Goal: Task Accomplishment & Management: Complete application form

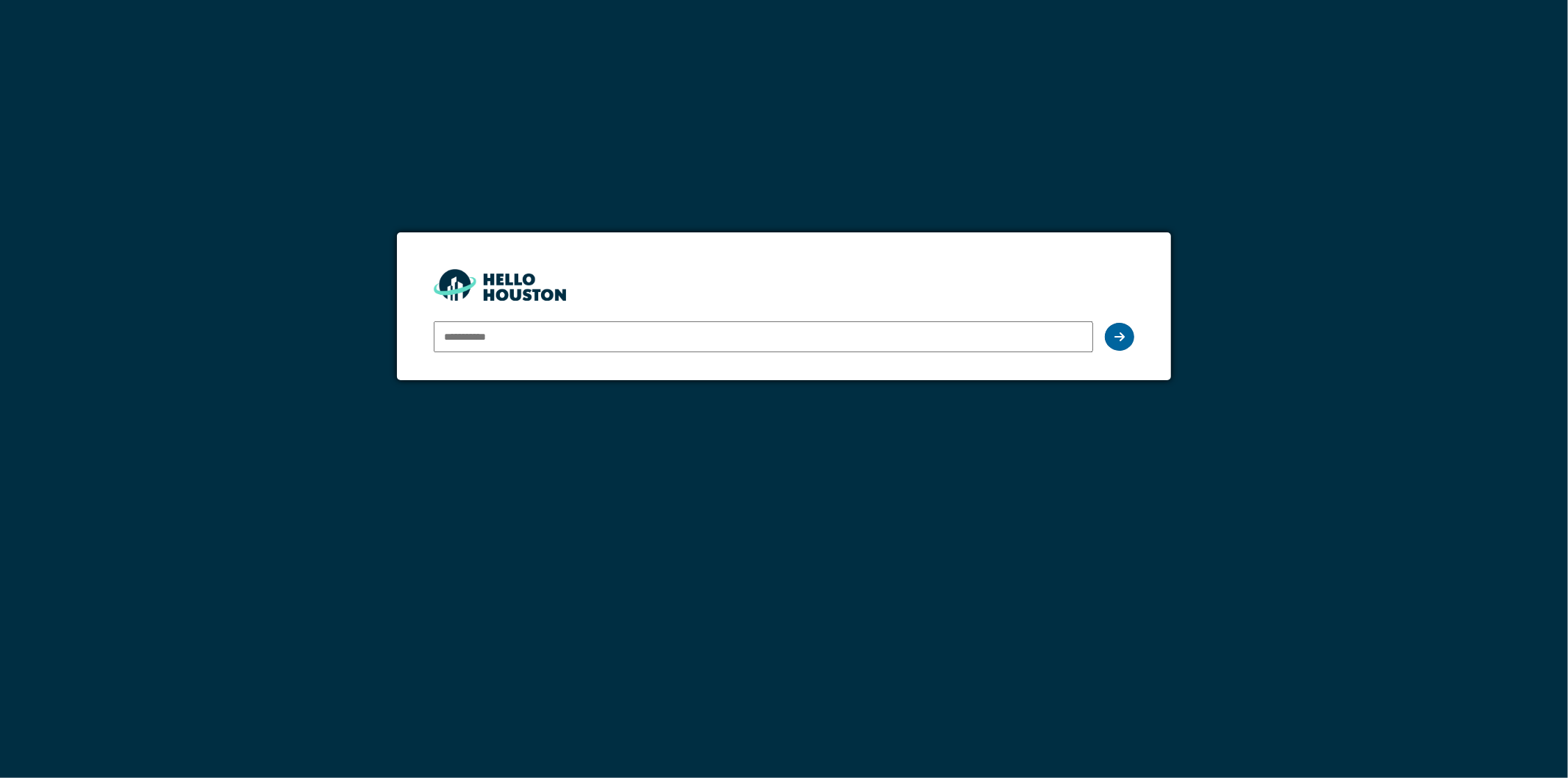
type input "**********"
click at [1123, 339] on icon at bounding box center [1119, 337] width 11 height 12
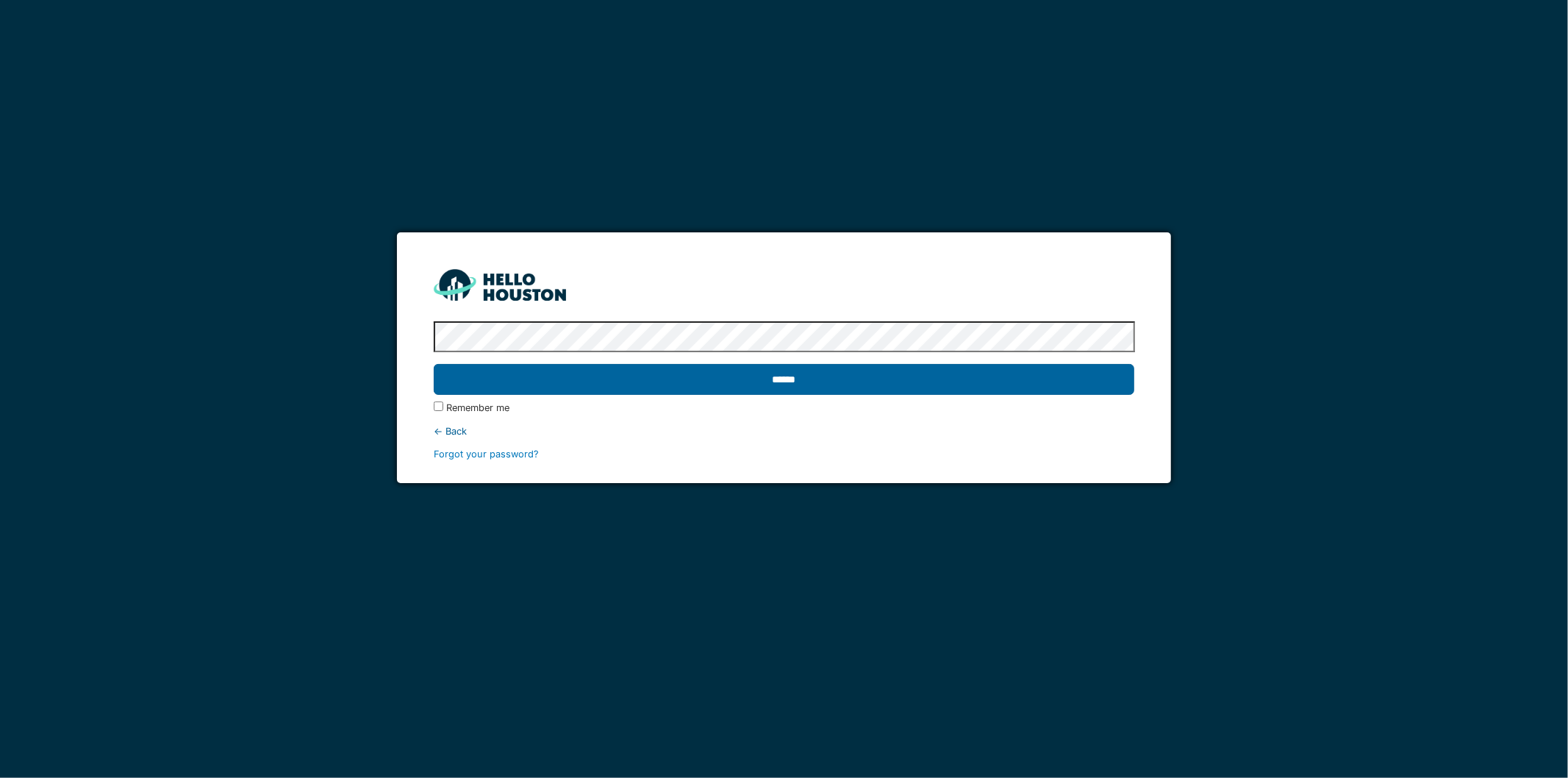
click at [799, 381] on input "******" at bounding box center [784, 379] width 701 height 31
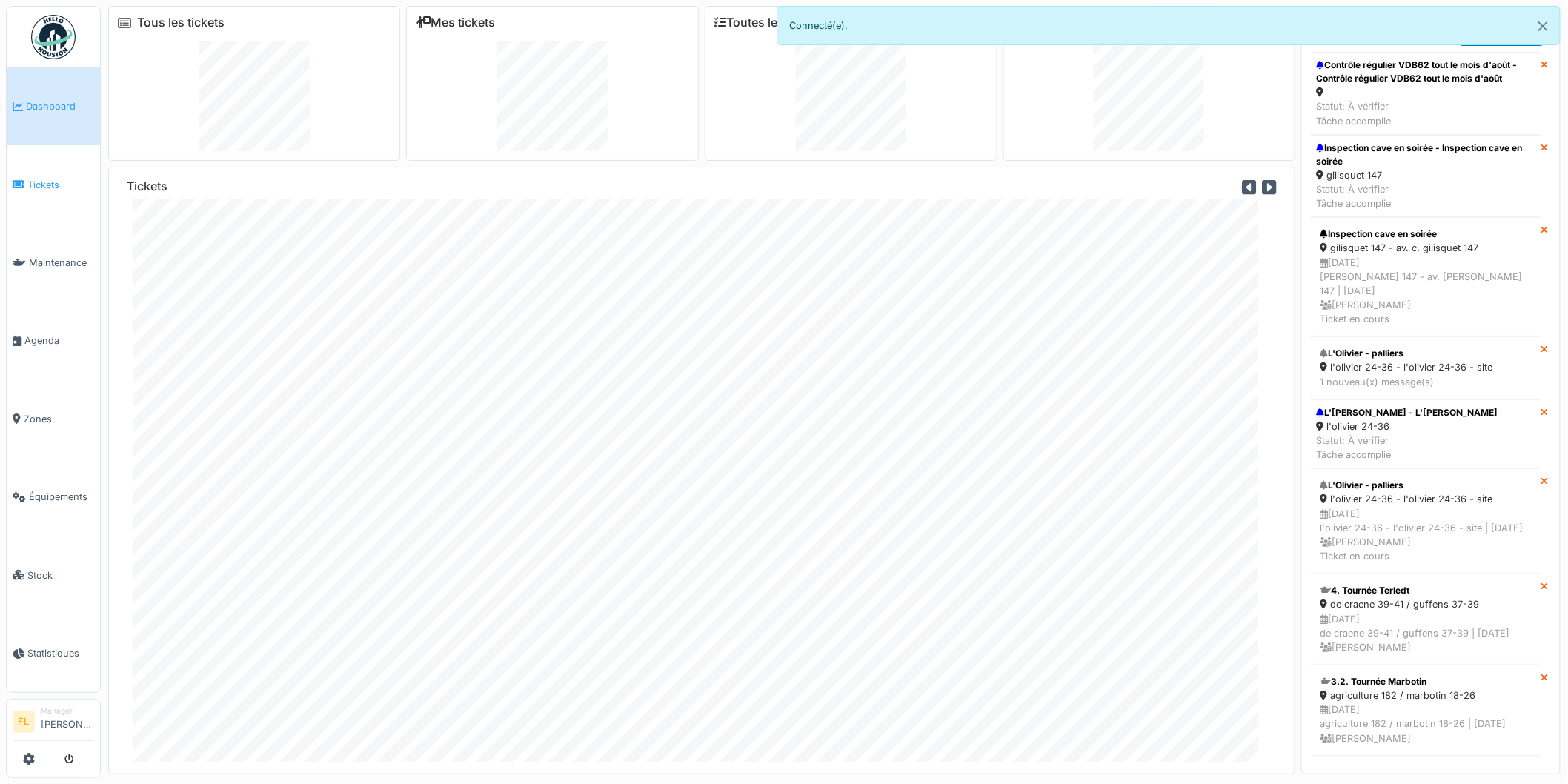
click at [38, 180] on span "Tickets" at bounding box center [60, 185] width 67 height 15
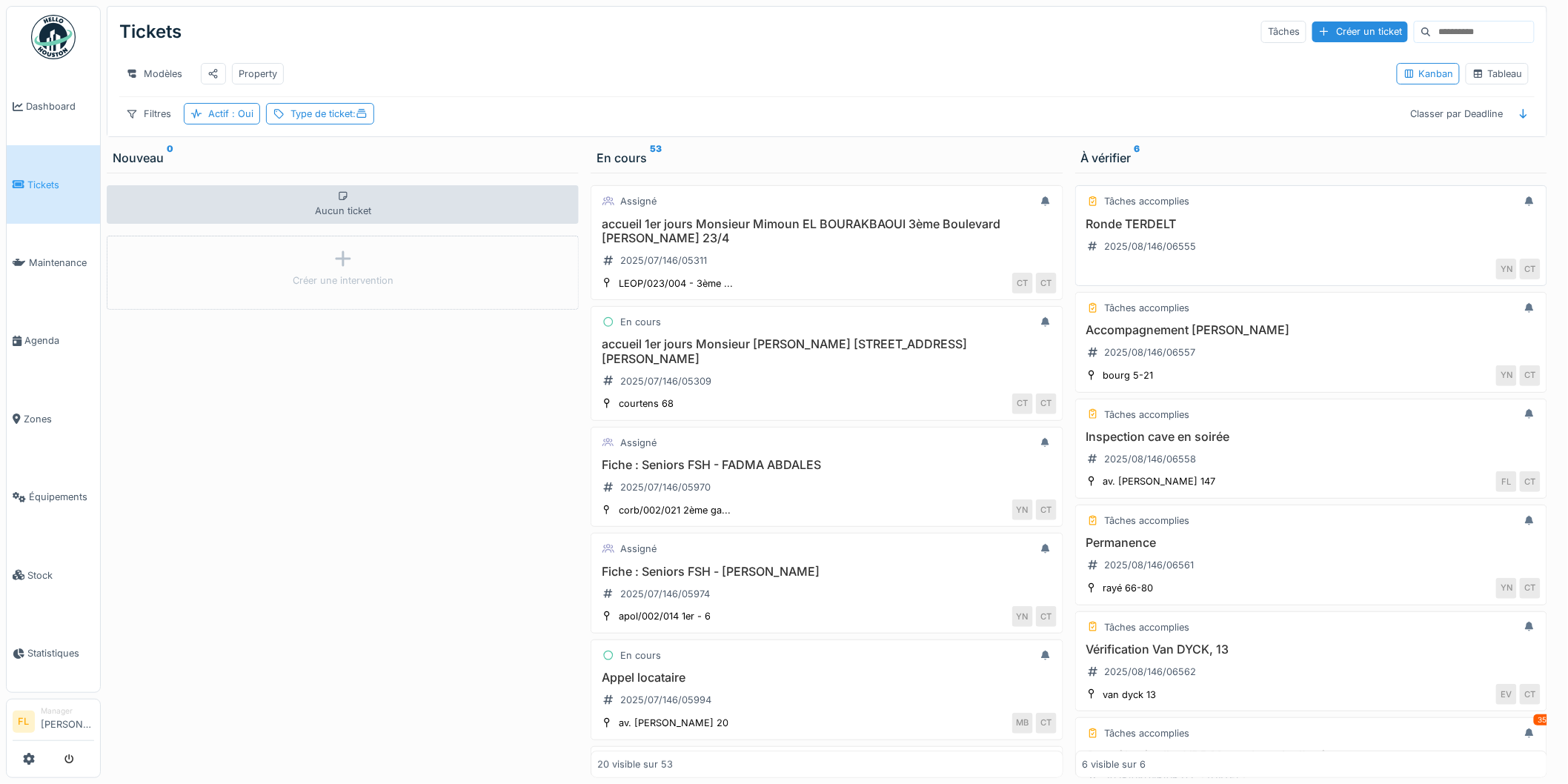
click at [1172, 231] on h3 "Ronde TERDELT" at bounding box center [1311, 224] width 459 height 15
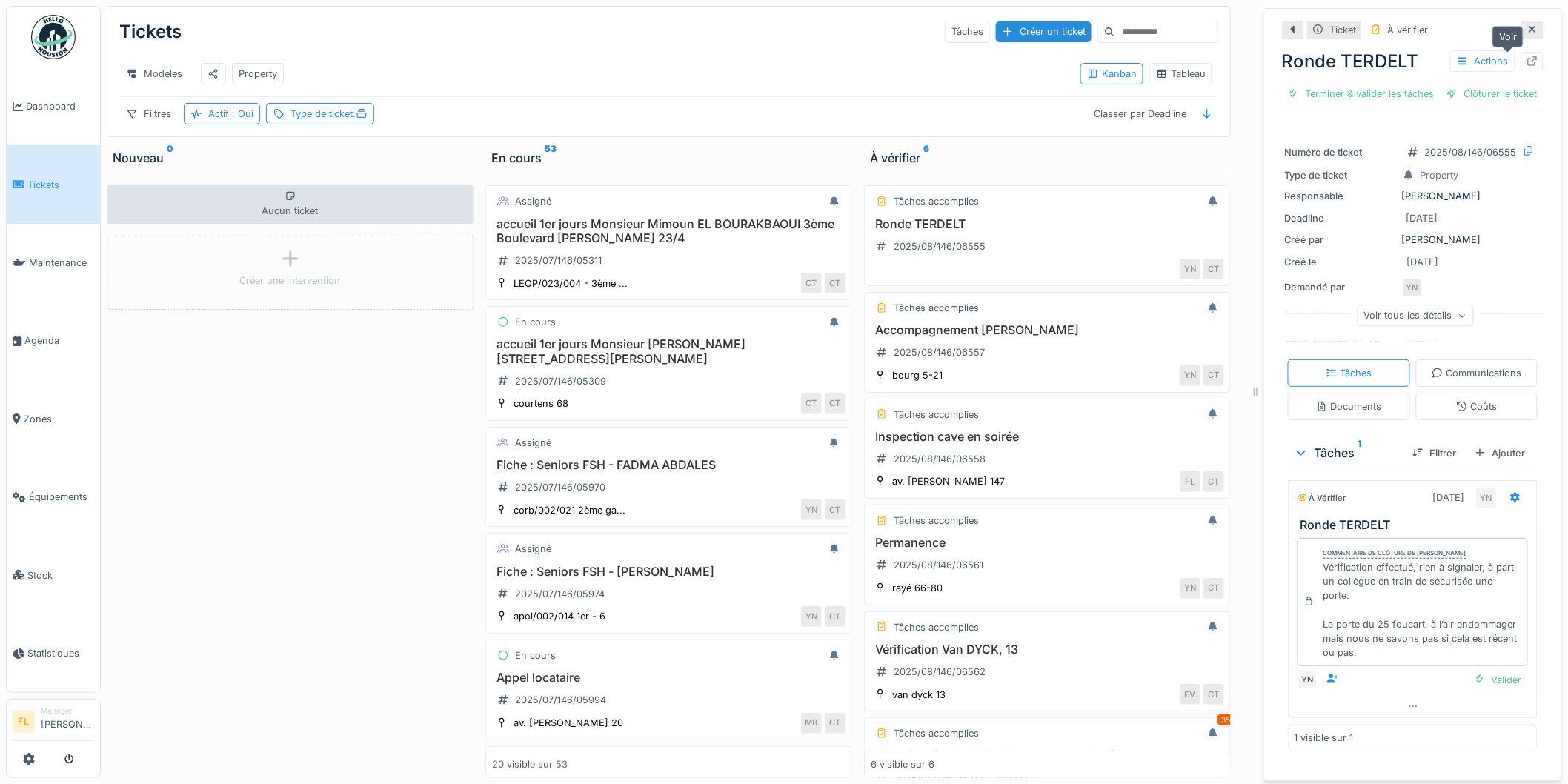
click at [1526, 55] on div at bounding box center [1532, 61] width 12 height 15
click at [968, 337] on h3 "Accompagnement Raphaël" at bounding box center [1048, 330] width 354 height 15
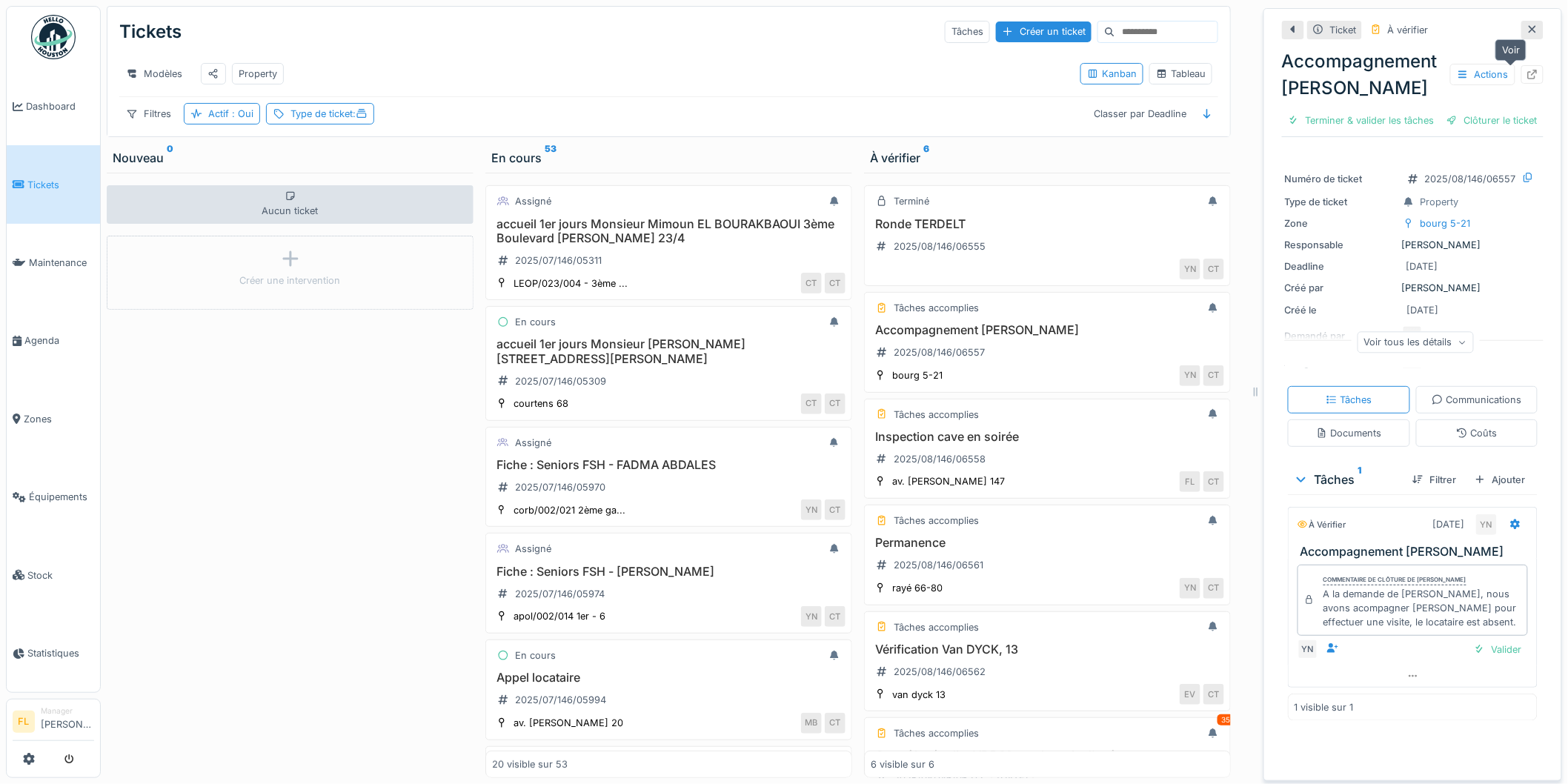
click at [1528, 77] on icon at bounding box center [1533, 74] width 10 height 10
click at [986, 444] on h3 "Inspection cave en soirée" at bounding box center [1048, 437] width 354 height 15
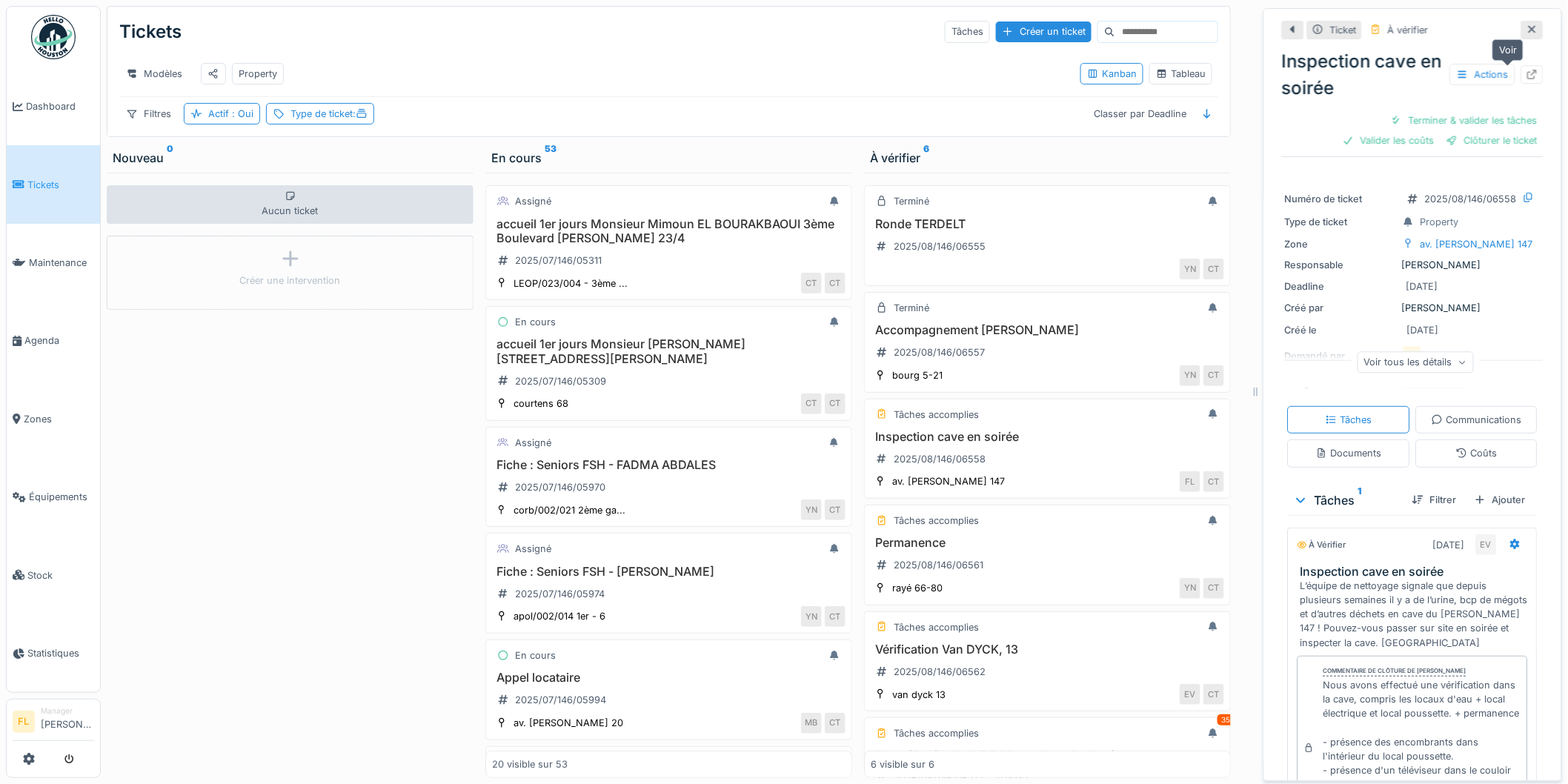
click at [1526, 75] on icon at bounding box center [1532, 74] width 12 height 10
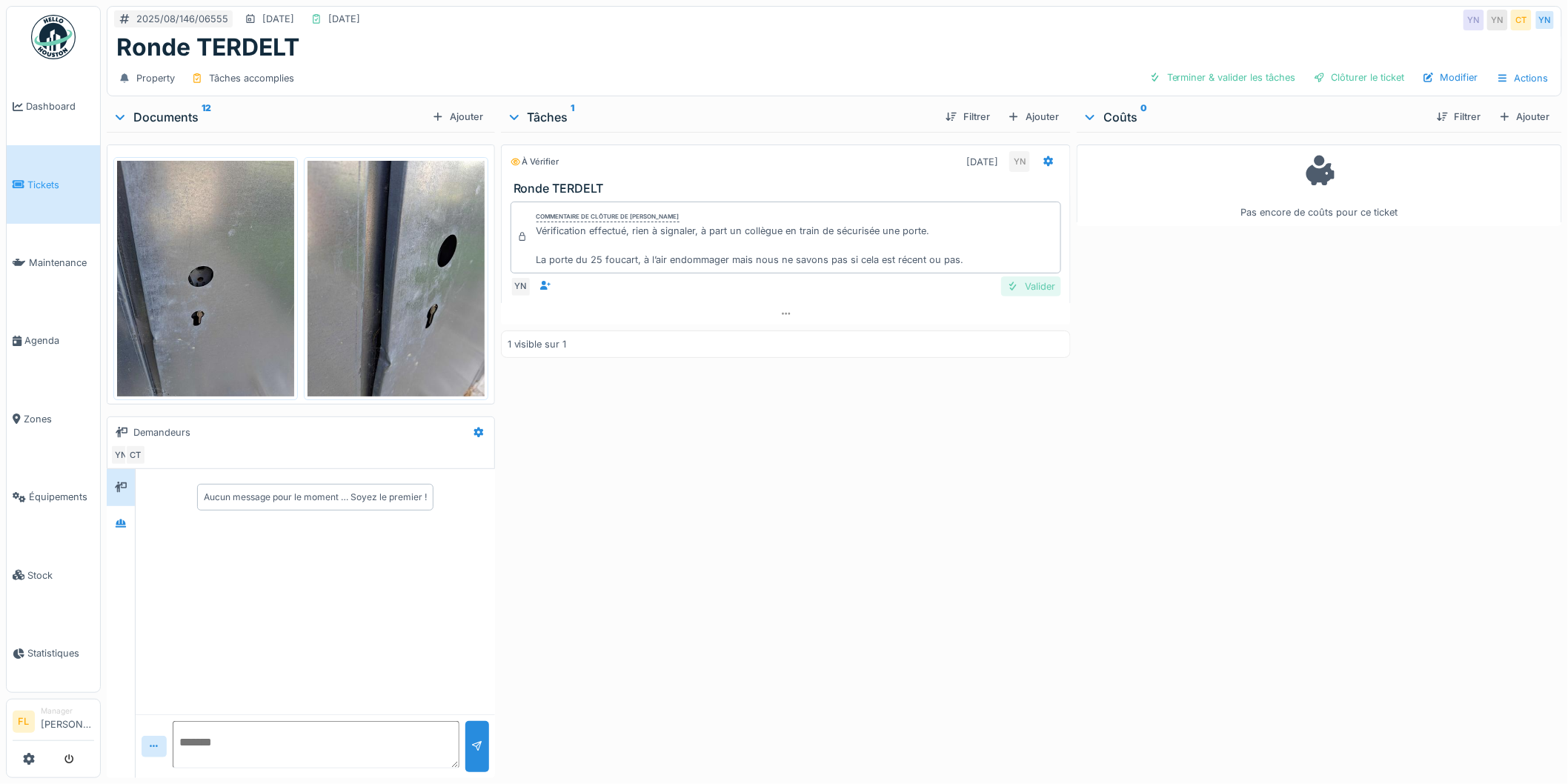
click at [1031, 297] on div "Valider" at bounding box center [1031, 286] width 60 height 20
click at [1337, 69] on div "Clôturer le ticket" at bounding box center [1359, 77] width 103 height 20
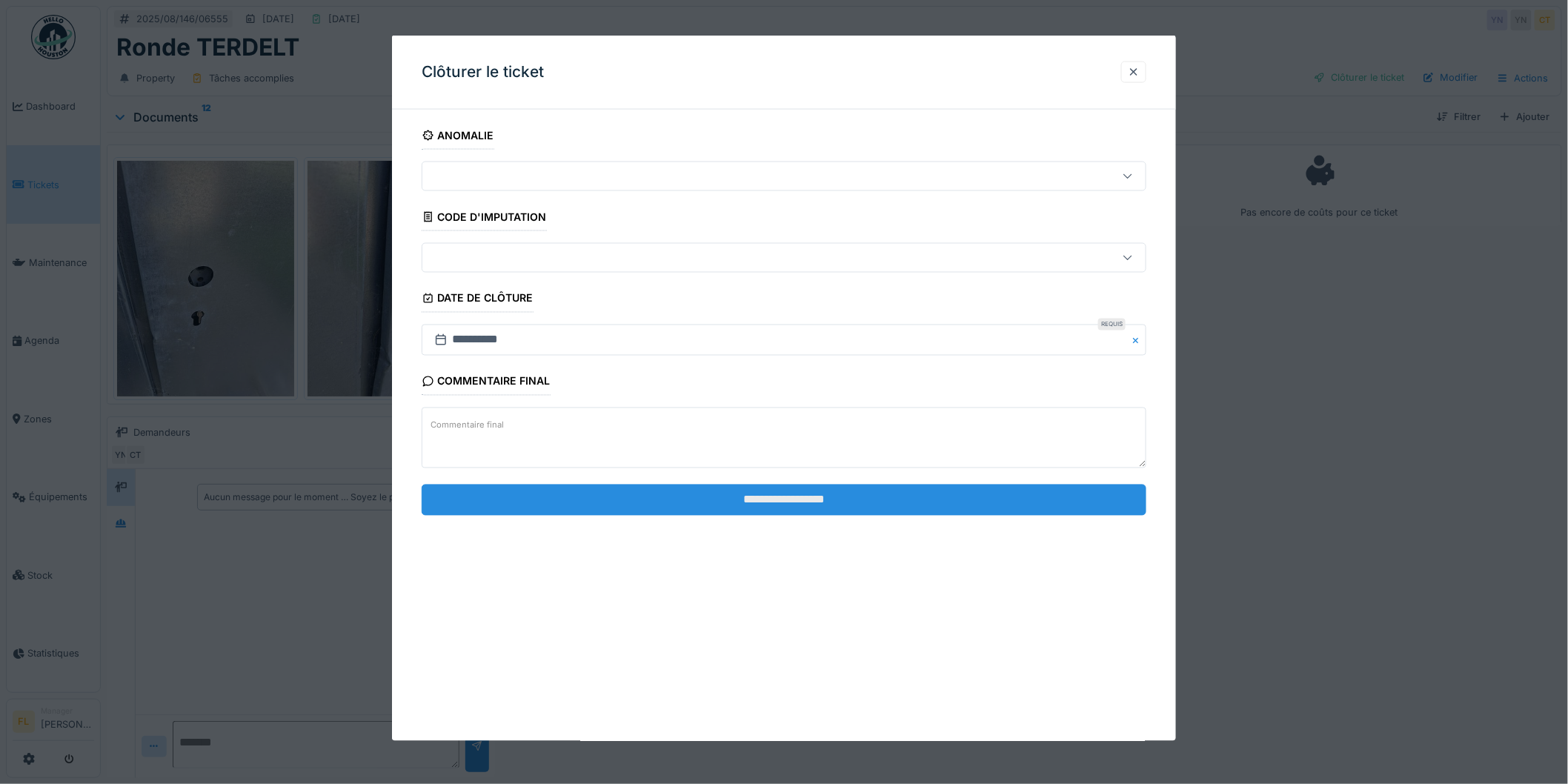
click at [706, 493] on input "**********" at bounding box center [784, 500] width 725 height 31
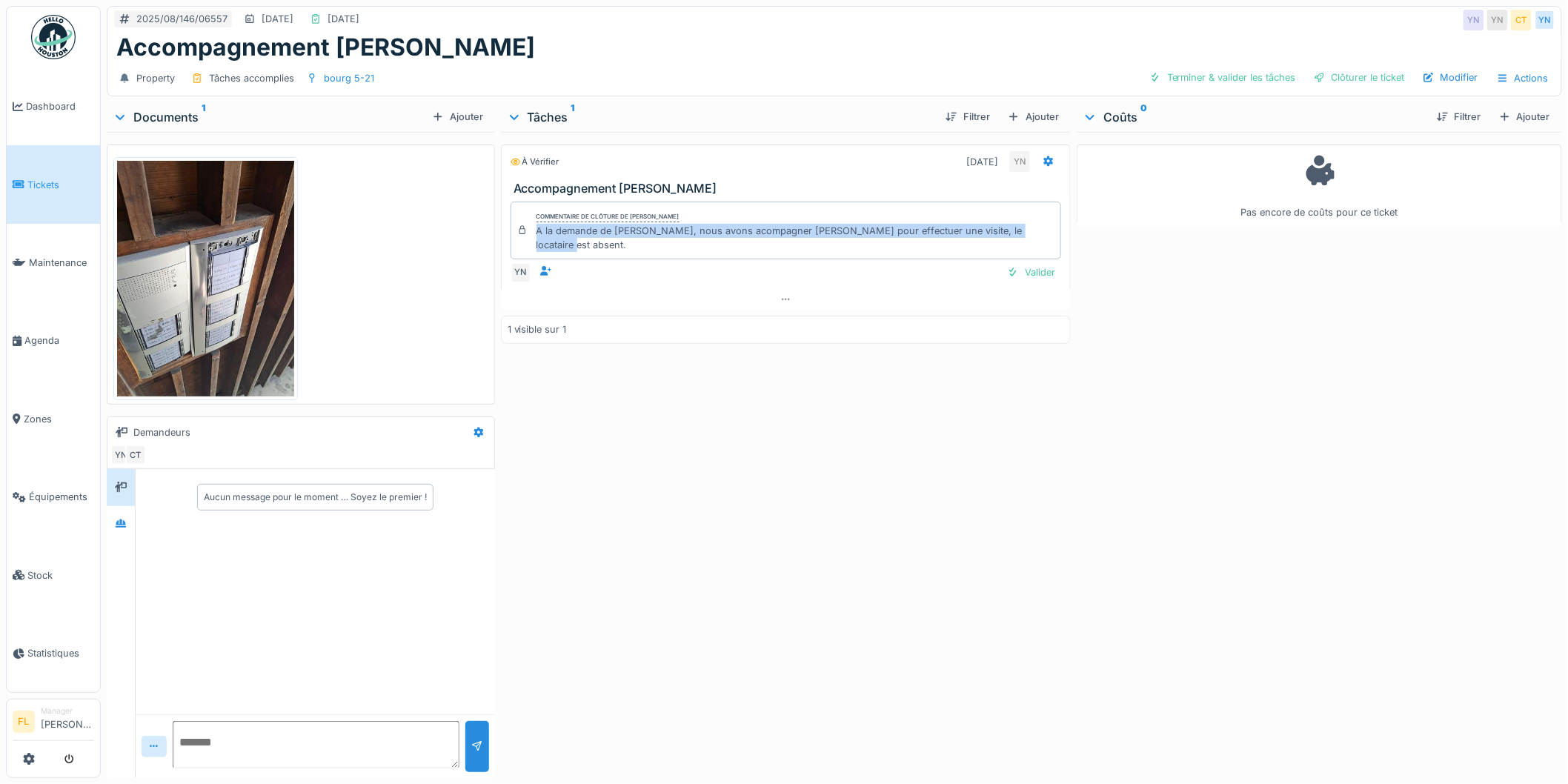
drag, startPoint x: 532, startPoint y: 230, endPoint x: 1039, endPoint y: 230, distance: 507.0
click at [1039, 230] on div "Commentaire de clôture de Yves Ndikumana A la demande de Francois, nous avons a…" at bounding box center [786, 231] width 551 height 58
click at [1010, 262] on div "Valider" at bounding box center [1031, 272] width 60 height 20
click at [1336, 70] on div "Clôturer le ticket" at bounding box center [1359, 77] width 103 height 20
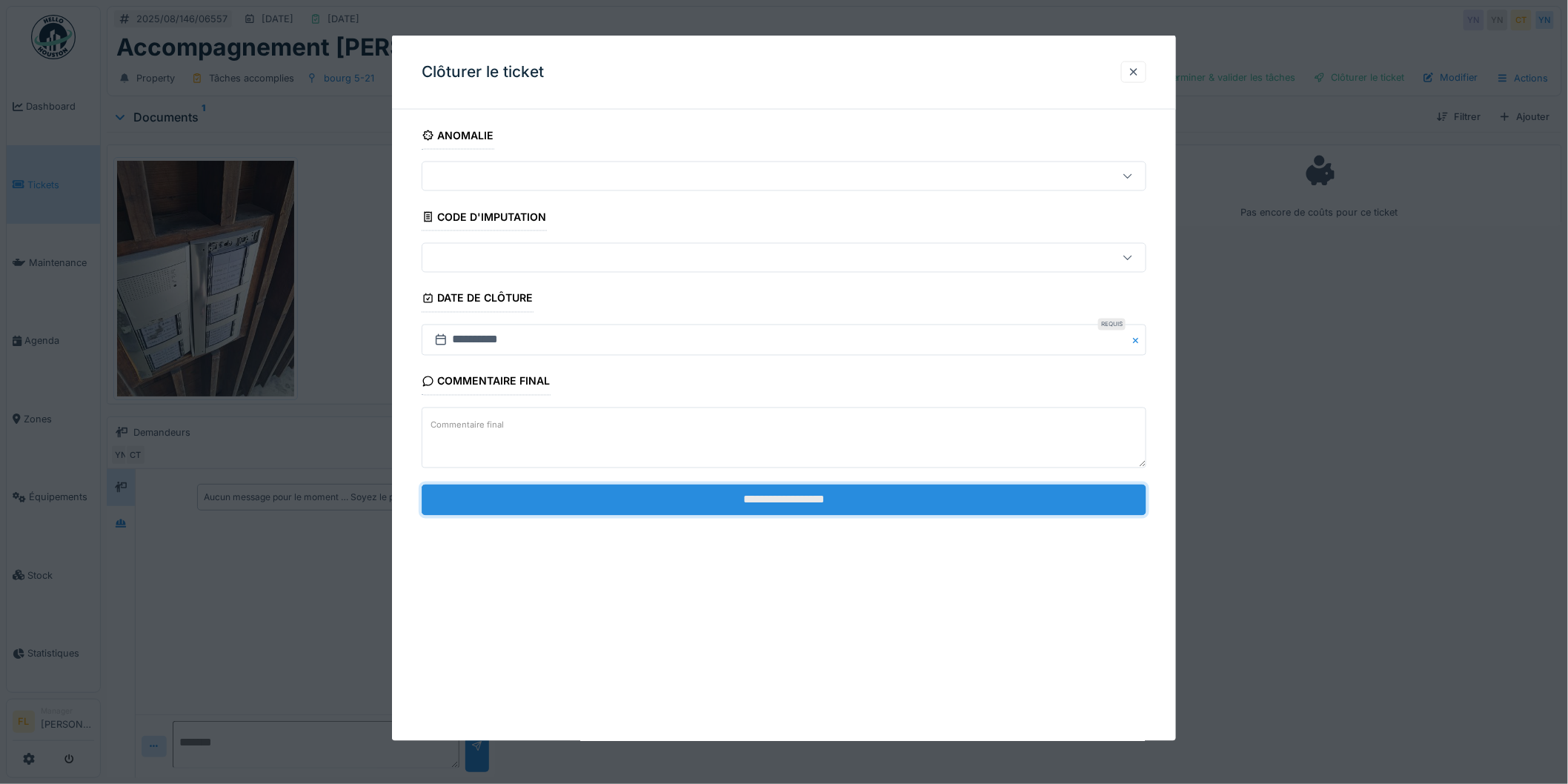
click at [697, 499] on input "**********" at bounding box center [784, 500] width 725 height 31
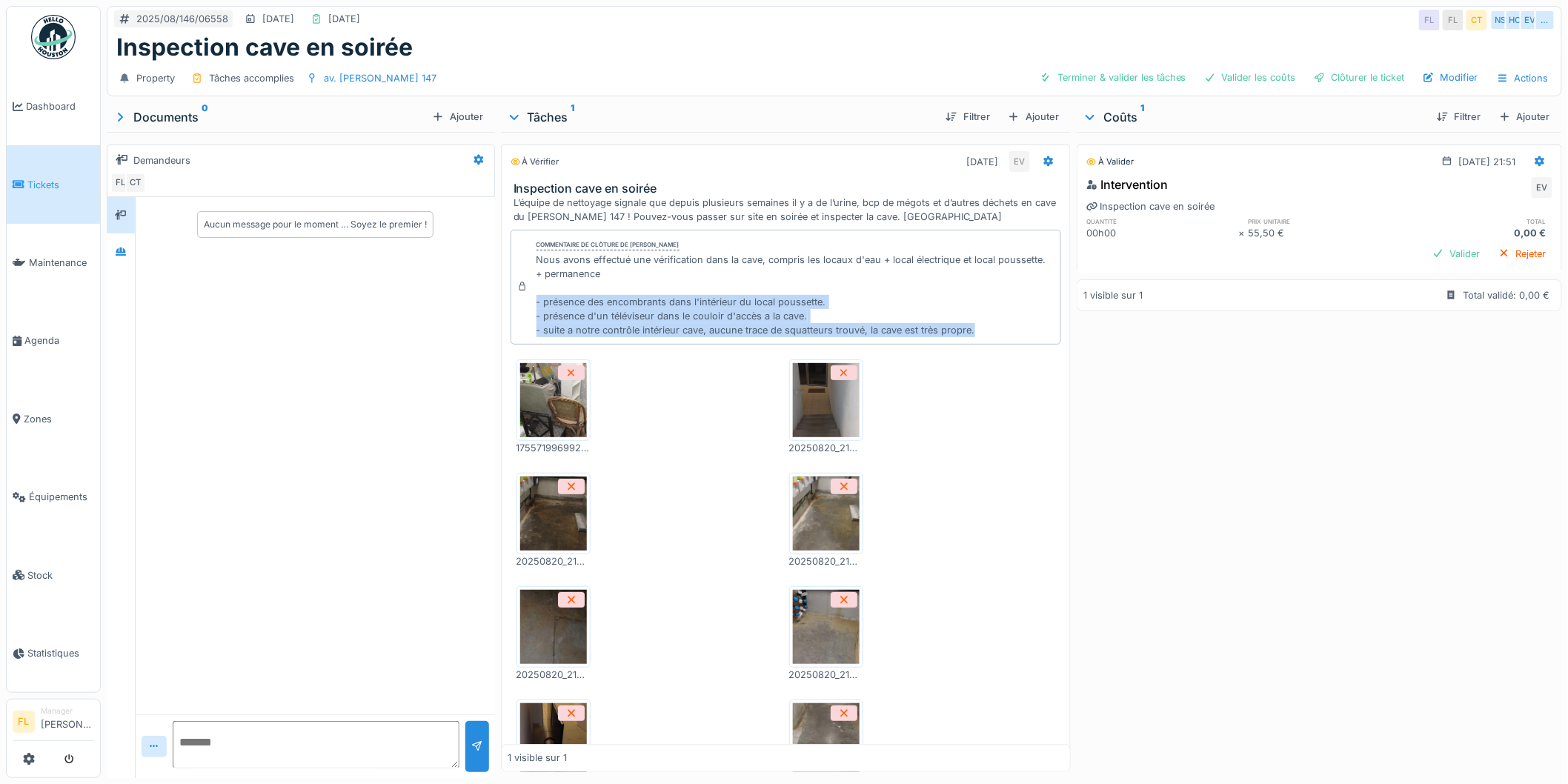
drag, startPoint x: 529, startPoint y: 306, endPoint x: 983, endPoint y: 334, distance: 454.9
click at [983, 334] on div "Commentaire de clôture de Edgar Vasquez Nous avons effectué une vérification da…" at bounding box center [786, 287] width 551 height 114
click at [983, 334] on div "Nous avons effectué une vérification dans la cave, compris les locaux d'eau + l…" at bounding box center [796, 295] width 519 height 85
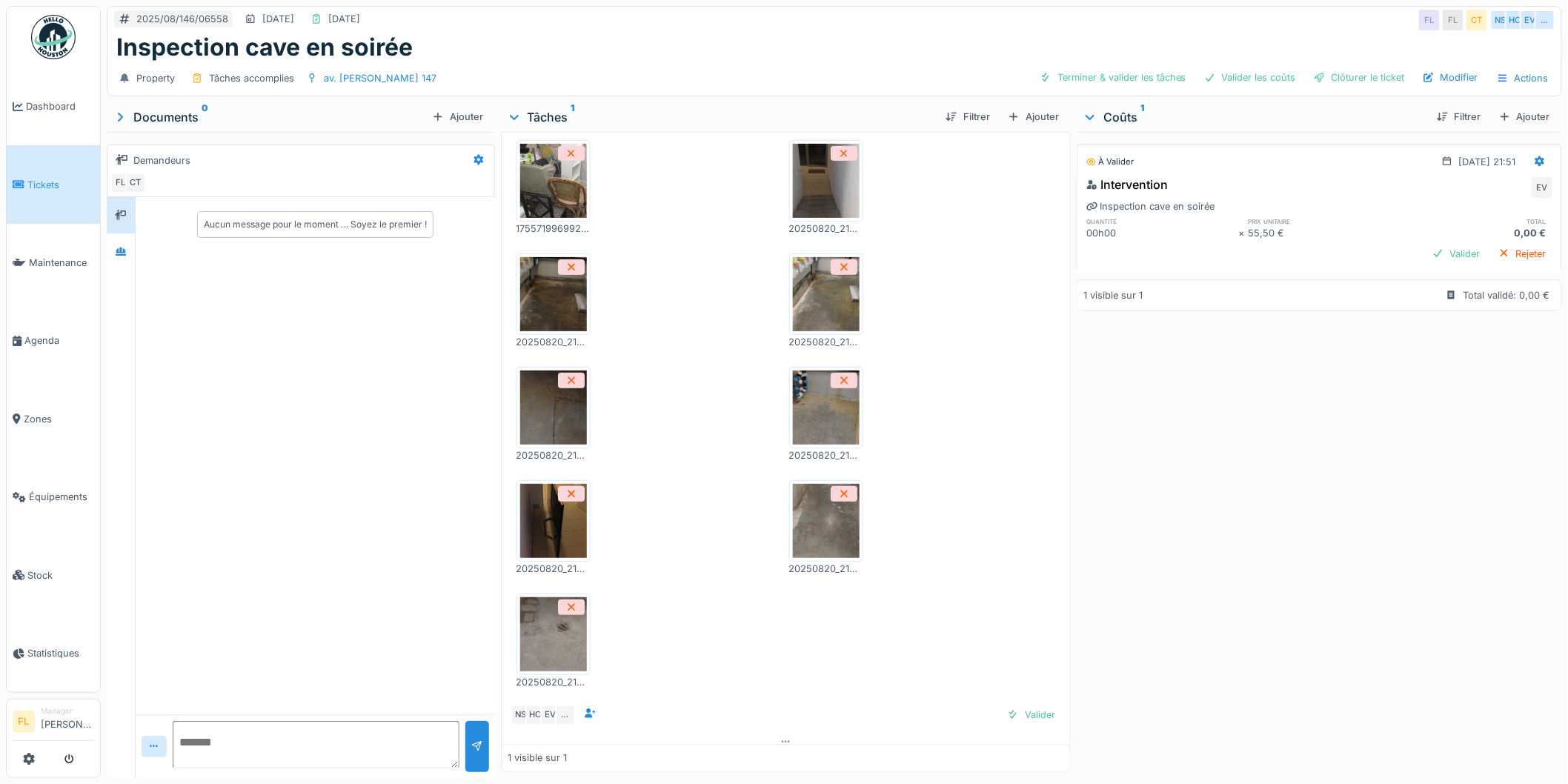
scroll to position [234, 0]
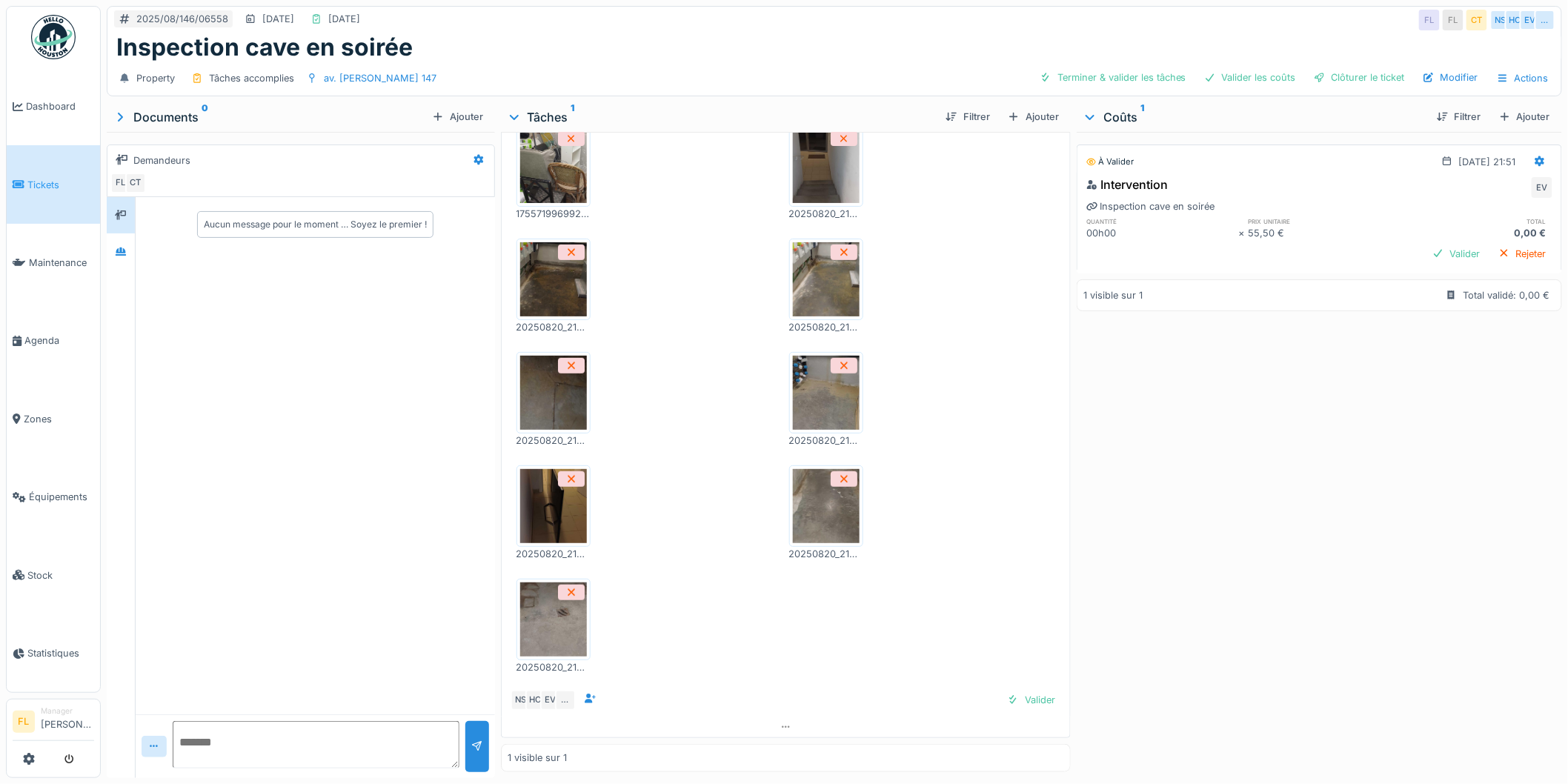
click at [538, 630] on img at bounding box center [553, 620] width 67 height 74
click at [536, 190] on img at bounding box center [553, 165] width 67 height 74
click at [802, 168] on img at bounding box center [826, 165] width 67 height 74
click at [542, 300] on img at bounding box center [553, 279] width 67 height 74
click at [826, 286] on img at bounding box center [826, 279] width 67 height 74
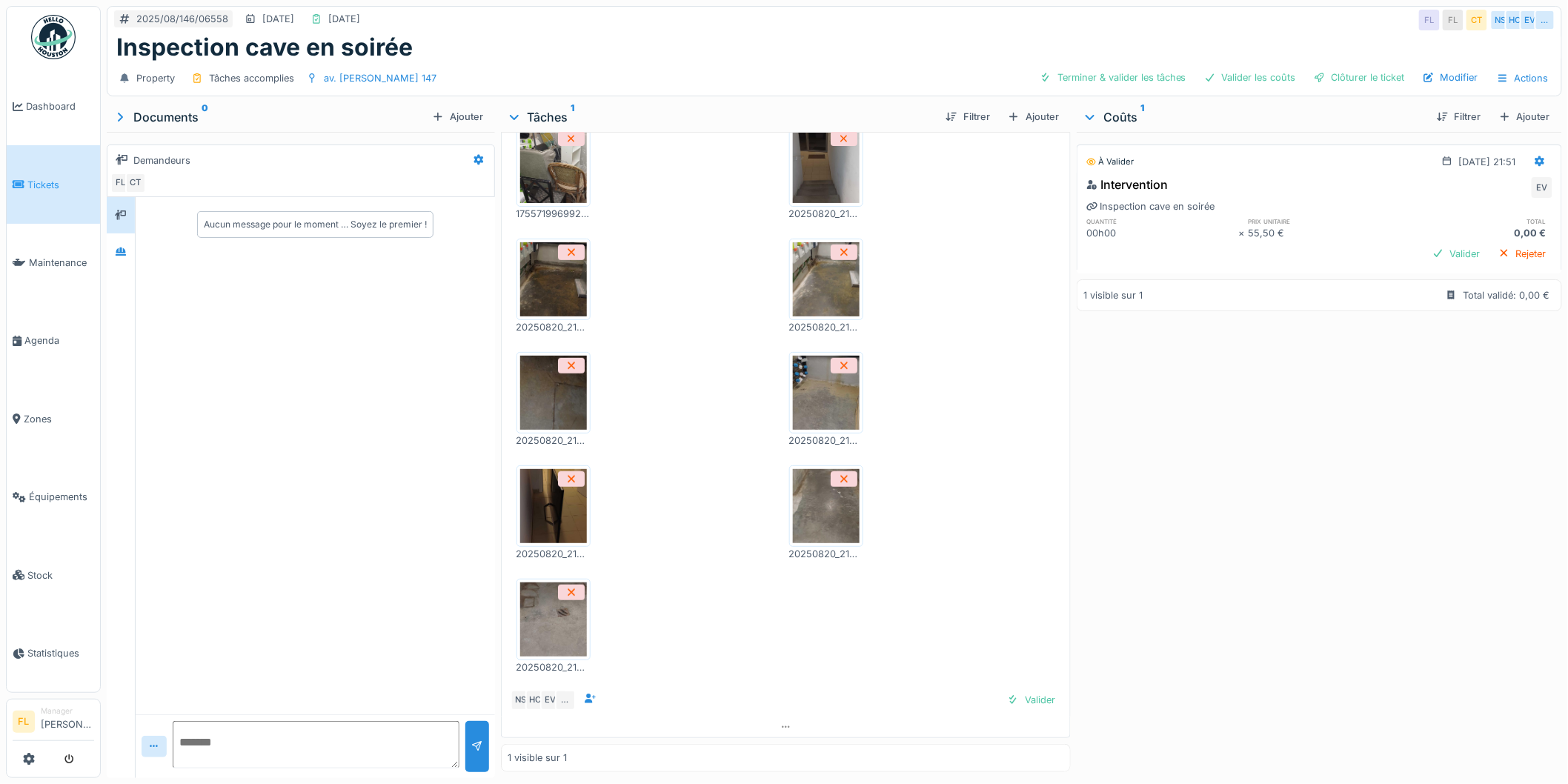
click at [1337, 77] on div "Clôturer le ticket" at bounding box center [1359, 77] width 103 height 20
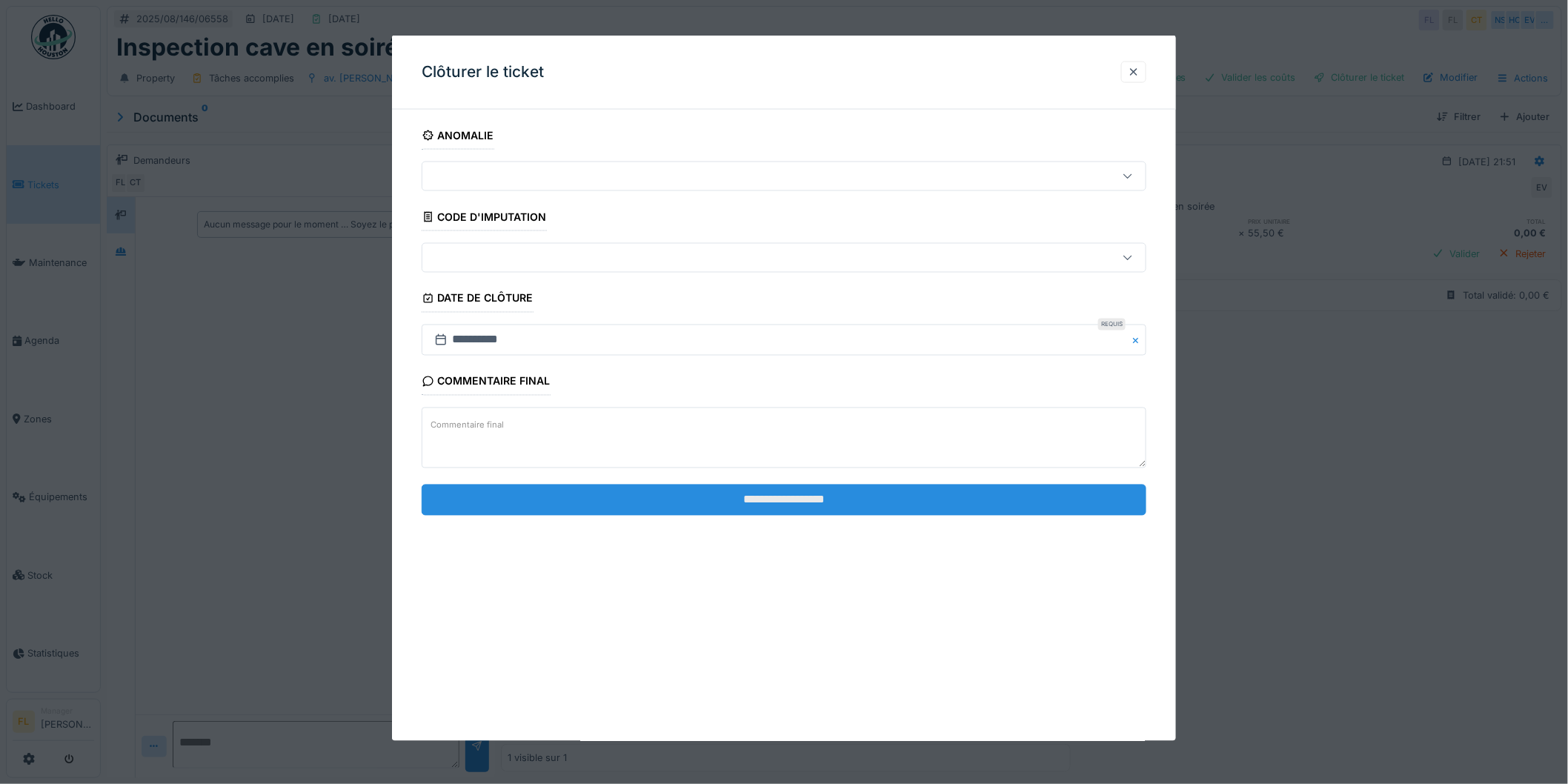
click at [801, 509] on input "**********" at bounding box center [784, 500] width 725 height 31
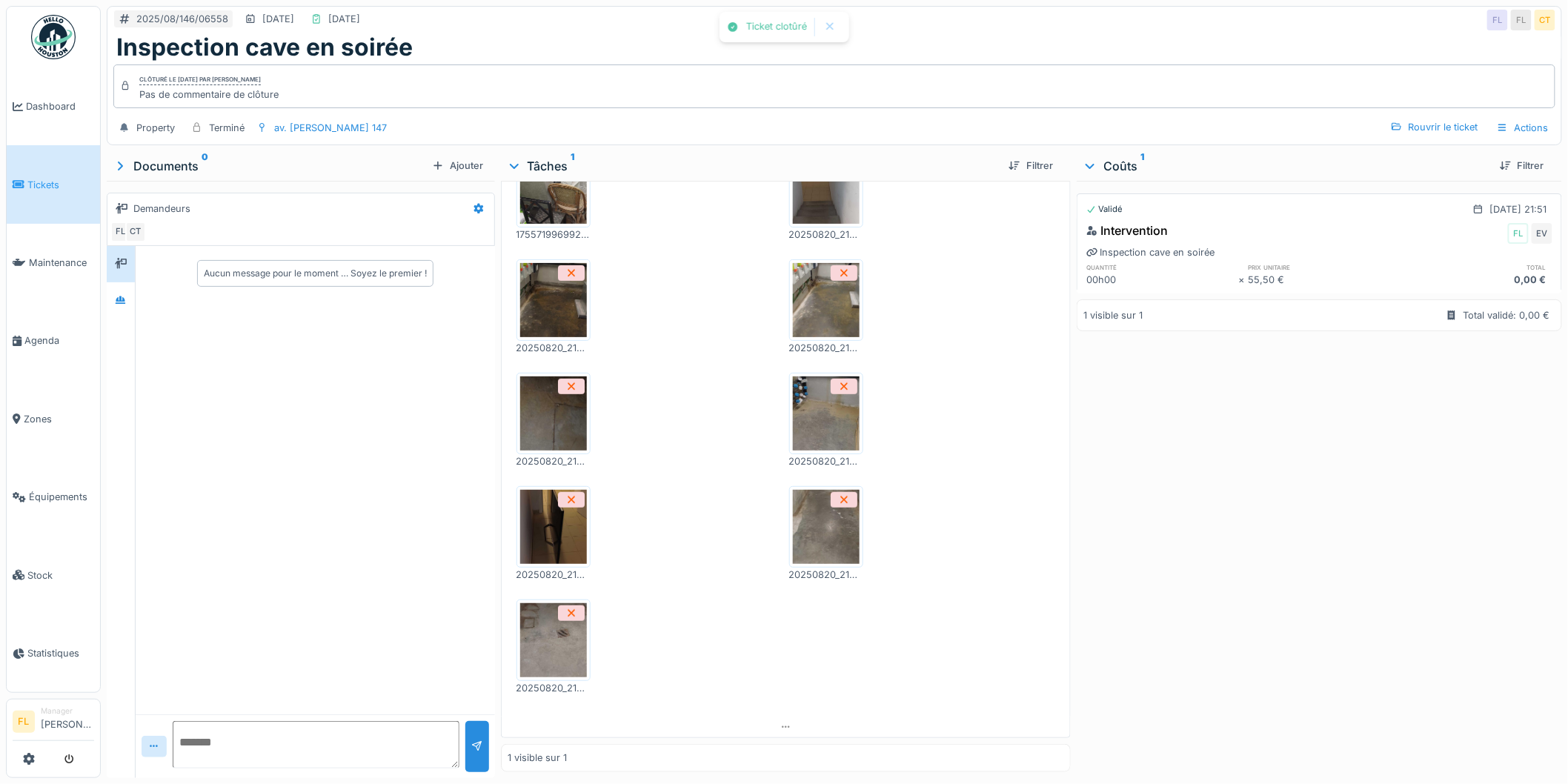
scroll to position [206, 0]
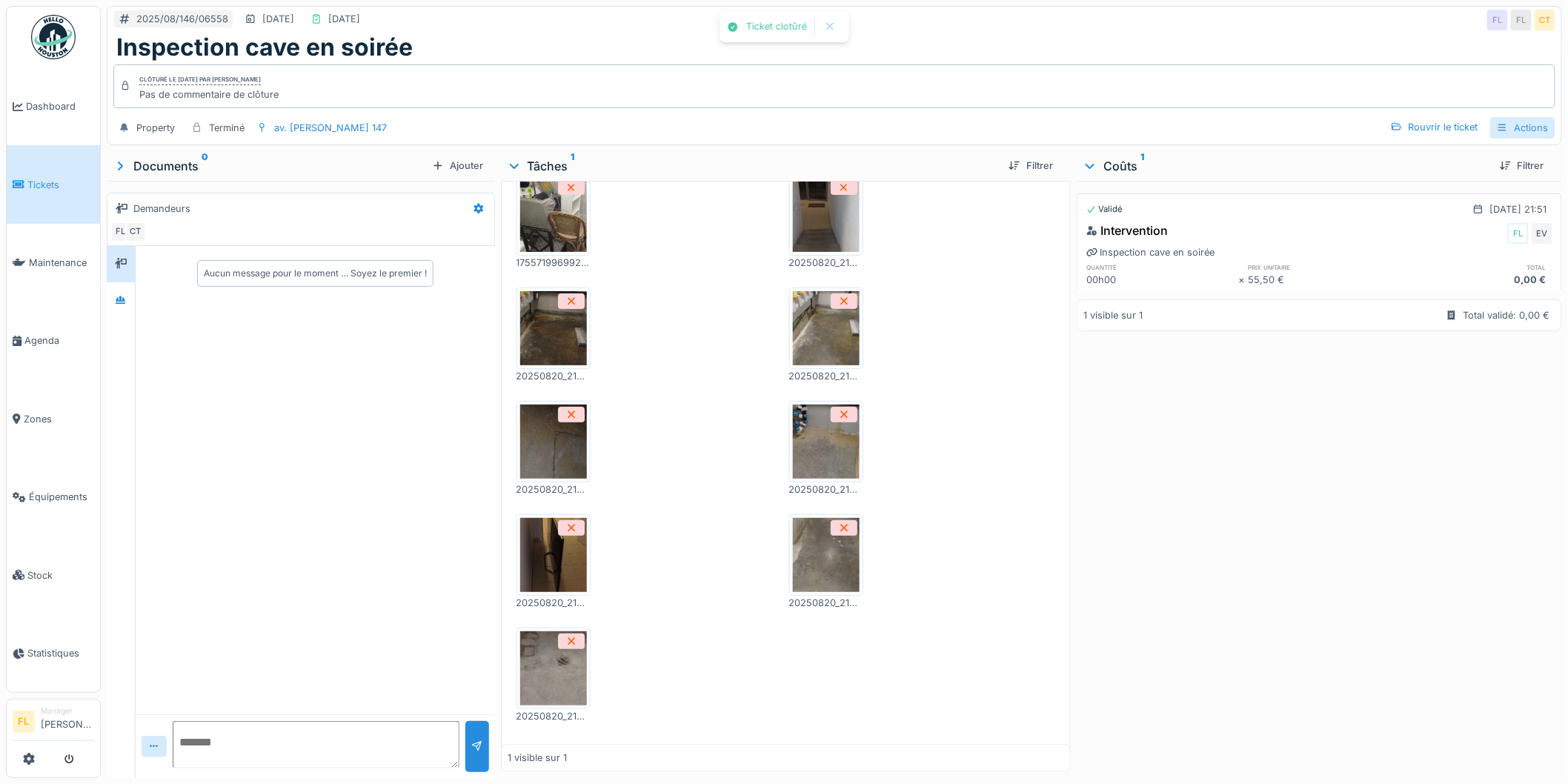
click at [1500, 121] on div "Actions" at bounding box center [1523, 128] width 65 height 21
click at [1487, 154] on div "Rapport d'intervention" at bounding box center [1461, 161] width 132 height 22
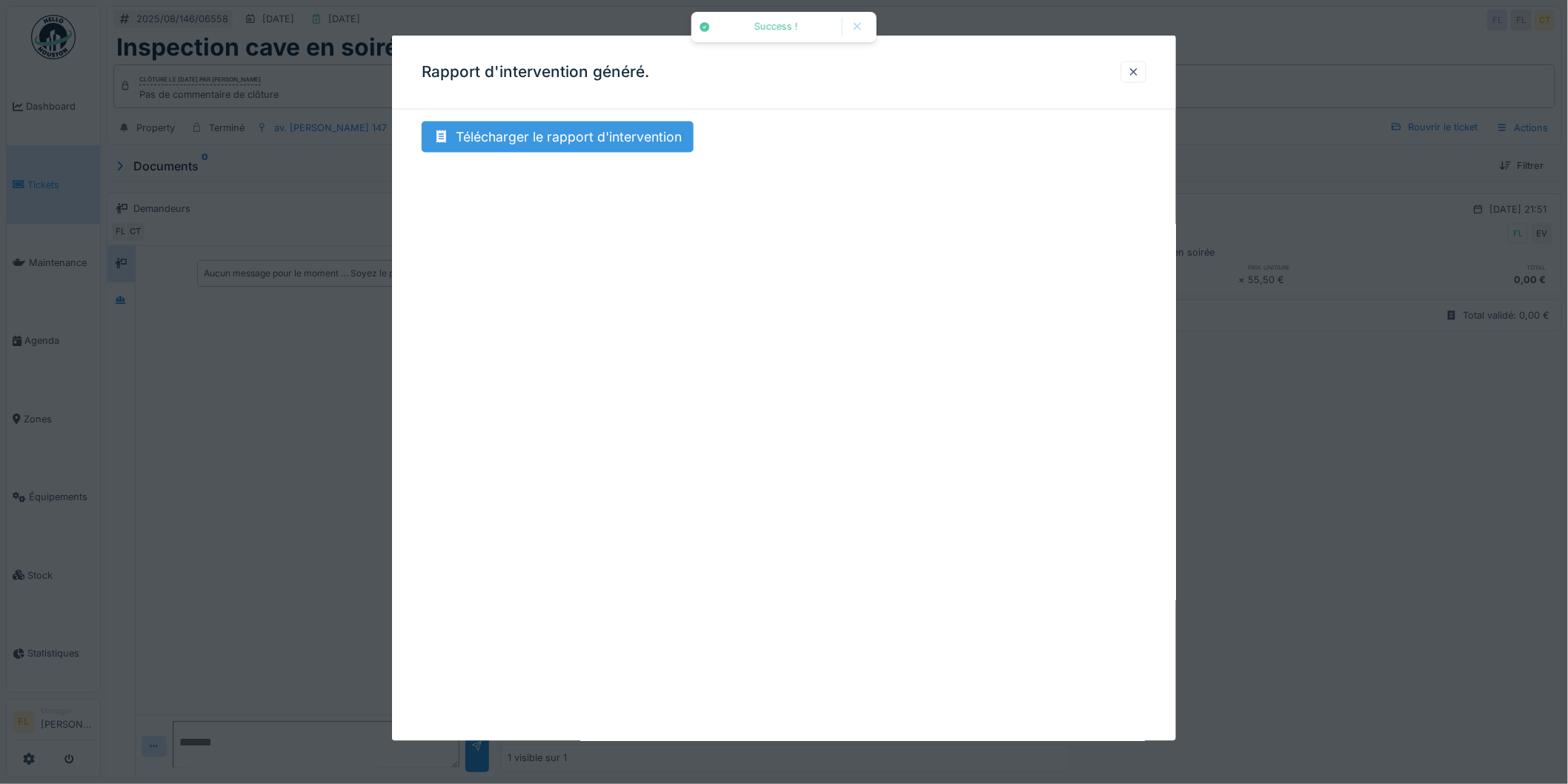
click at [576, 133] on div "Télécharger le rapport d'intervention" at bounding box center [557, 137] width 272 height 31
click at [1140, 69] on div at bounding box center [1134, 72] width 12 height 15
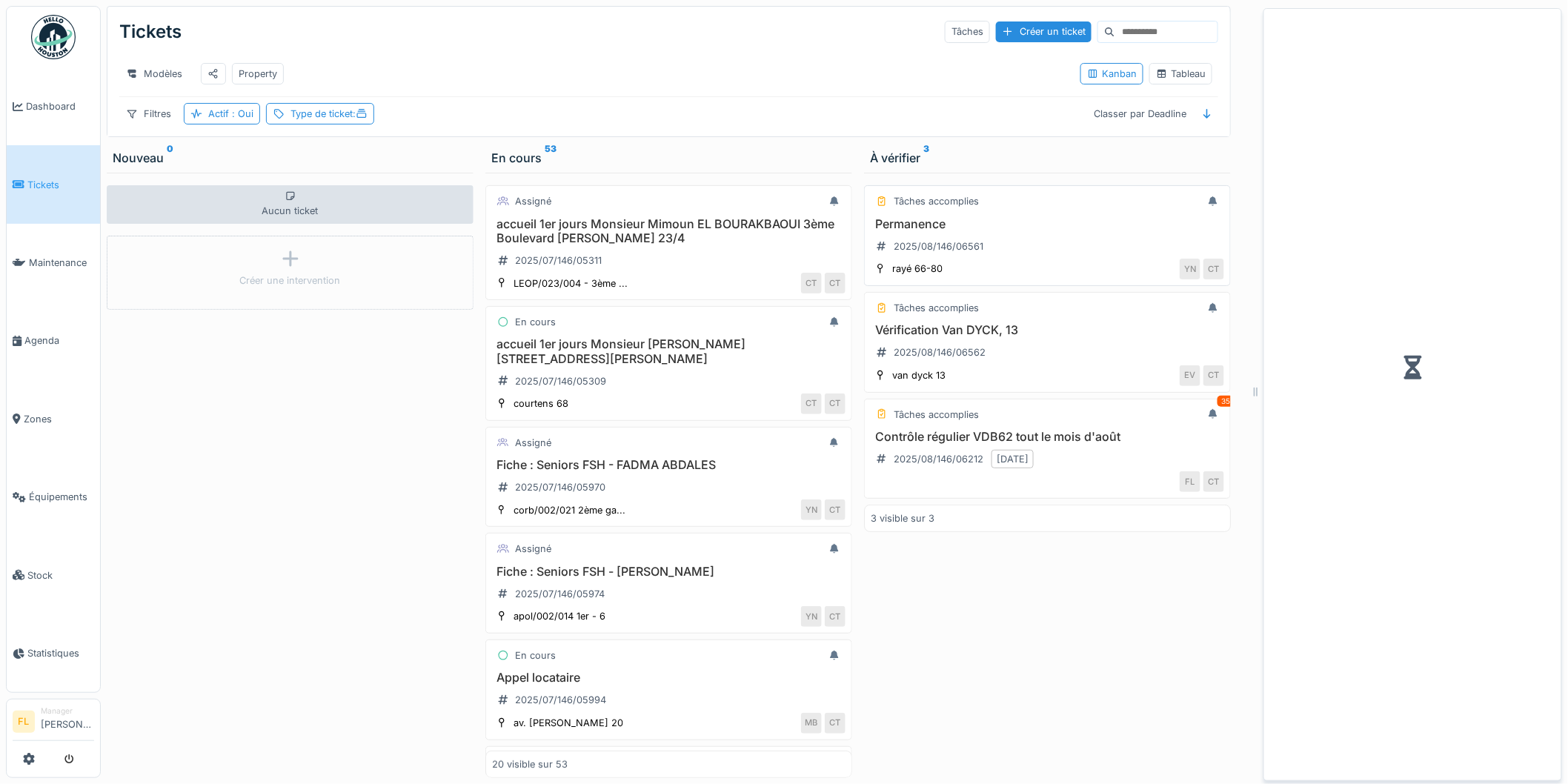
click at [943, 231] on h3 "Permanence" at bounding box center [1048, 224] width 354 height 15
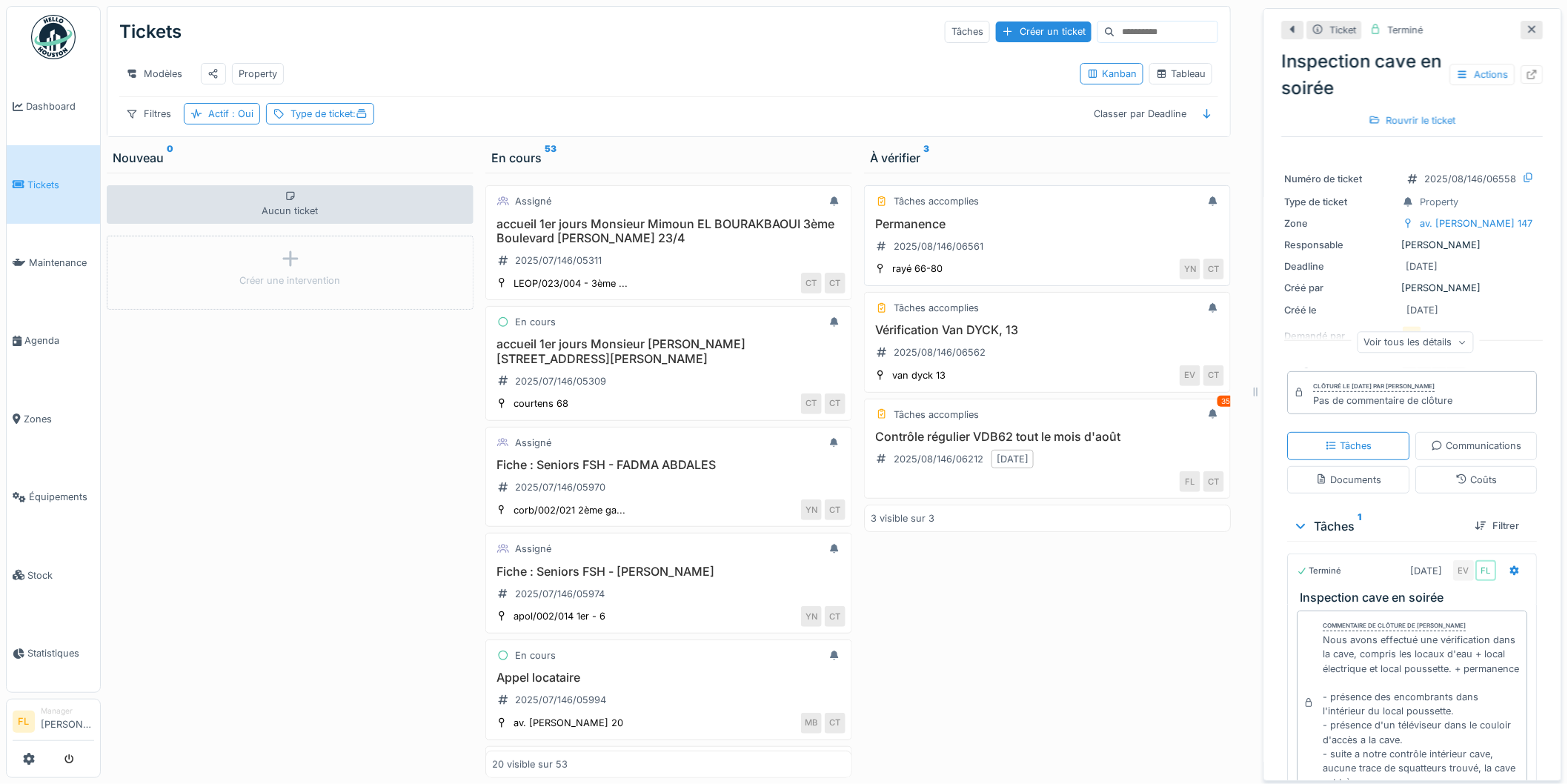
click at [956, 246] on div "Permanence 2025/08/146/06561" at bounding box center [1048, 238] width 354 height 42
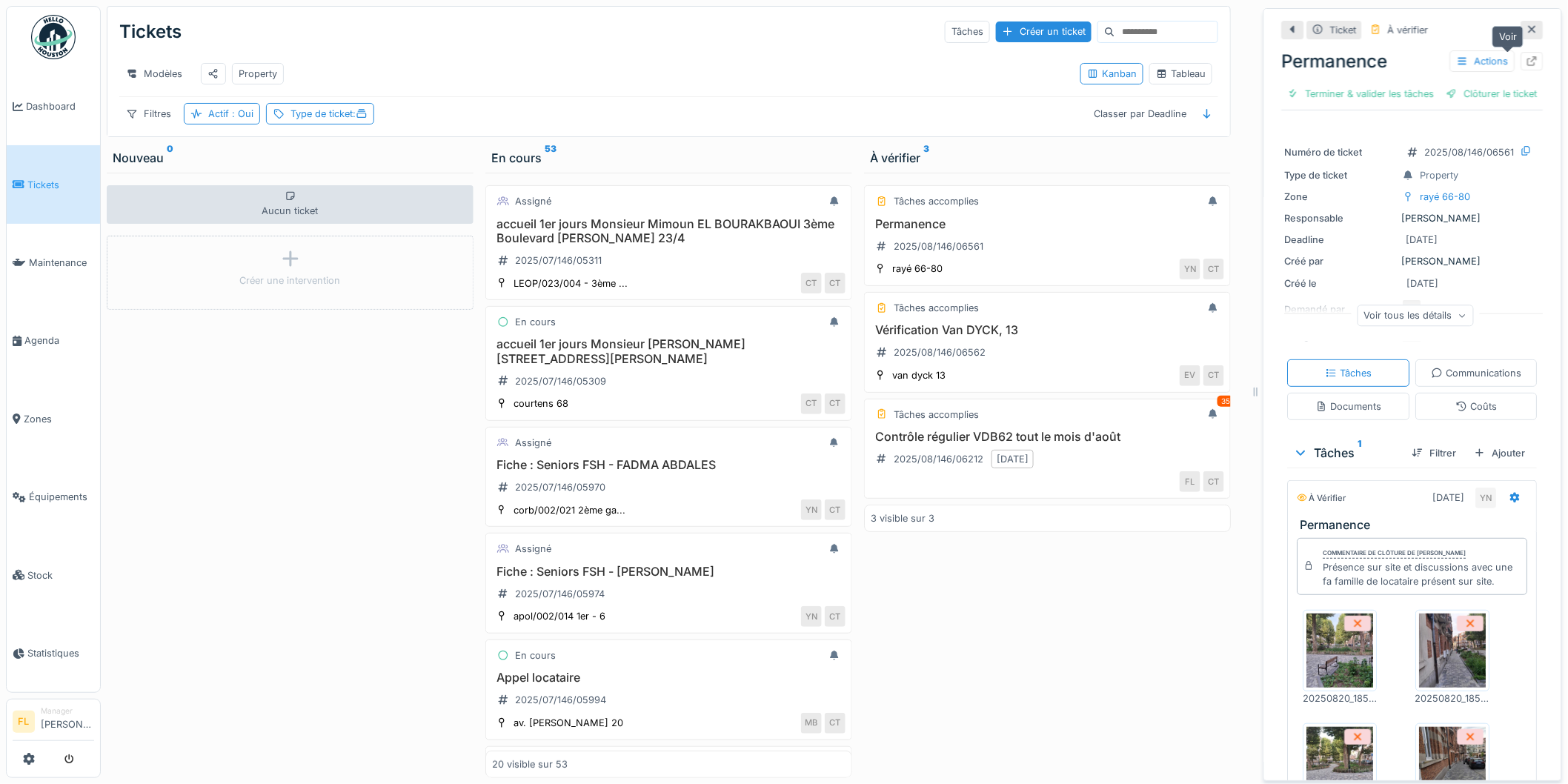
click at [1528, 57] on icon at bounding box center [1533, 61] width 10 height 10
click at [950, 337] on h3 "Vérification Van DYCK, 13" at bounding box center [1048, 330] width 354 height 15
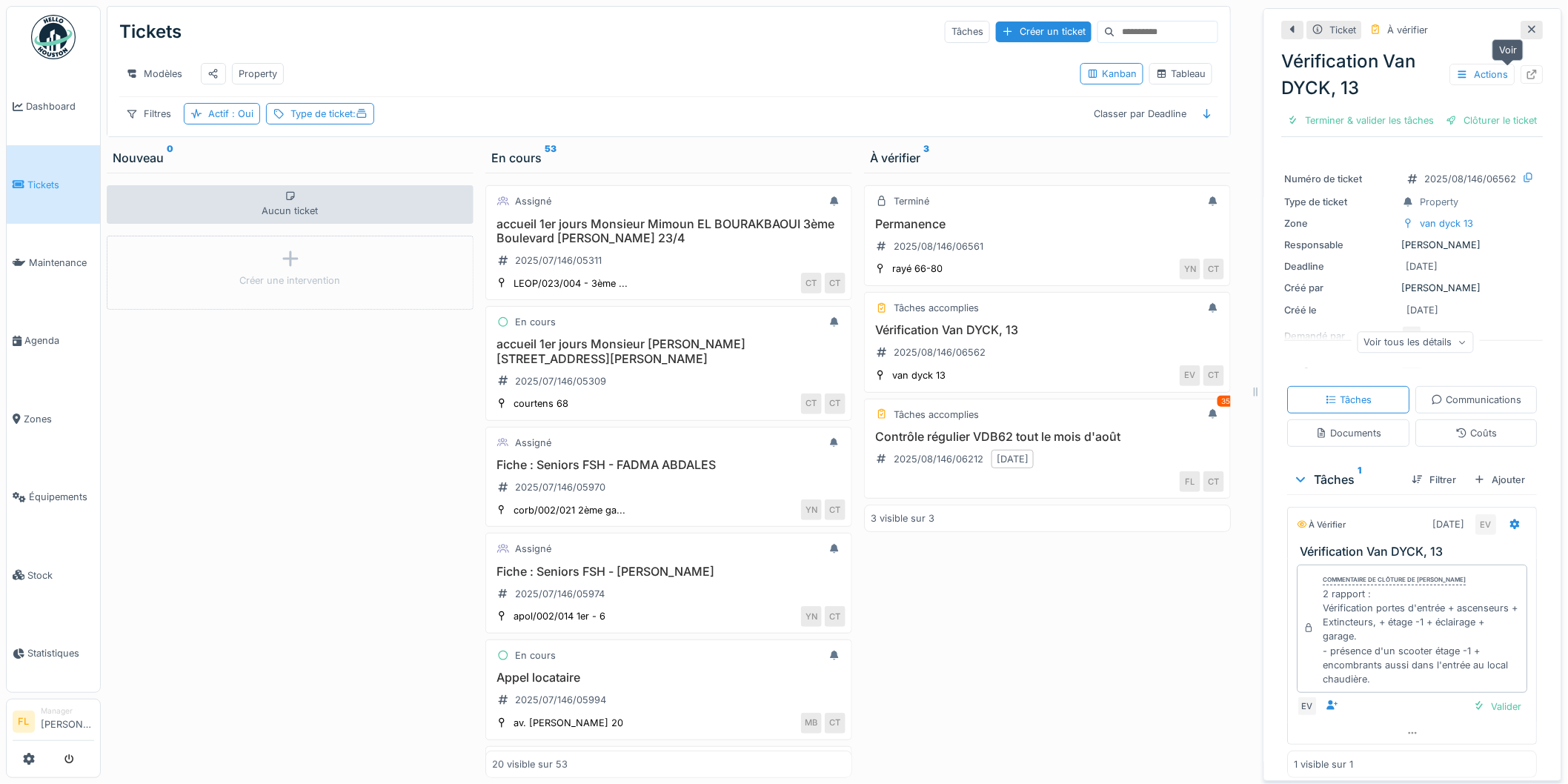
click at [1528, 76] on icon at bounding box center [1533, 74] width 10 height 10
click at [916, 444] on h3 "Contrôle régulier VDB62 tout le mois d'août" at bounding box center [1048, 437] width 354 height 15
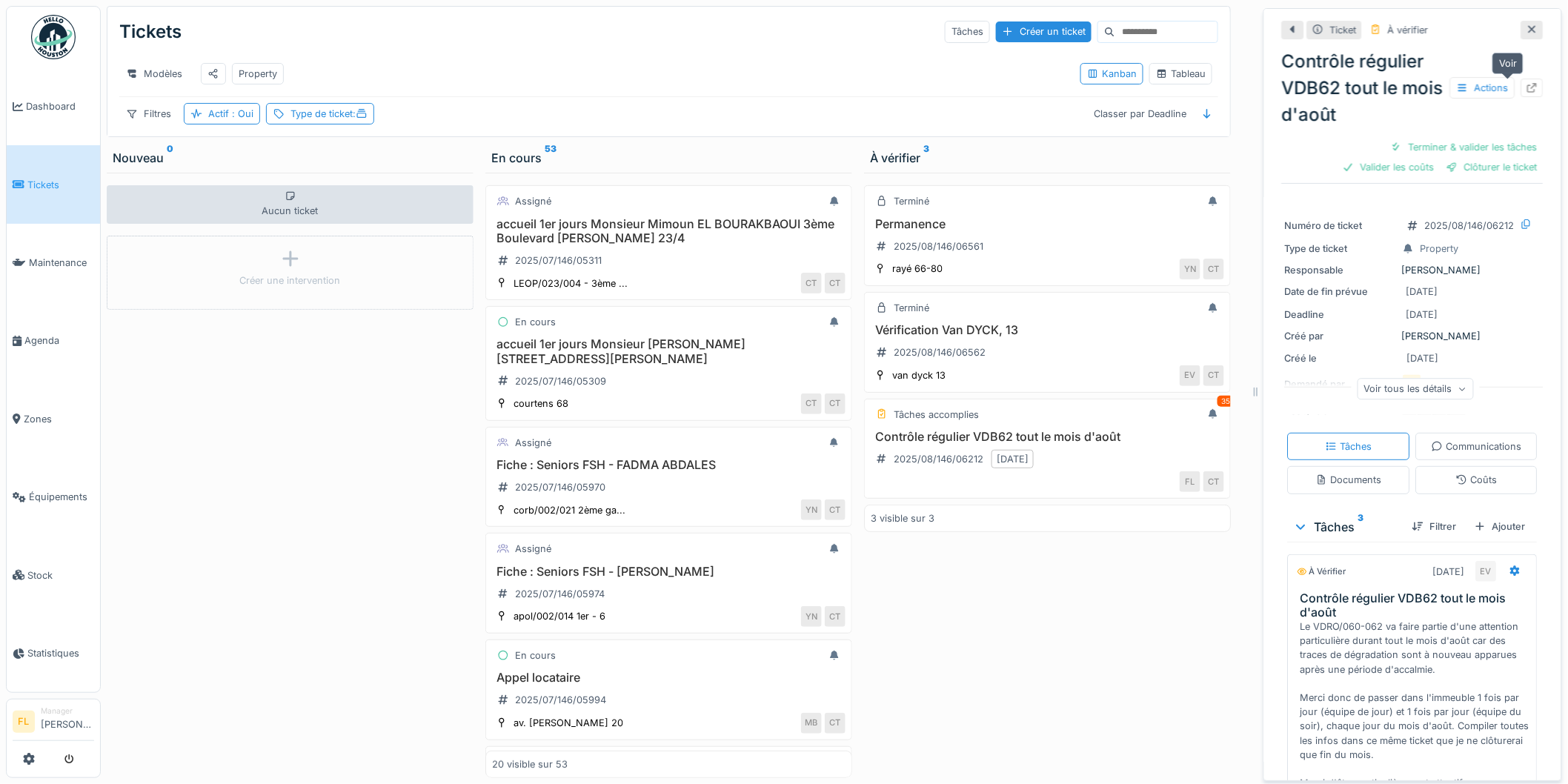
click at [1528, 84] on icon at bounding box center [1533, 88] width 10 height 10
click at [1047, 661] on div "Terminé Permanence 2025/08/146/06561 rayé 66-80 YN CT Terminé Vérification Van …" at bounding box center [1047, 476] width 366 height 605
click at [996, 32] on div "Créer un ticket" at bounding box center [1043, 31] width 96 height 20
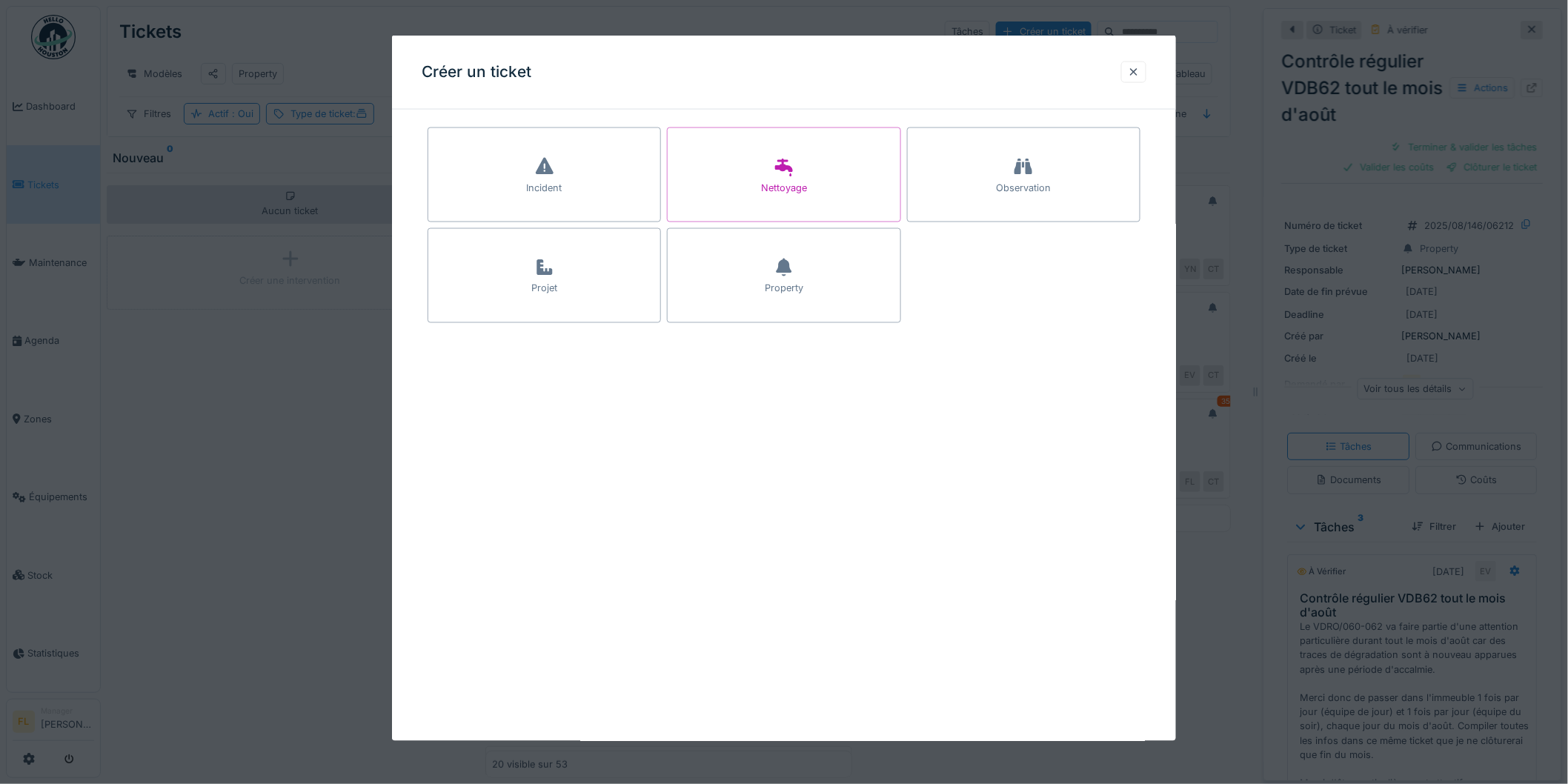
click at [810, 276] on div "Property" at bounding box center [783, 276] width 233 height 95
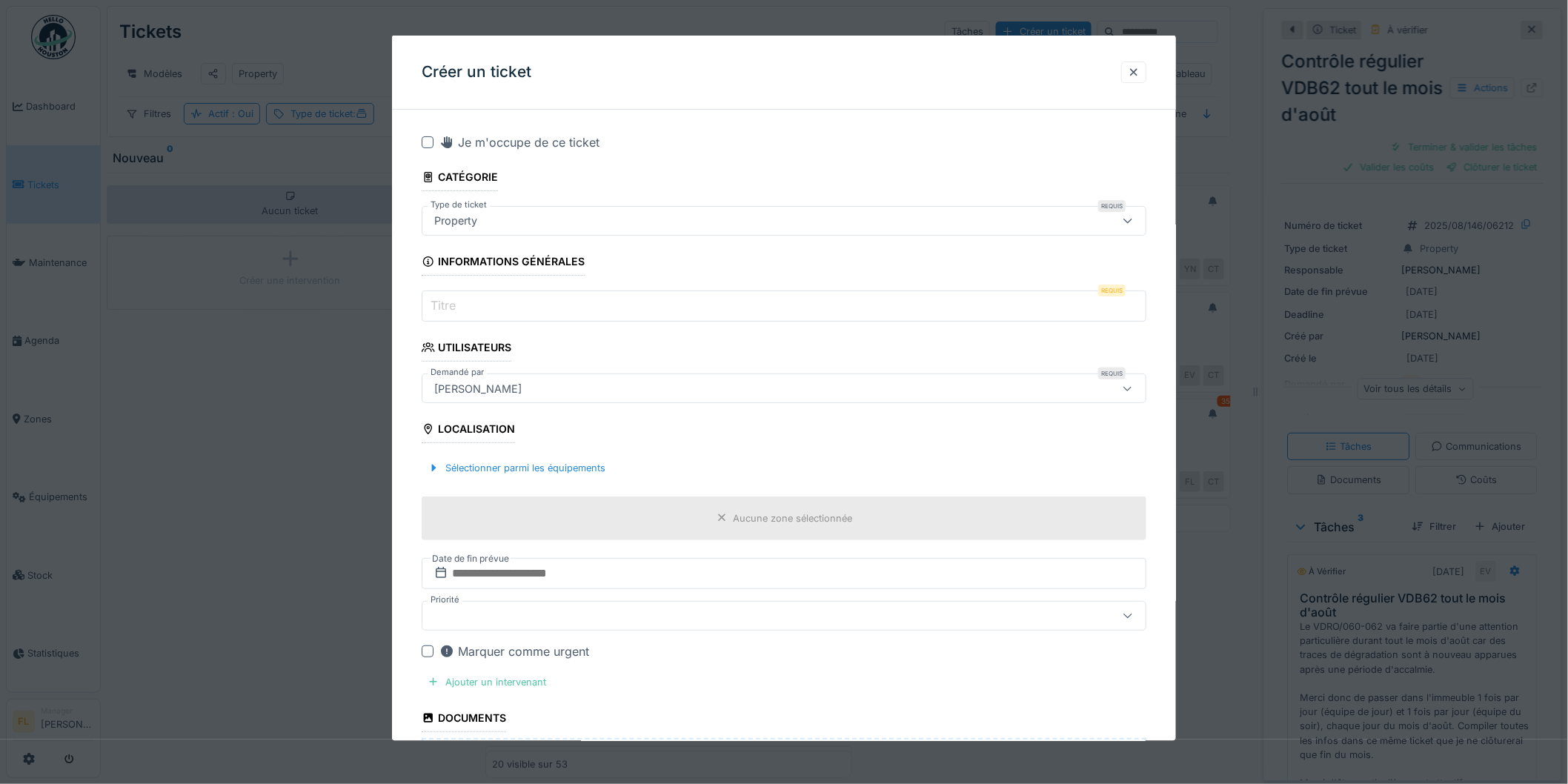
click at [505, 309] on input "Titre" at bounding box center [784, 306] width 725 height 31
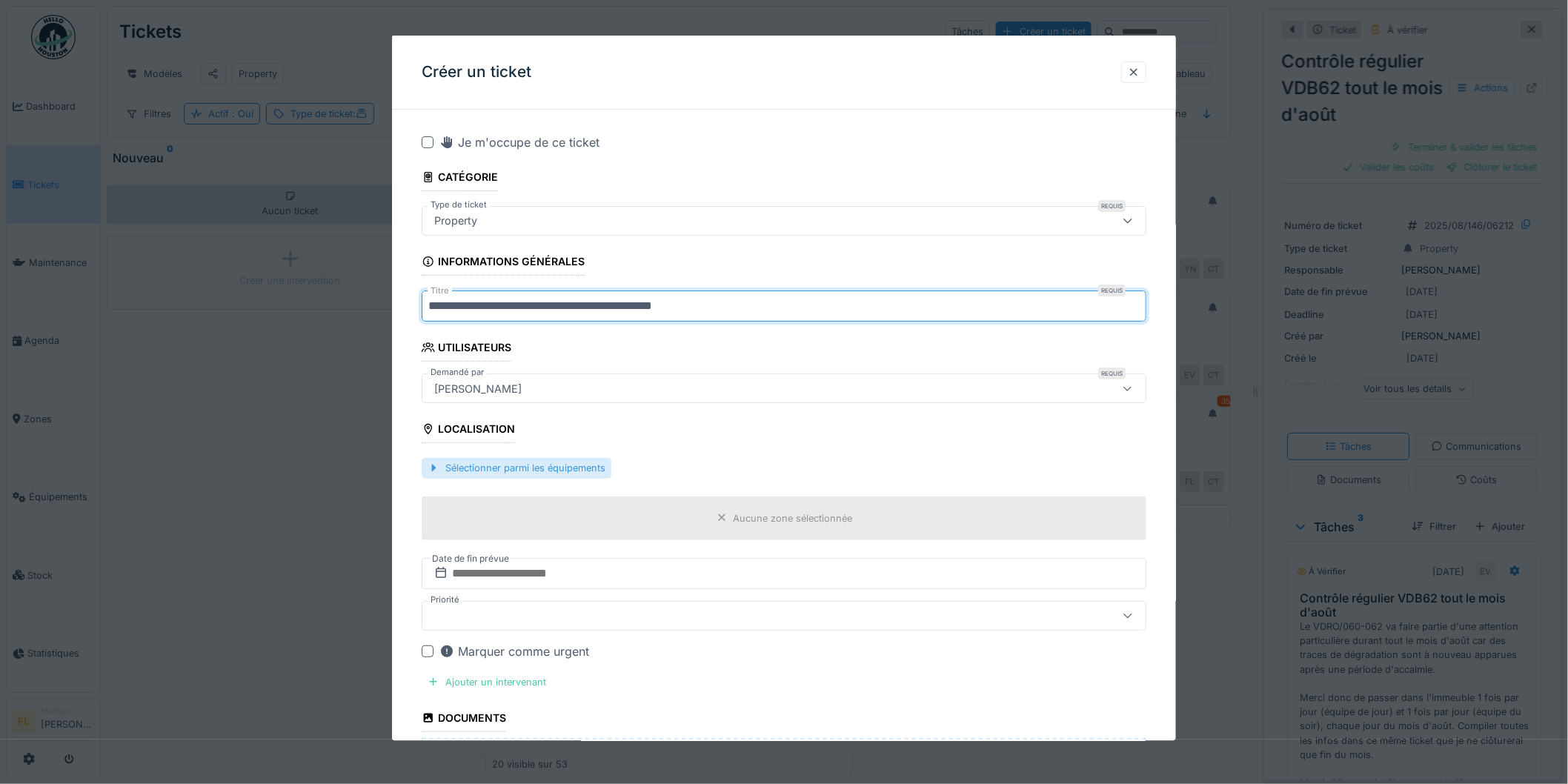
type input "**********"
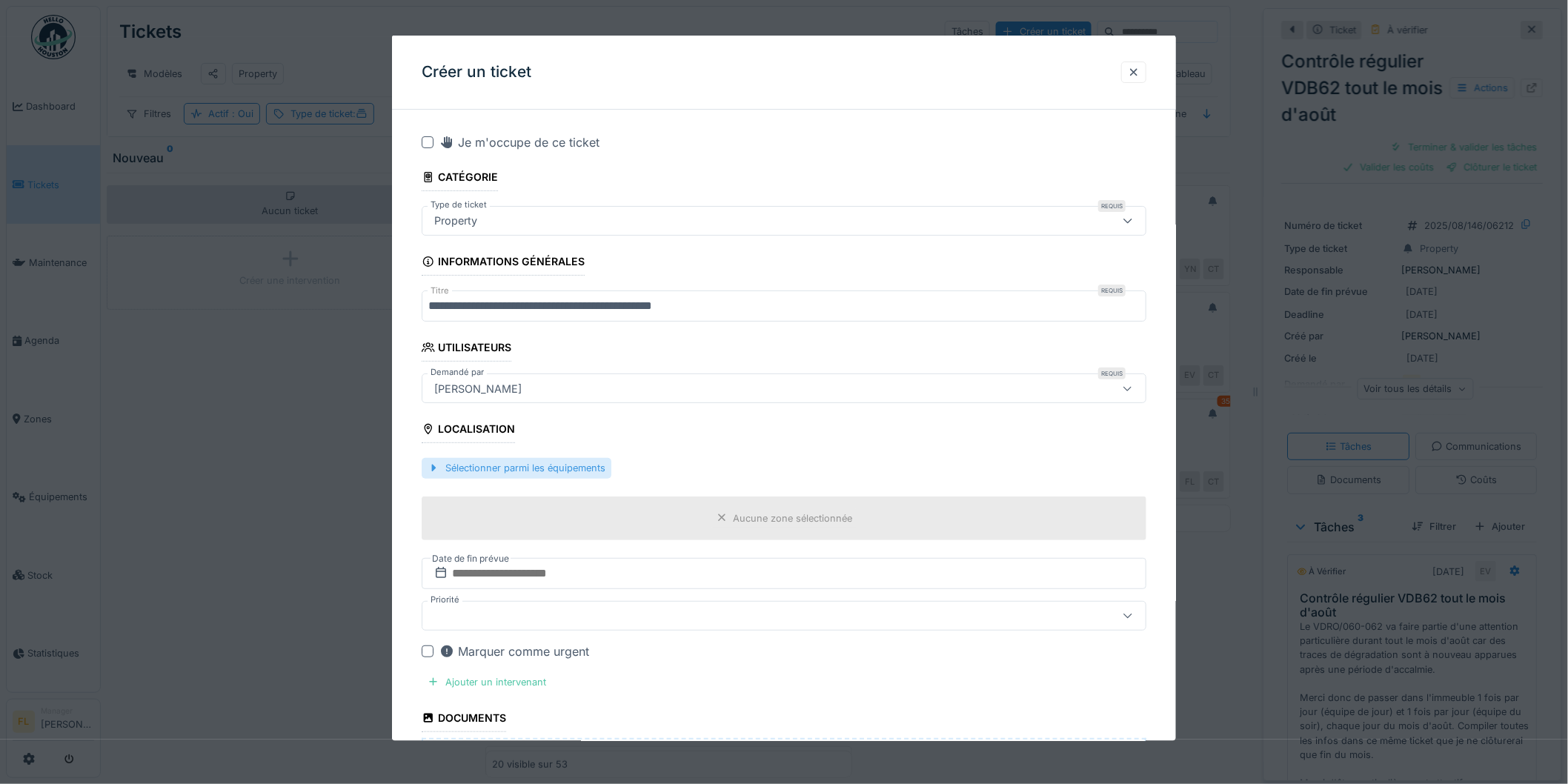
click at [535, 475] on div "Sélectionner parmi les équipements" at bounding box center [516, 468] width 189 height 20
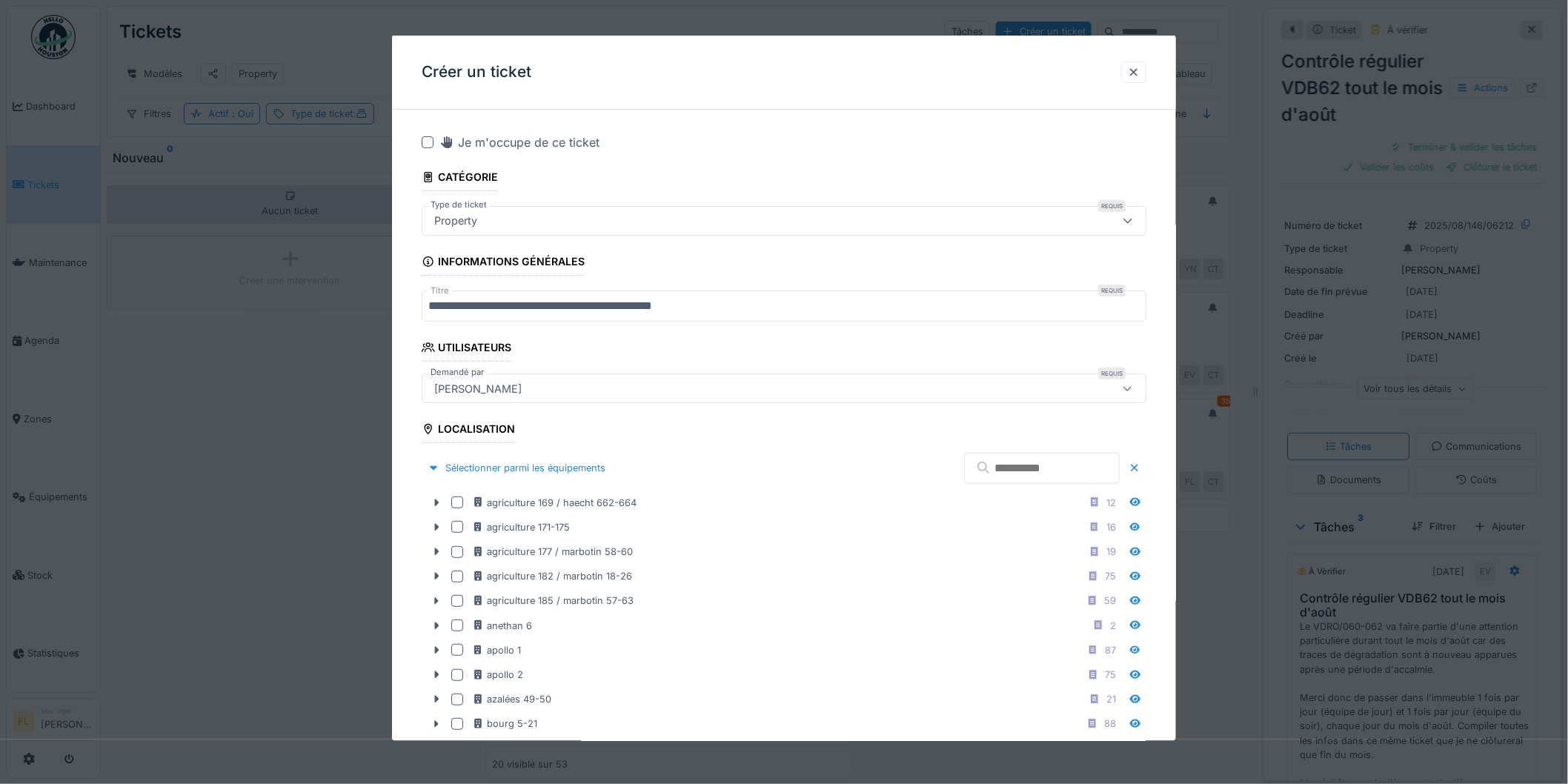
click at [993, 472] on input "text" at bounding box center [1041, 468] width 156 height 31
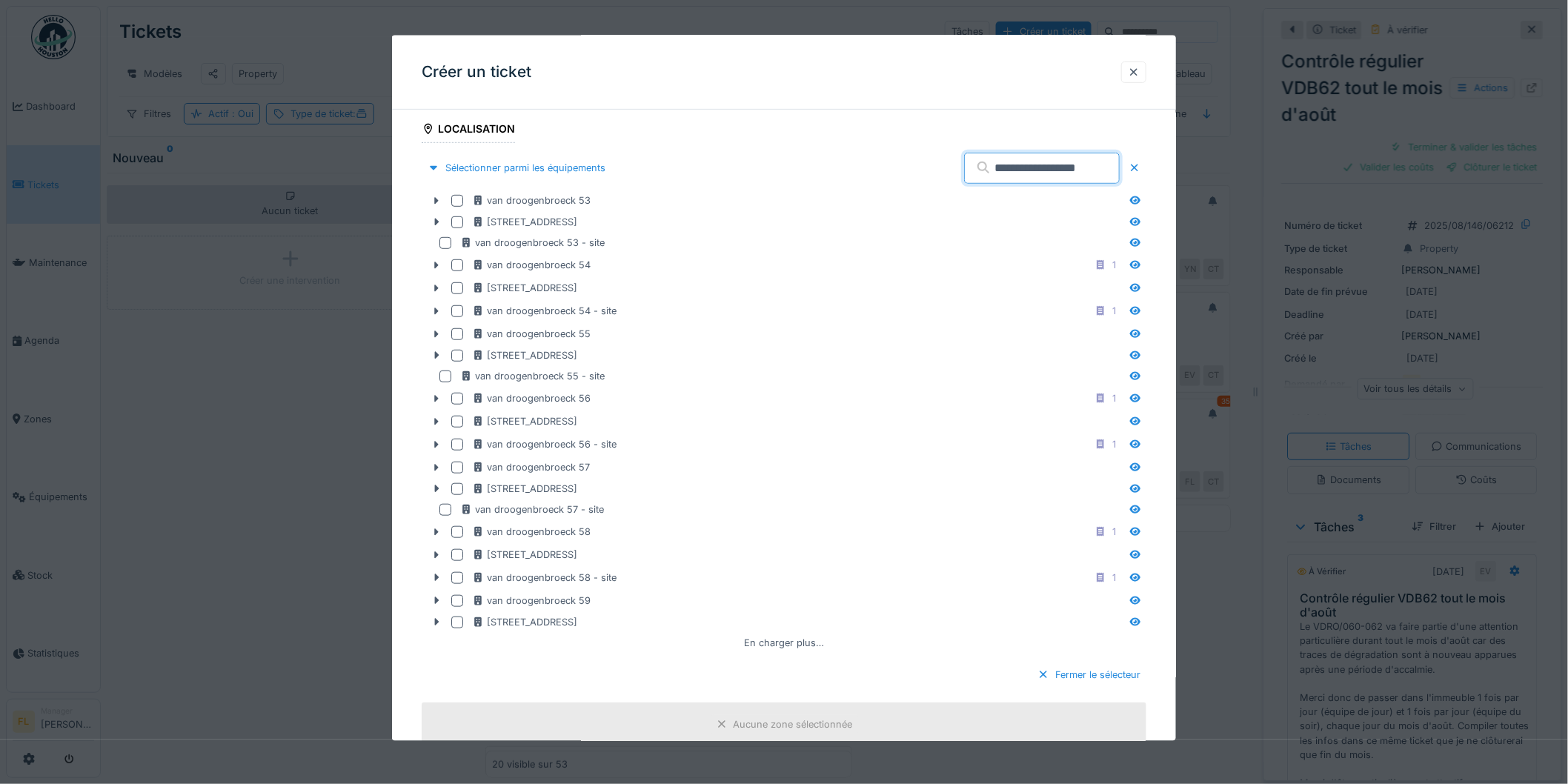
scroll to position [329, 0]
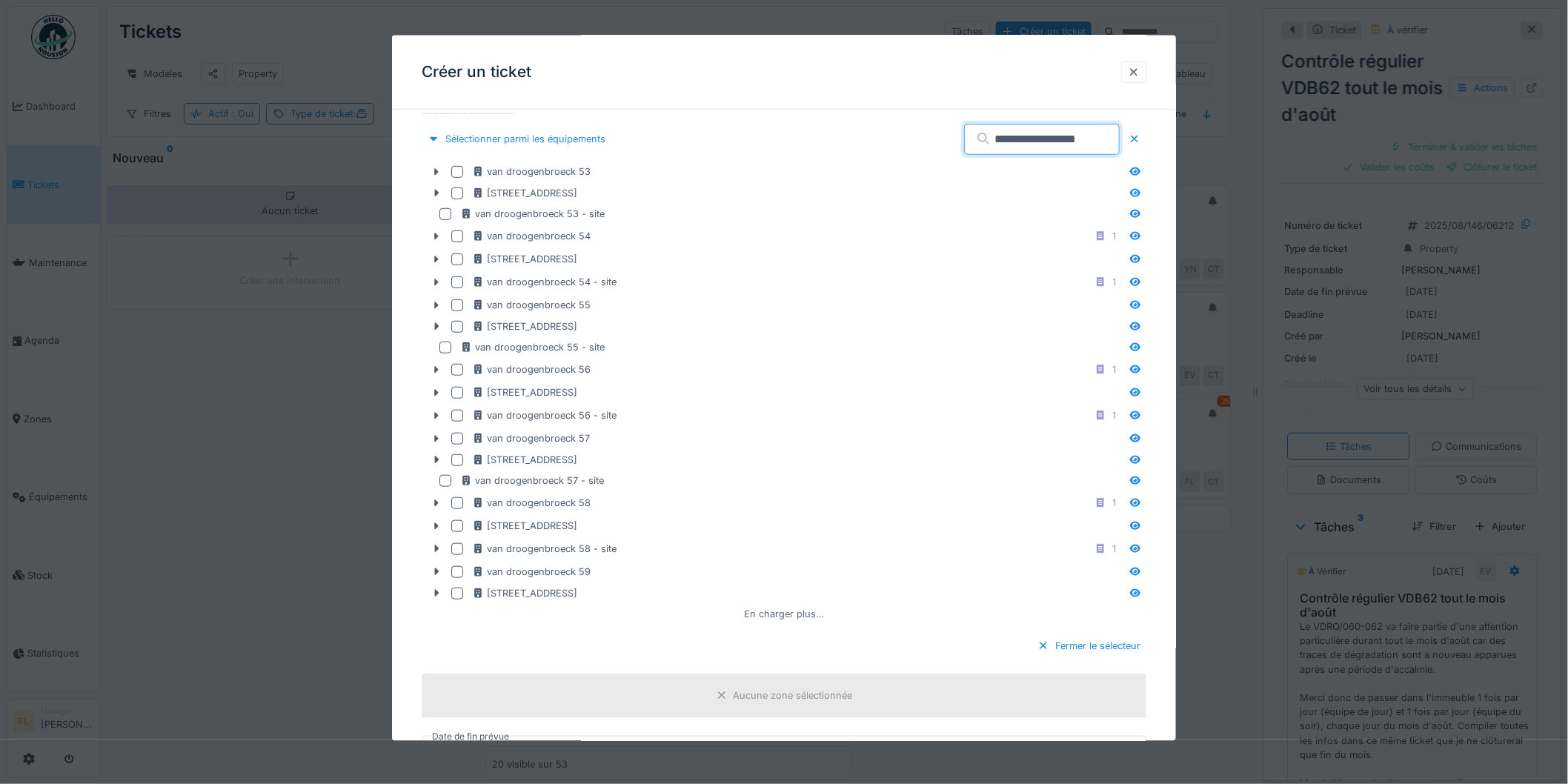
click at [780, 617] on div "En charger plus…" at bounding box center [784, 614] width 92 height 20
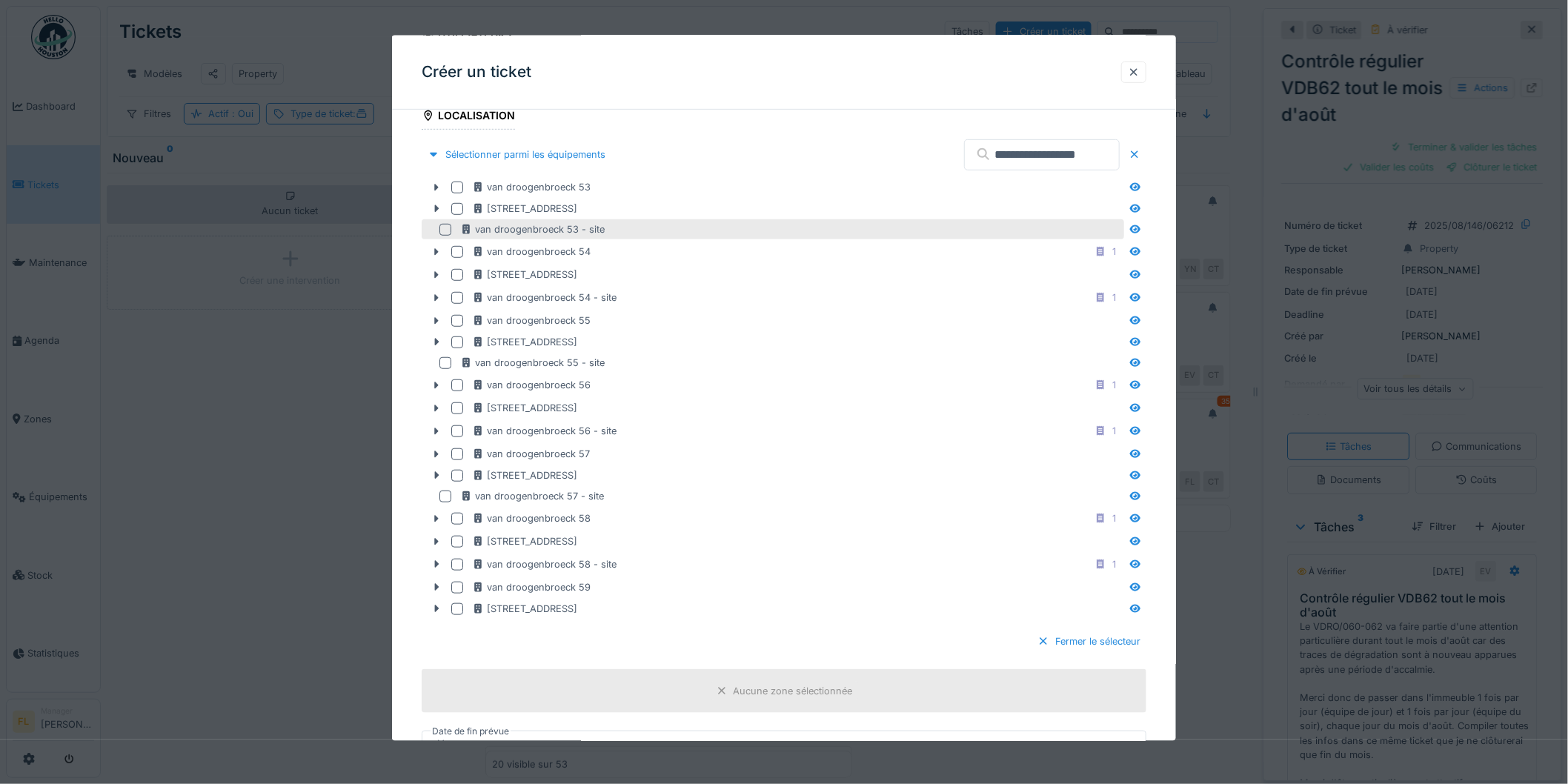
scroll to position [226, 0]
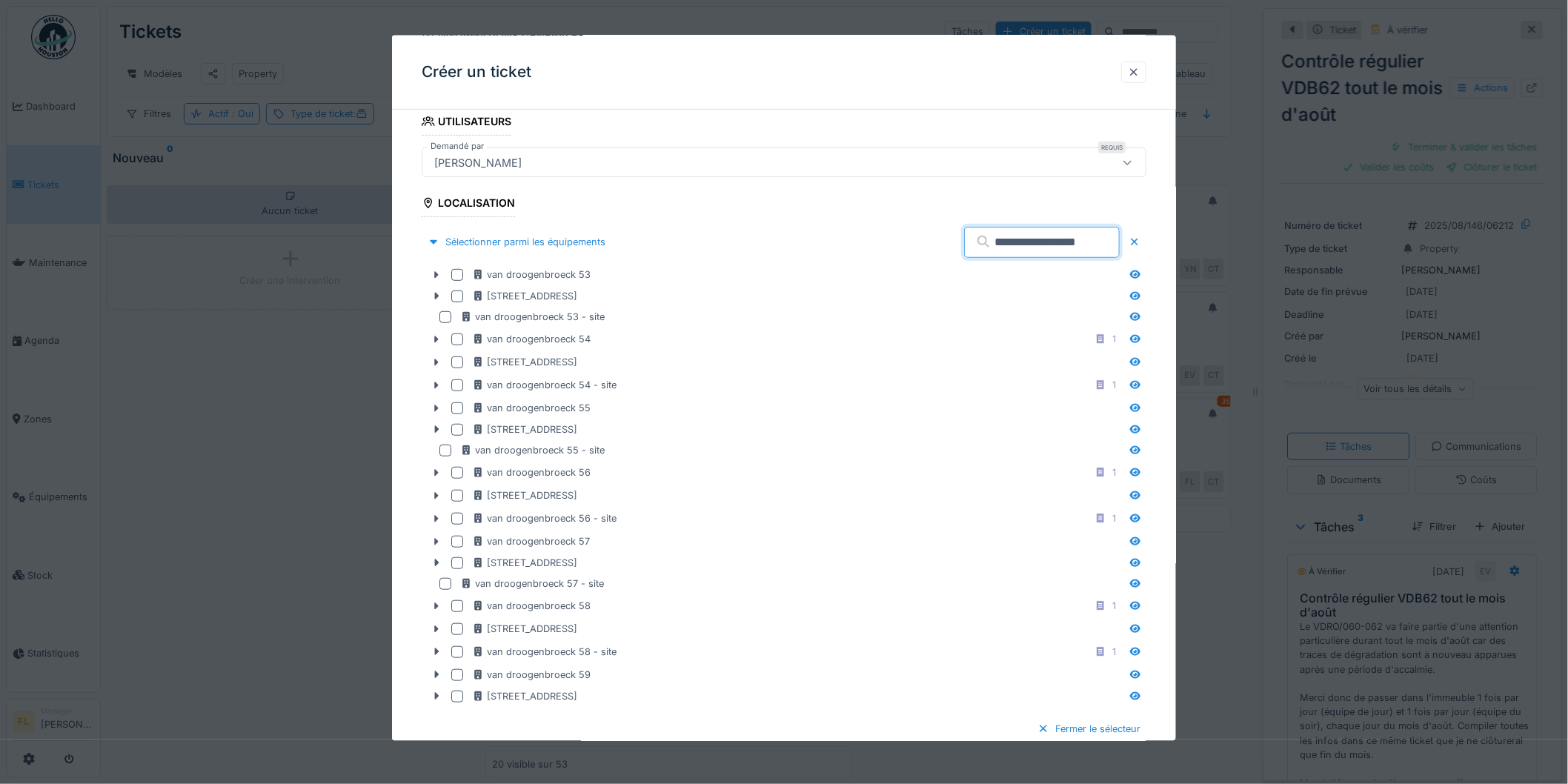
click at [1081, 242] on input "**********" at bounding box center [1041, 243] width 156 height 31
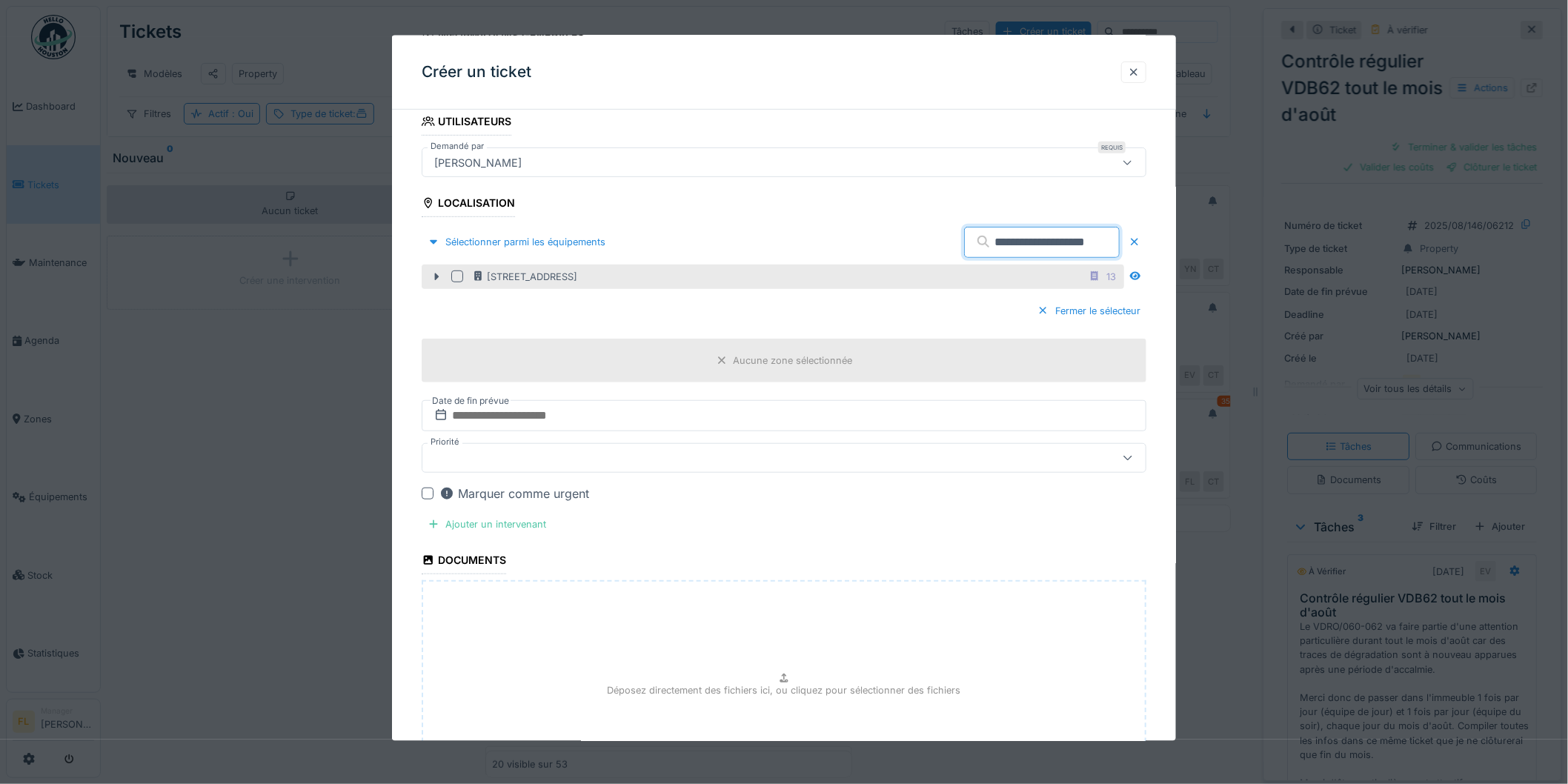
type input "**********"
click at [455, 276] on div at bounding box center [457, 276] width 12 height 12
drag, startPoint x: 489, startPoint y: 523, endPoint x: 849, endPoint y: 535, distance: 360.2
click at [853, 537] on fieldset "**********" at bounding box center [784, 382] width 725 height 973
click at [849, 535] on fieldset "**********" at bounding box center [784, 382] width 725 height 973
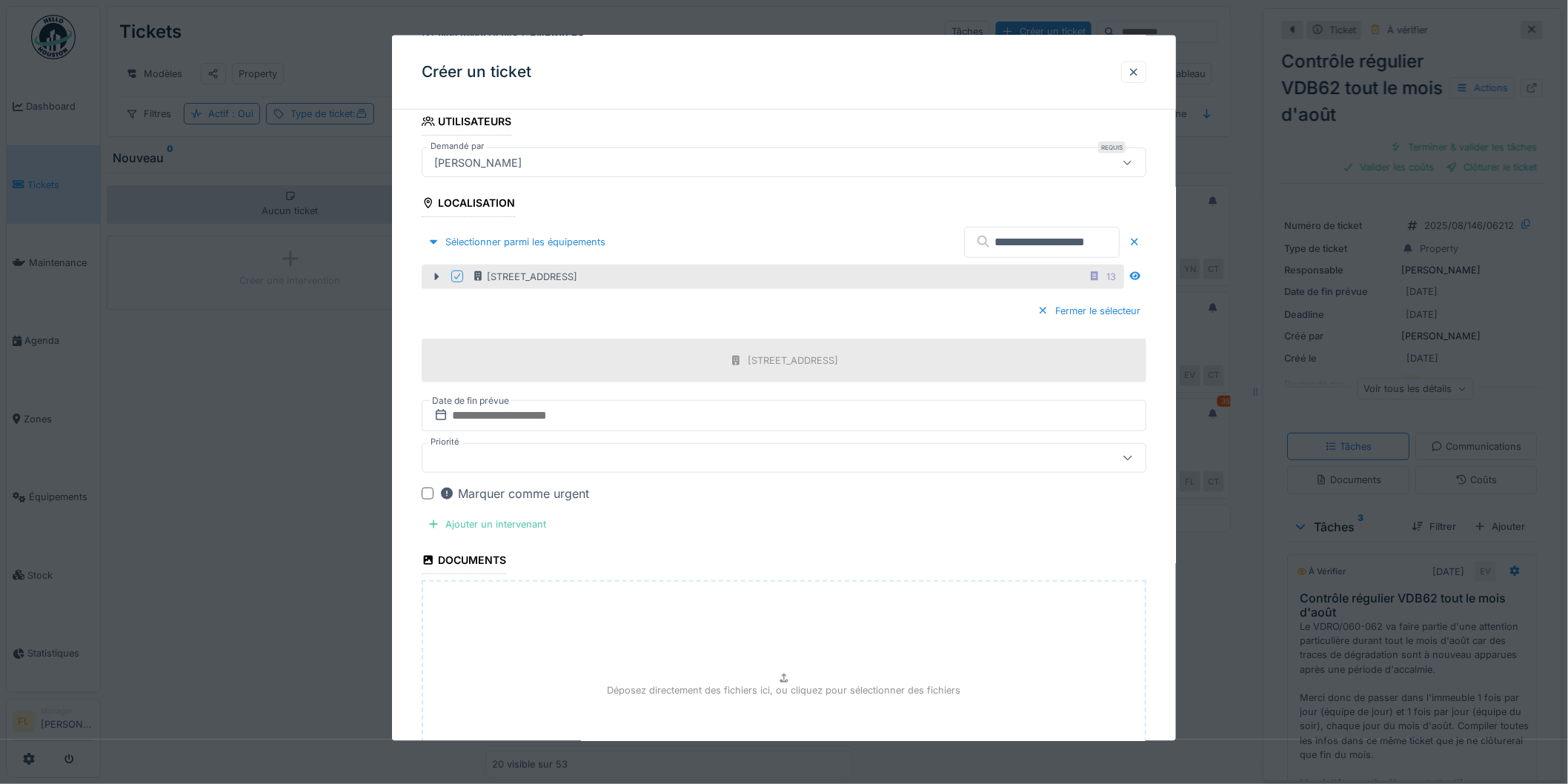
scroll to position [384, 0]
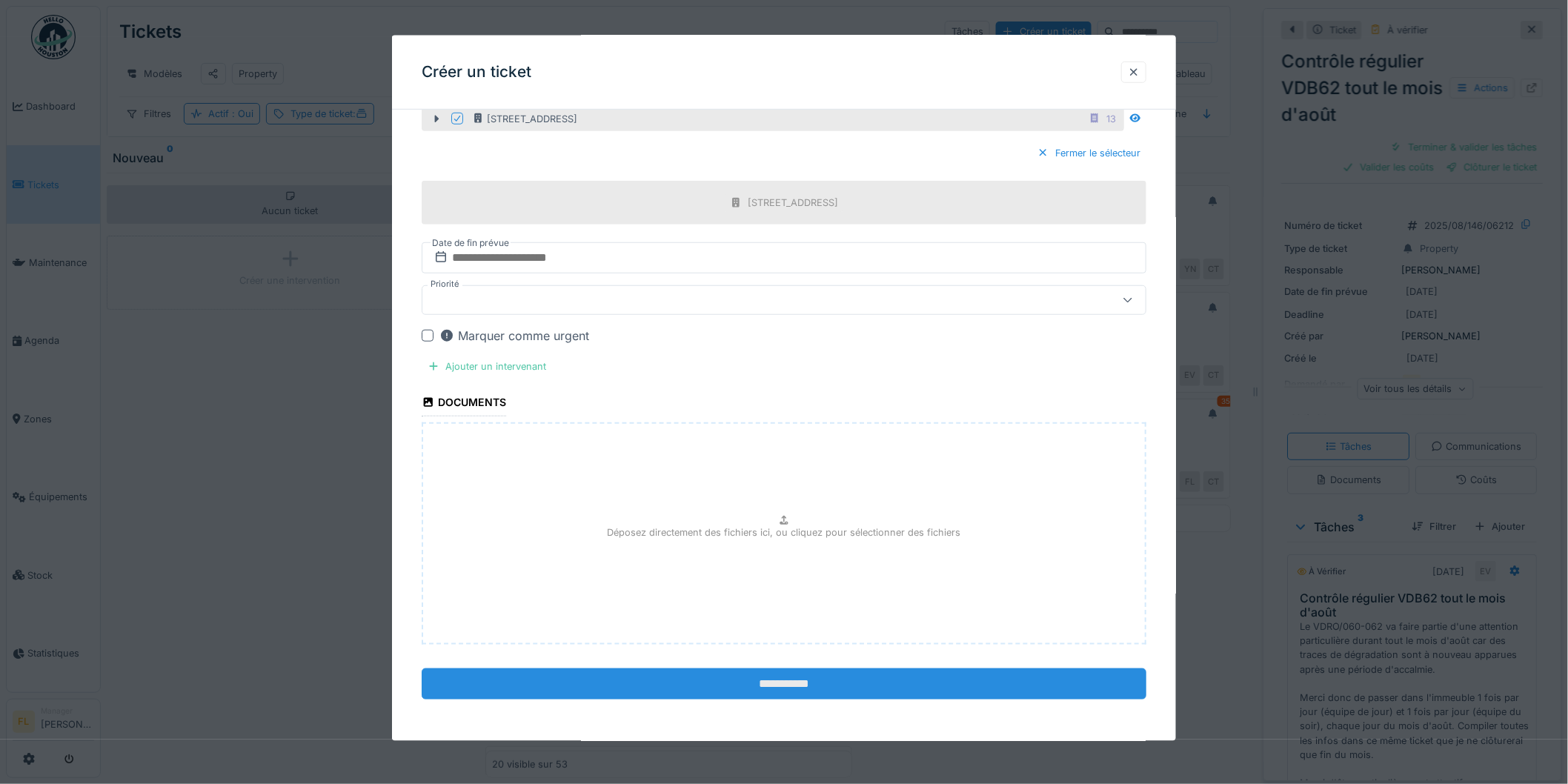
drag, startPoint x: 758, startPoint y: 683, endPoint x: 758, endPoint y: 672, distance: 11.0
click at [758, 676] on input "**********" at bounding box center [784, 684] width 725 height 31
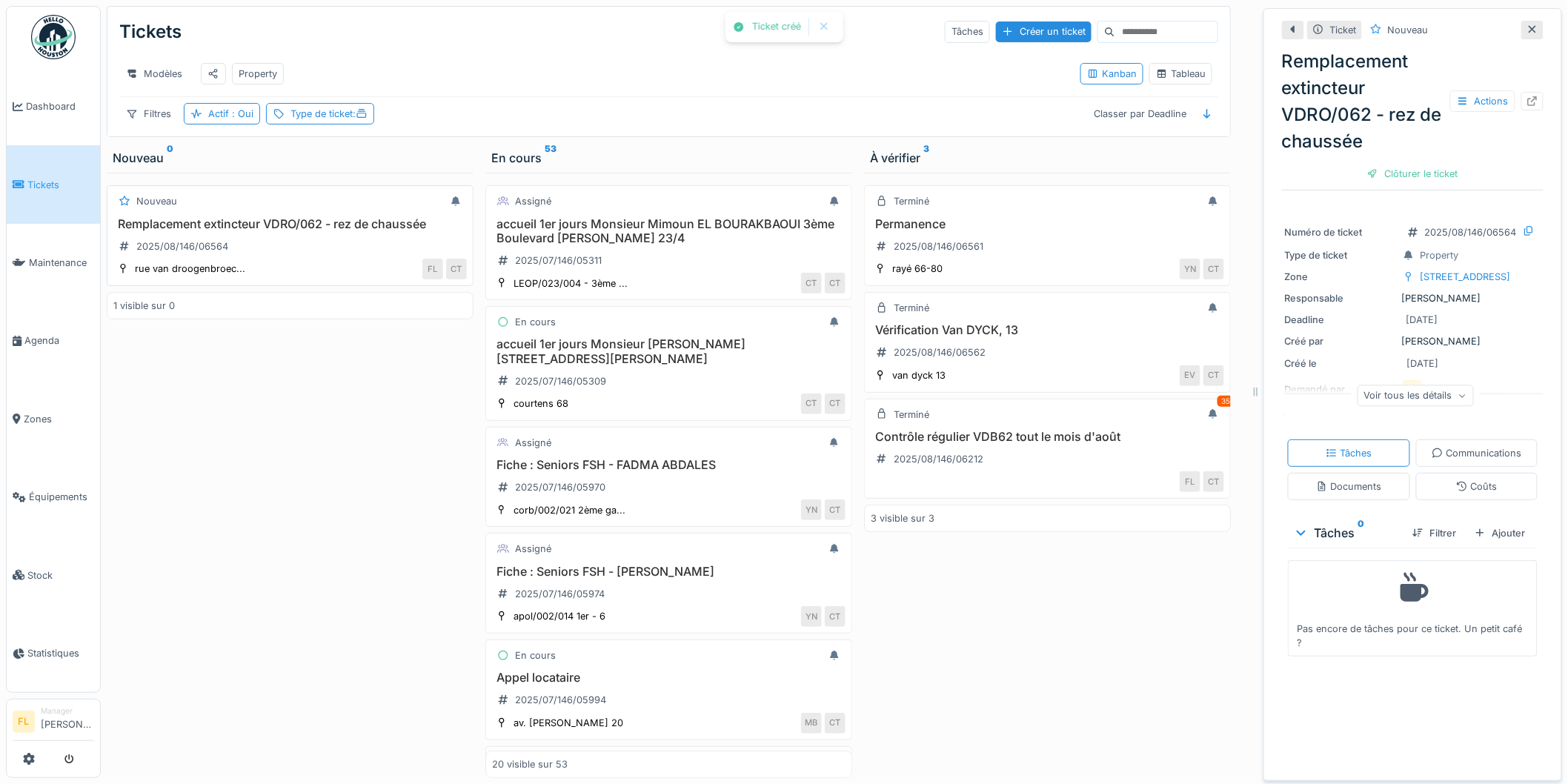
click at [268, 246] on div "Remplacement extincteur VDRO/062 - rez de chaussée 2025/08/146/06564" at bounding box center [290, 238] width 354 height 42
click at [198, 231] on h3 "Remplacement extincteur VDRO/062 - rez de chaussée" at bounding box center [290, 224] width 354 height 15
click at [270, 231] on h3 "Remplacement extincteur VDRO/062 - rez de chaussée" at bounding box center [290, 224] width 354 height 15
click at [1528, 98] on icon at bounding box center [1533, 102] width 10 height 10
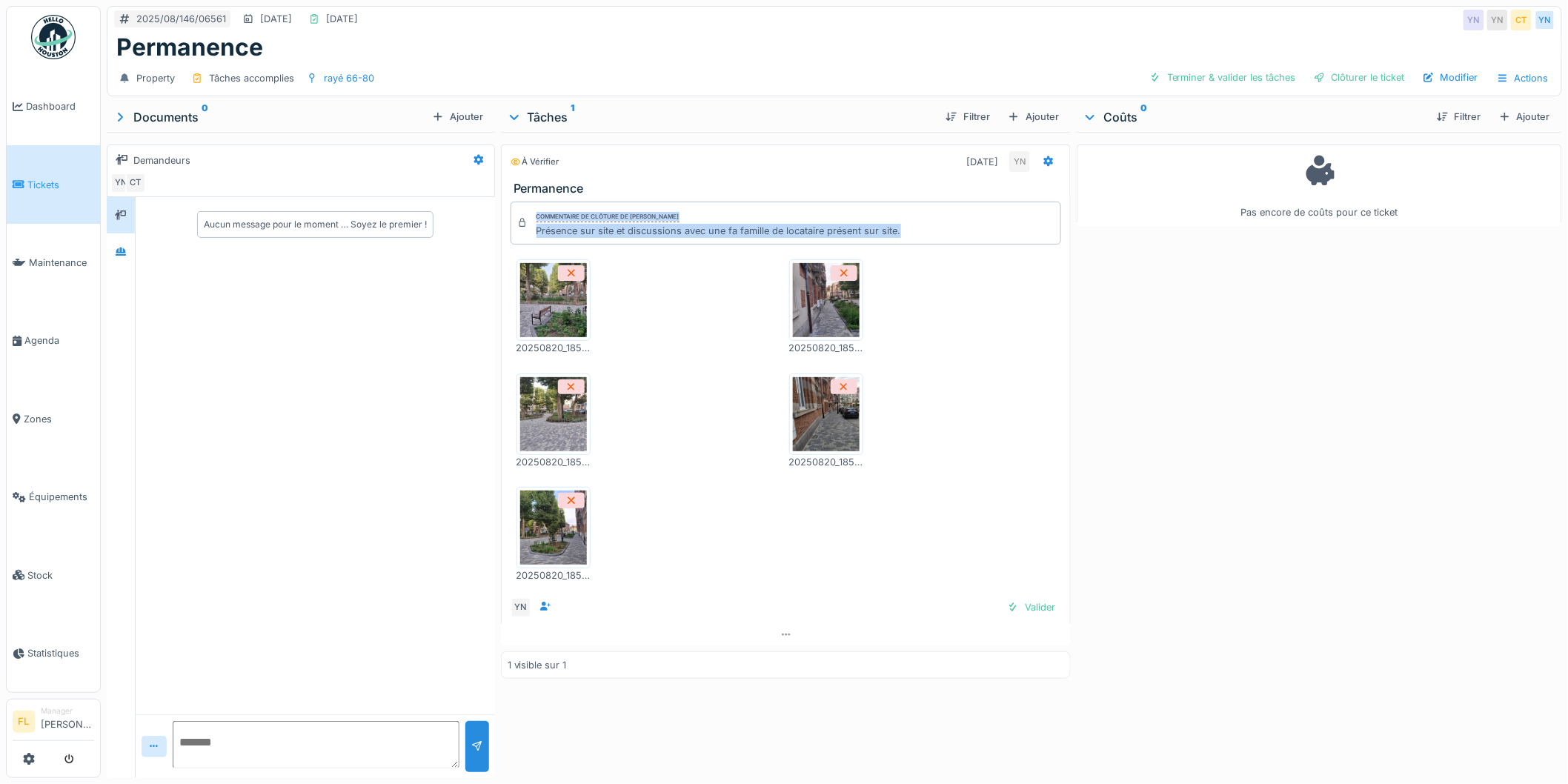
drag, startPoint x: 530, startPoint y: 230, endPoint x: 910, endPoint y: 230, distance: 380.0
click at [910, 230] on div "Commentaire de clôture de [PERSON_NAME] Présence sur site et discussions avec u…" at bounding box center [786, 223] width 551 height 43
click at [910, 230] on div "Commentaire de clôture de Yves Ndikumana Présence sur site et discussions avec …" at bounding box center [786, 223] width 551 height 43
click at [549, 305] on img at bounding box center [553, 300] width 67 height 74
click at [1027, 604] on div "Valider" at bounding box center [1031, 607] width 60 height 20
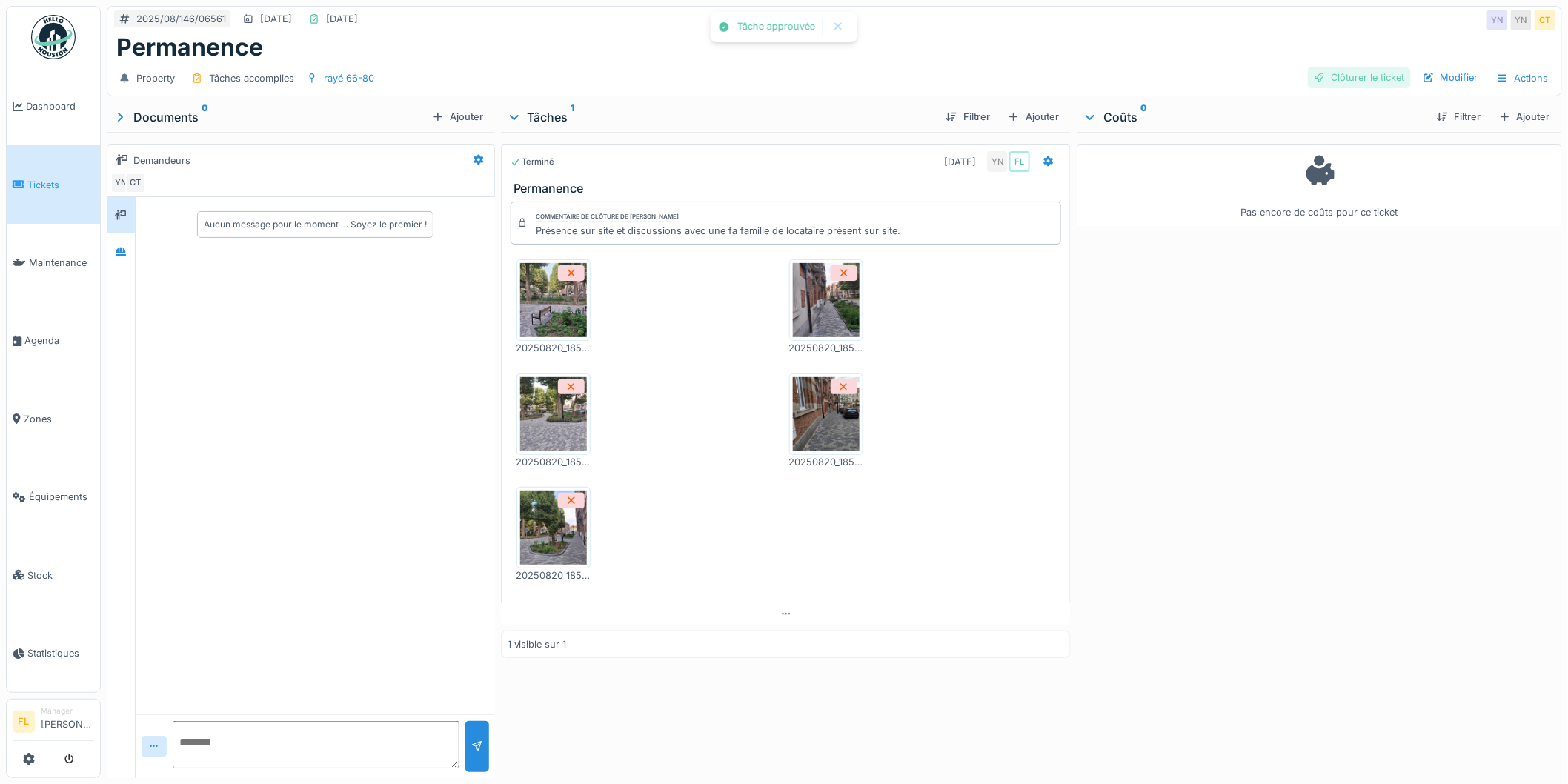
click at [1362, 77] on div "Clôturer le ticket" at bounding box center [1359, 77] width 103 height 20
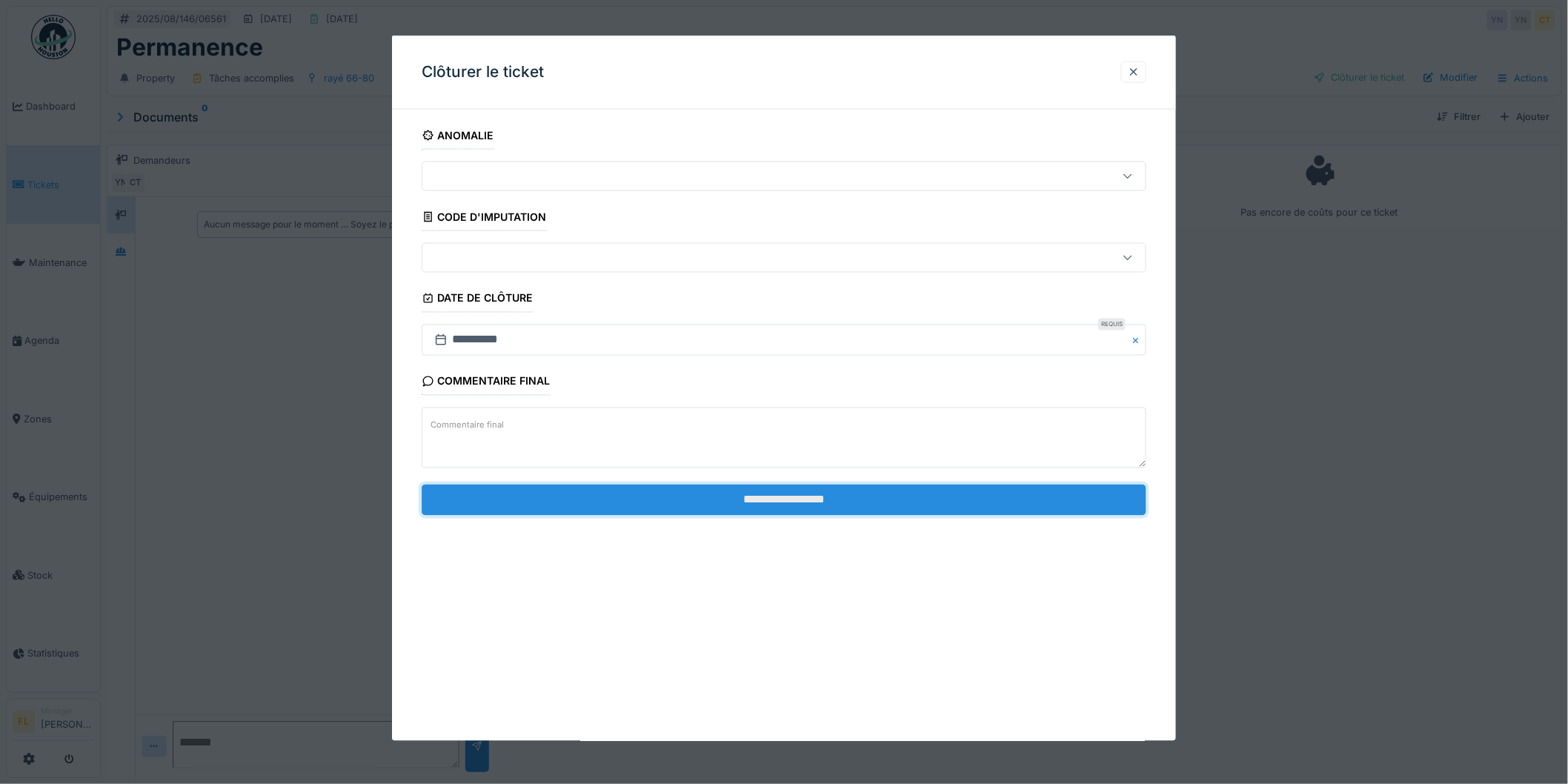
click at [789, 502] on input "**********" at bounding box center [784, 500] width 725 height 31
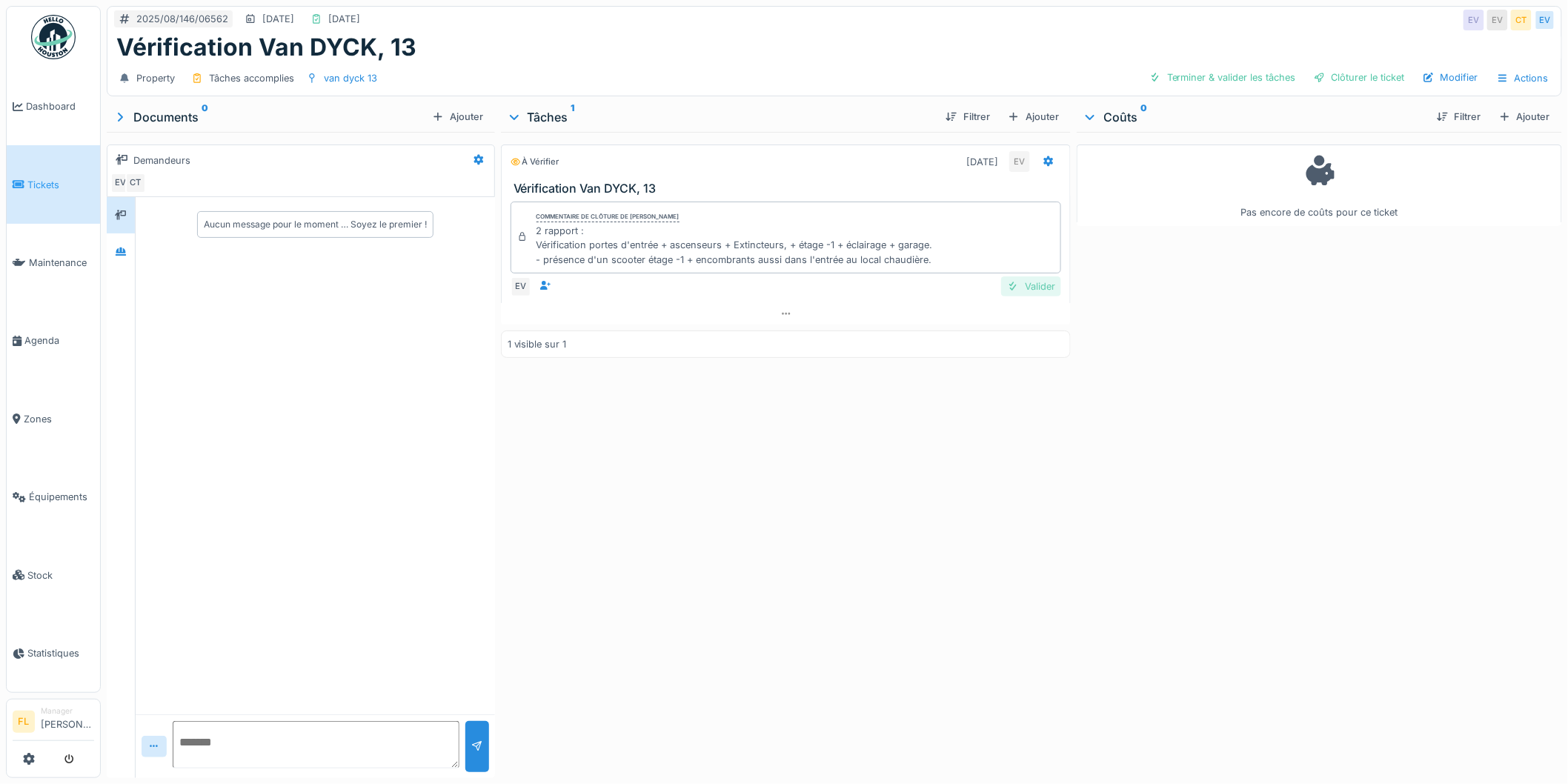
click at [1013, 286] on div "Valider" at bounding box center [1031, 286] width 60 height 20
click at [1330, 76] on div "Clôturer le ticket" at bounding box center [1359, 77] width 103 height 20
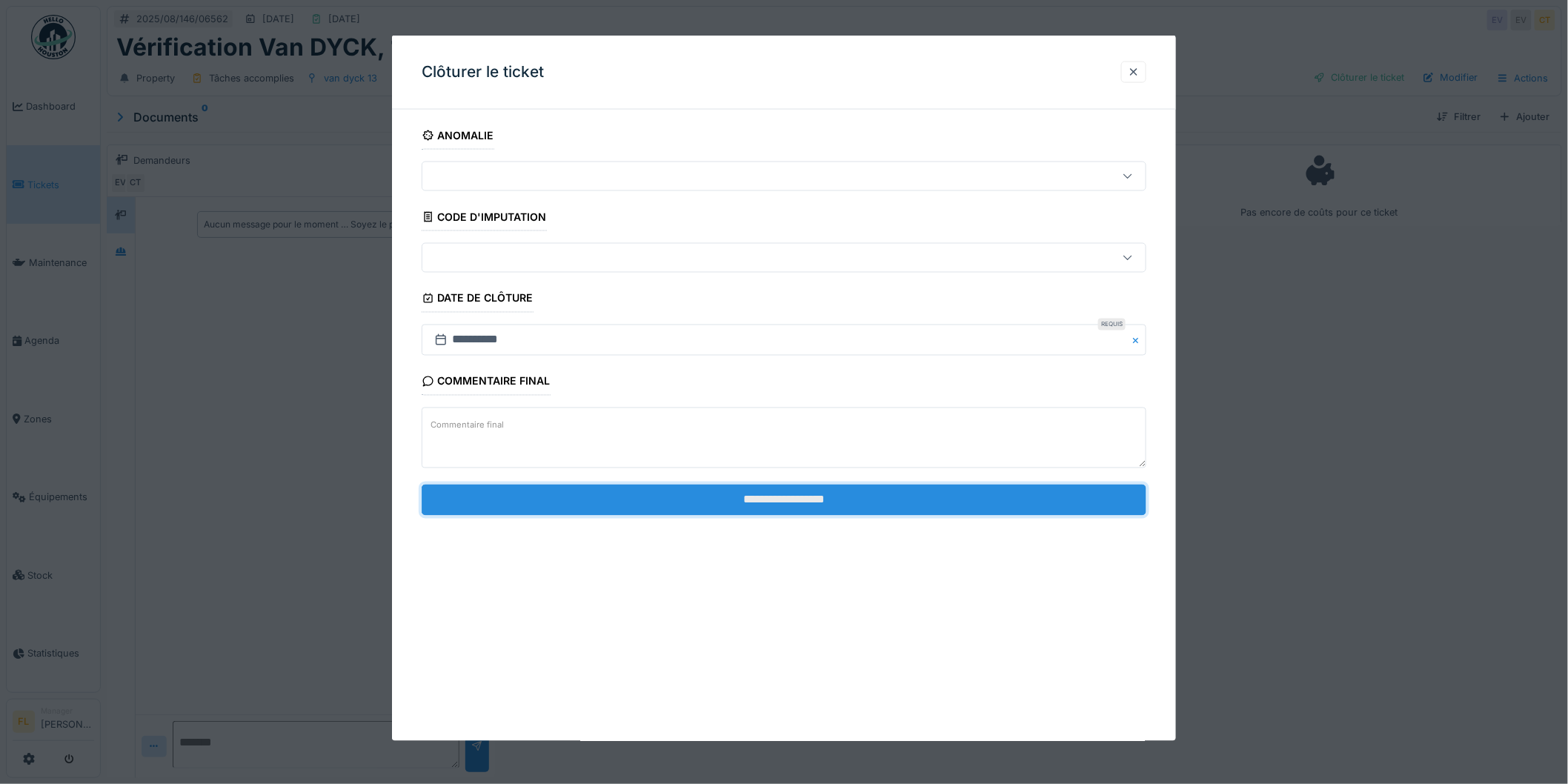
click at [764, 500] on input "**********" at bounding box center [784, 500] width 725 height 31
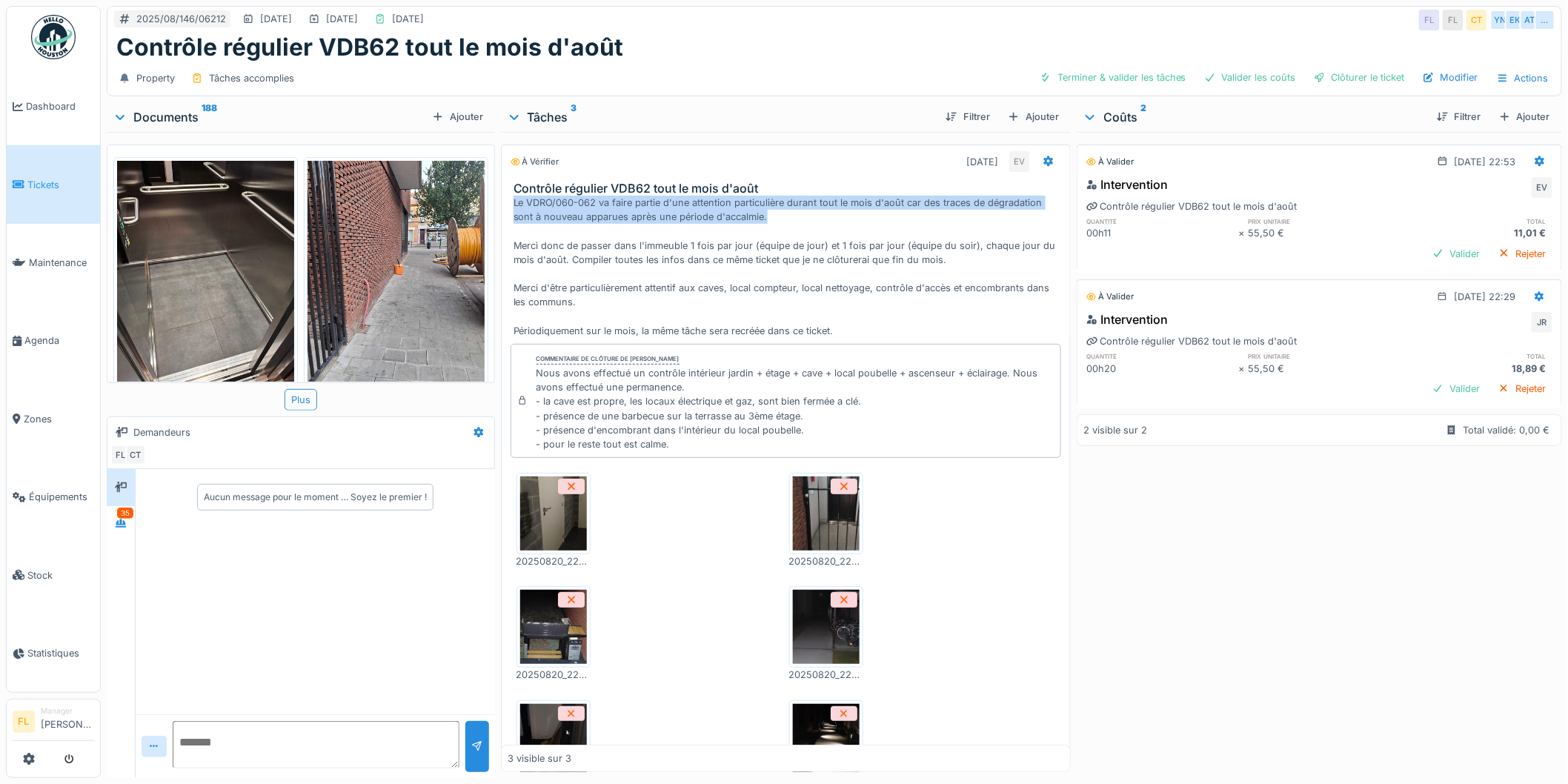
drag, startPoint x: 530, startPoint y: 204, endPoint x: 779, endPoint y: 211, distance: 249.1
click at [779, 211] on div "Le VDRO/060-062 va faire partie d'une attention particulière durant tout le moi…" at bounding box center [789, 266] width 551 height 142
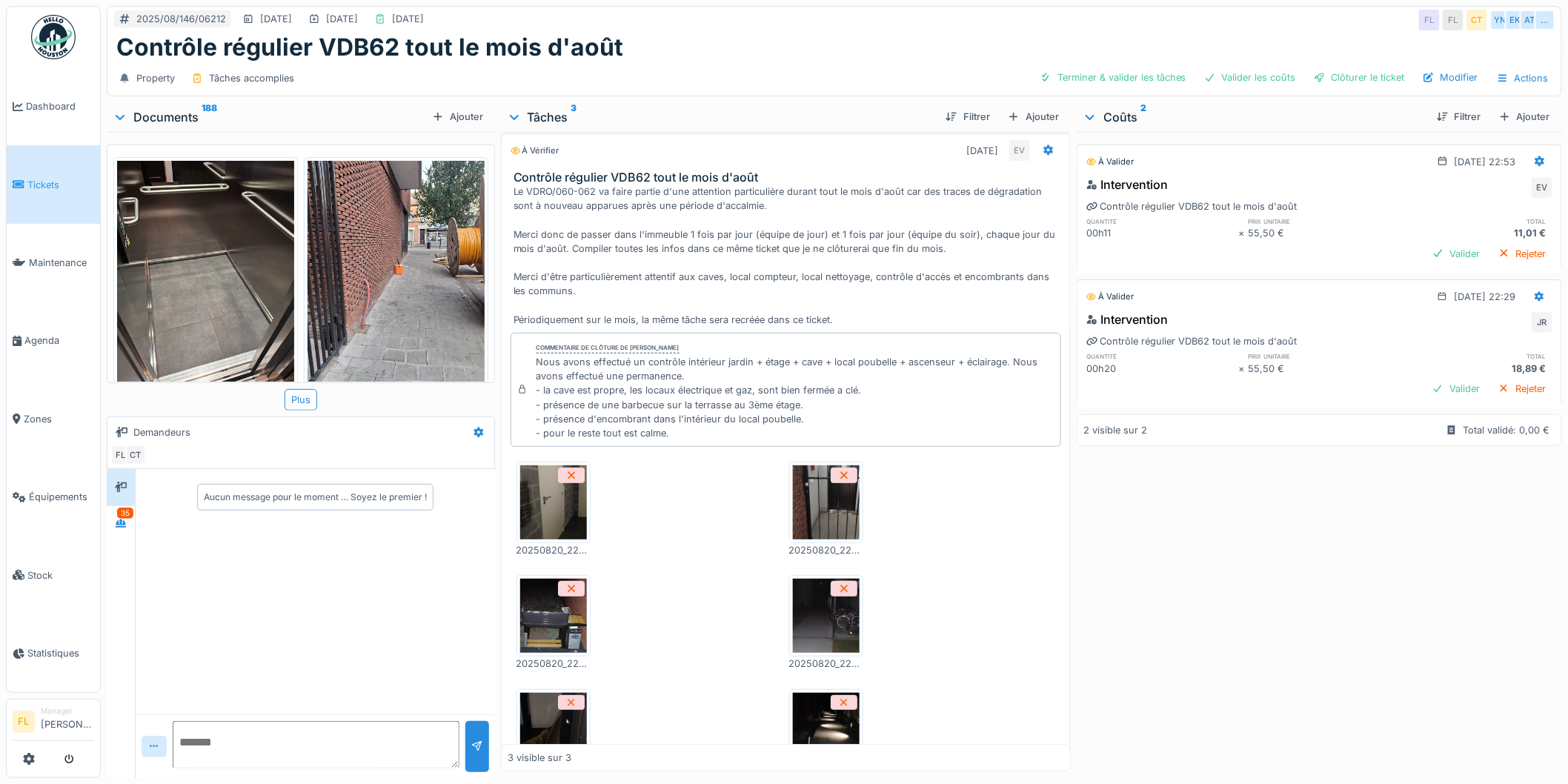
click at [760, 255] on div "Le VDRO/060-062 va faire partie d'une attention particulière durant tout le moi…" at bounding box center [789, 255] width 551 height 142
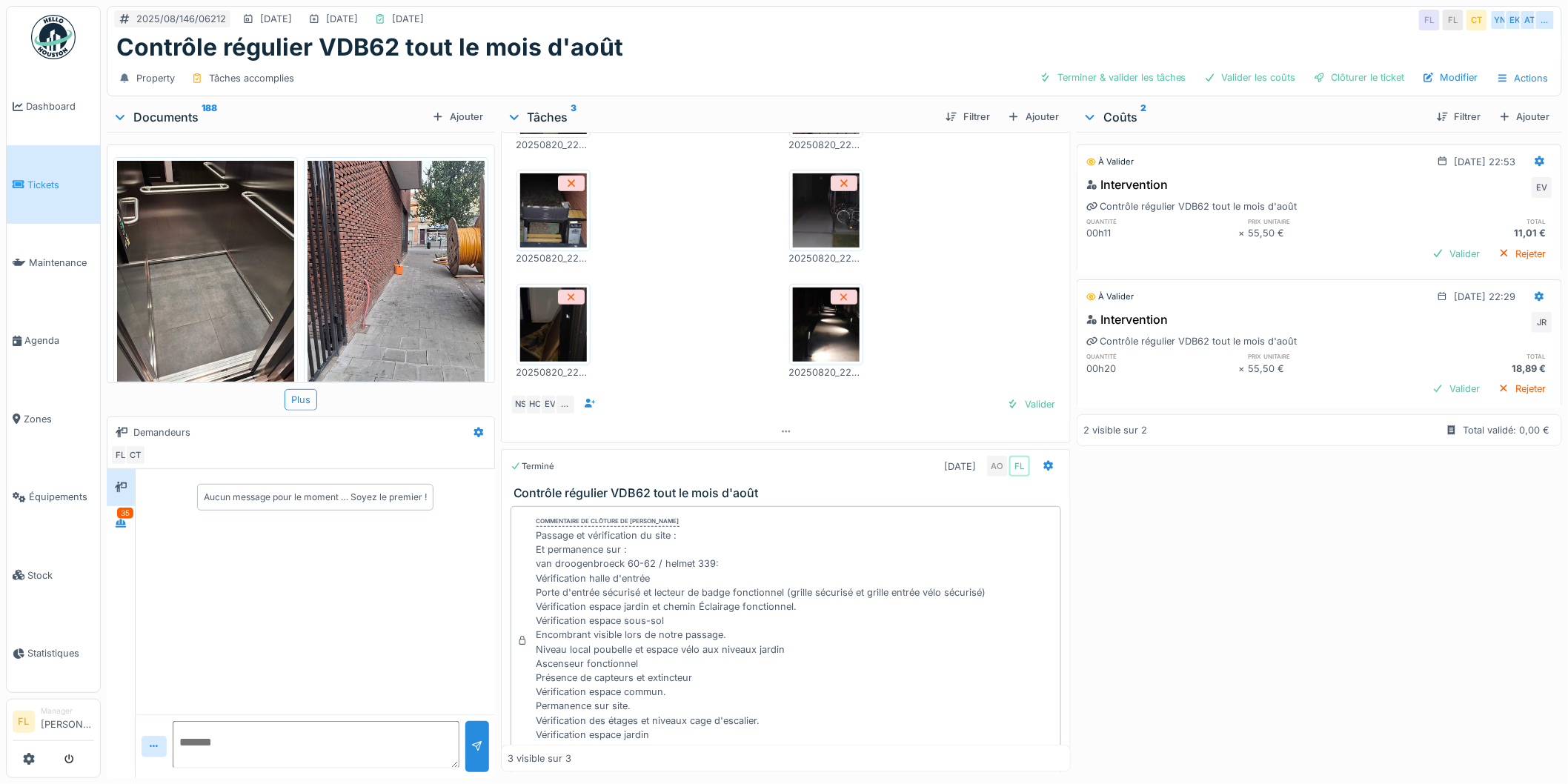
scroll to position [423, 0]
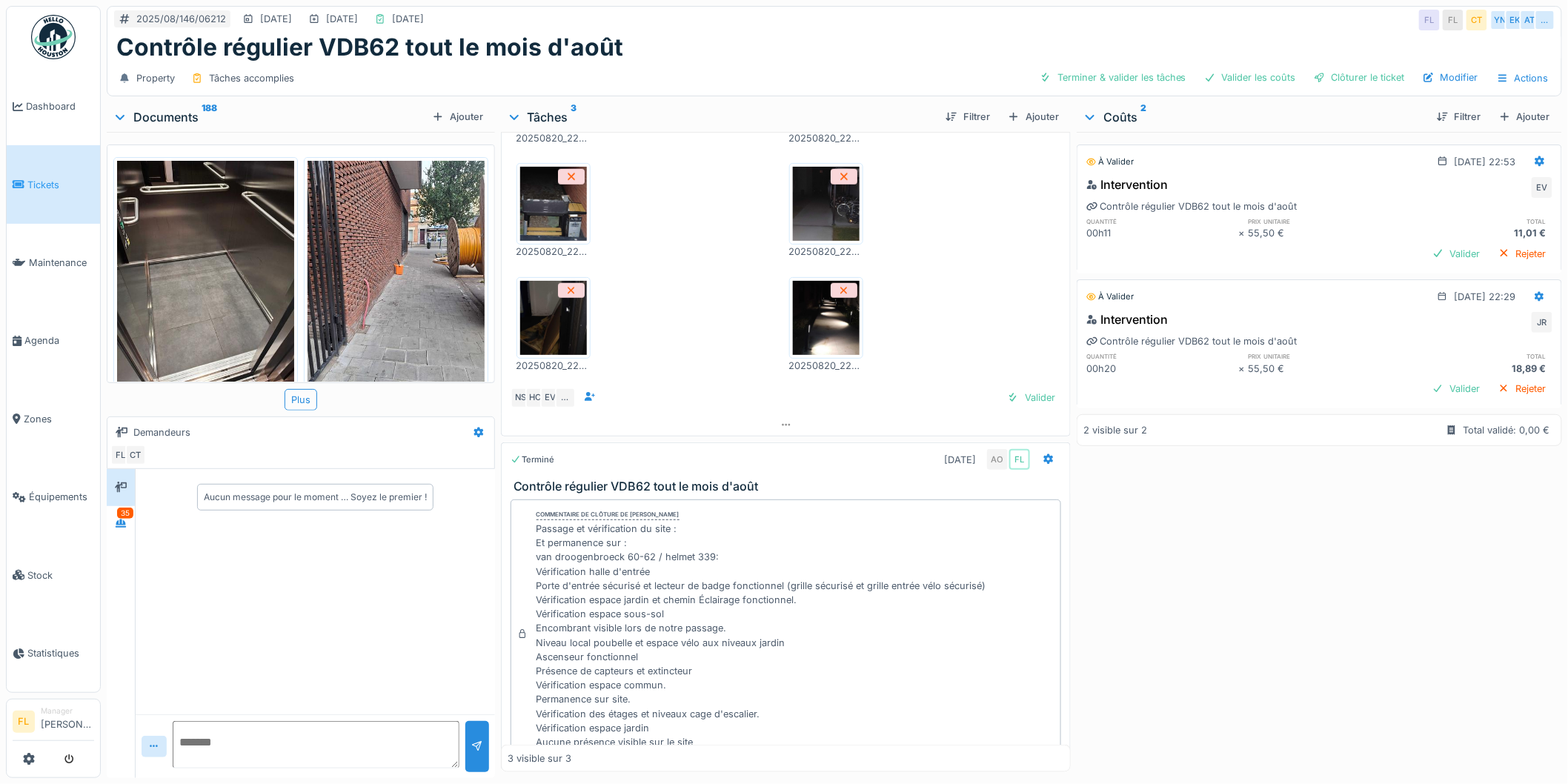
drag, startPoint x: 1002, startPoint y: 384, endPoint x: 986, endPoint y: 270, distance: 115.1
click at [986, 270] on div "Commentaire de clôture de Edgar Vasquez Nous avons effectué un contrôle intérie…" at bounding box center [786, 164] width 570 height 500
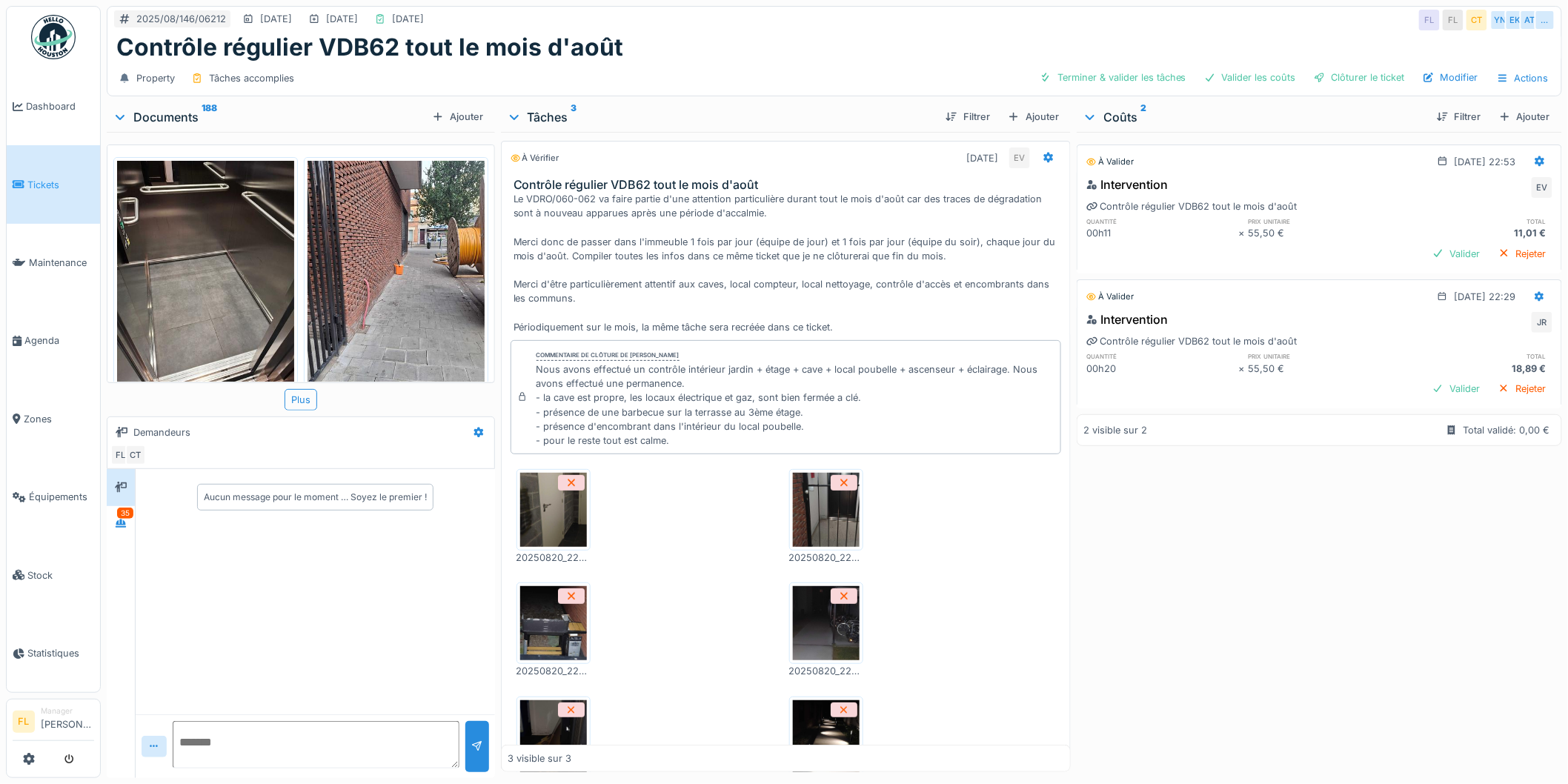
scroll to position [0, 0]
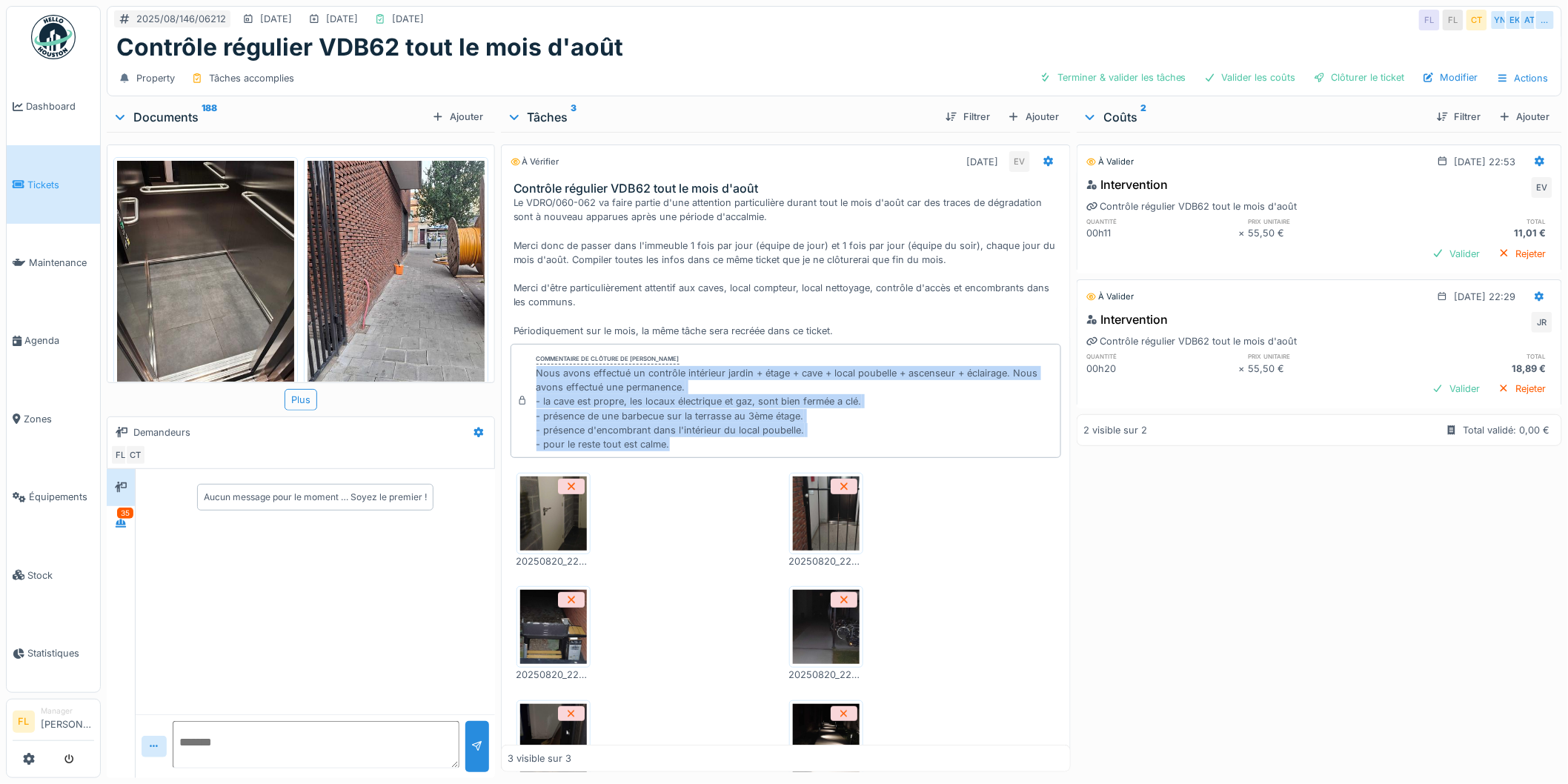
drag, startPoint x: 536, startPoint y: 362, endPoint x: 700, endPoint y: 427, distance: 176.4
click at [700, 427] on div "Nous avons effectué un contrôle intérieur jardin + étage + cave + local poubell…" at bounding box center [796, 409] width 519 height 85
drag, startPoint x: 680, startPoint y: 427, endPoint x: 613, endPoint y: 306, distance: 138.3
click at [529, 344] on div "Commentaire de clôture de Edgar Vasquez Nous avons effectué un contrôle intérie…" at bounding box center [786, 401] width 551 height 114
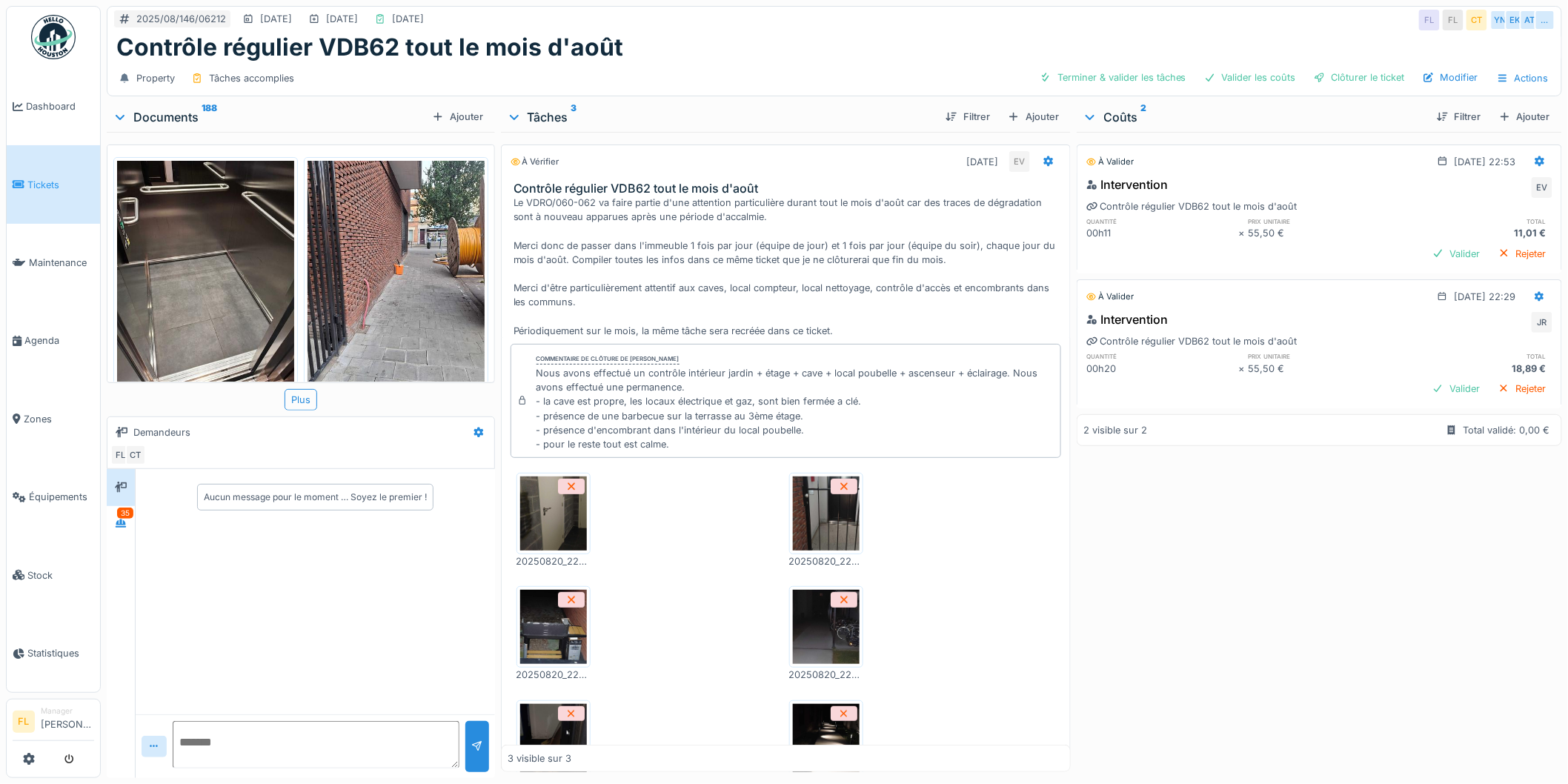
click at [884, 250] on div "Le VDRO/060-062 va faire partie d'une attention particulière durant tout le moi…" at bounding box center [789, 266] width 551 height 142
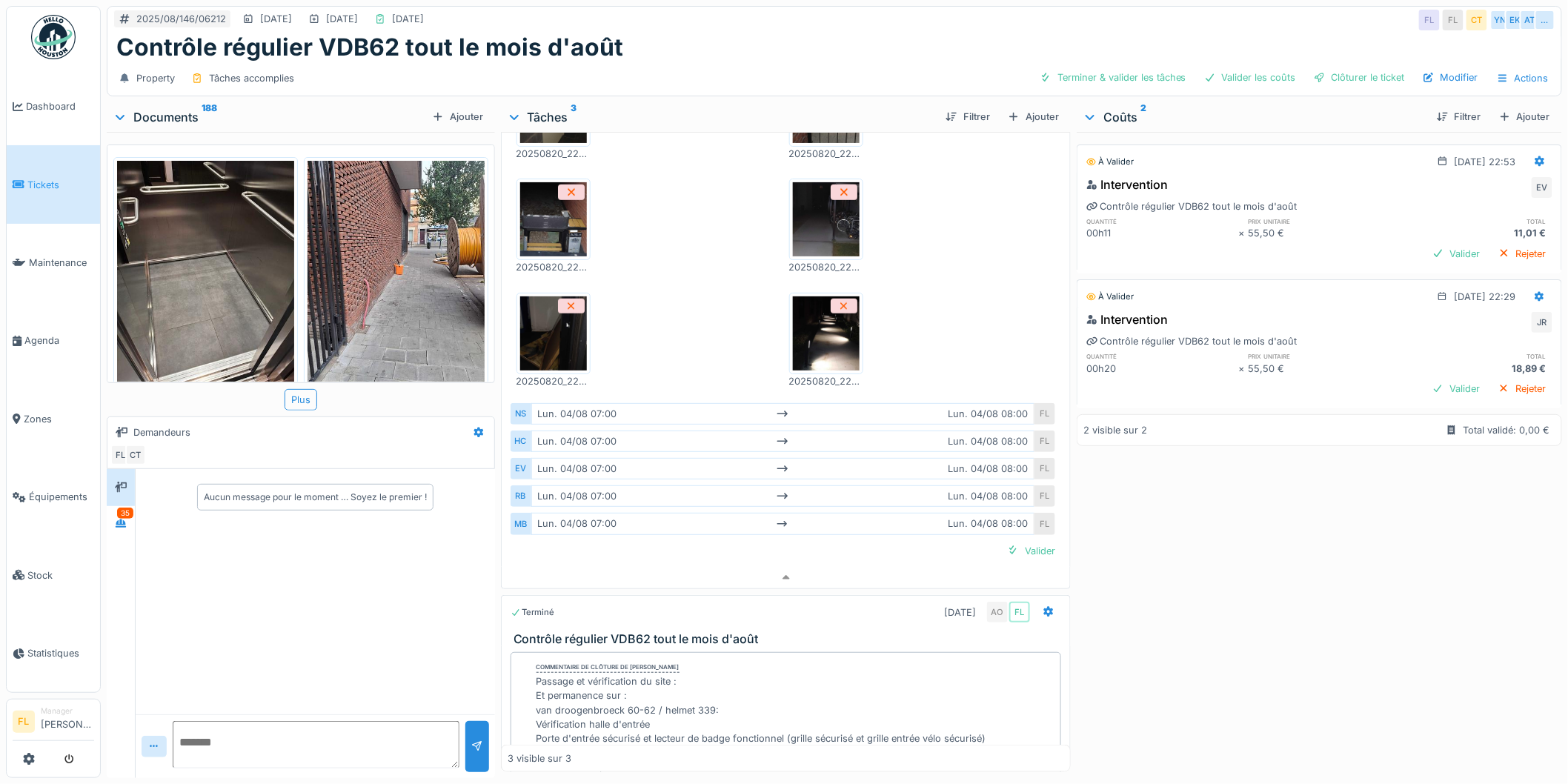
scroll to position [423, 0]
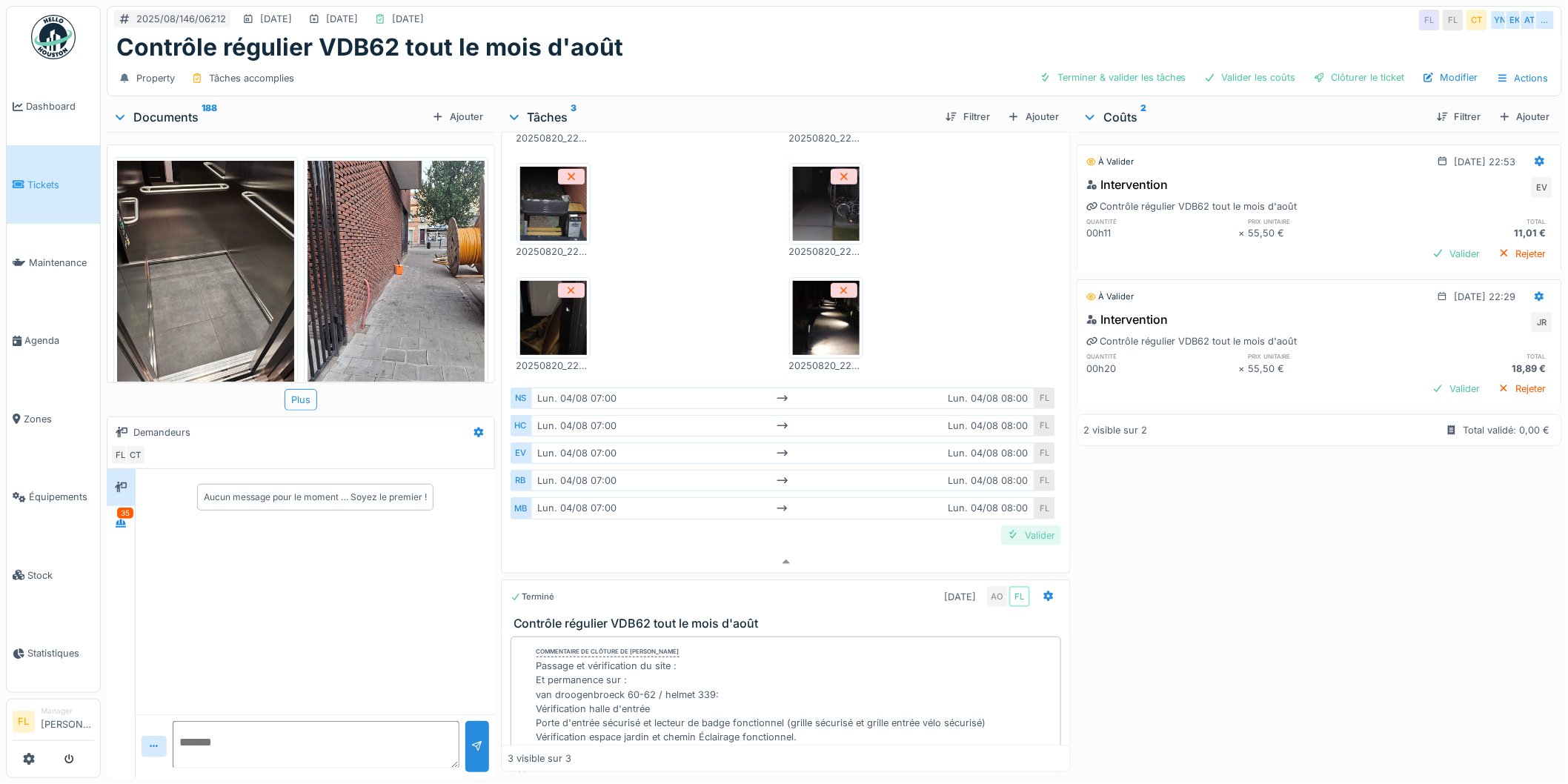
click at [1014, 527] on div "Valider" at bounding box center [1031, 536] width 60 height 20
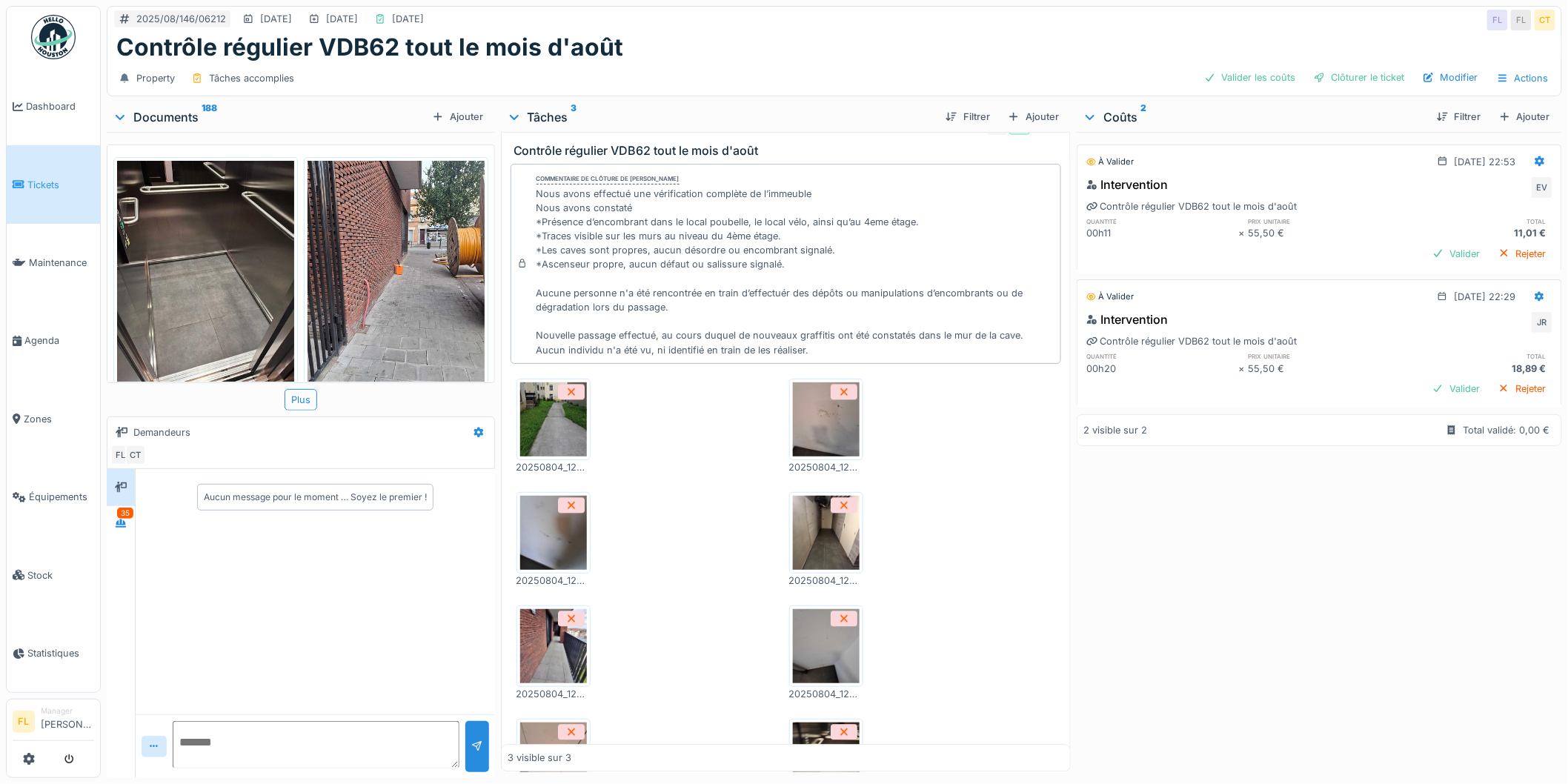
scroll to position [828, 0]
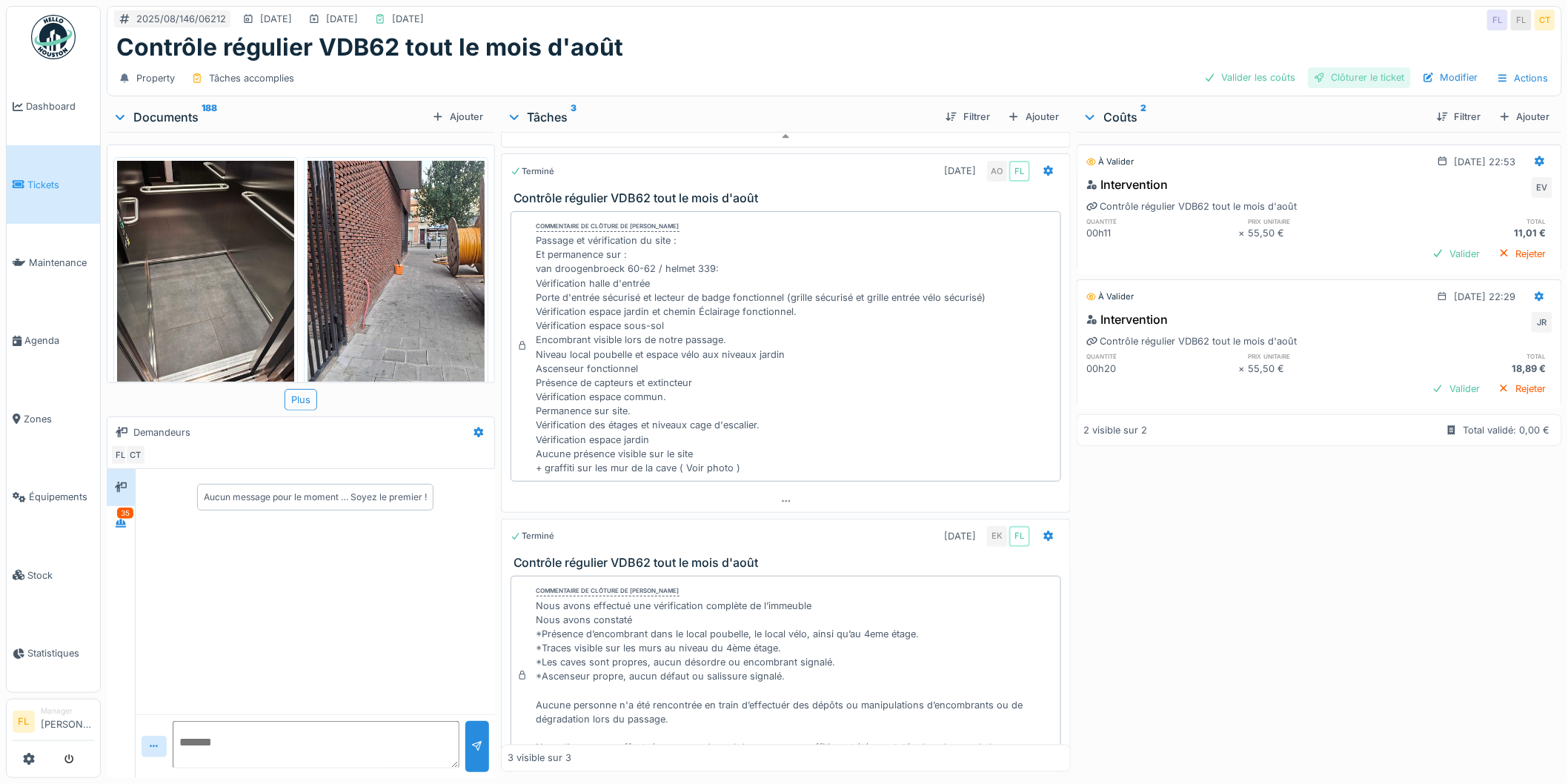
click at [1336, 68] on div "Clôturer le ticket" at bounding box center [1359, 77] width 103 height 20
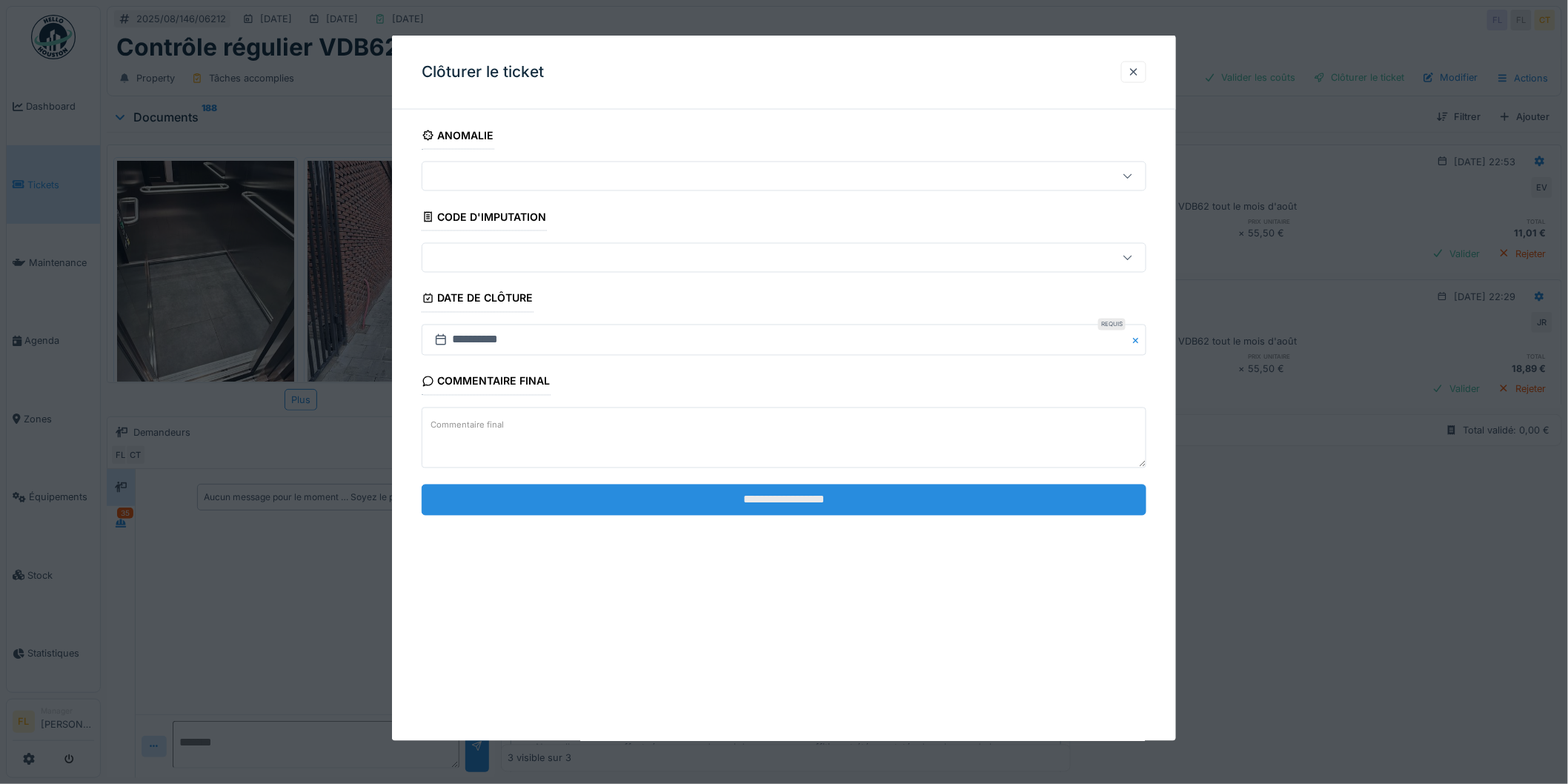
click at [678, 505] on input "**********" at bounding box center [784, 500] width 725 height 31
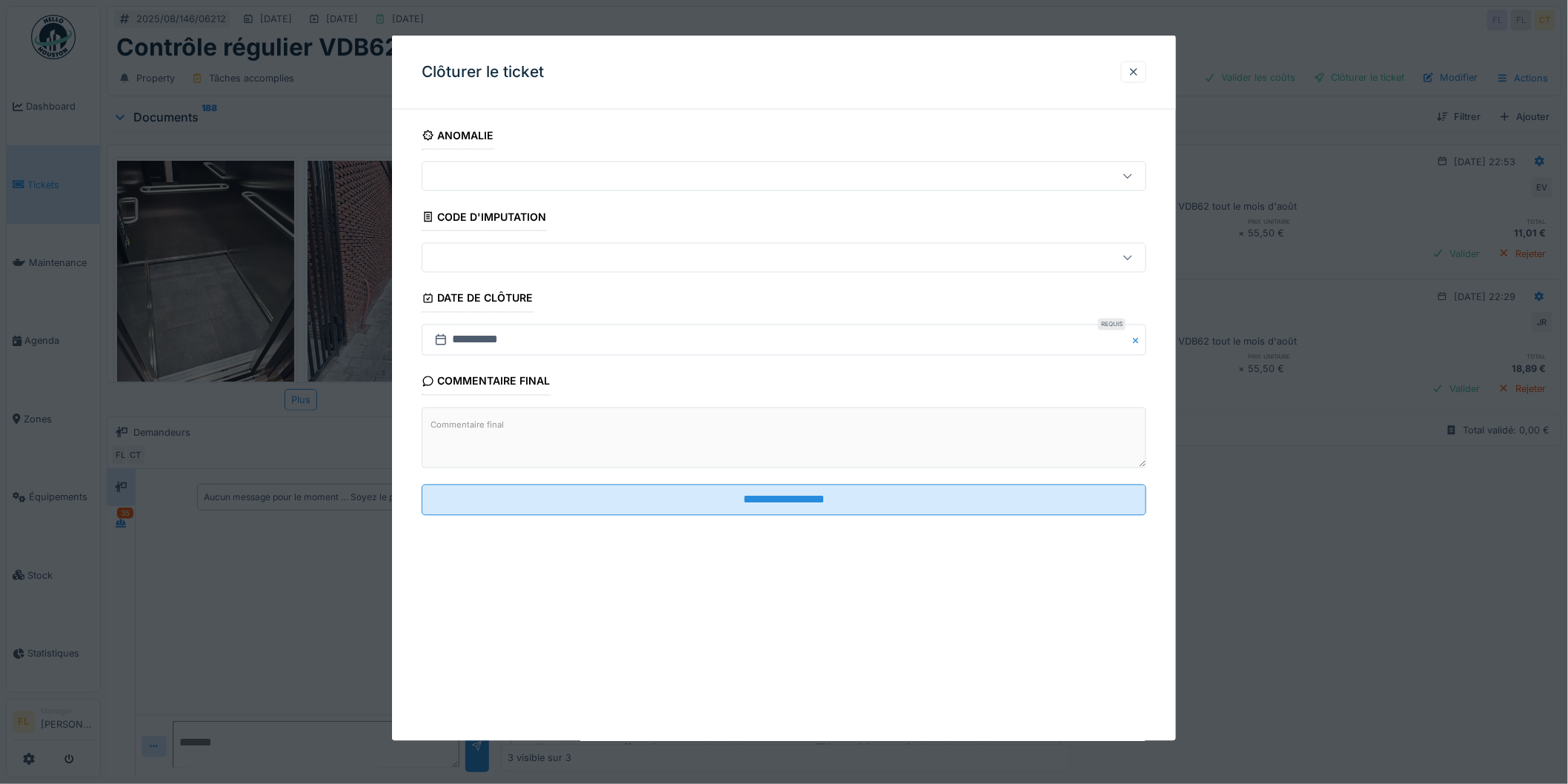
click at [119, 508] on div at bounding box center [784, 392] width 1568 height 784
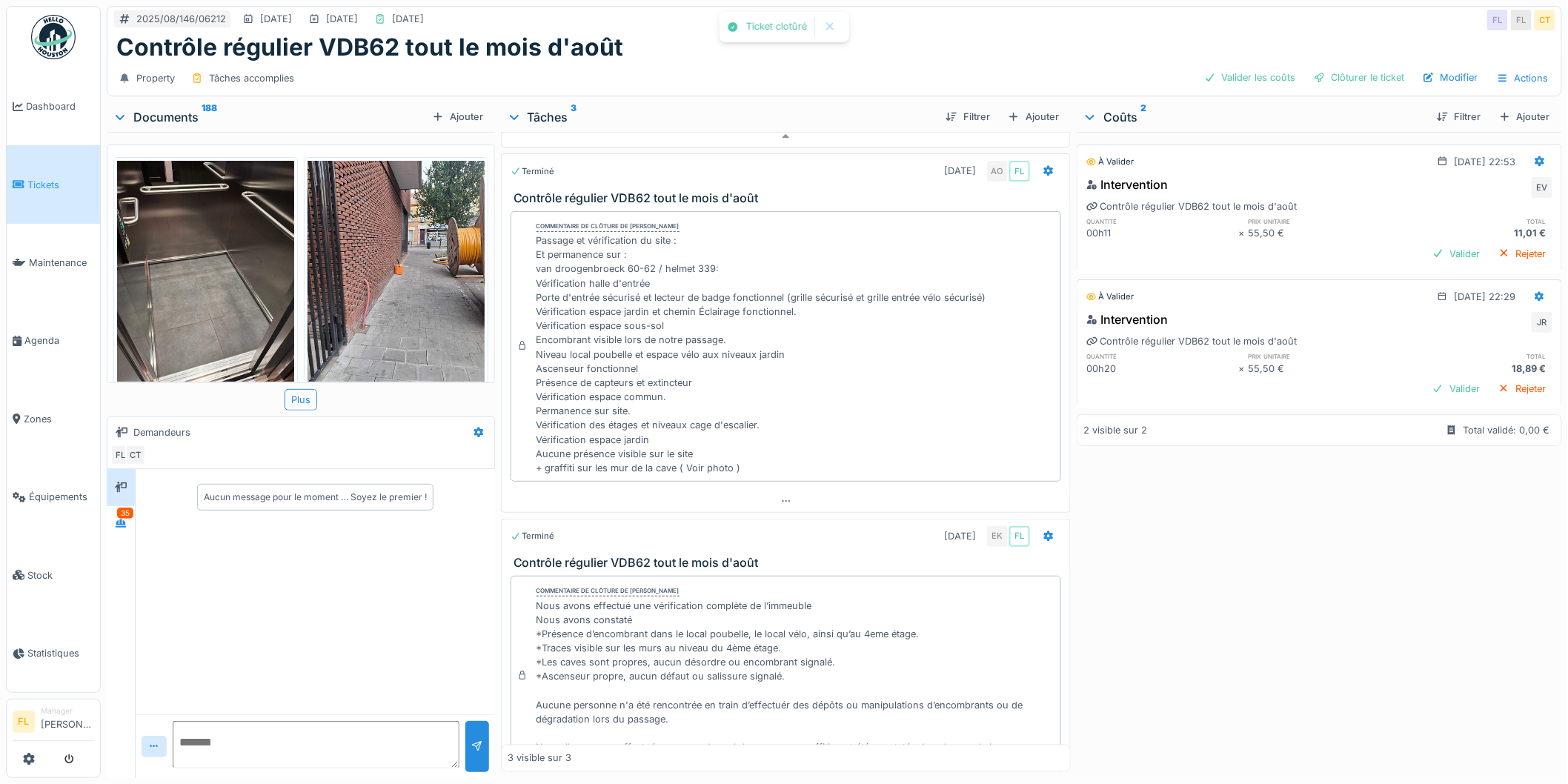
click at [105, 504] on div "2025/08/146/06212 29/08/2025 29/08/2025 20/08/2025 FL FL CT Contrôle régulier V…" at bounding box center [834, 392] width 1467 height 784
click at [124, 519] on icon at bounding box center [121, 524] width 12 height 10
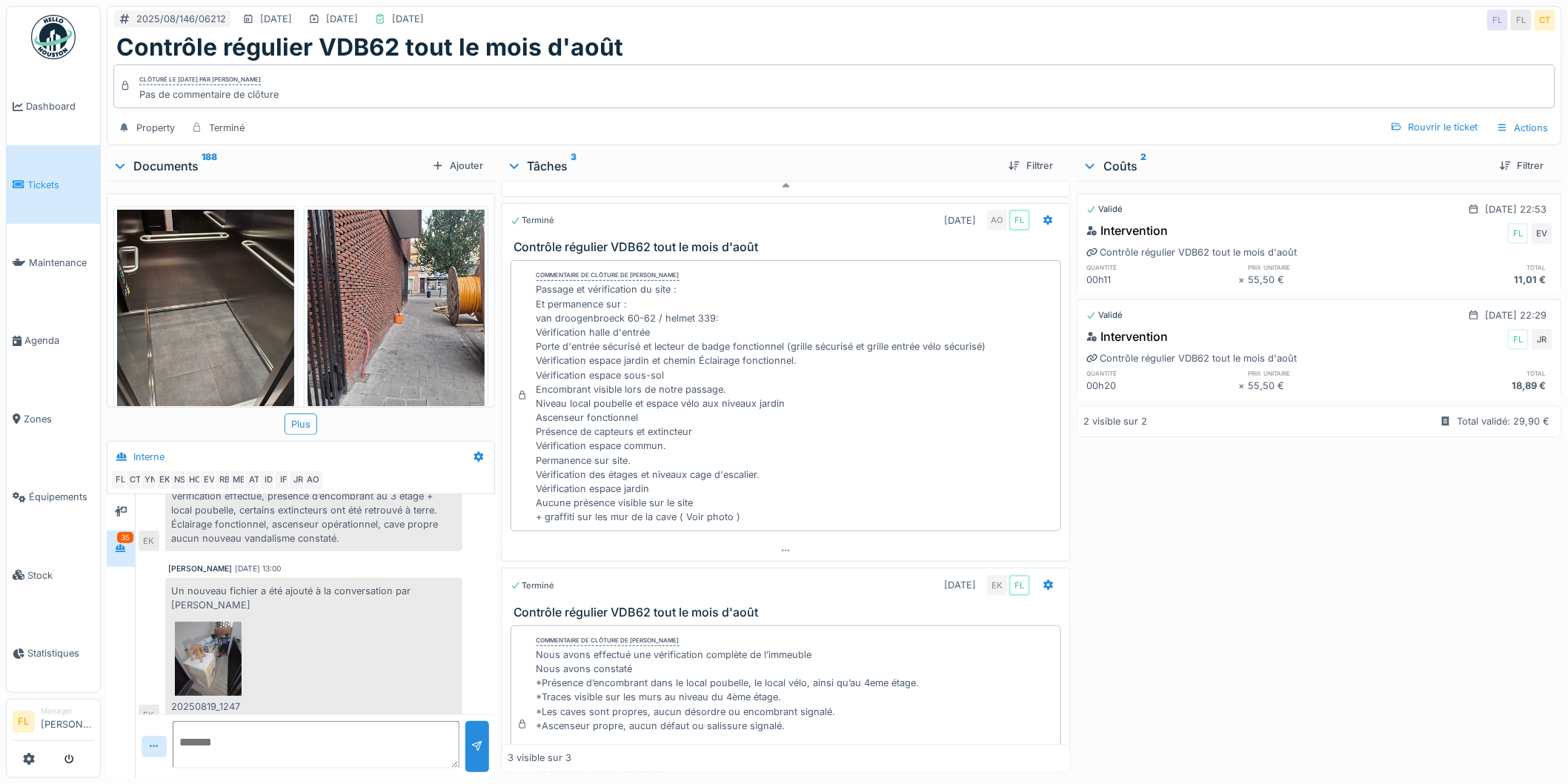
scroll to position [202, 0]
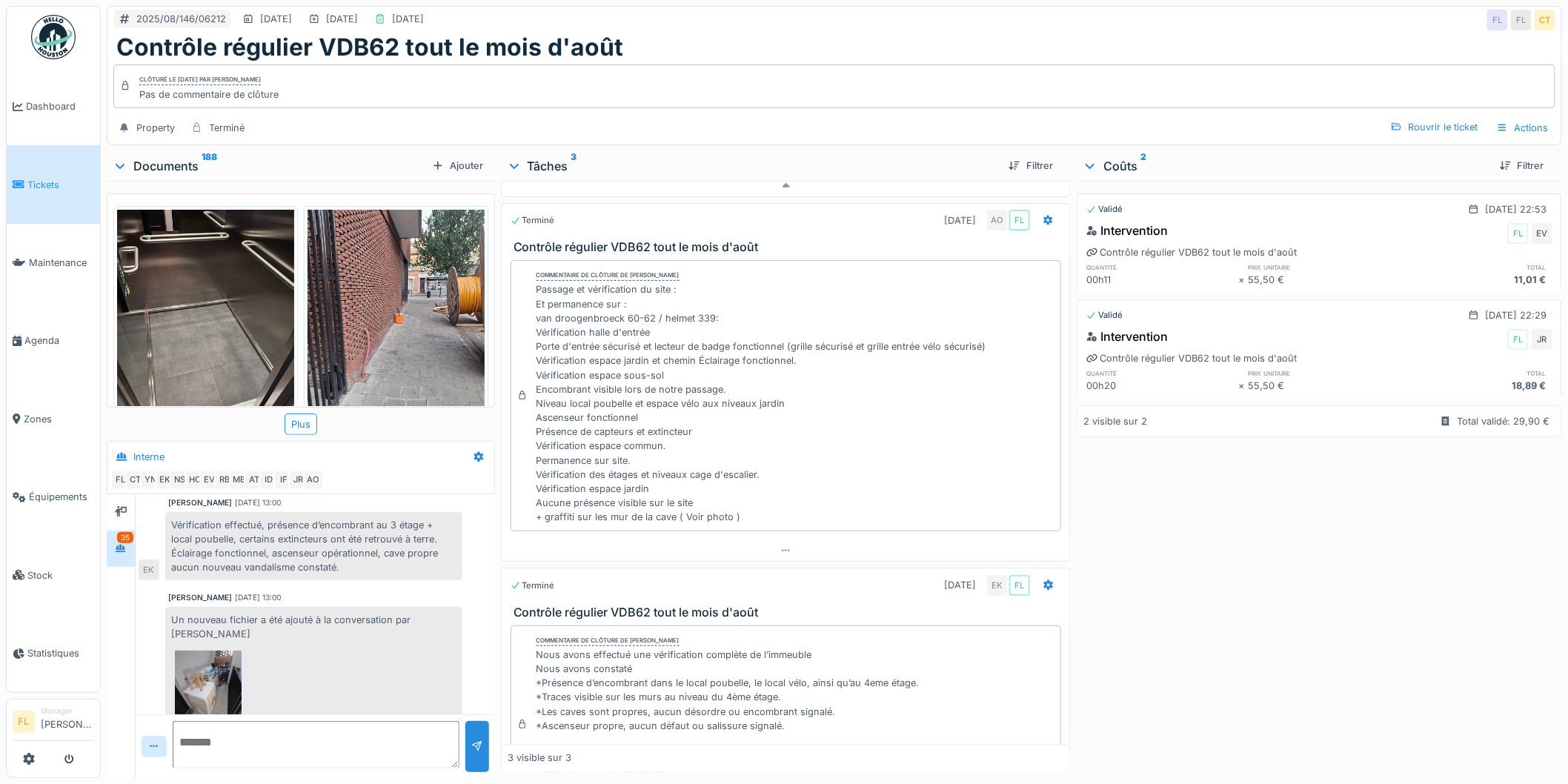
click at [218, 651] on img at bounding box center [208, 687] width 67 height 74
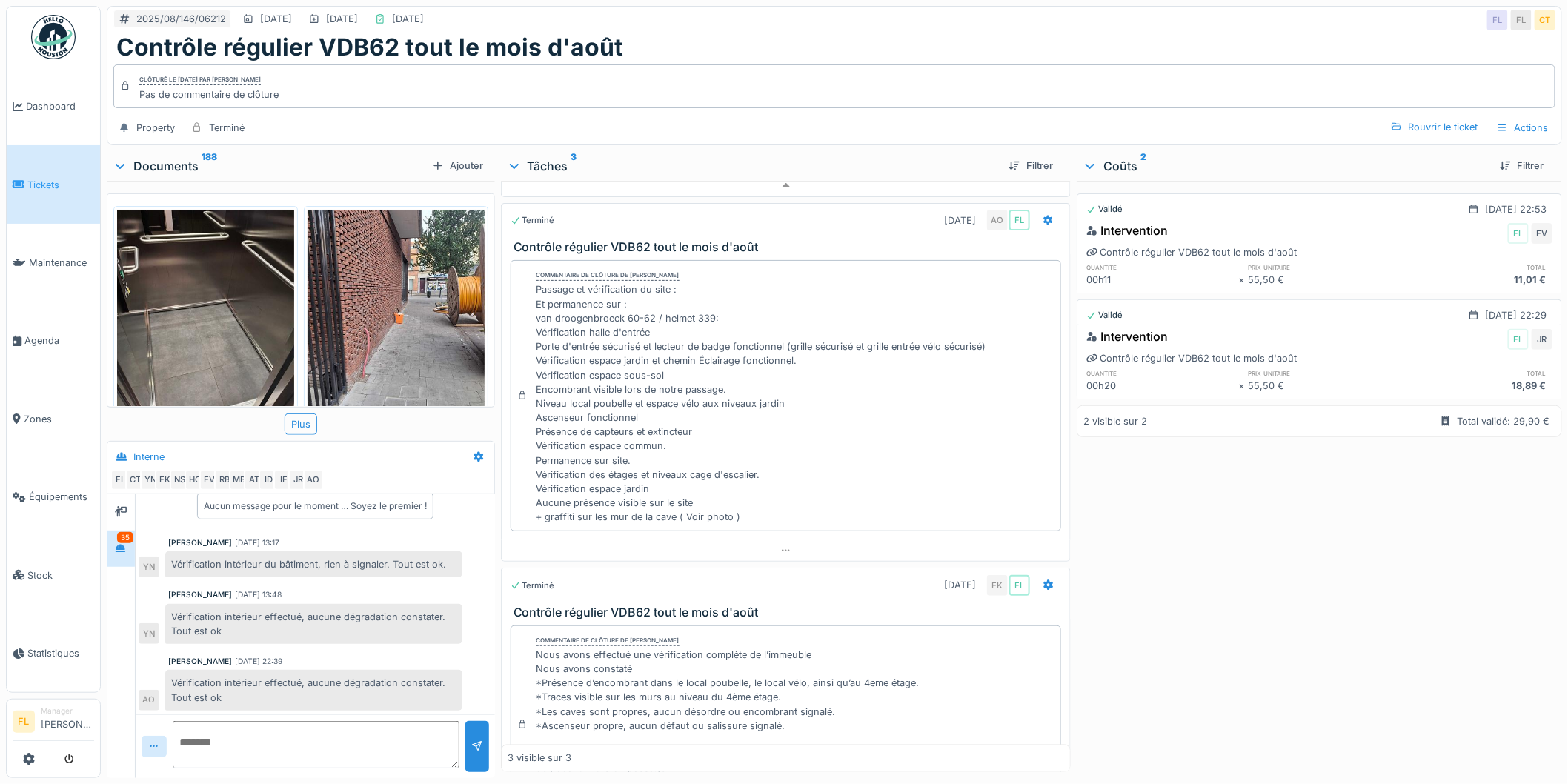
scroll to position [0, 0]
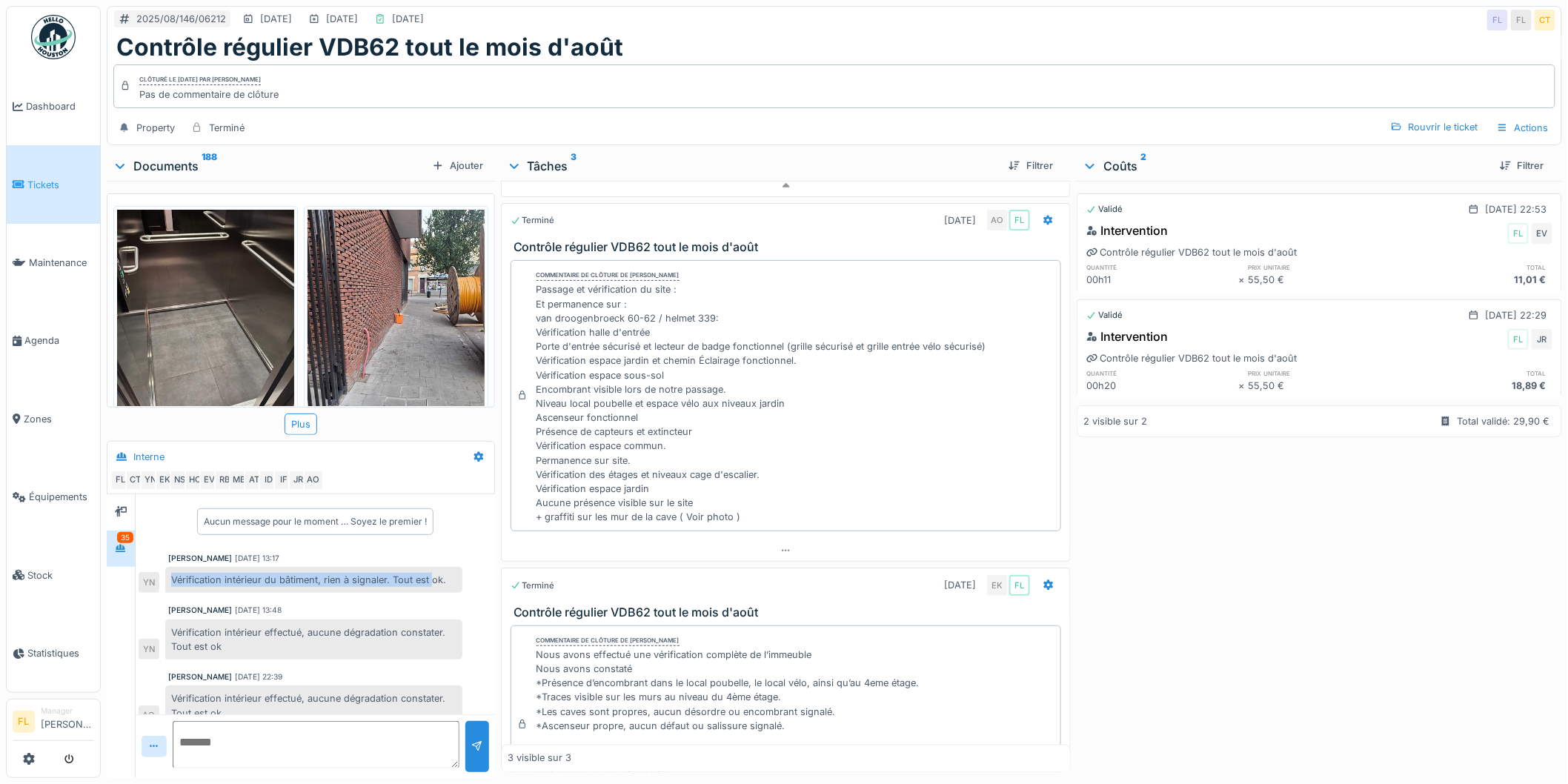
drag, startPoint x: 172, startPoint y: 587, endPoint x: 430, endPoint y: 576, distance: 258.2
click at [430, 576] on div "Vérification intérieur du bâtiment, rien à signaler. Tout est ok." at bounding box center [313, 579] width 297 height 26
drag, startPoint x: 183, startPoint y: 630, endPoint x: 322, endPoint y: 648, distance: 140.2
click at [319, 648] on div "Vérification intérieur effectué, aucune dégradation constater. Tout est ok" at bounding box center [313, 639] width 297 height 40
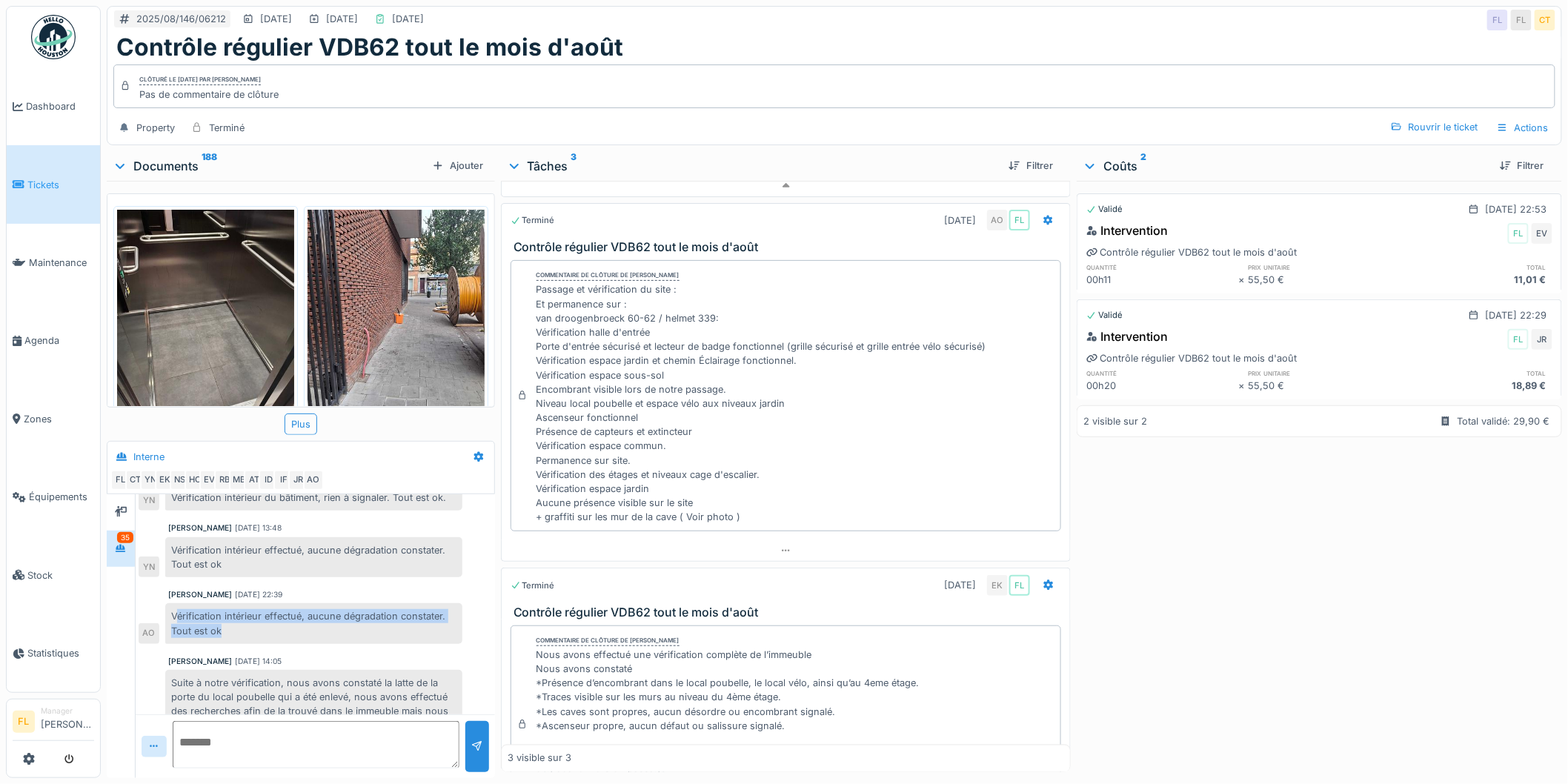
drag, startPoint x: 176, startPoint y: 617, endPoint x: 388, endPoint y: 630, distance: 212.4
click at [388, 630] on div "Vérification intérieur effectué, aucune dégradation constater. Tout est ok" at bounding box center [313, 623] width 297 height 40
click at [365, 626] on div "Vérification intérieur effectué, aucune dégradation constater. Tout est ok" at bounding box center [313, 623] width 297 height 40
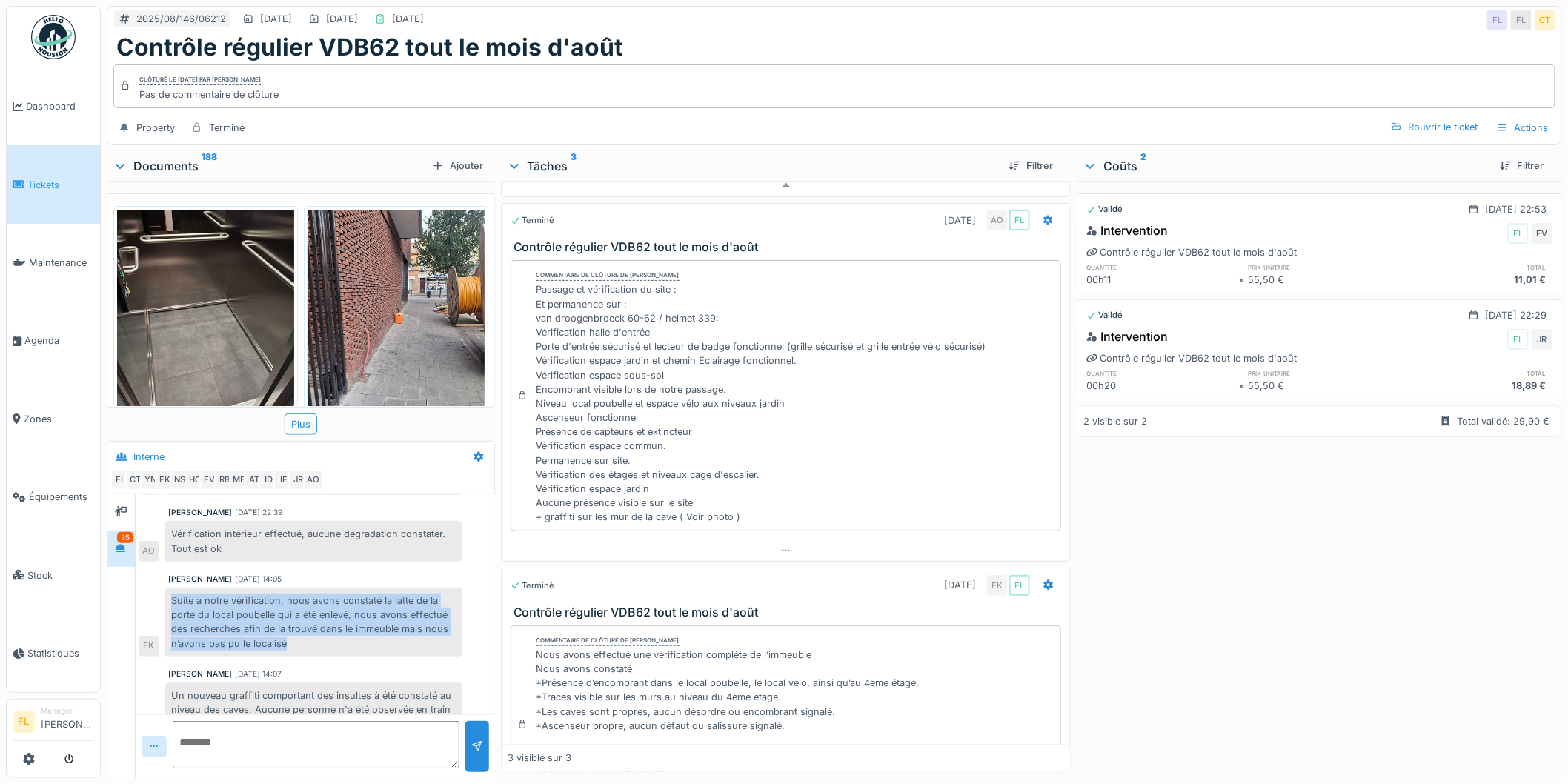
drag, startPoint x: 171, startPoint y: 600, endPoint x: 308, endPoint y: 643, distance: 143.6
click at [308, 643] on div "Suite à notre vérification, nous avons constaté la latte de la porte du local p…" at bounding box center [313, 622] width 297 height 69
drag, startPoint x: 298, startPoint y: 645, endPoint x: 166, endPoint y: 586, distance: 144.6
click at [166, 586] on div "Eljon Kola 08/08/2025 14:05 Suite à notre vérification, nous avons constaté la …" at bounding box center [315, 615] width 354 height 83
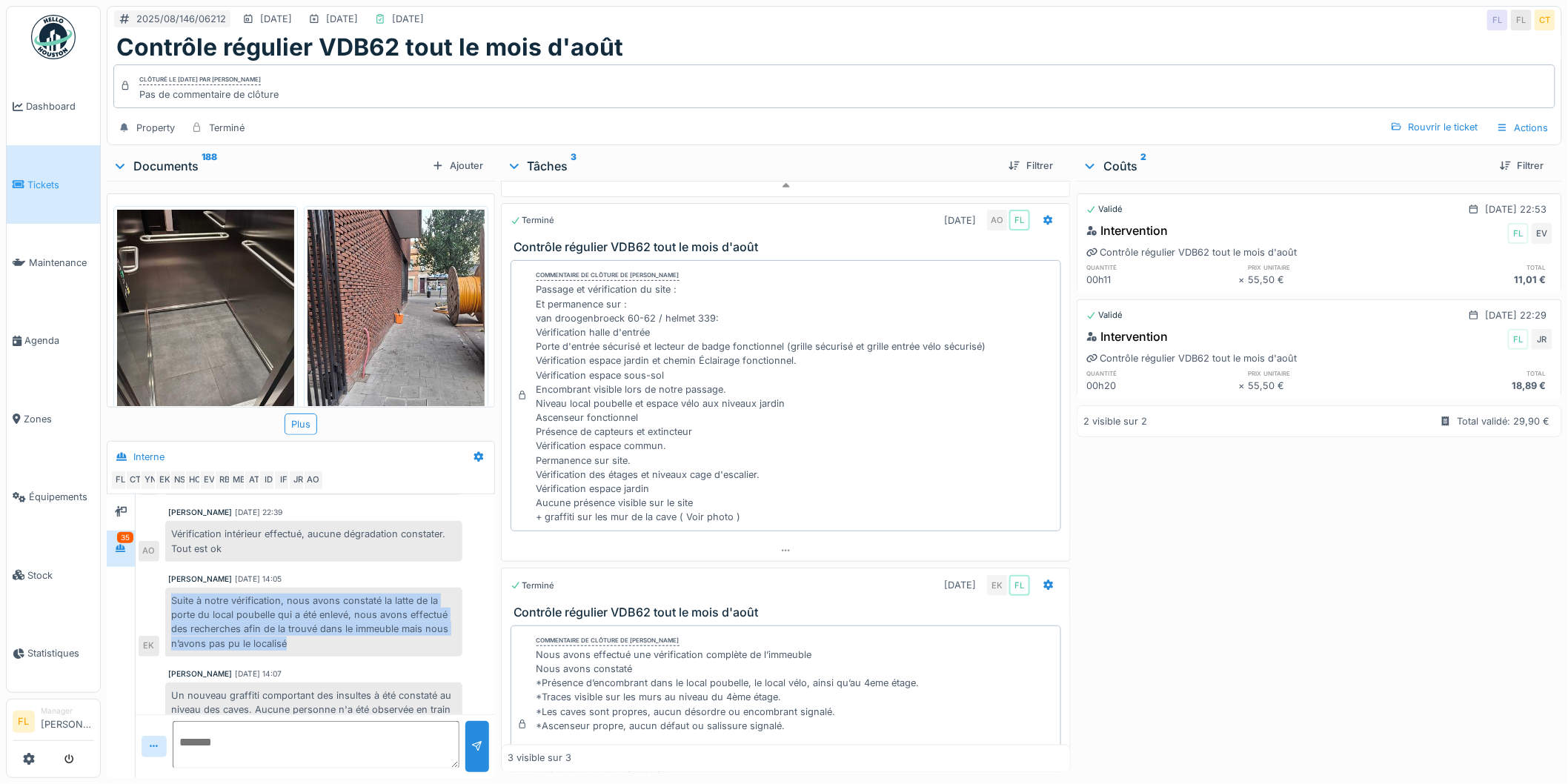
click at [351, 608] on div "Suite à notre vérification, nous avons constaté la latte de la porte du local p…" at bounding box center [313, 622] width 297 height 69
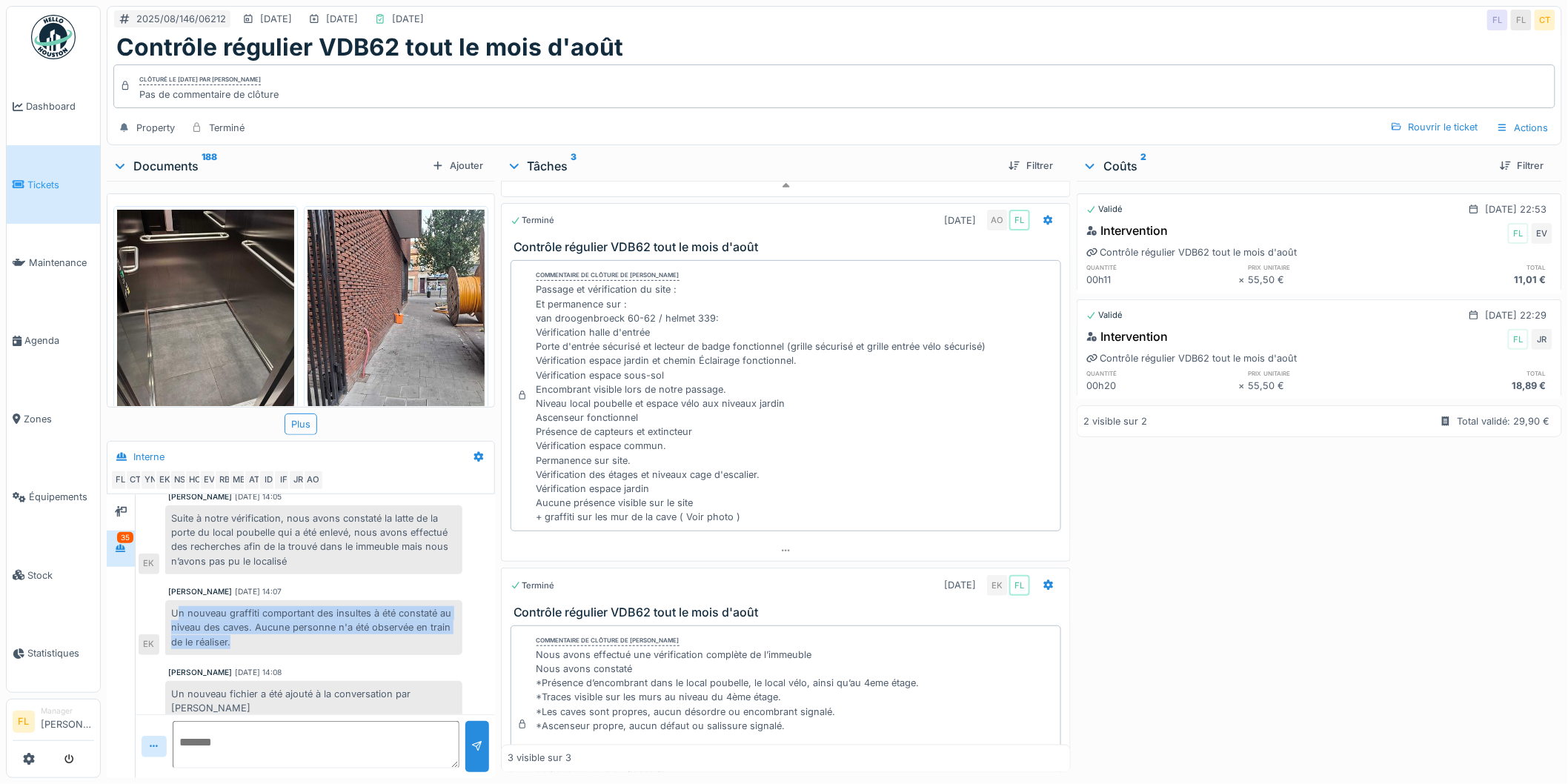
drag, startPoint x: 178, startPoint y: 610, endPoint x: 376, endPoint y: 640, distance: 200.3
click at [376, 640] on div "Un nouveau graffiti comportant des insultes à été constaté au niveau des caves.…" at bounding box center [313, 627] width 297 height 55
drag, startPoint x: 250, startPoint y: 646, endPoint x: 230, endPoint y: 618, distance: 34.4
click at [151, 611] on div "Un nouveau graffiti comportant des insultes à été constaté au niveau des caves.…" at bounding box center [300, 627] width 324 height 55
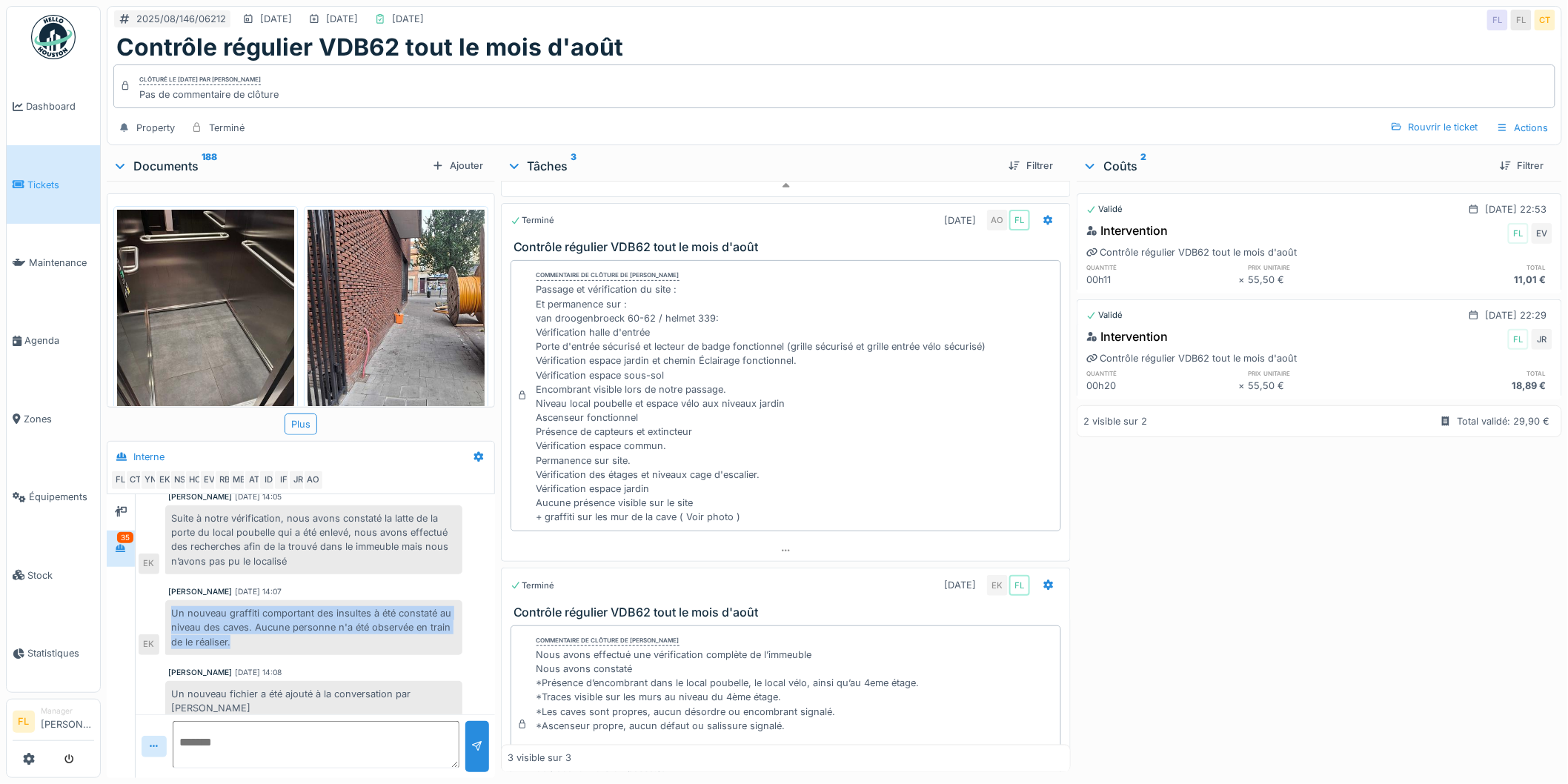
click at [249, 615] on div "Un nouveau graffiti comportant des insultes à été constaté au niveau des caves.…" at bounding box center [313, 627] width 297 height 55
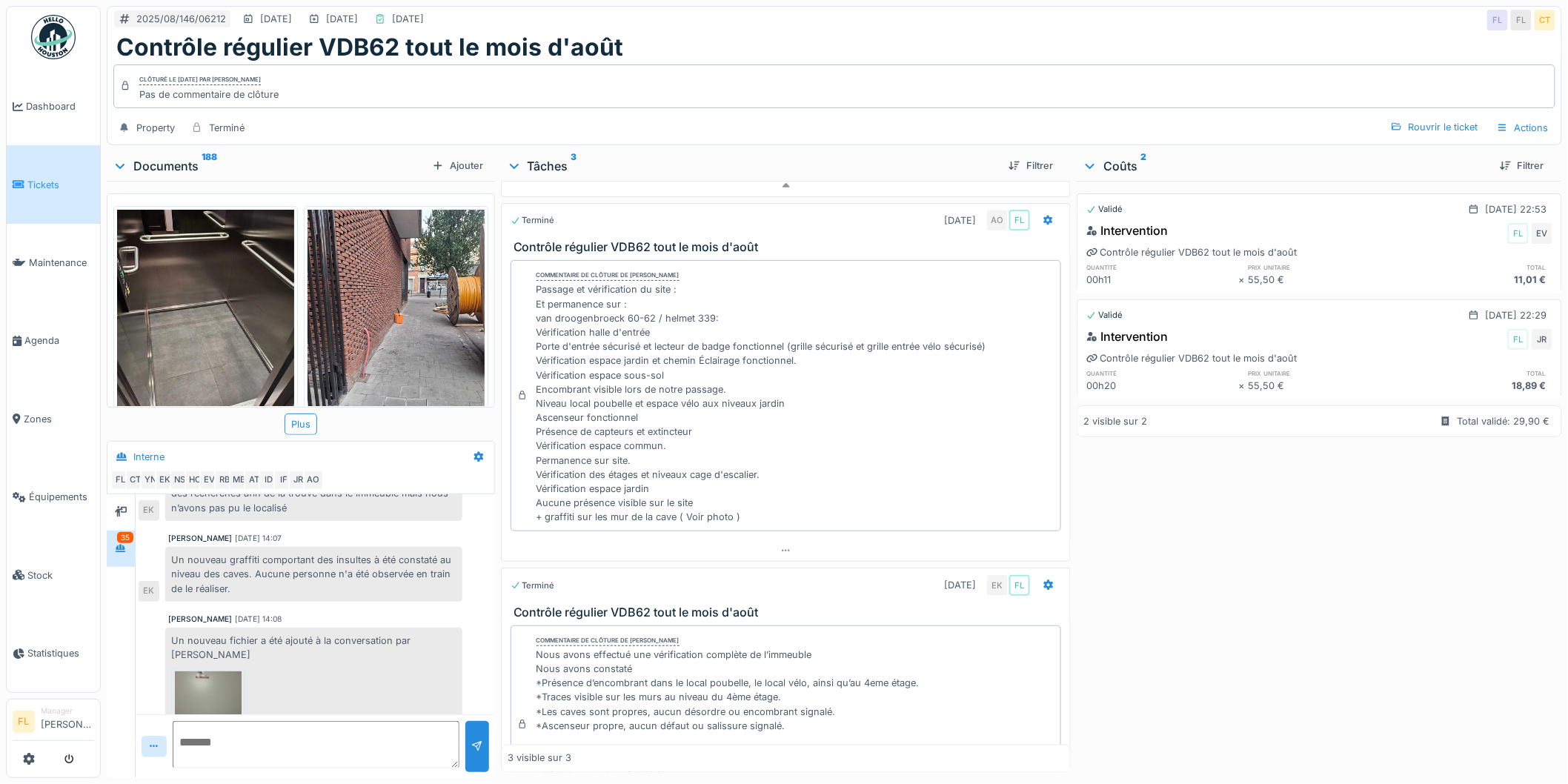
scroll to position [329, 0]
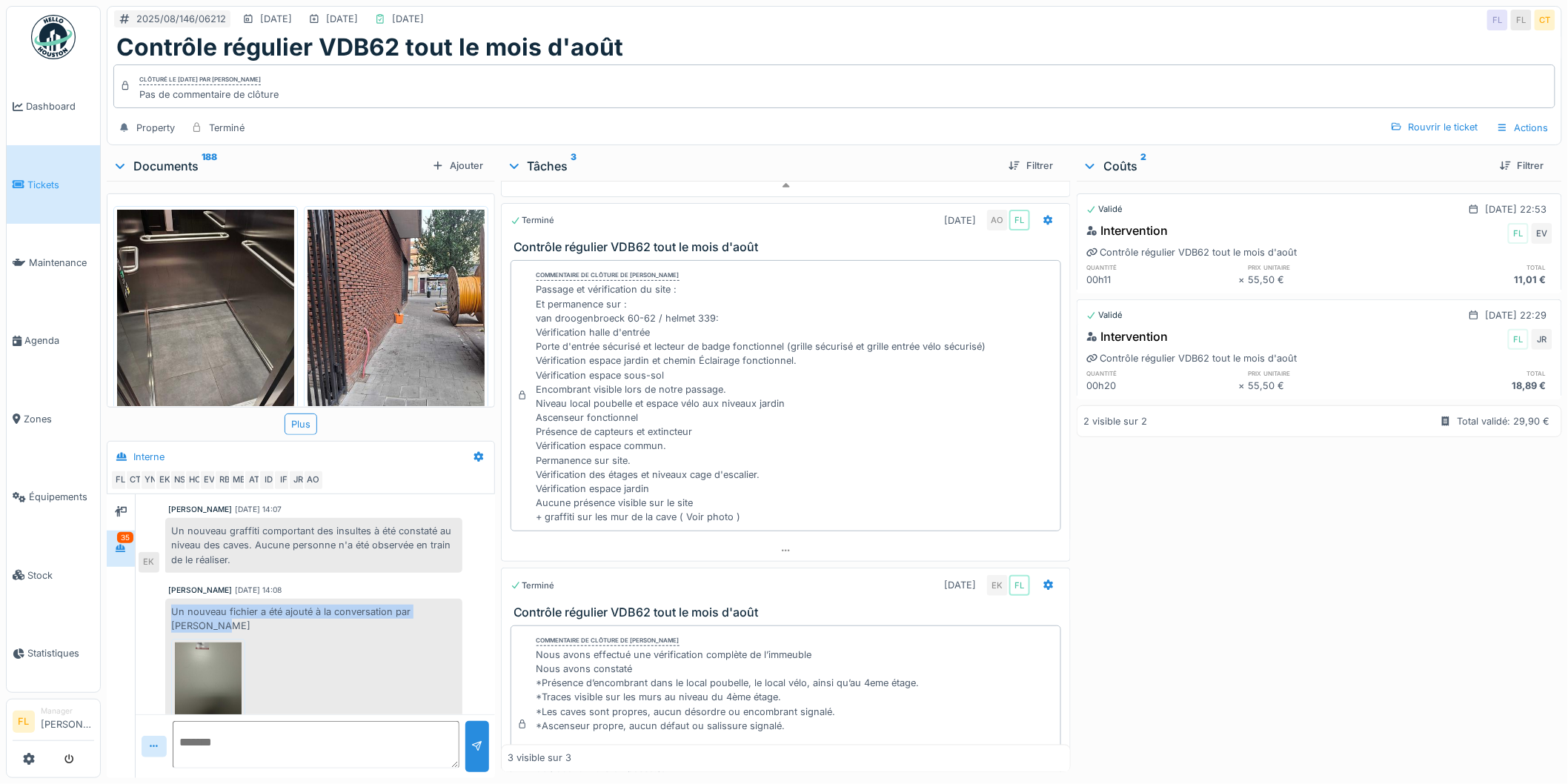
drag, startPoint x: 171, startPoint y: 615, endPoint x: 372, endPoint y: 612, distance: 201.0
click at [349, 627] on div "Un nouveau fichier a été ajouté à la conversation par Eljon Kola 20250808_13595…" at bounding box center [313, 672] width 297 height 148
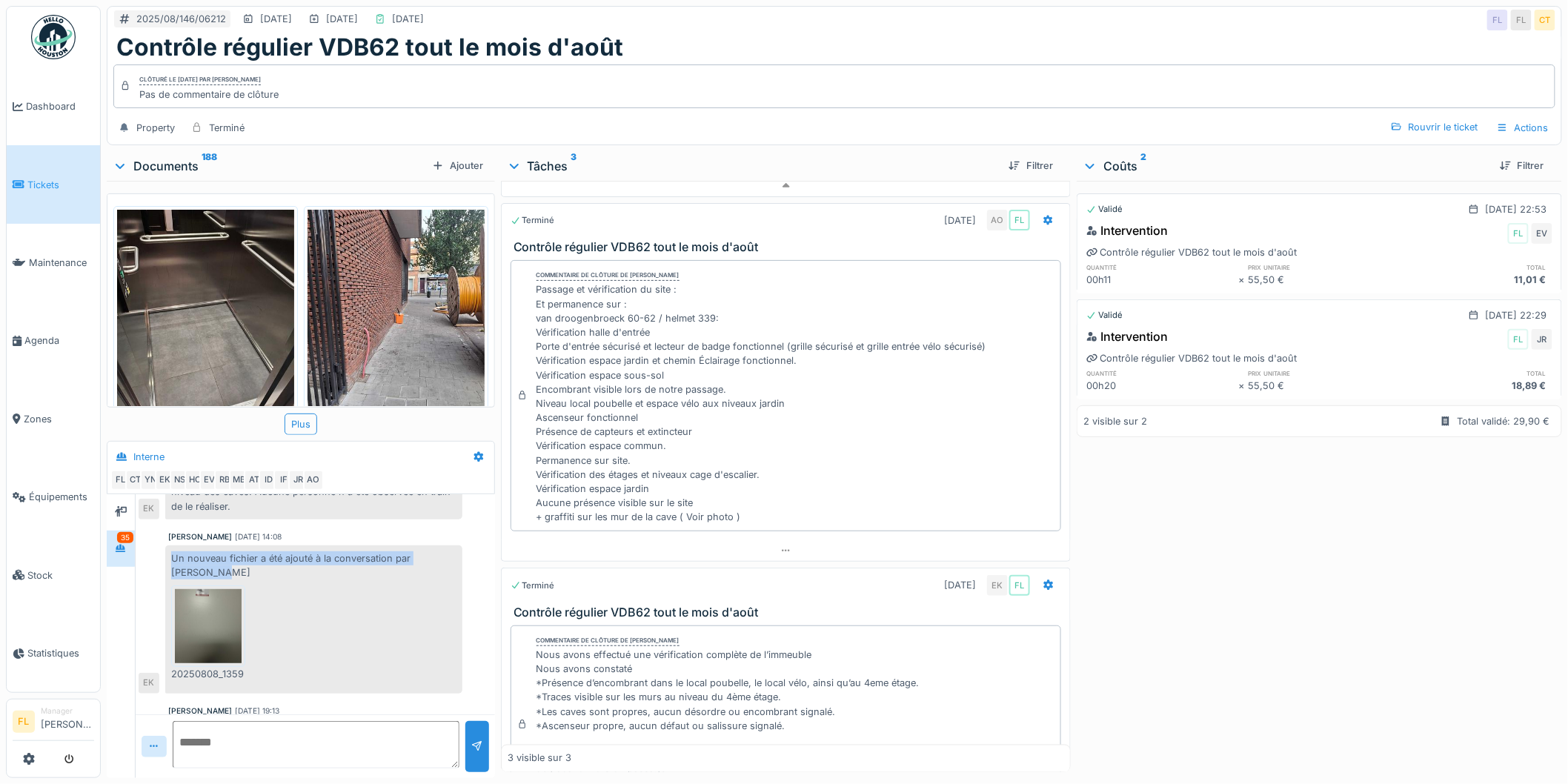
scroll to position [411, 0]
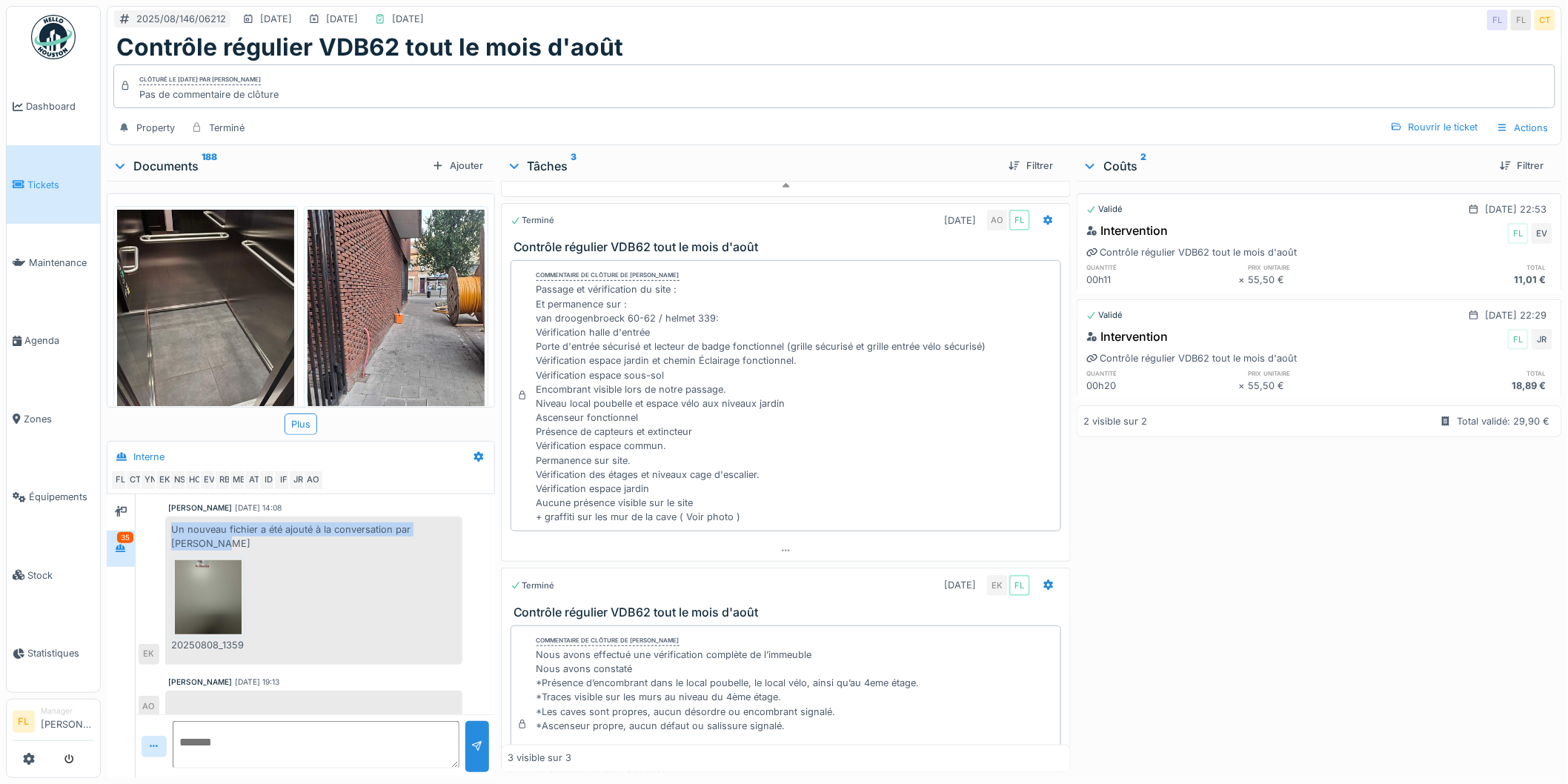
click at [210, 591] on img at bounding box center [208, 597] width 67 height 74
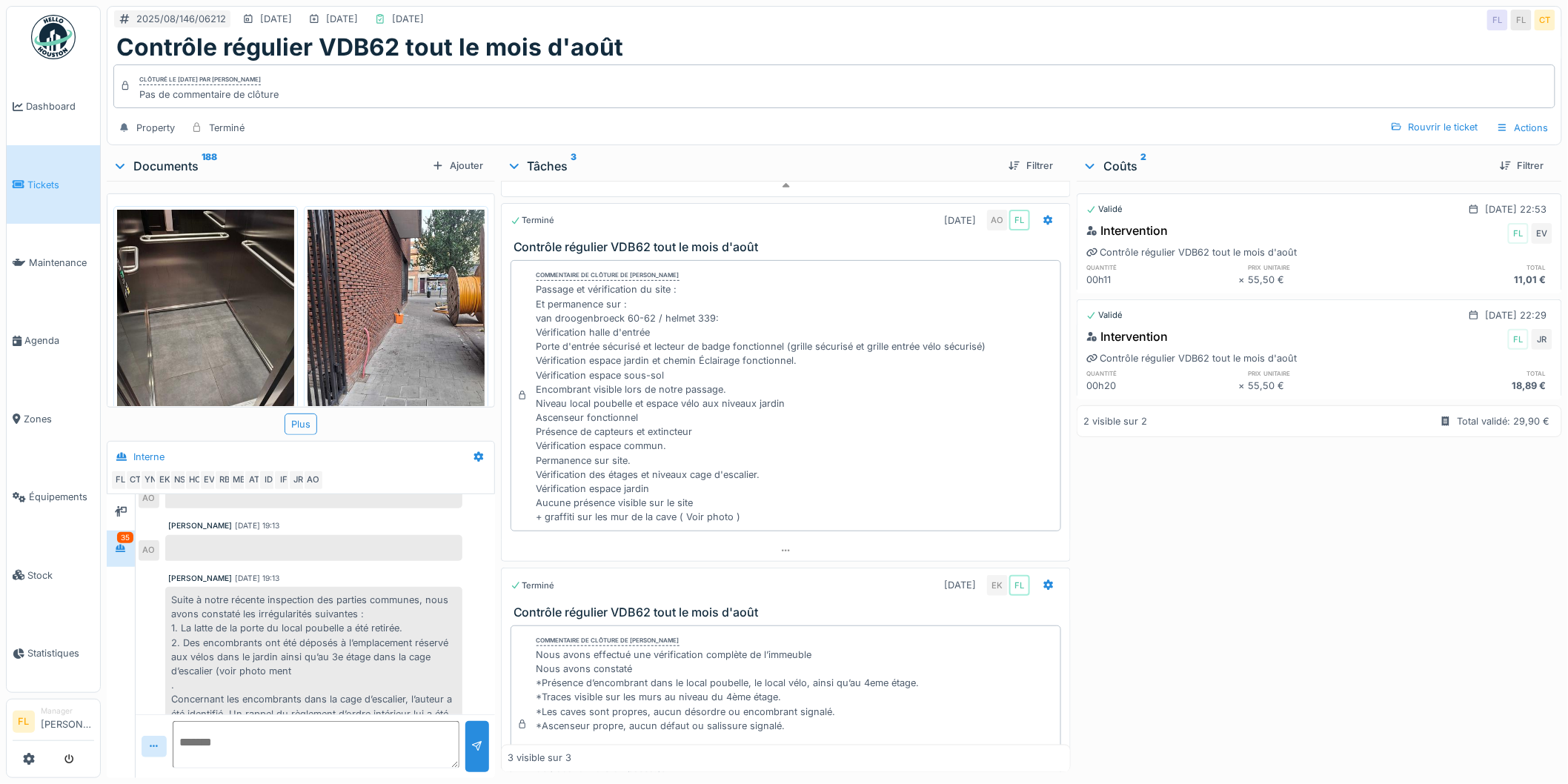
scroll to position [658, 0]
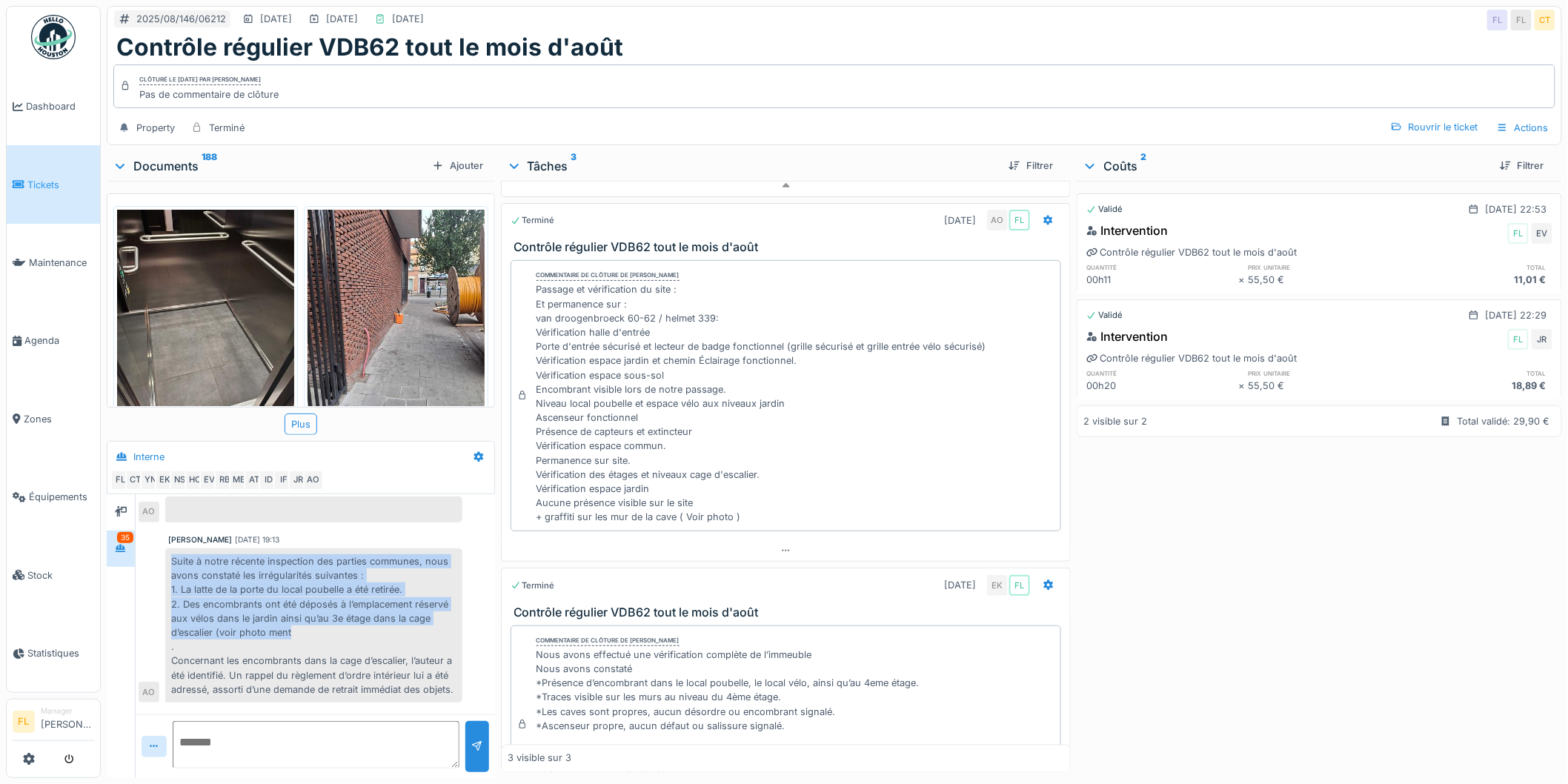
drag, startPoint x: 196, startPoint y: 566, endPoint x: 299, endPoint y: 628, distance: 120.2
click at [299, 628] on div "Suite à notre récente inspection des parties communes, nous avons constaté les …" at bounding box center [313, 624] width 297 height 154
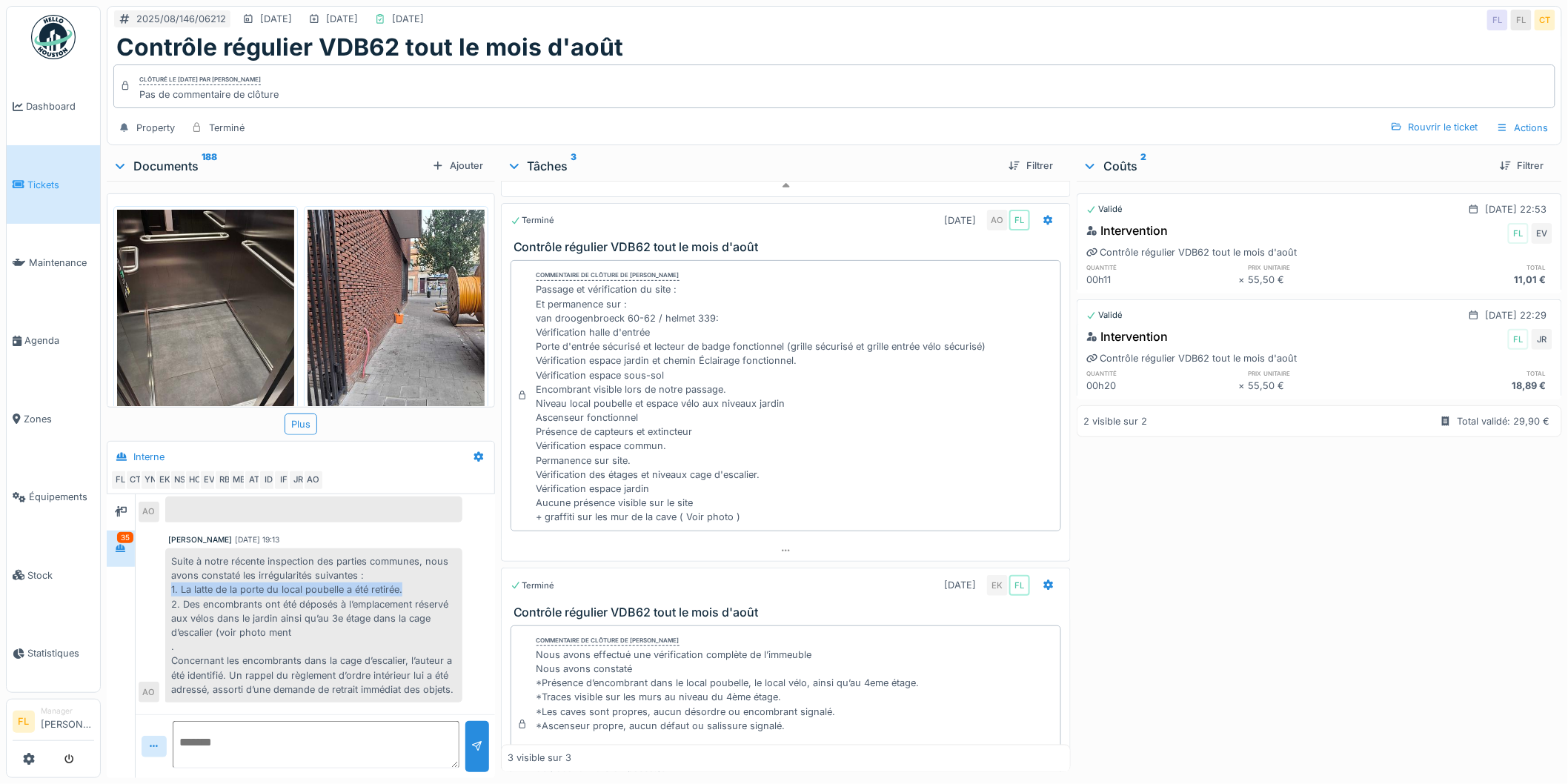
drag, startPoint x: 416, startPoint y: 590, endPoint x: 238, endPoint y: 631, distance: 182.7
click at [166, 590] on div "Suite à notre récente inspection des parties communes, nous avons constaté les …" at bounding box center [313, 624] width 297 height 154
click at [304, 627] on div "Suite à notre récente inspection des parties communes, nous avons constaté les …" at bounding box center [313, 624] width 297 height 154
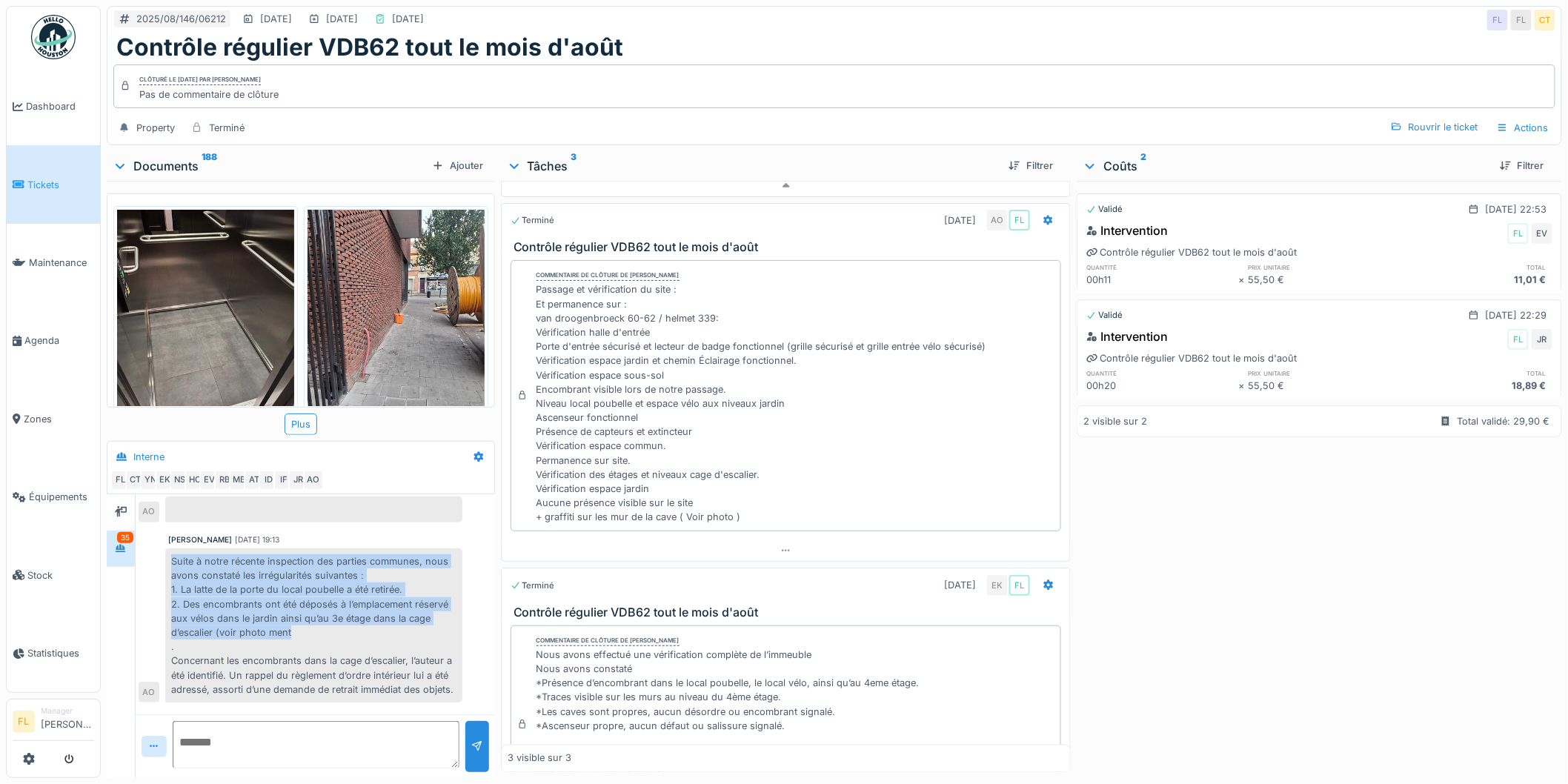
drag, startPoint x: 305, startPoint y: 633, endPoint x: 169, endPoint y: 546, distance: 161.4
click at [169, 546] on div "Abdelkader Ouriachi 10/08/2025 19:13 Suite à notre récente inspection des parti…" at bounding box center [315, 619] width 354 height 168
click at [235, 618] on div "Suite à notre récente inspection des parties communes, nous avons constaté les …" at bounding box center [313, 624] width 297 height 154
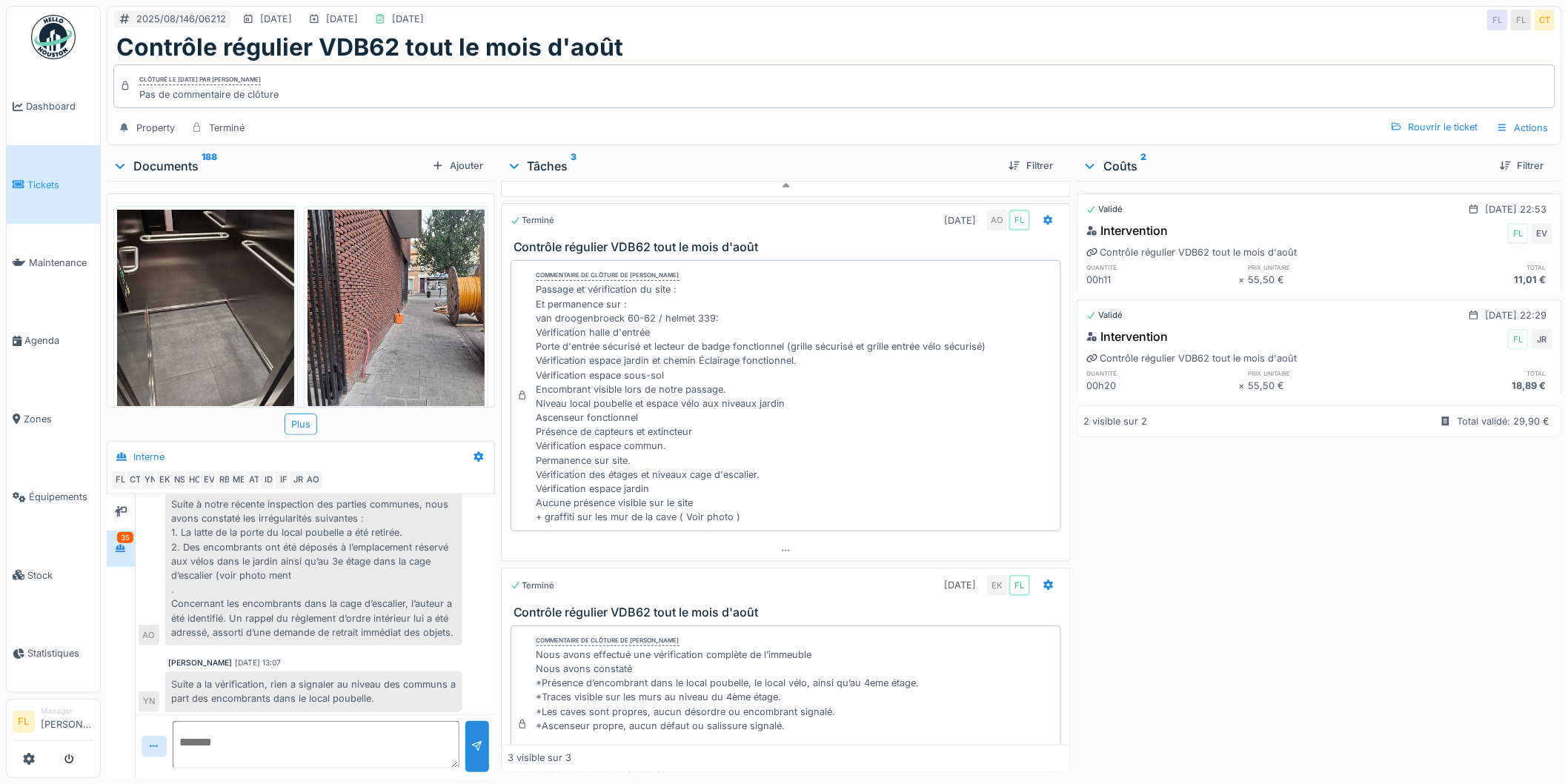
scroll to position [741, 0]
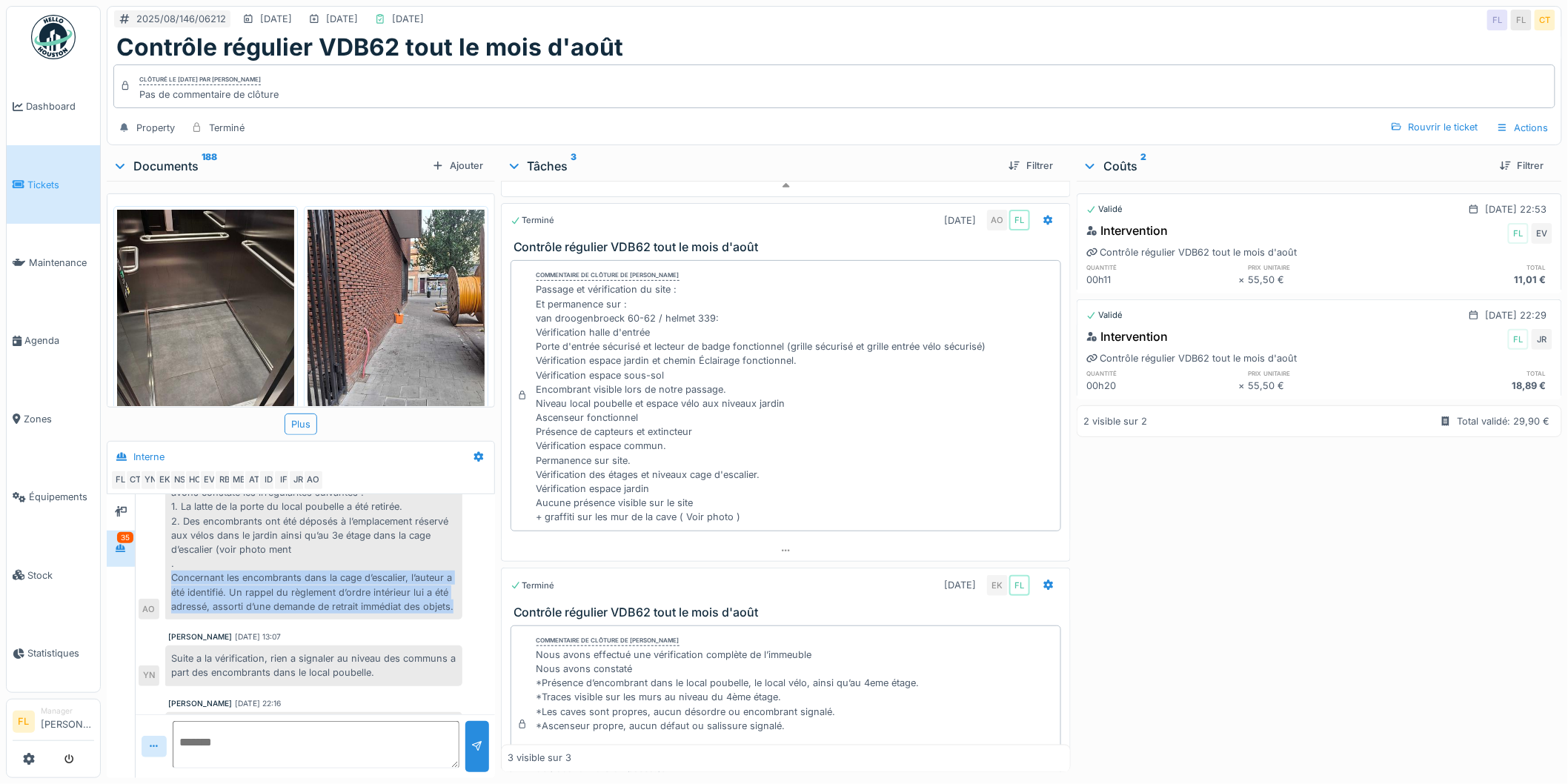
drag, startPoint x: 171, startPoint y: 576, endPoint x: 261, endPoint y: 623, distance: 101.5
click at [250, 620] on div "Suite à notre récente inspection des parties communes, nous avons constaté les …" at bounding box center [313, 541] width 297 height 154
click at [261, 620] on div "Suite à notre récente inspection des parties communes, nous avons constaté les …" at bounding box center [313, 541] width 297 height 154
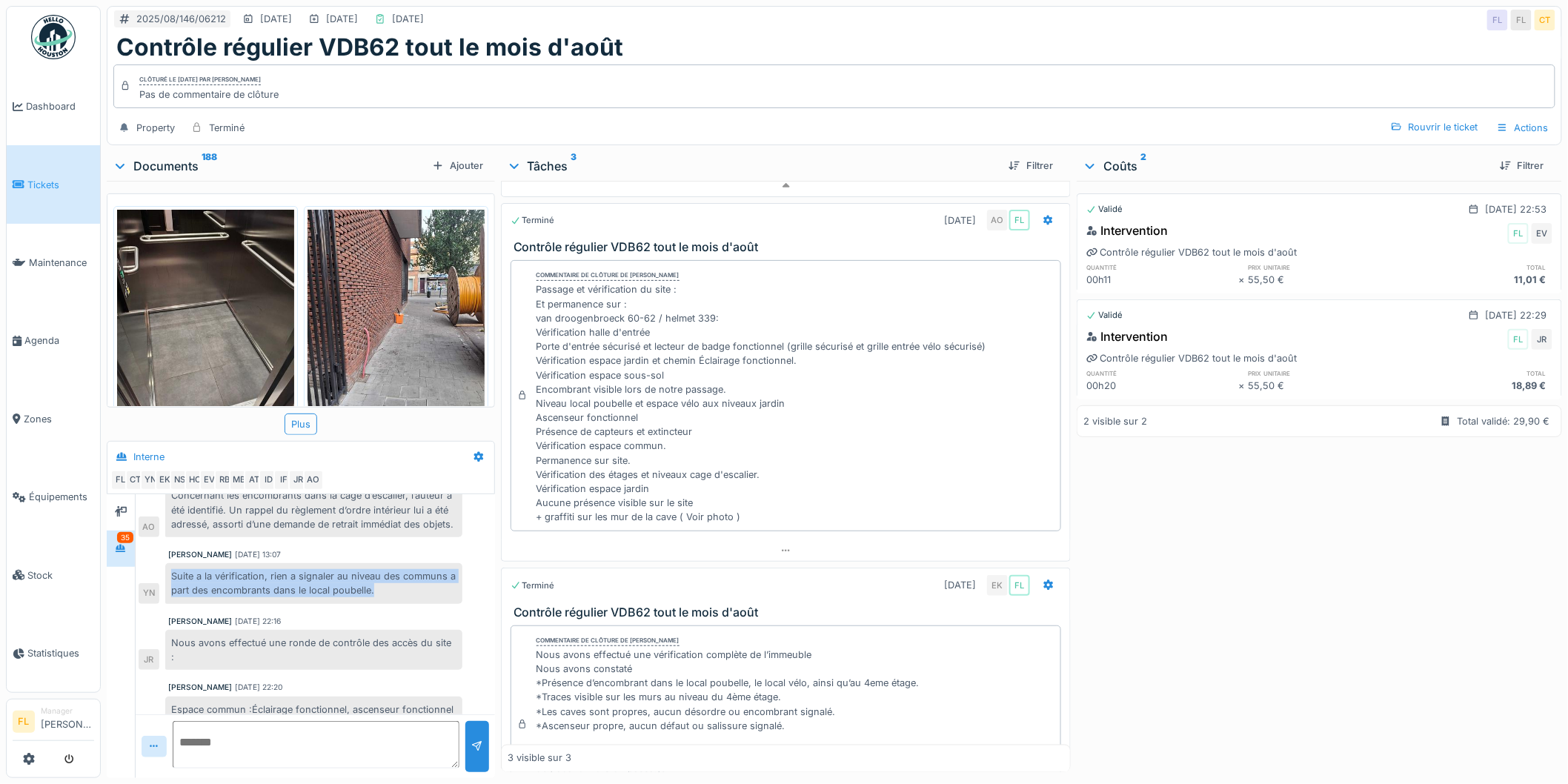
drag, startPoint x: 173, startPoint y: 591, endPoint x: 383, endPoint y: 608, distance: 210.7
click at [383, 603] on div "Suite a la vérification, rien a signaler au niveau des communs a part des encom…" at bounding box center [313, 583] width 297 height 40
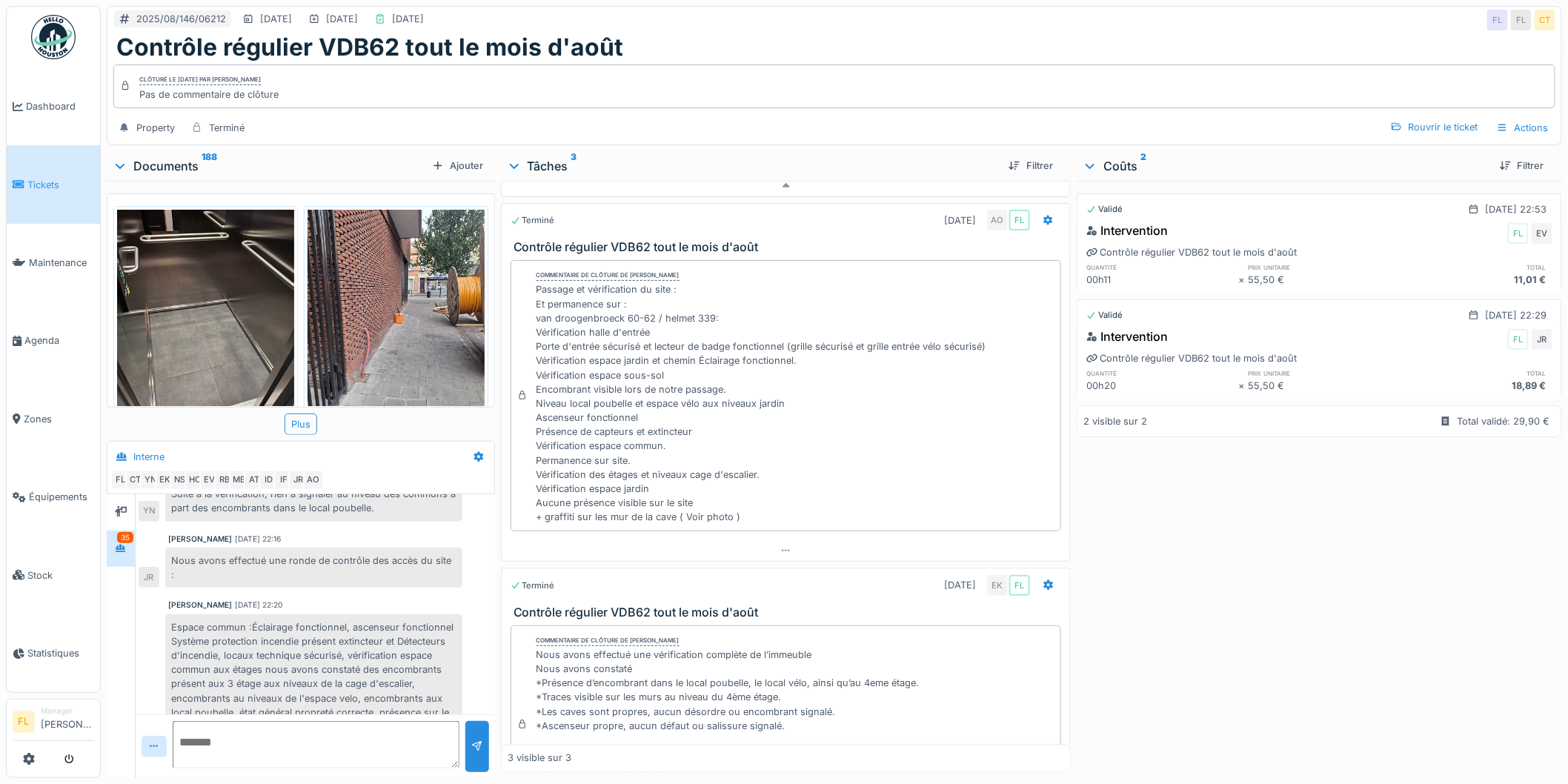
drag, startPoint x: 178, startPoint y: 574, endPoint x: 353, endPoint y: 602, distance: 177.2
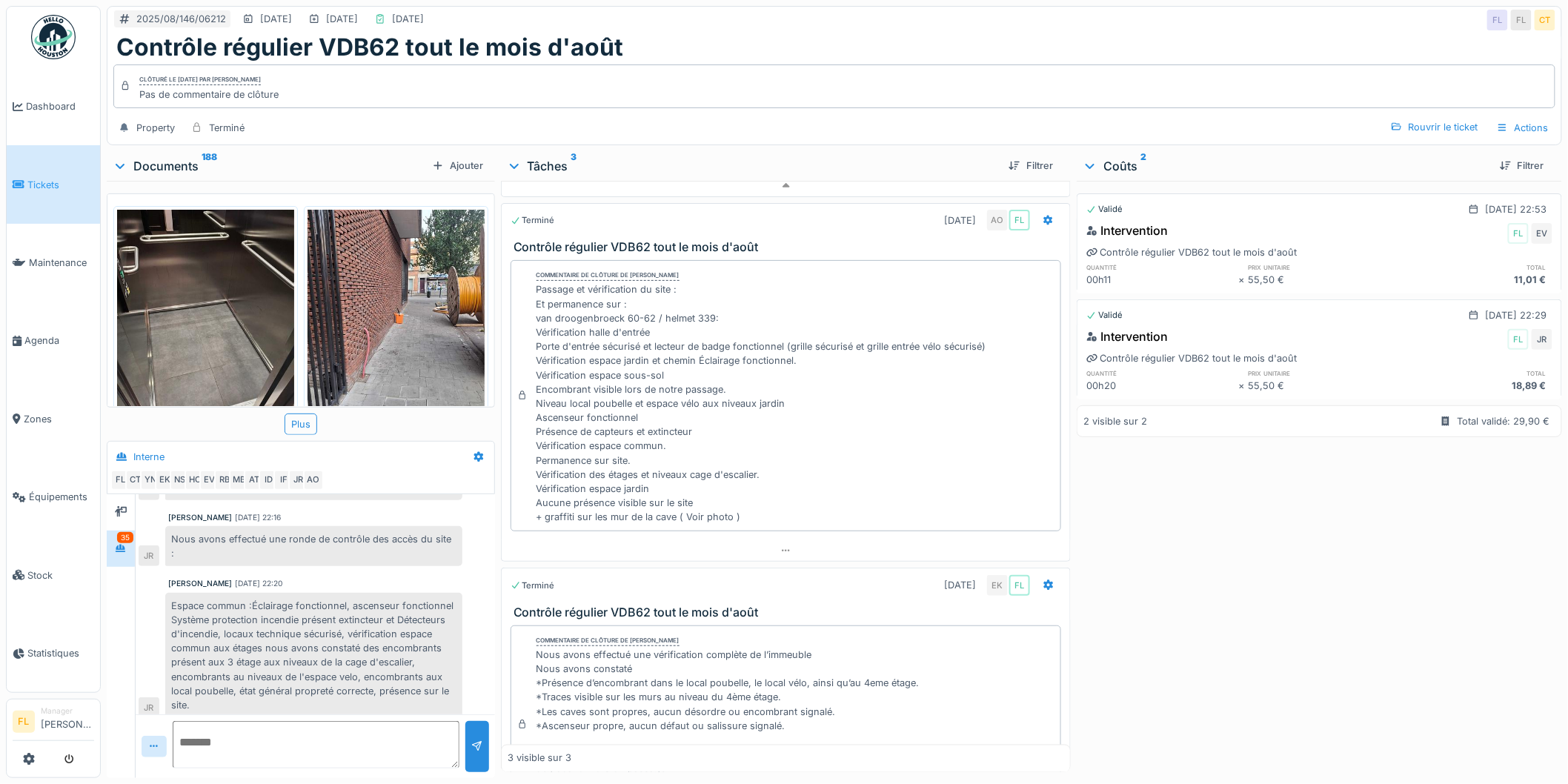
scroll to position [988, 0]
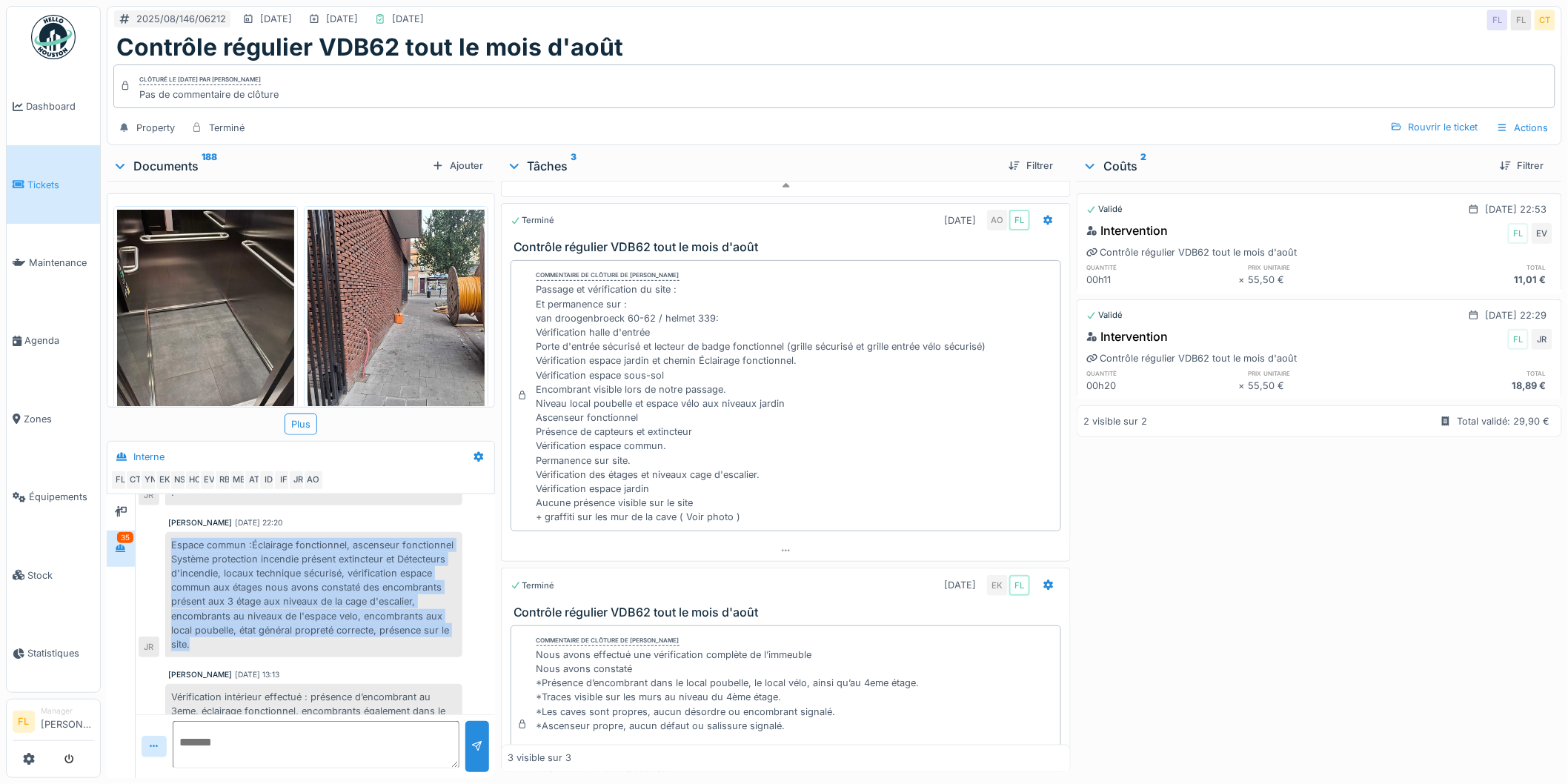
drag, startPoint x: 173, startPoint y: 561, endPoint x: 299, endPoint y: 663, distance: 162.1
click at [299, 658] on div "Espace commun :Éclairage fonctionnel, ascenseur fonctionnel Système protection …" at bounding box center [313, 595] width 297 height 126
click at [297, 658] on div "Espace commun :Éclairage fonctionnel, ascenseur fonctionnel Système protection …" at bounding box center [313, 595] width 297 height 126
drag, startPoint x: 247, startPoint y: 603, endPoint x: 287, endPoint y: 662, distance: 71.3
click at [287, 658] on div "Espace commun :Éclairage fonctionnel, ascenseur fonctionnel Système protection …" at bounding box center [313, 595] width 297 height 126
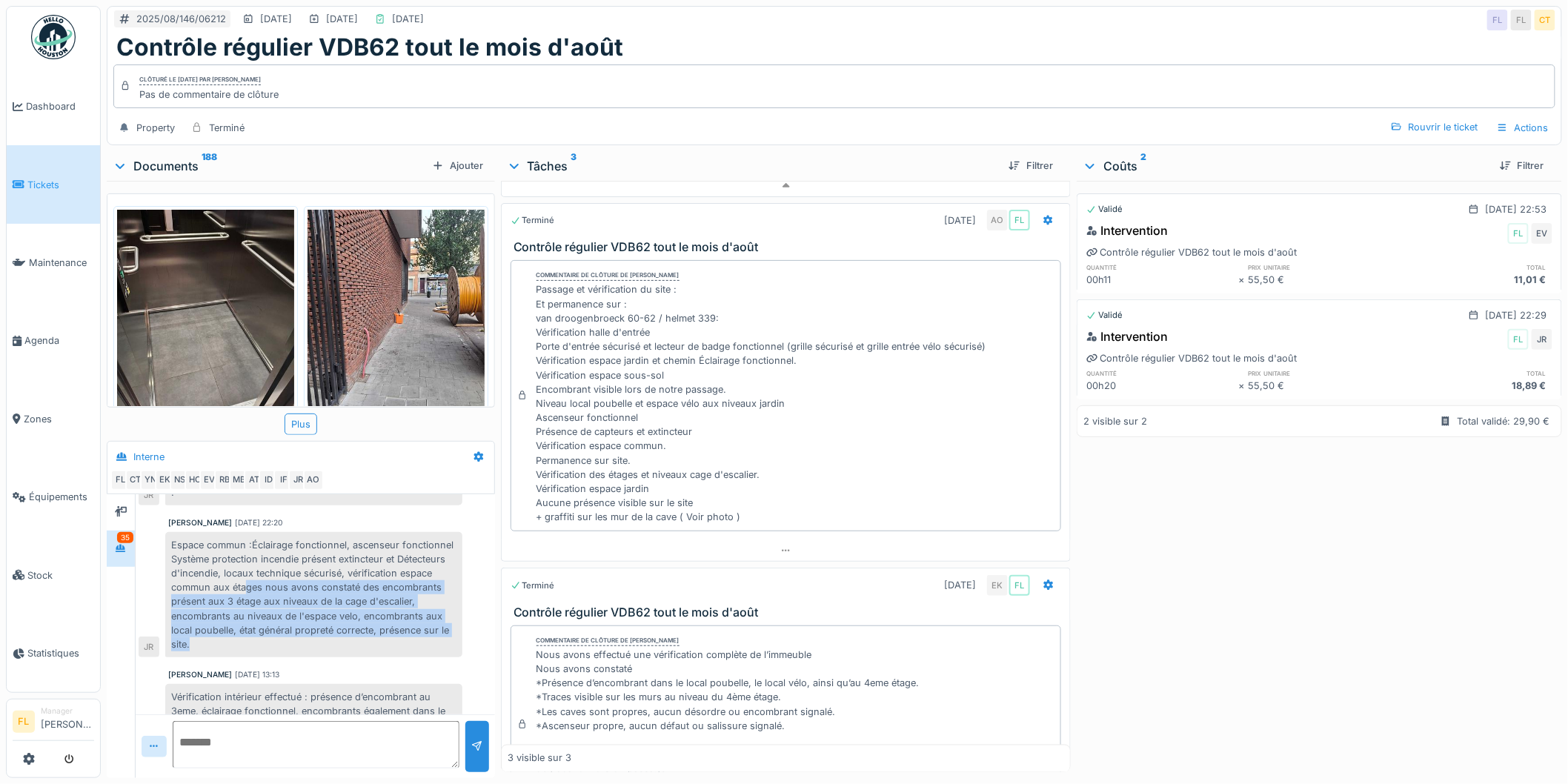
click at [287, 658] on div "Espace commun :Éclairage fonctionnel, ascenseur fonctionnel Système protection …" at bounding box center [313, 595] width 297 height 126
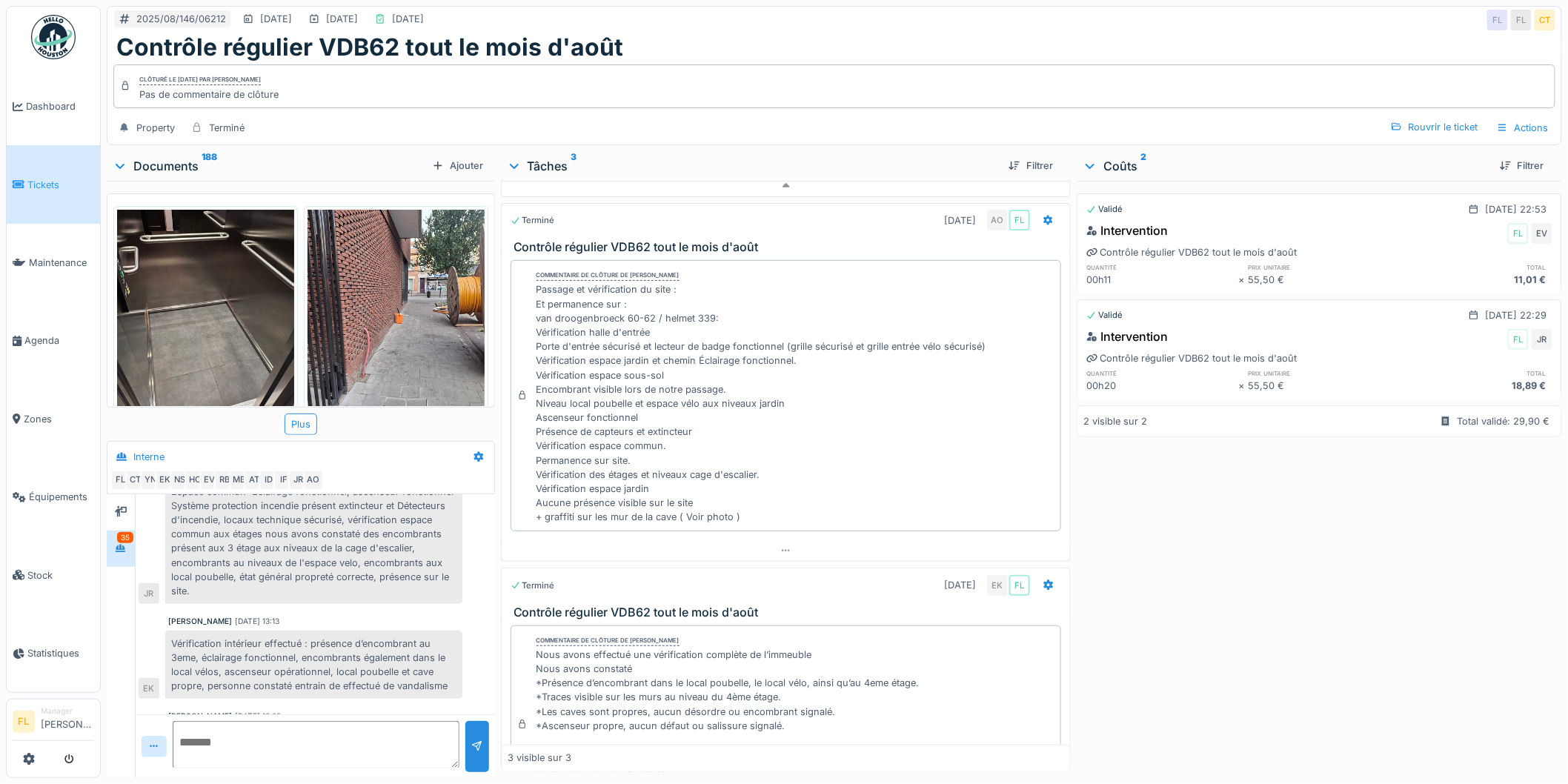
scroll to position [1070, 0]
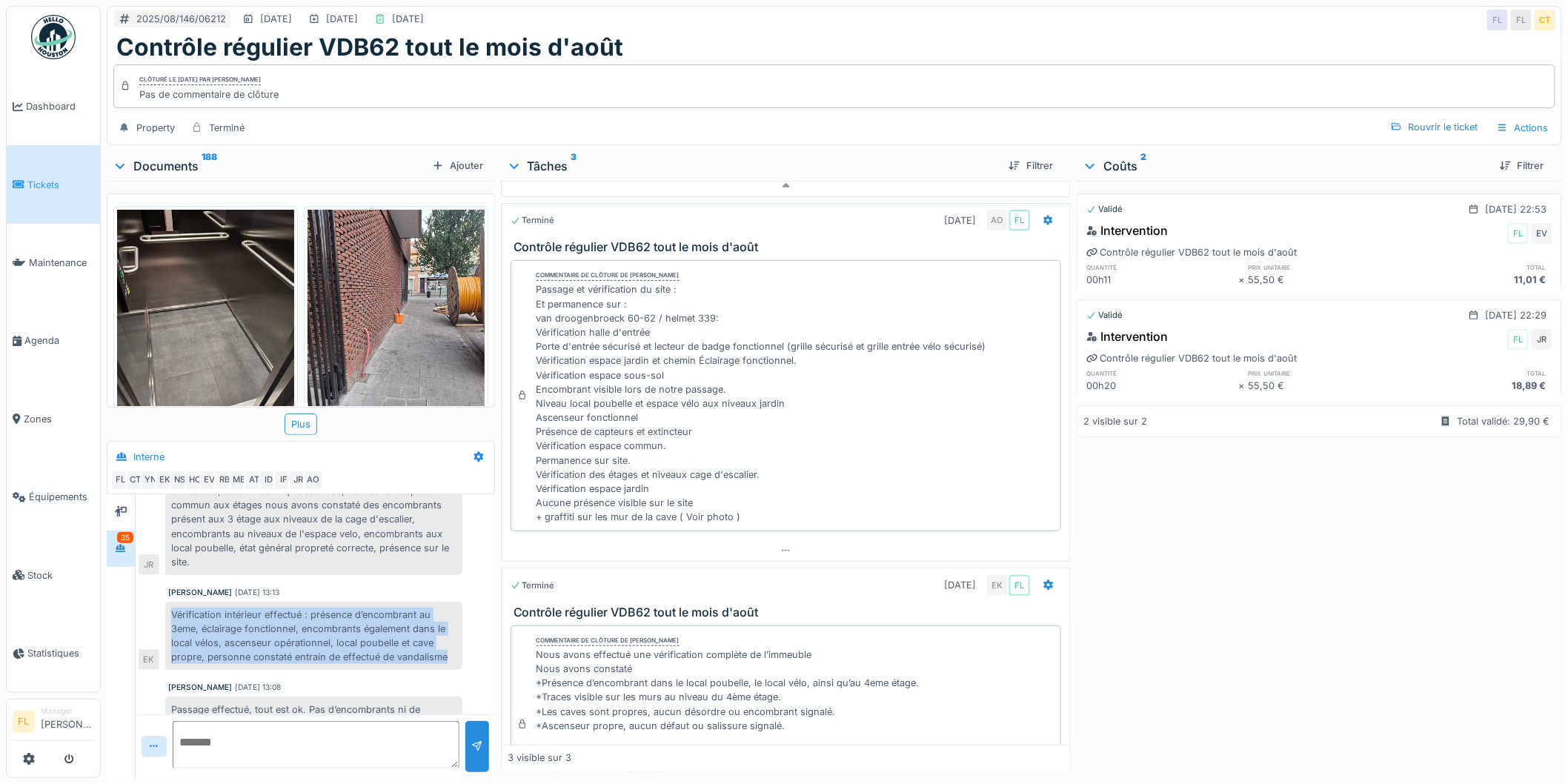
drag, startPoint x: 170, startPoint y: 628, endPoint x: 453, endPoint y: 669, distance: 286.0
click at [453, 669] on div "Vérification intérieur effectué : présence d’encombrant au 3eme, éclairage fonc…" at bounding box center [313, 636] width 297 height 69
click at [362, 664] on div "Vérification intérieur effectué : présence d’encombrant au 3eme, éclairage fonc…" at bounding box center [313, 636] width 297 height 69
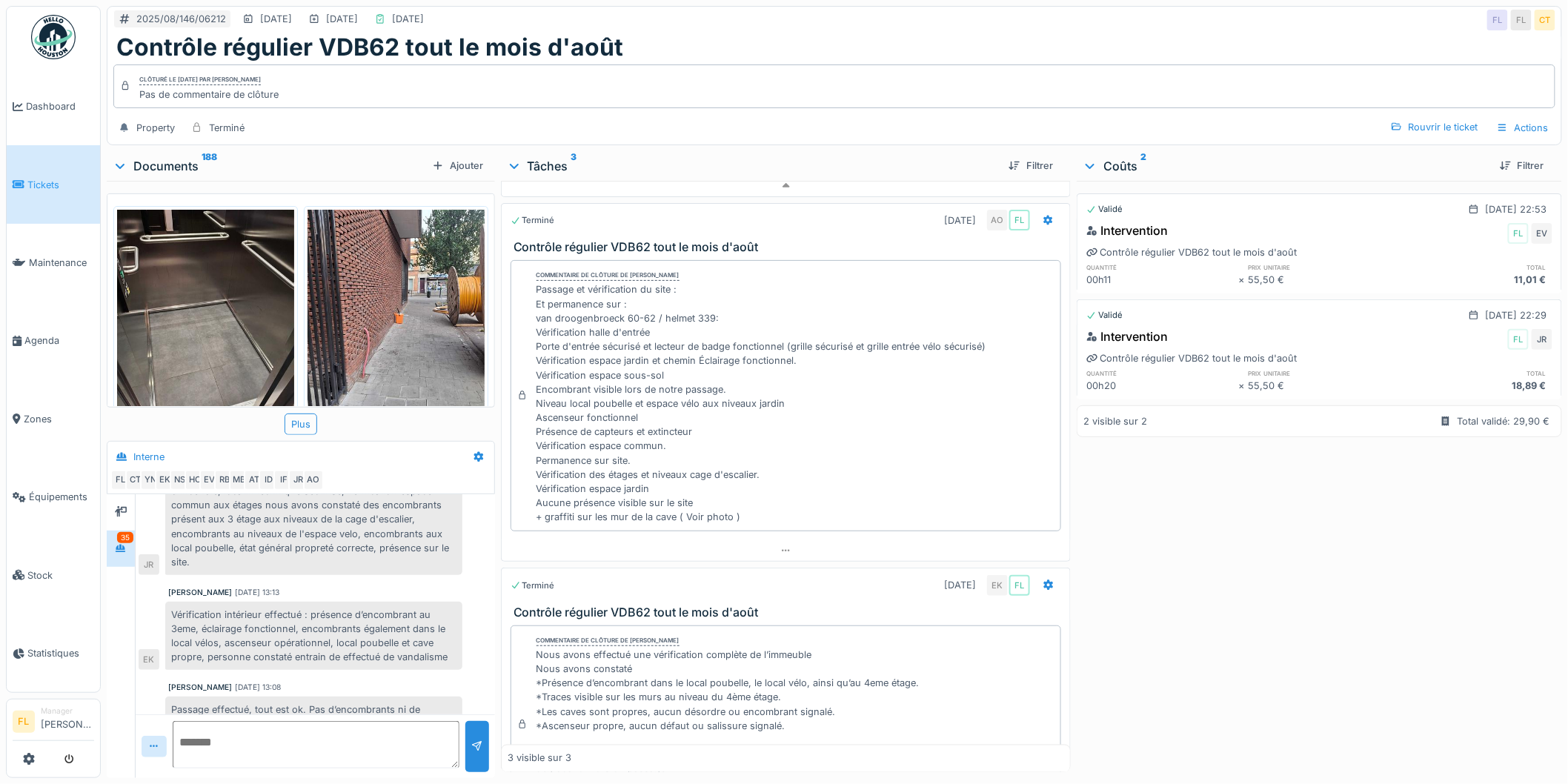
scroll to position [1152, 0]
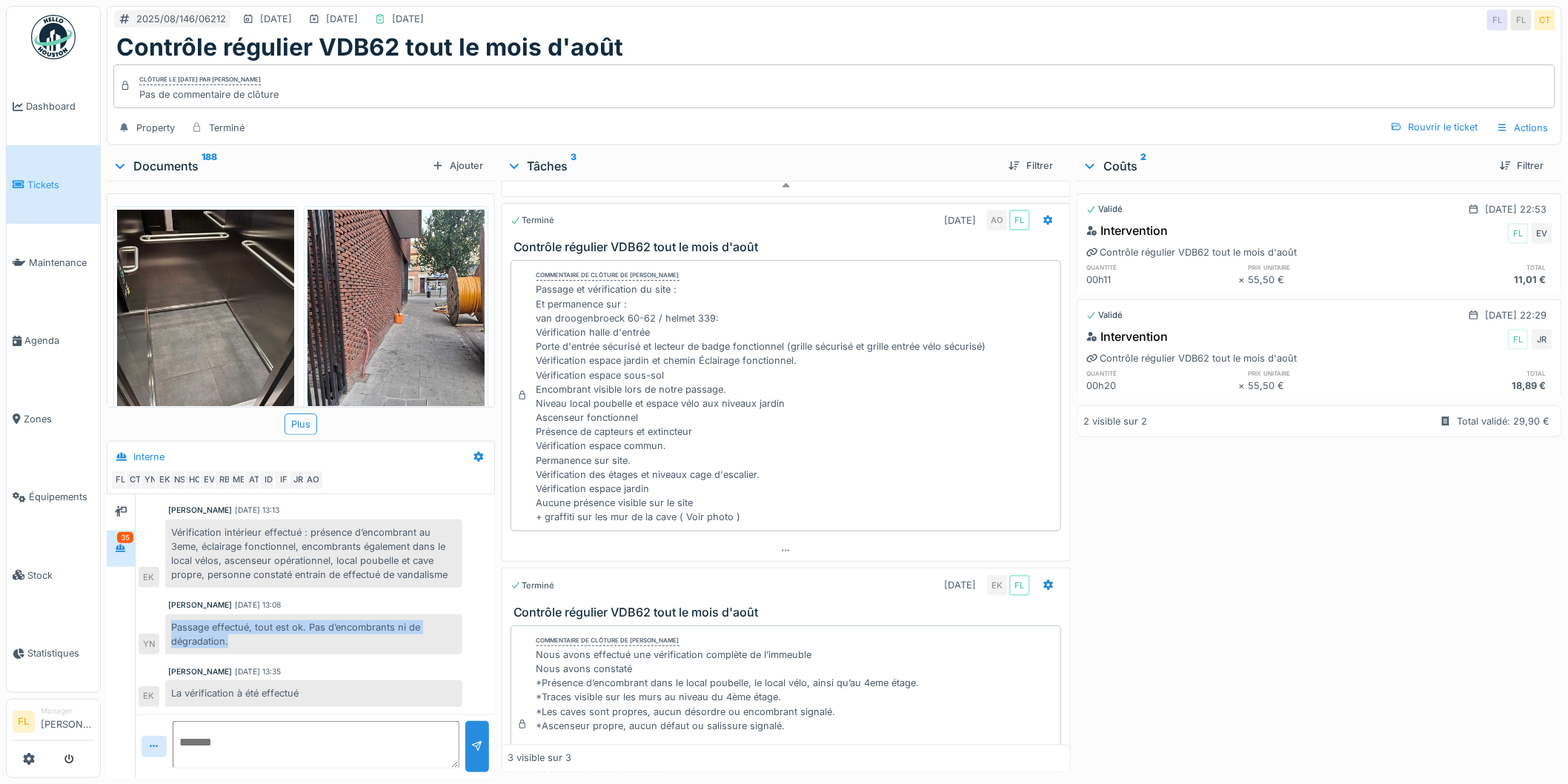
drag, startPoint x: 172, startPoint y: 643, endPoint x: 351, endPoint y: 645, distance: 179.0
click at [329, 653] on div "Passage effectué, tout est ok. Pas d’encombrants ni de dégradation." at bounding box center [313, 634] width 297 height 40
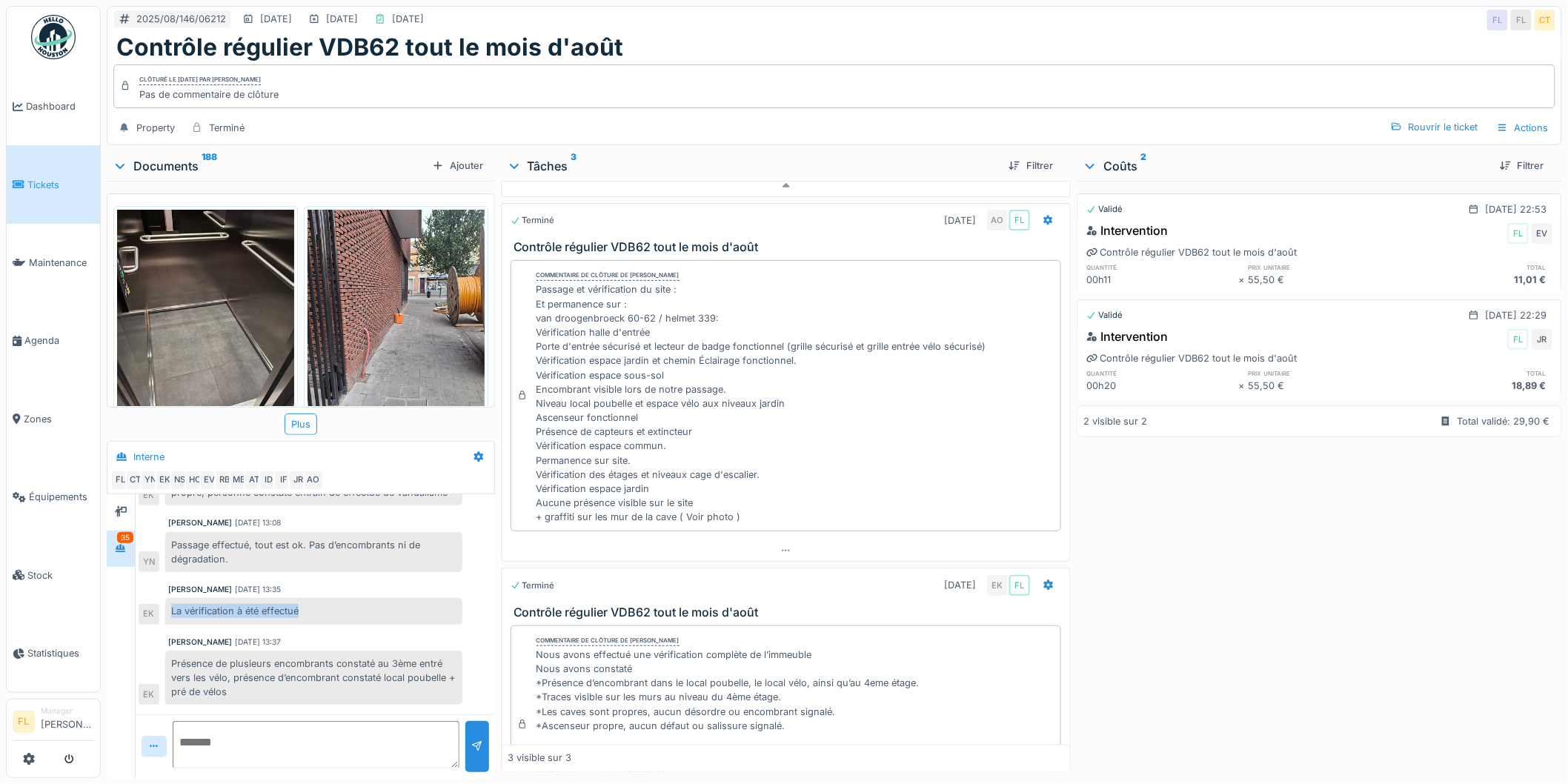
drag, startPoint x: 189, startPoint y: 625, endPoint x: 368, endPoint y: 624, distance: 179.0
click at [361, 624] on div "La vérification à été effectué" at bounding box center [313, 611] width 297 height 26
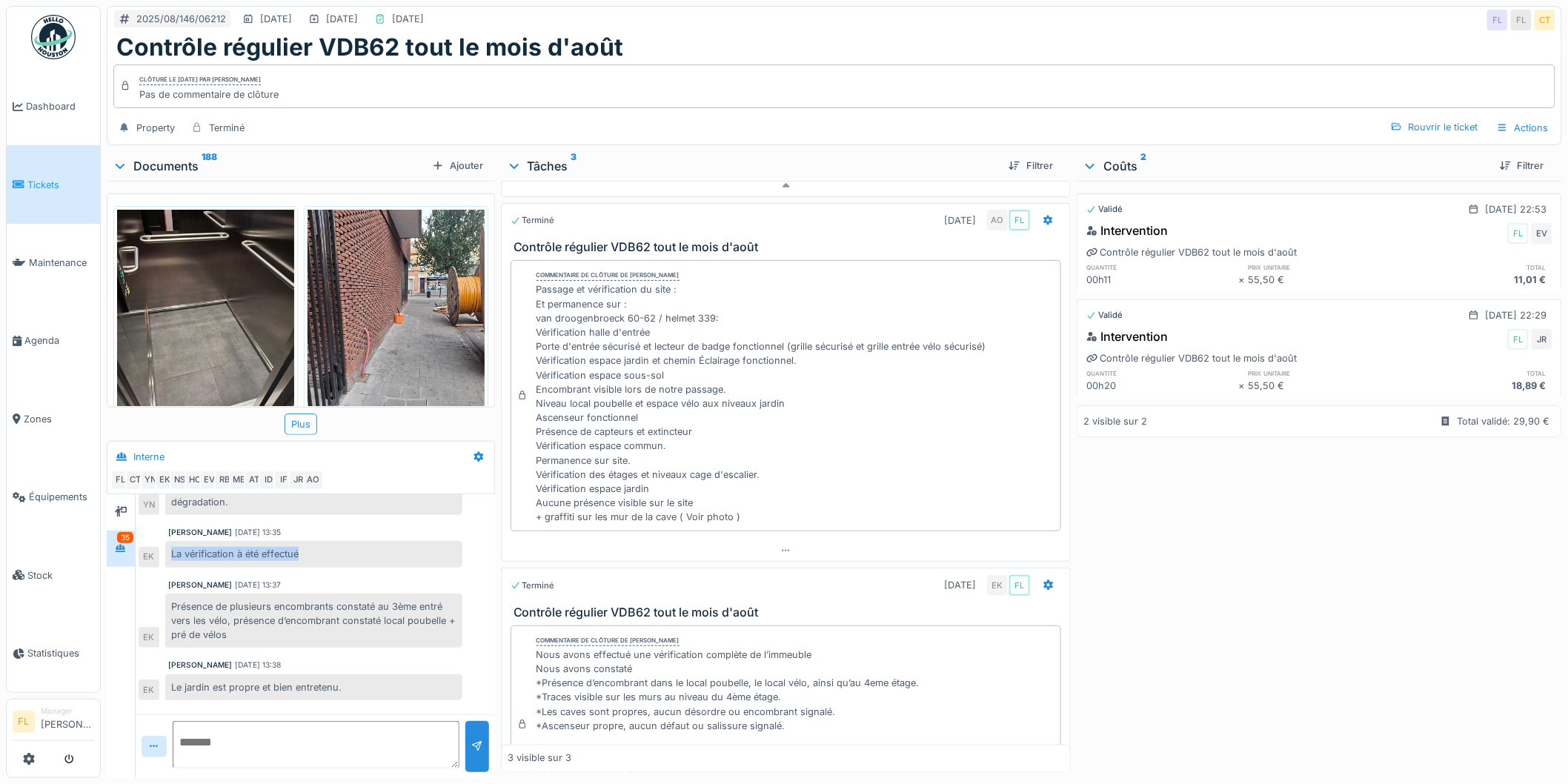
scroll to position [1317, 0]
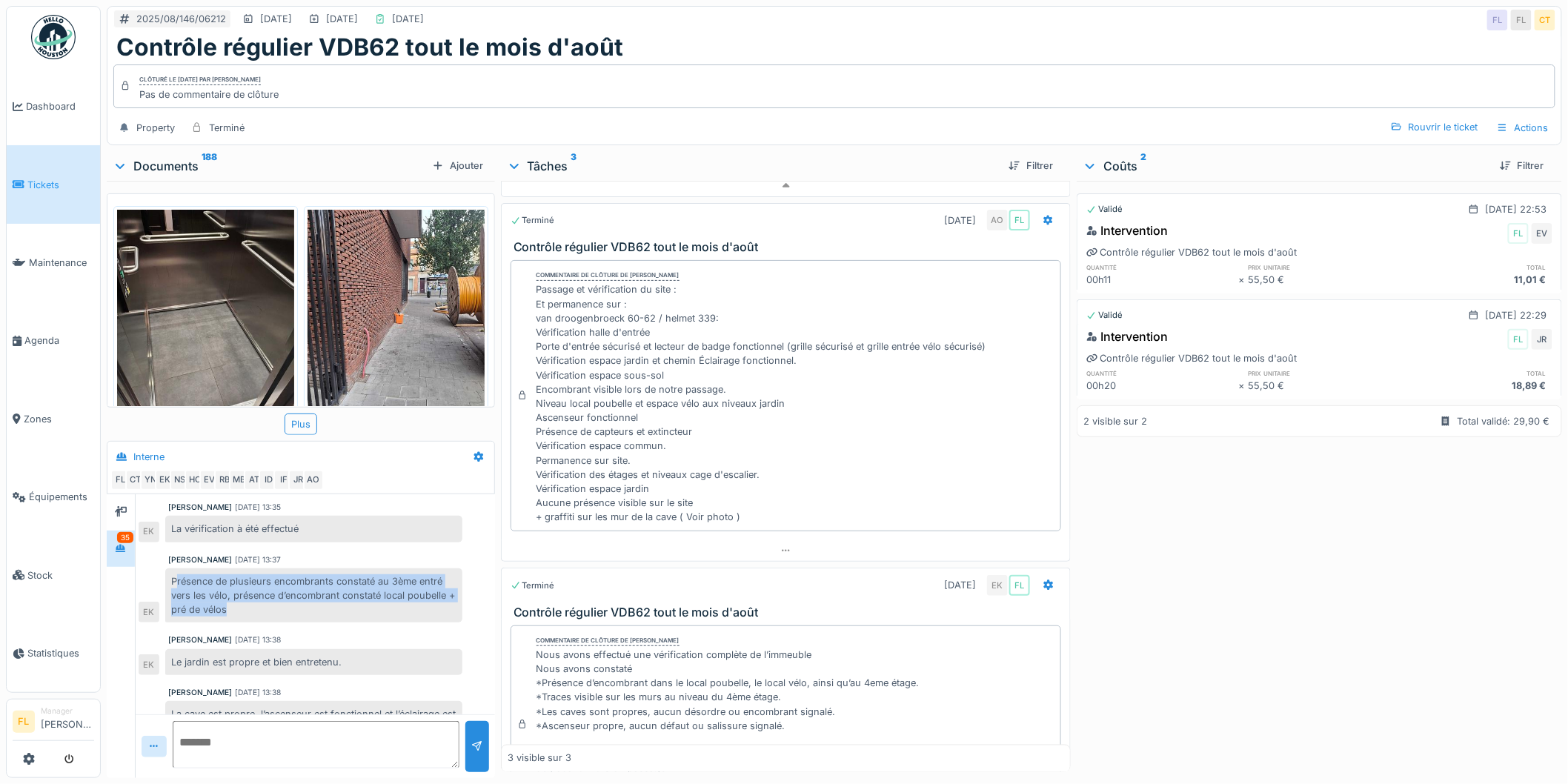
drag, startPoint x: 176, startPoint y: 597, endPoint x: 316, endPoint y: 631, distance: 144.1
click at [316, 624] on div "Présence de plusieurs encombrants constaté au 3ème entré vers les vélo, présenc…" at bounding box center [313, 595] width 297 height 55
drag, startPoint x: 292, startPoint y: 625, endPoint x: 252, endPoint y: 624, distance: 40.0
click at [291, 624] on div "Présence de plusieurs encombrants constaté au 3ème entré vers les vélo, présenc…" at bounding box center [313, 595] width 297 height 55
click at [249, 624] on div "Présence de plusieurs encombrants constaté au 3ème entré vers les vélo, présenc…" at bounding box center [313, 595] width 297 height 55
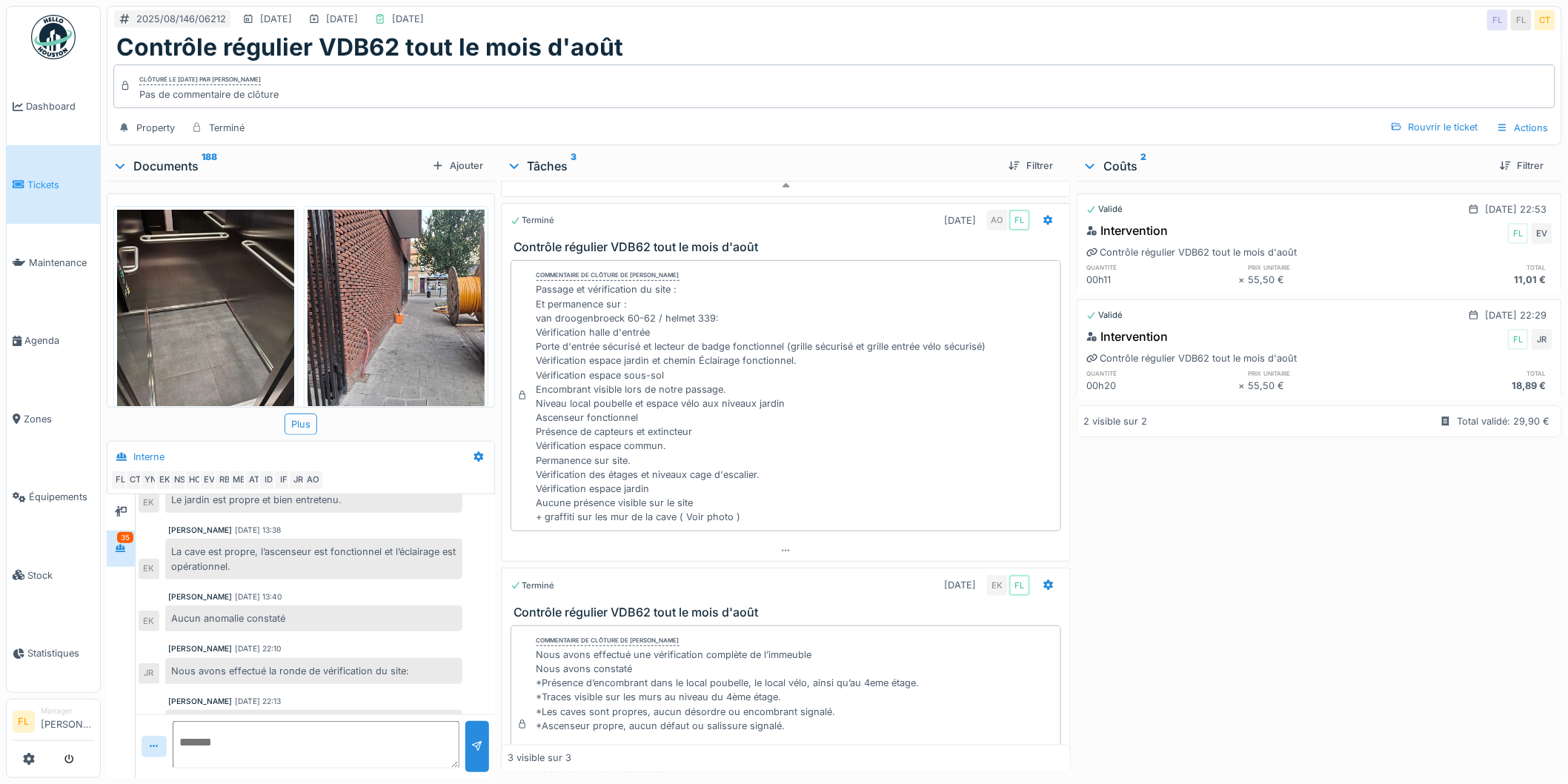
scroll to position [1482, 0]
drag, startPoint x: 171, startPoint y: 561, endPoint x: 316, endPoint y: 595, distance: 148.9
click at [321, 628] on div "Aucun anomalie constaté" at bounding box center [313, 615] width 297 height 26
drag, startPoint x: 175, startPoint y: 627, endPoint x: 321, endPoint y: 630, distance: 146.0
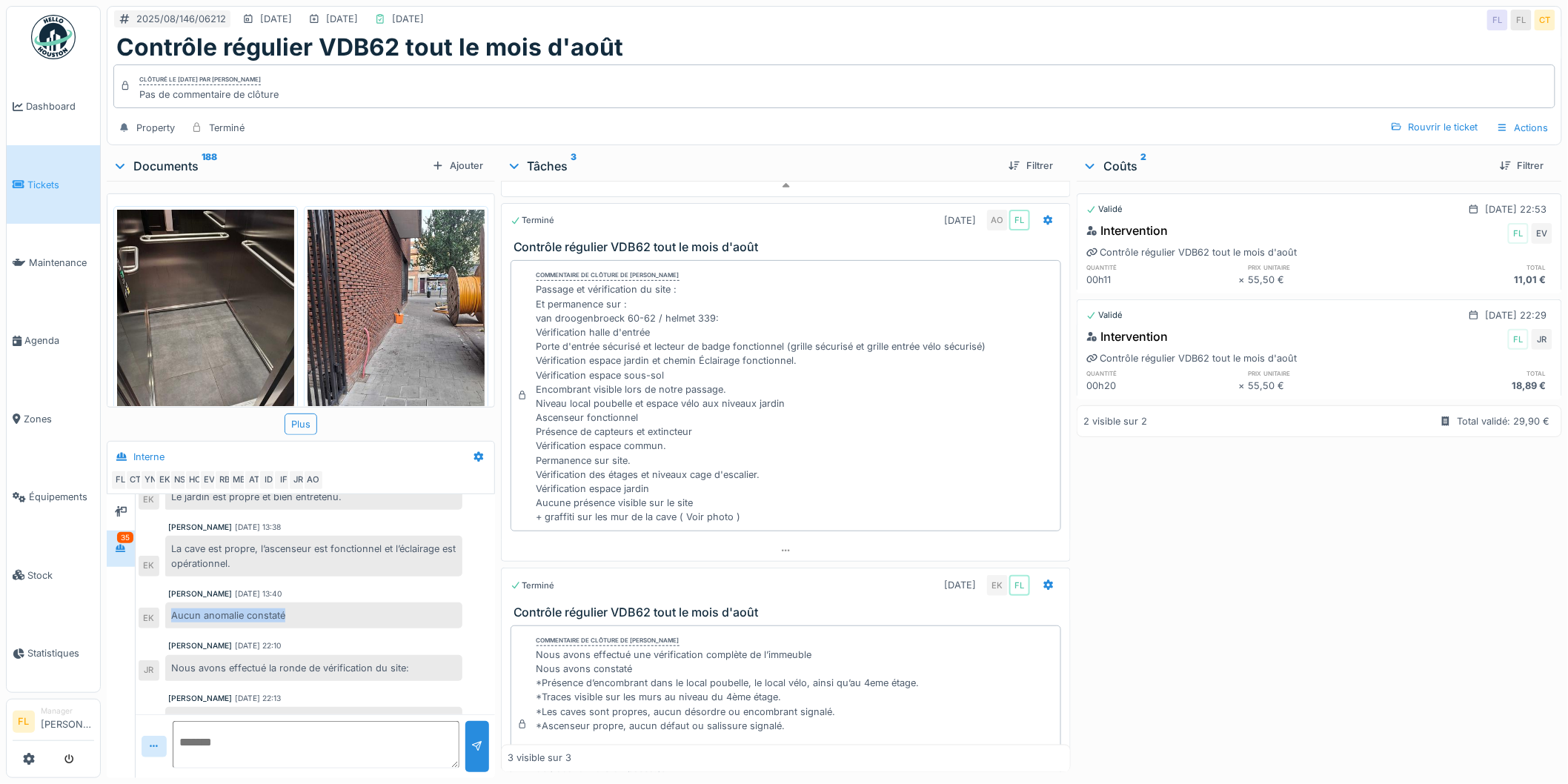
click at [320, 628] on div "Aucun anomalie constaté" at bounding box center [313, 615] width 297 height 26
click at [321, 628] on div "Aucun anomalie constaté" at bounding box center [313, 615] width 297 height 26
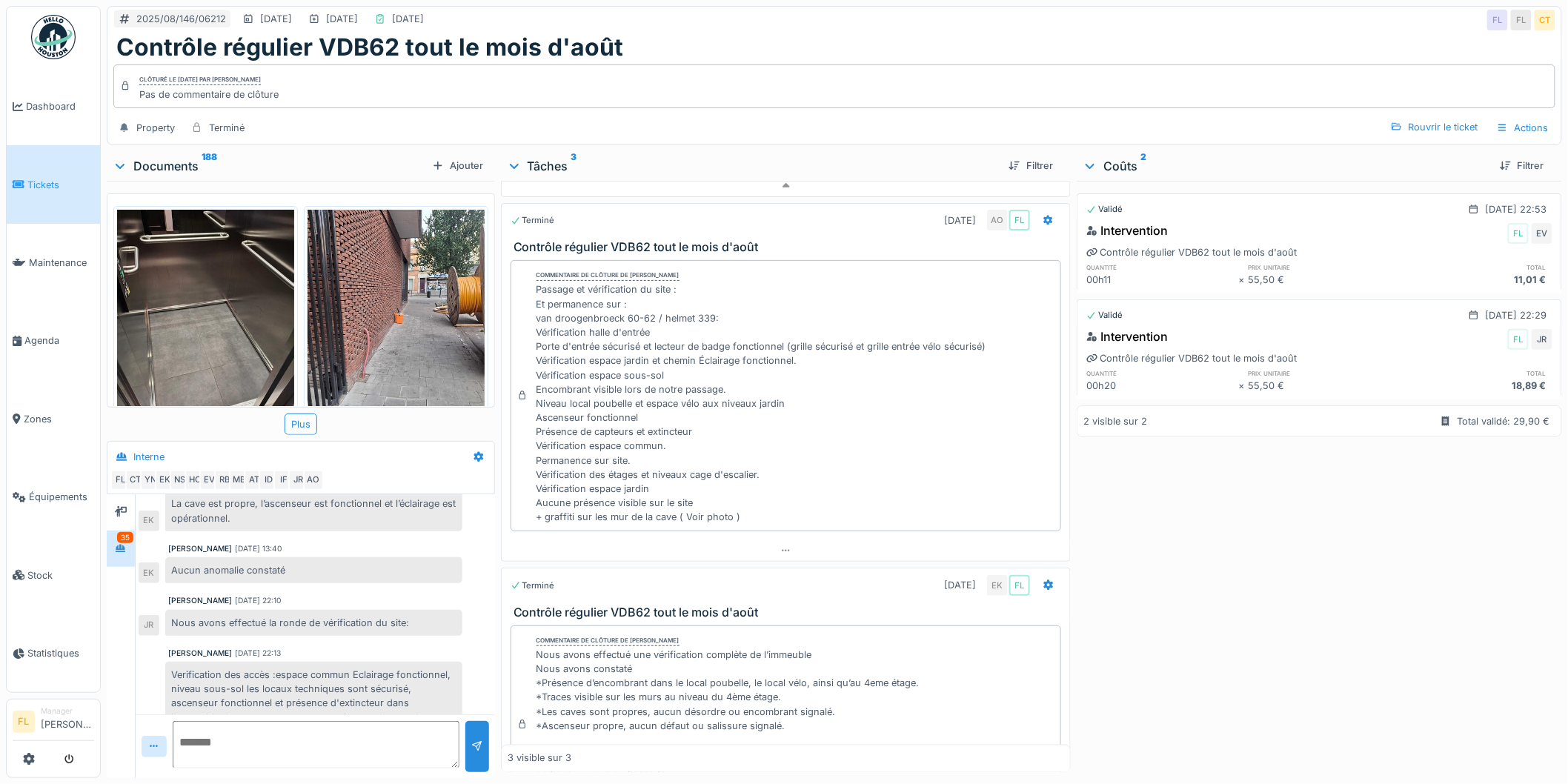
scroll to position [1564, 0]
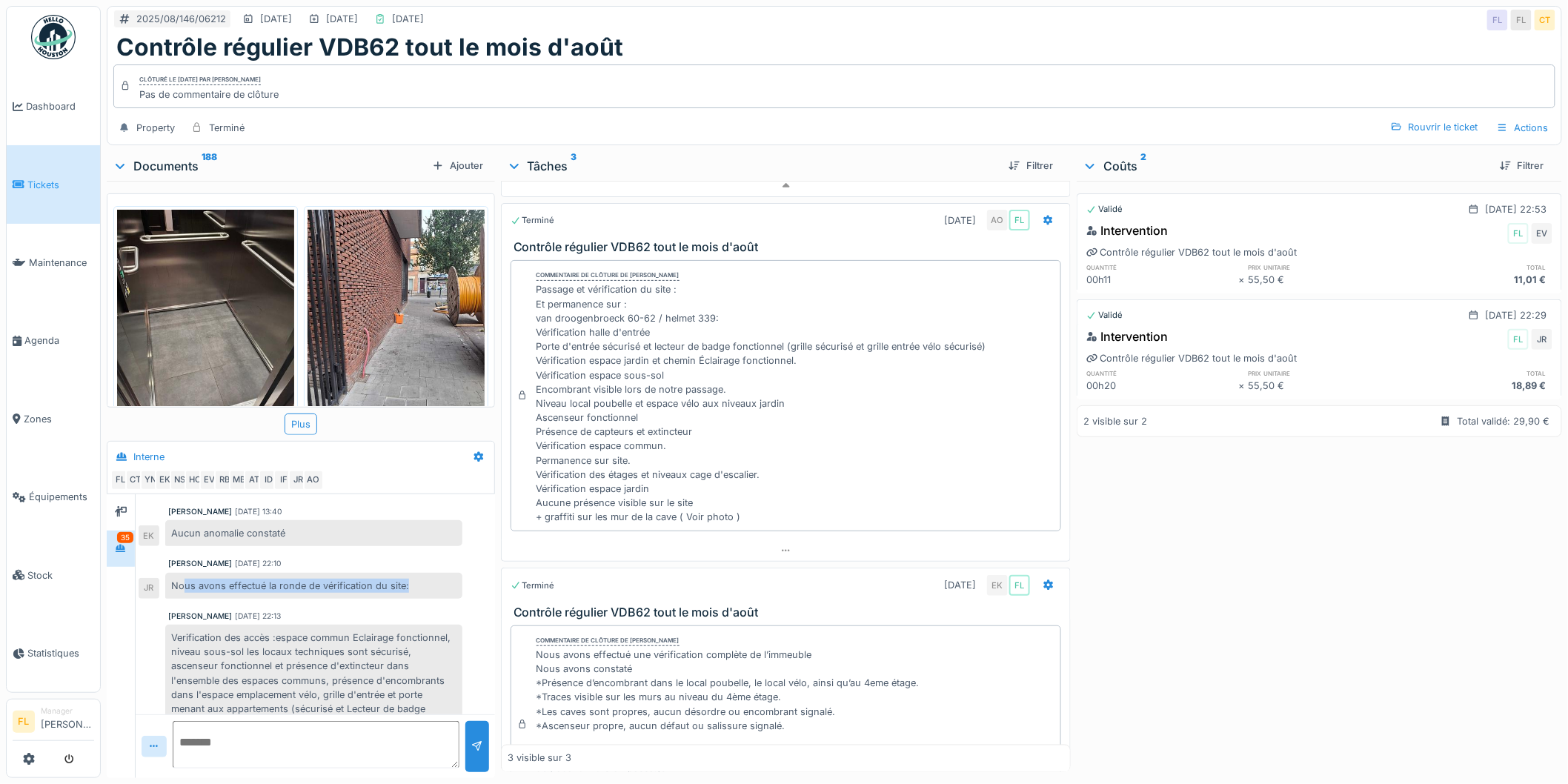
drag, startPoint x: 186, startPoint y: 595, endPoint x: 450, endPoint y: 597, distance: 264.0
click at [450, 597] on div "Nous avons effectué la ronde de vérification du site:" at bounding box center [313, 586] width 297 height 26
click at [424, 598] on div "Nous avons effectué la ronde de vérification du site:" at bounding box center [313, 586] width 297 height 26
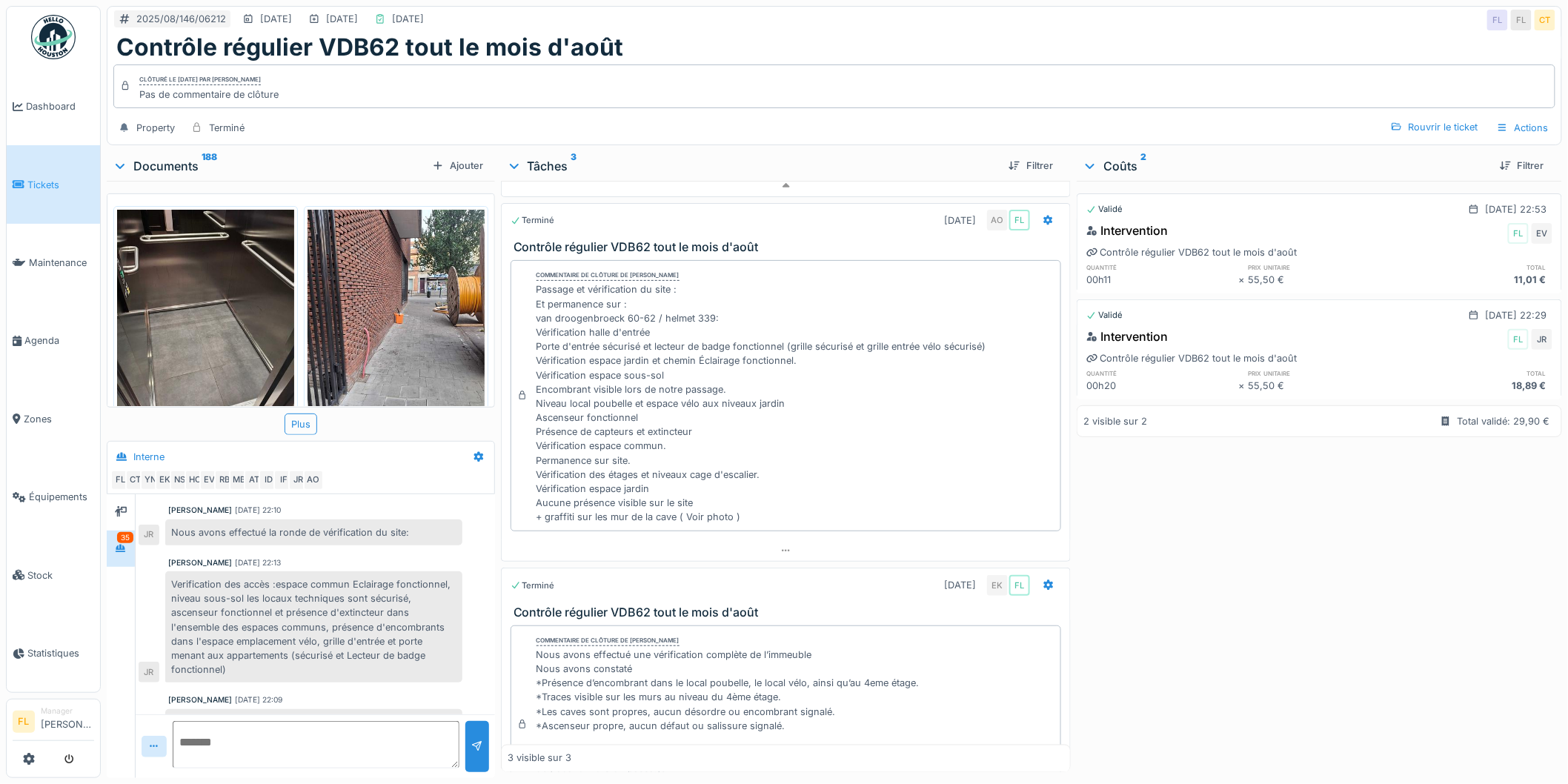
scroll to position [1647, 0]
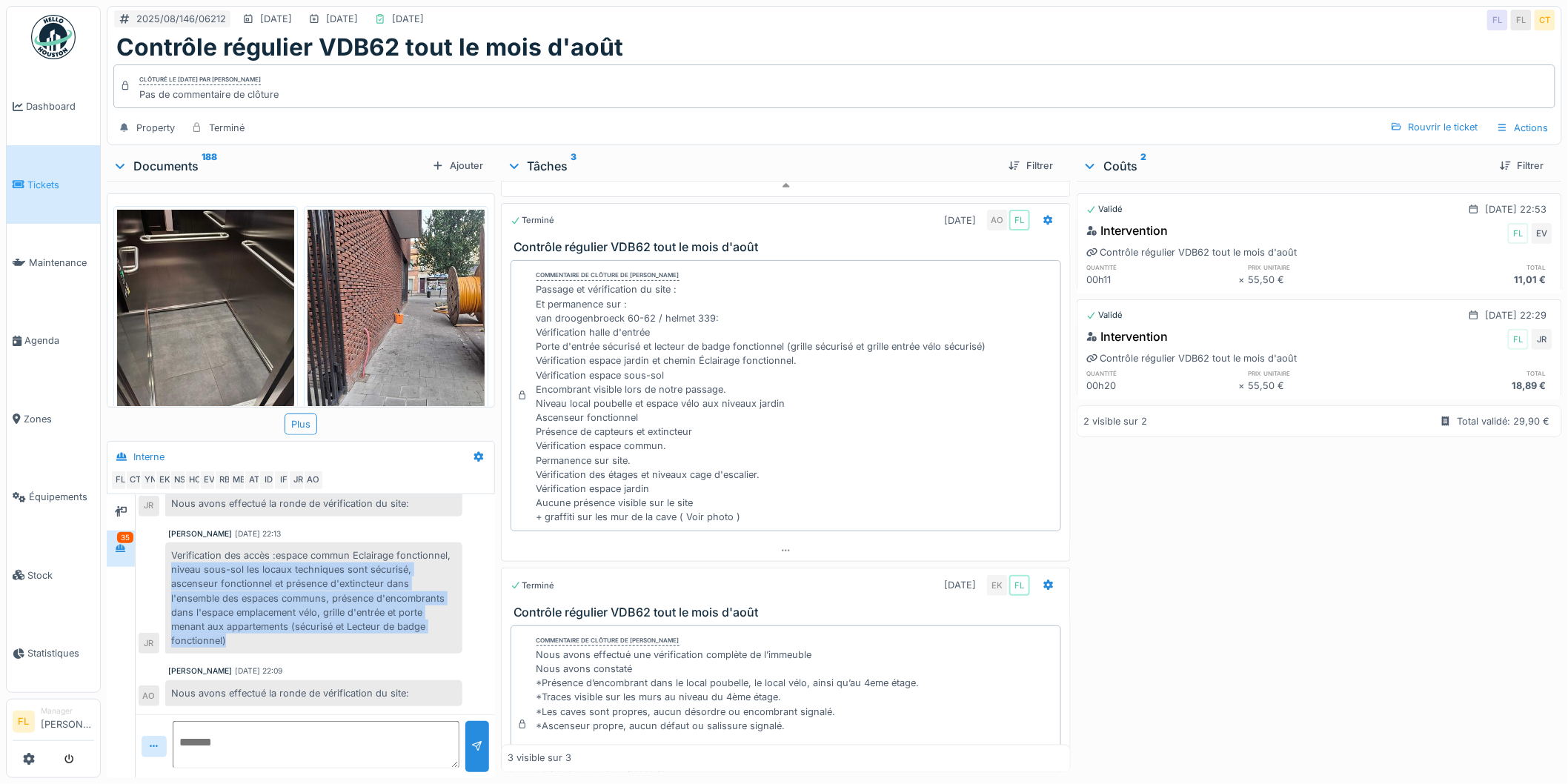
drag, startPoint x: 173, startPoint y: 583, endPoint x: 270, endPoint y: 659, distance: 123.2
click at [270, 653] on div "Verification des accès :espace commun Eclairage fonctionnel, niveau sous-sol le…" at bounding box center [313, 597] width 297 height 111
drag, startPoint x: 335, startPoint y: 613, endPoint x: 356, endPoint y: 653, distance: 45.2
click at [356, 653] on div "Verification des accès :espace commun Eclairage fonctionnel, niveau sous-sol le…" at bounding box center [313, 597] width 297 height 111
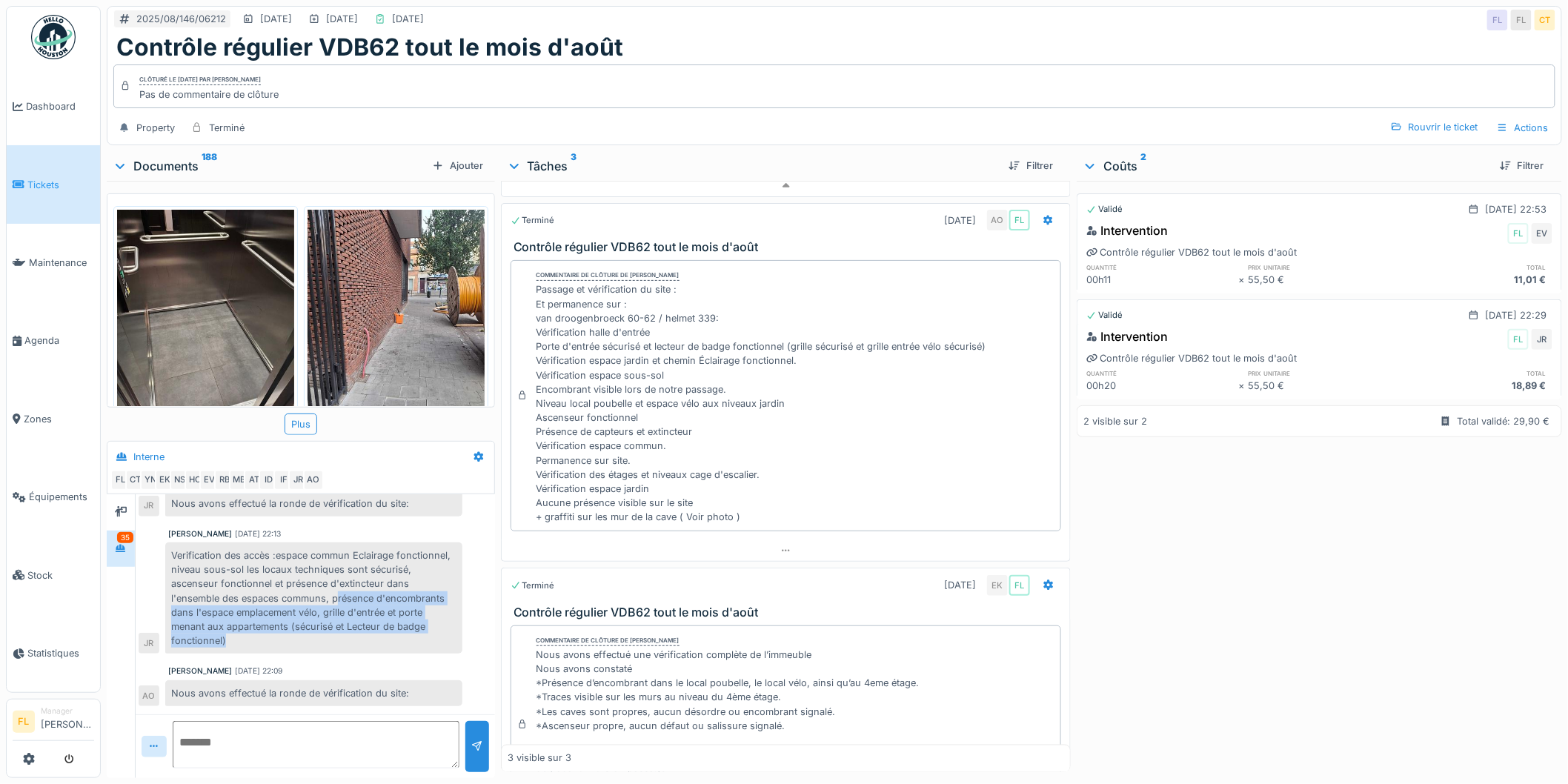
click at [358, 651] on div "Verification des accès :espace commun Eclairage fonctionnel, niveau sous-sol le…" at bounding box center [313, 597] width 297 height 111
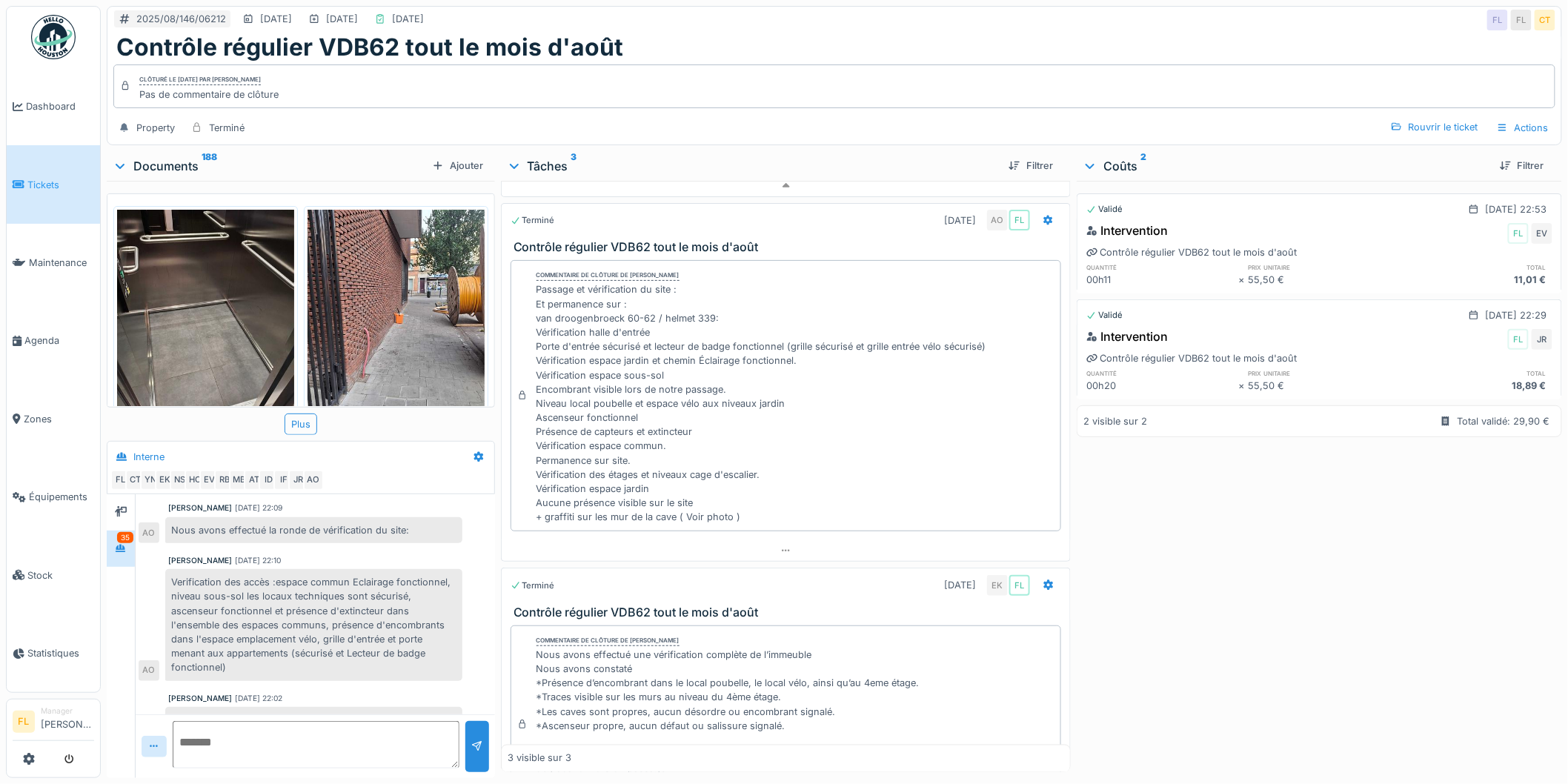
scroll to position [1812, 0]
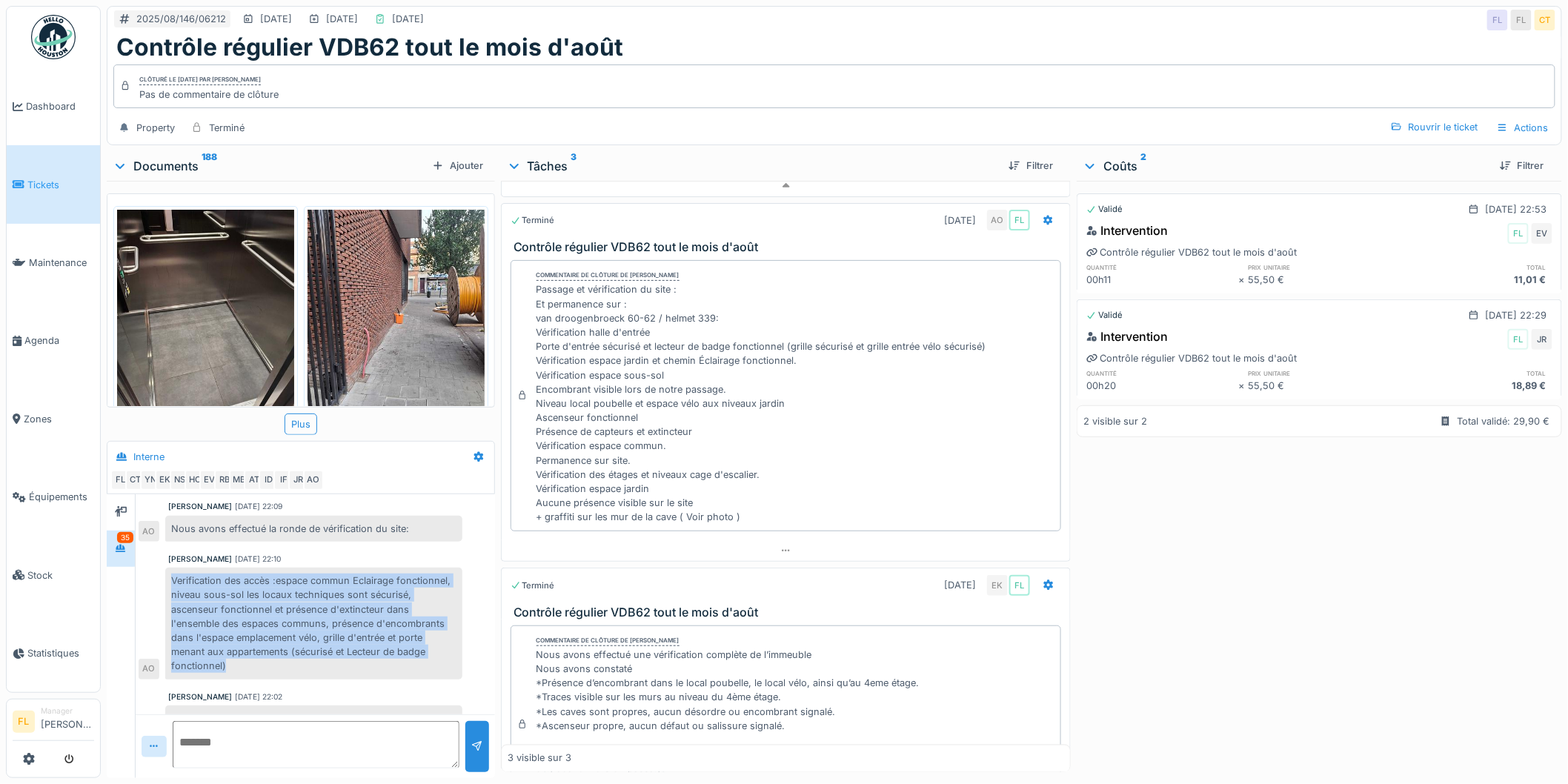
drag, startPoint x: 172, startPoint y: 594, endPoint x: 287, endPoint y: 682, distance: 144.8
click at [287, 679] on div "Verification des accès :espace commun Eclairage fonctionnel, niveau sous-sol le…" at bounding box center [313, 623] width 297 height 111
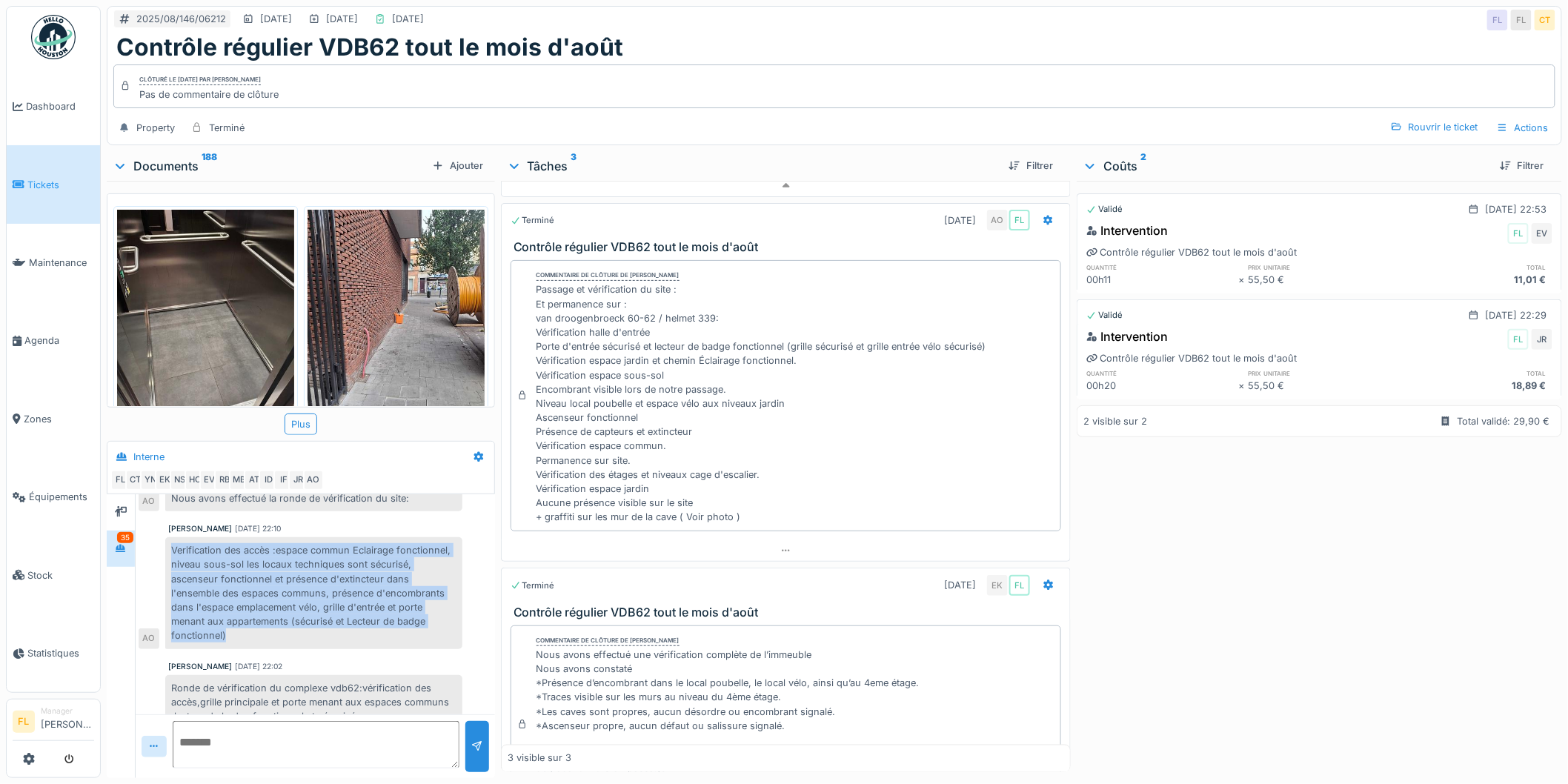
scroll to position [1894, 0]
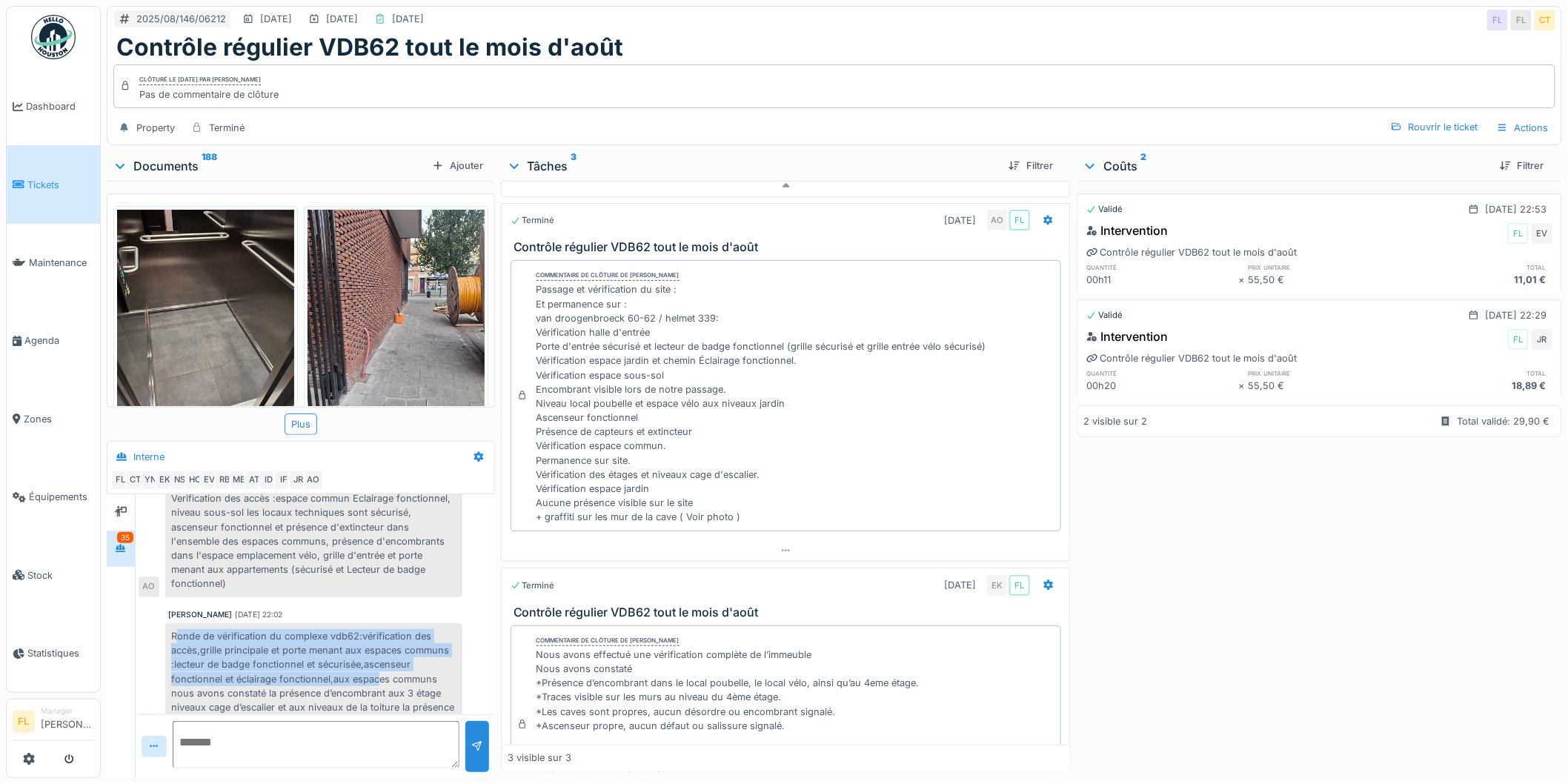
drag, startPoint x: 176, startPoint y: 653, endPoint x: 393, endPoint y: 682, distance: 218.9
click at [388, 686] on div "Ronde de vérification du complexe vdb62:vérification des accès,grille principal…" at bounding box center [313, 679] width 297 height 111
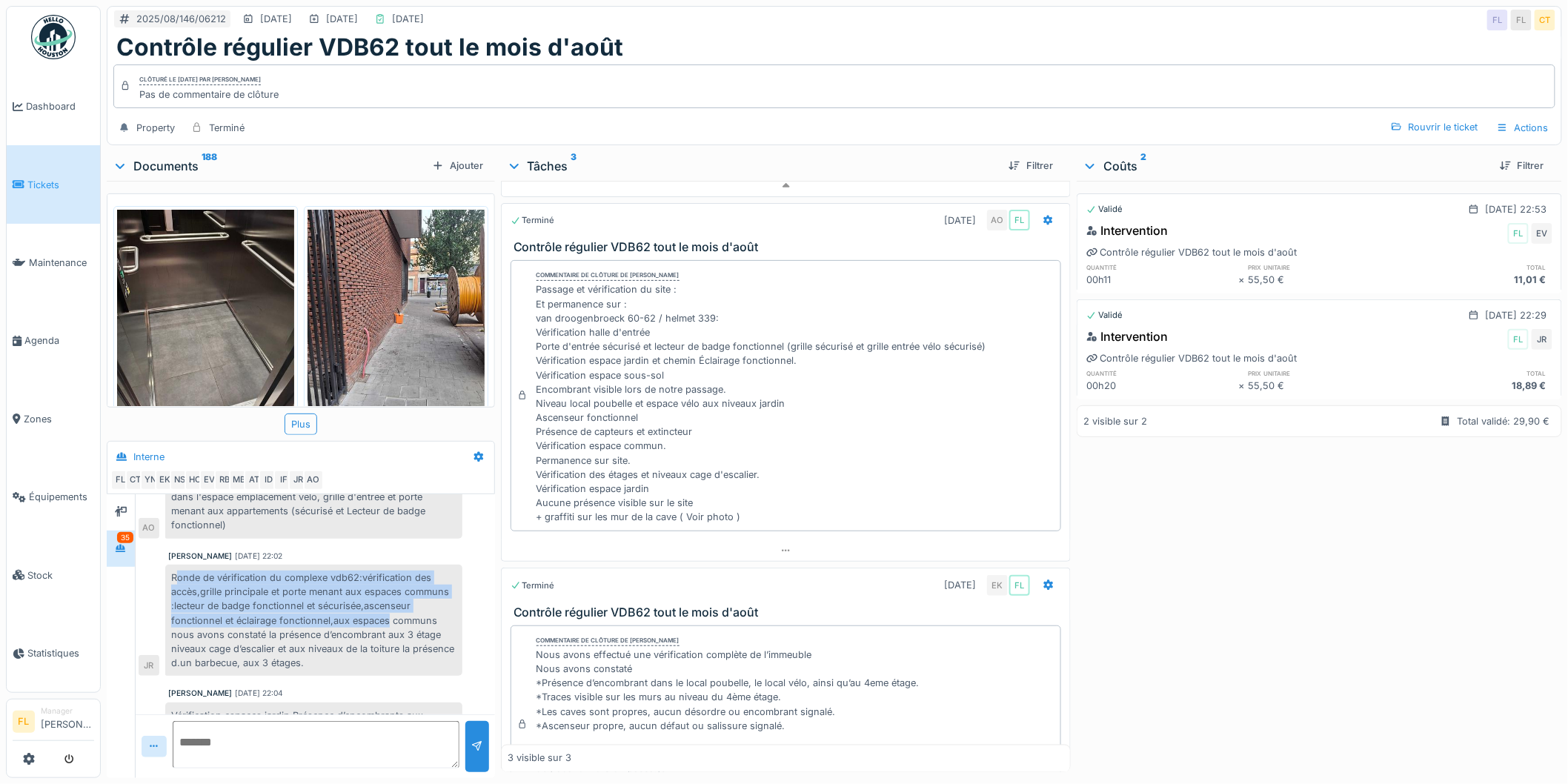
scroll to position [1976, 0]
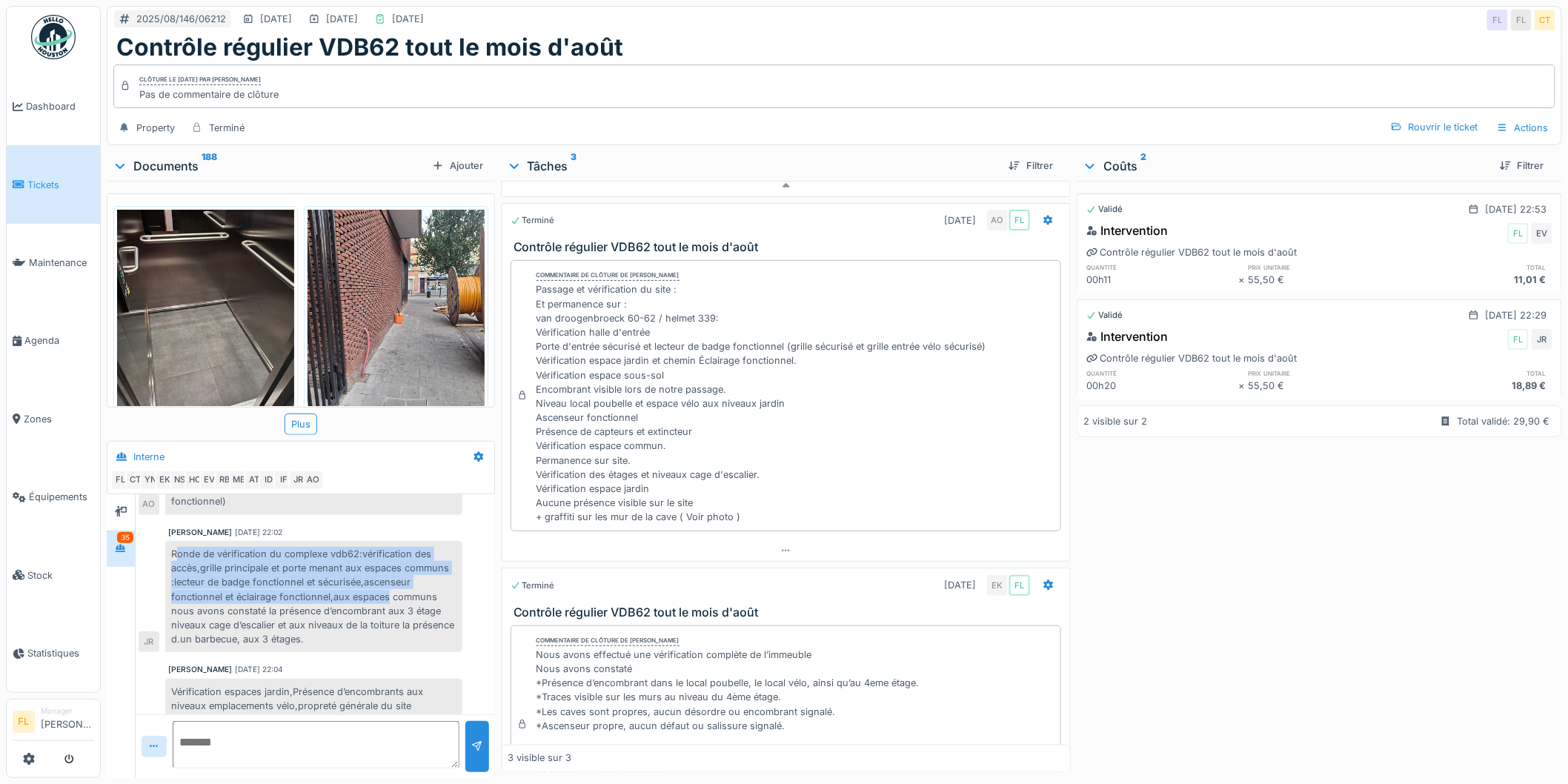
click at [223, 598] on div "Ronde de vérification du complexe vdb62:vérification des accès,grille principal…" at bounding box center [313, 596] width 297 height 111
drag, startPoint x: 176, startPoint y: 566, endPoint x: 389, endPoint y: 651, distance: 229.3
click at [389, 651] on div "Ronde de vérification du complexe vdb62:vérification des accès,grille principal…" at bounding box center [313, 596] width 297 height 111
click at [390, 651] on div "Ronde de vérification du complexe vdb62:vérification des accès,grille principal…" at bounding box center [313, 596] width 297 height 111
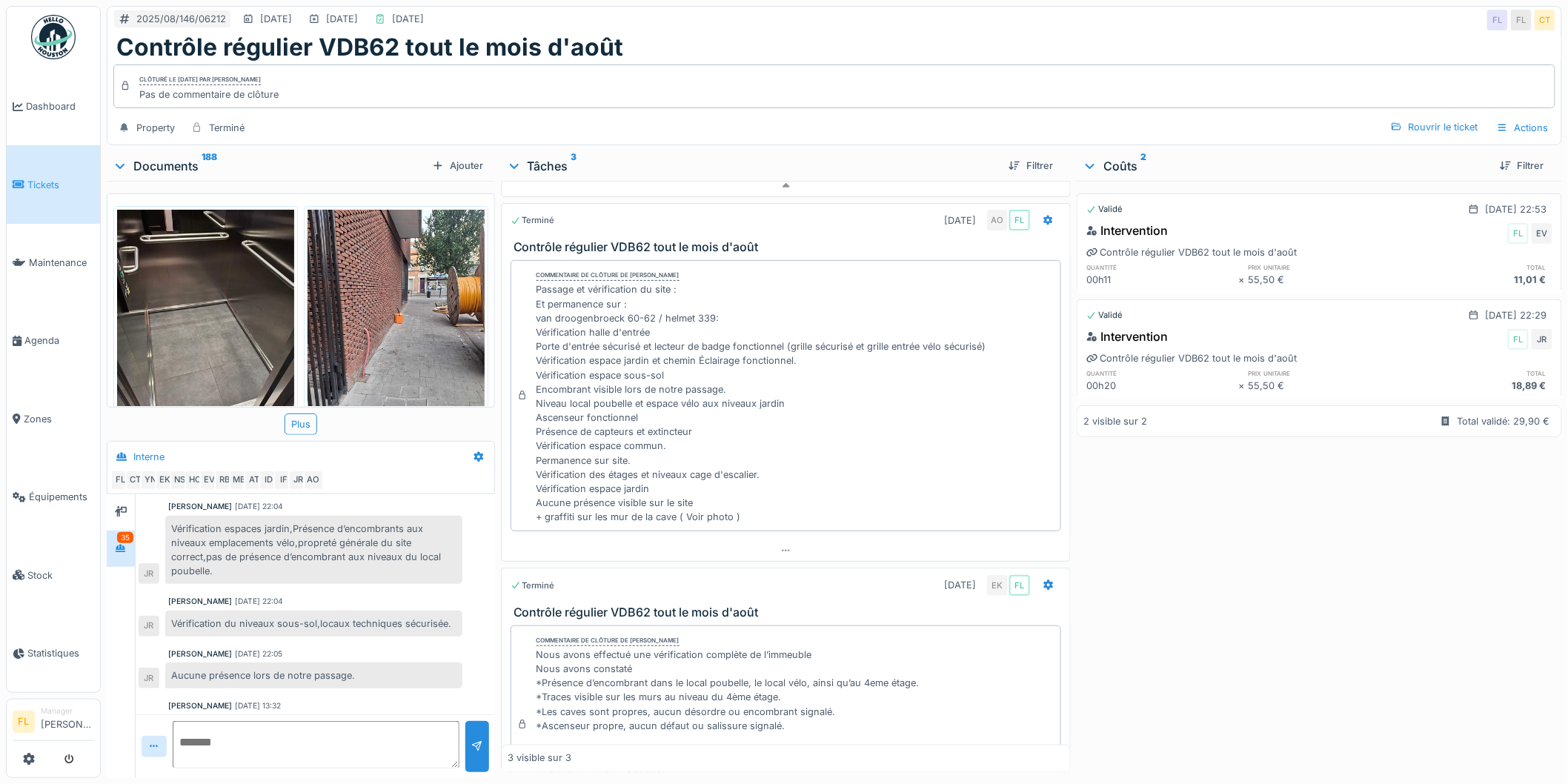
scroll to position [2140, 0]
drag, startPoint x: 173, startPoint y: 537, endPoint x: 297, endPoint y: 595, distance: 136.9
click at [297, 583] on div "Vérification espaces jardin,Présence d’encombrants aux niveaux emplacements vél…" at bounding box center [313, 548] width 297 height 69
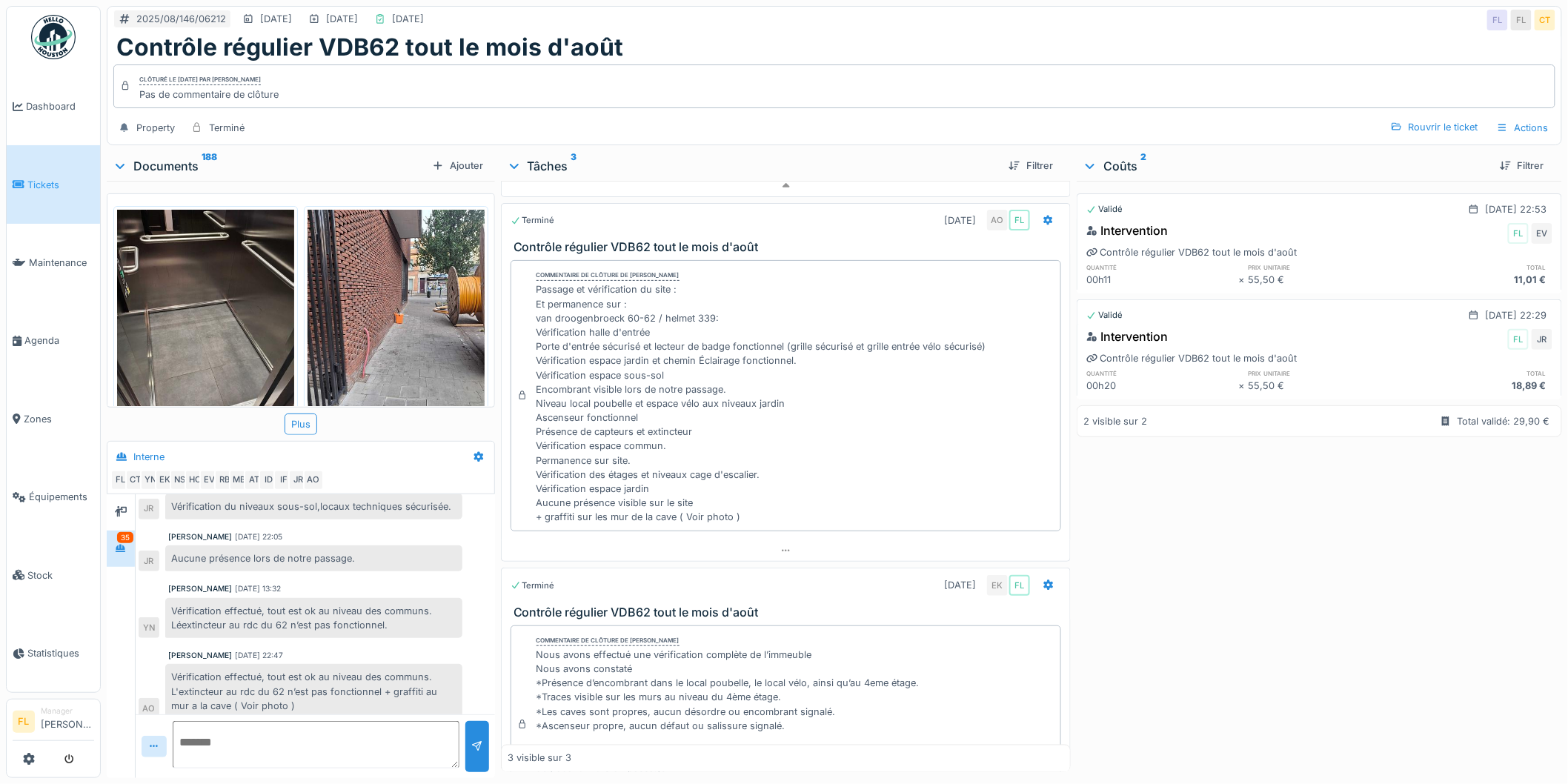
scroll to position [2306, 0]
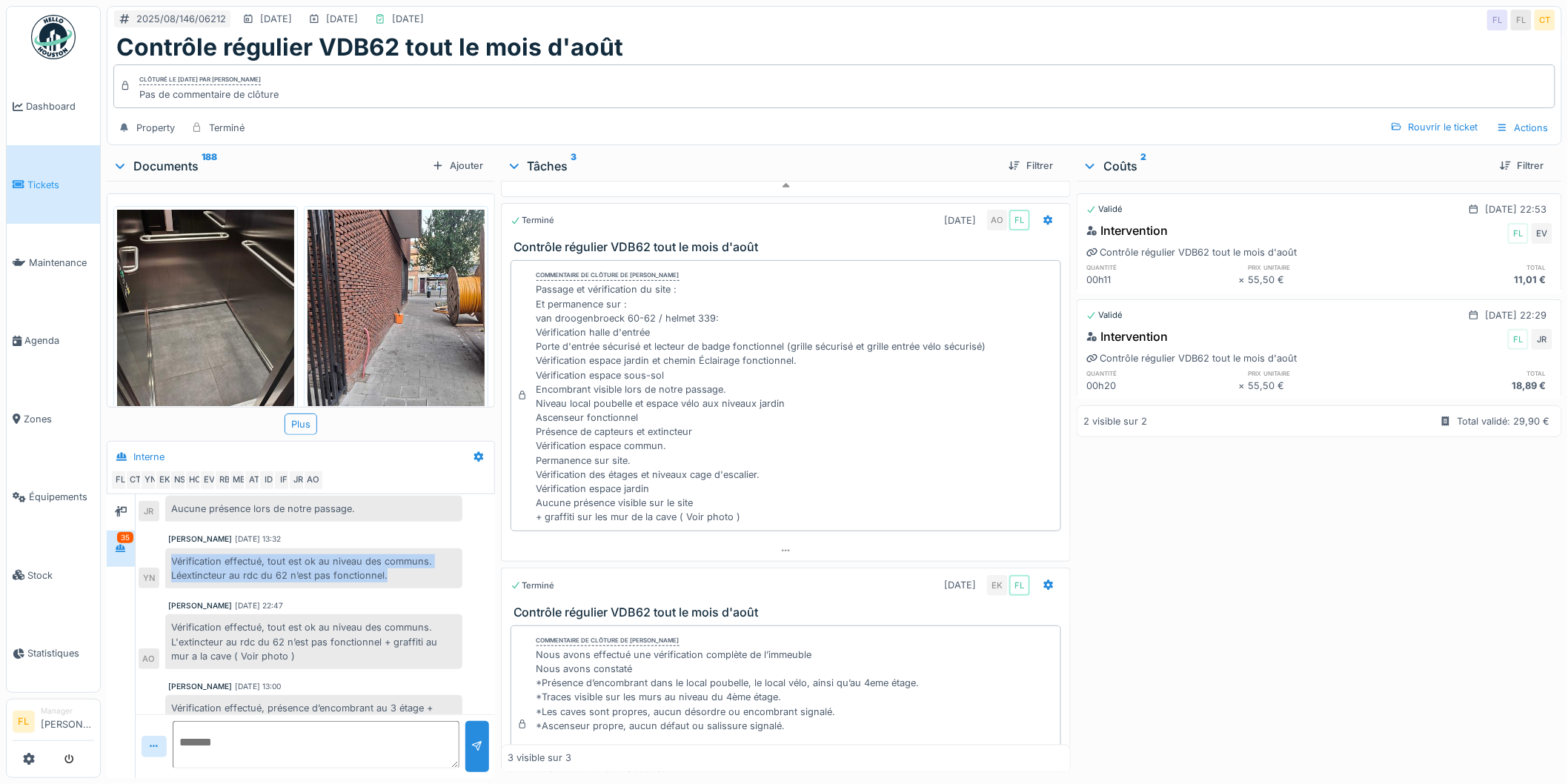
drag, startPoint x: 174, startPoint y: 575, endPoint x: 420, endPoint y: 590, distance: 246.5
click at [420, 589] on div "Vérification effectué, tout est ok au niveau des communs. Léextincteur au rdc …" at bounding box center [313, 567] width 297 height 40
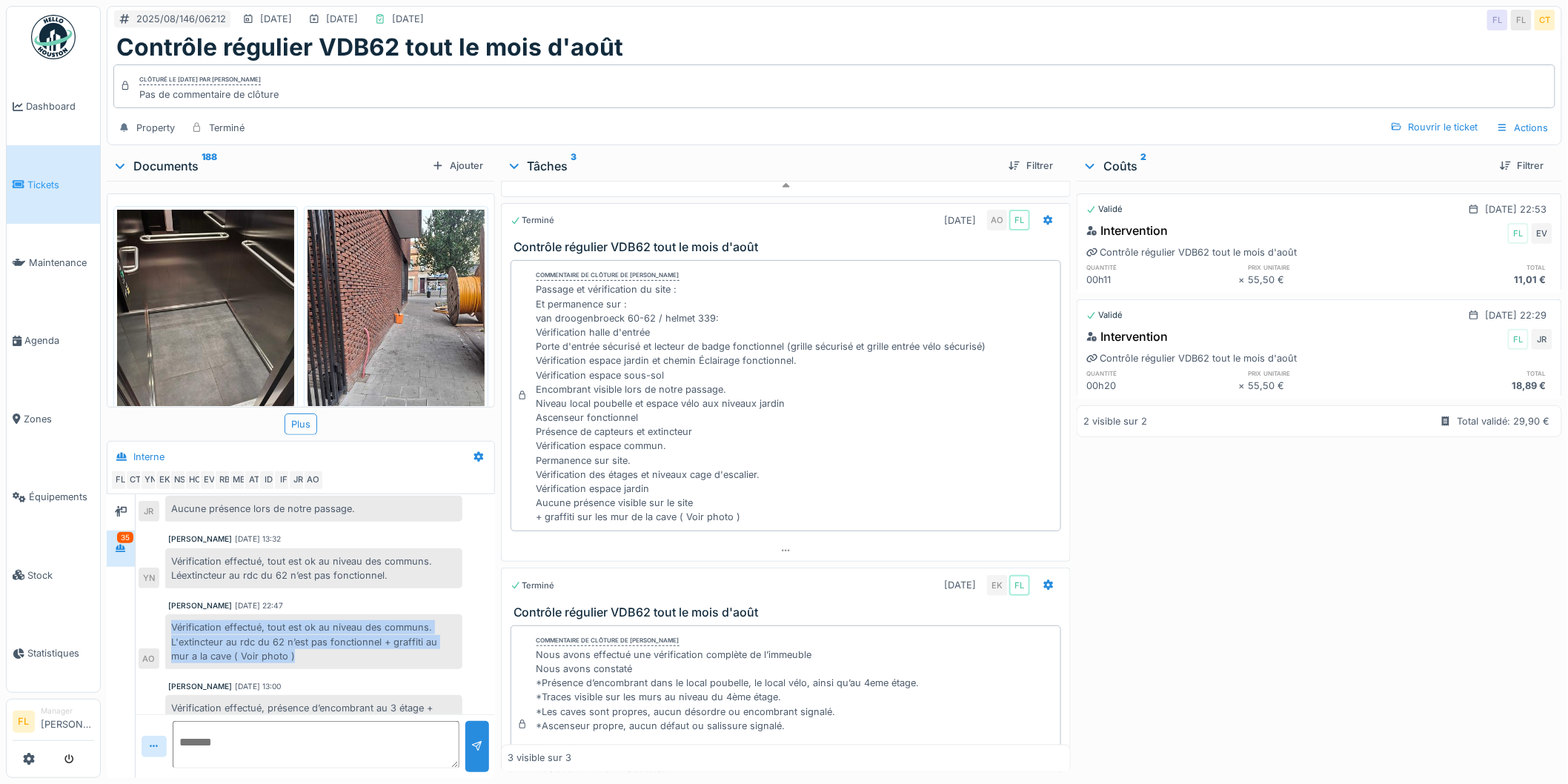
drag, startPoint x: 172, startPoint y: 641, endPoint x: 313, endPoint y: 675, distance: 145.0
click at [313, 669] on div "Vérification effectué, tout est ok au niveau des communs. L'extincteur au rdc d…" at bounding box center [313, 642] width 297 height 55
click at [313, 665] on div "Vérification effectué, tout est ok au niveau des communs. L'extincteur au rdc d…" at bounding box center [313, 642] width 297 height 55
drag, startPoint x: 305, startPoint y: 670, endPoint x: 160, endPoint y: 635, distance: 149.2
click at [160, 635] on div "Vérification effectué, tout est ok au niveau des communs. L'extincteur au rdc d…" at bounding box center [300, 642] width 324 height 55
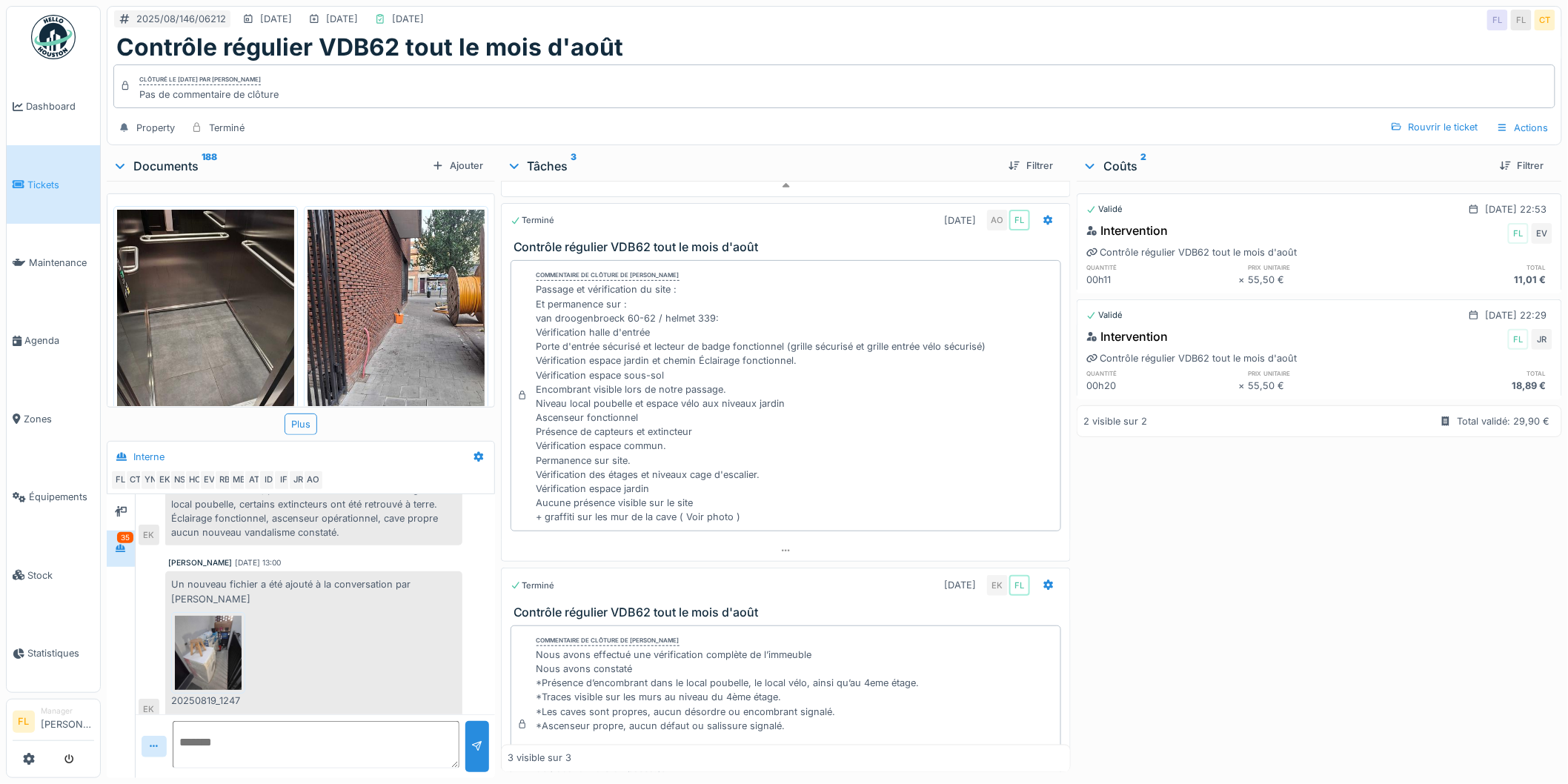
scroll to position [2552, 0]
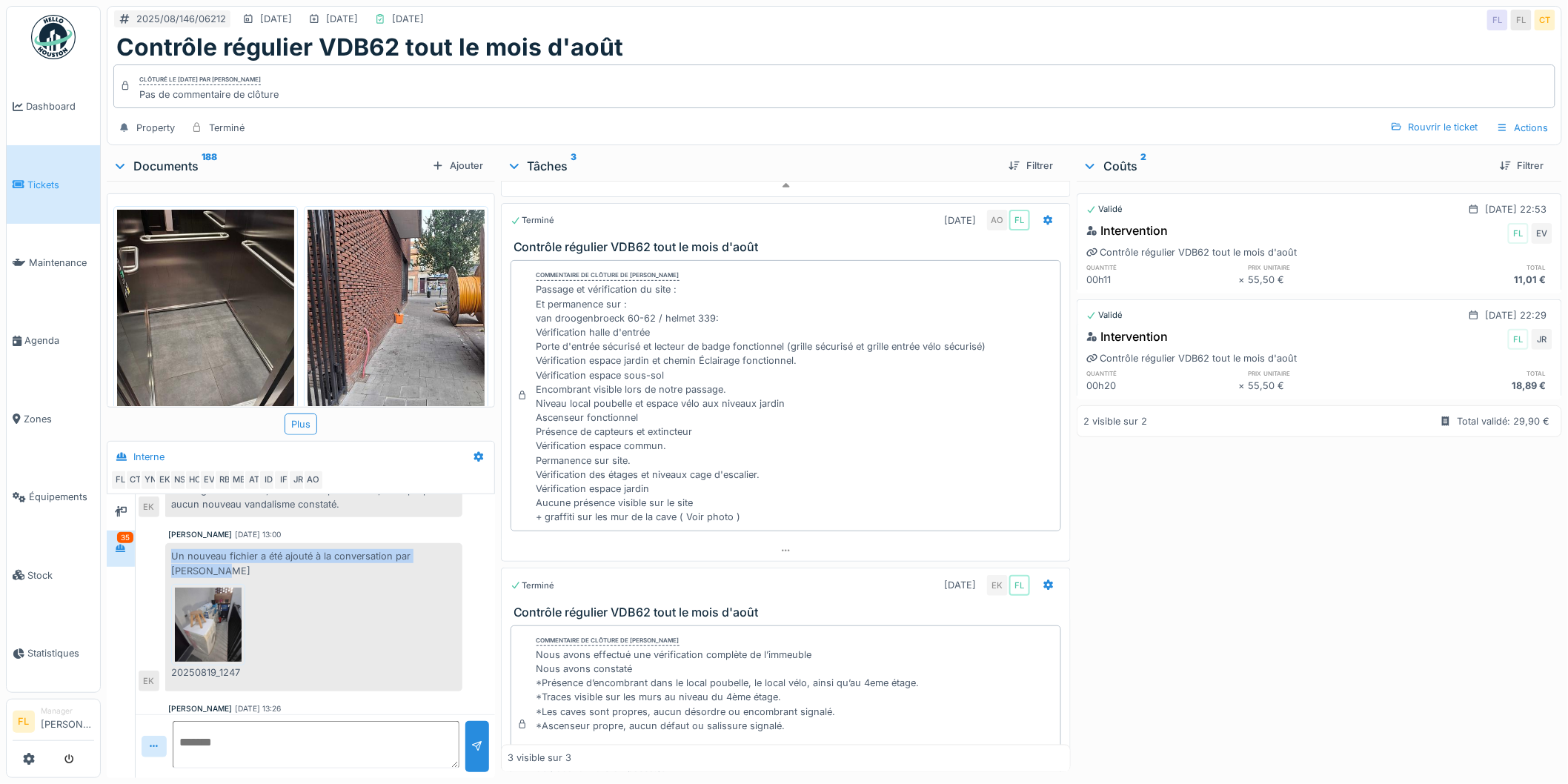
drag, startPoint x: 173, startPoint y: 573, endPoint x: 361, endPoint y: 582, distance: 188.2
click at [361, 582] on div "Un nouveau fichier a été ajouté à la conversation par Eljon Kola 20250819_12473…" at bounding box center [313, 617] width 297 height 148
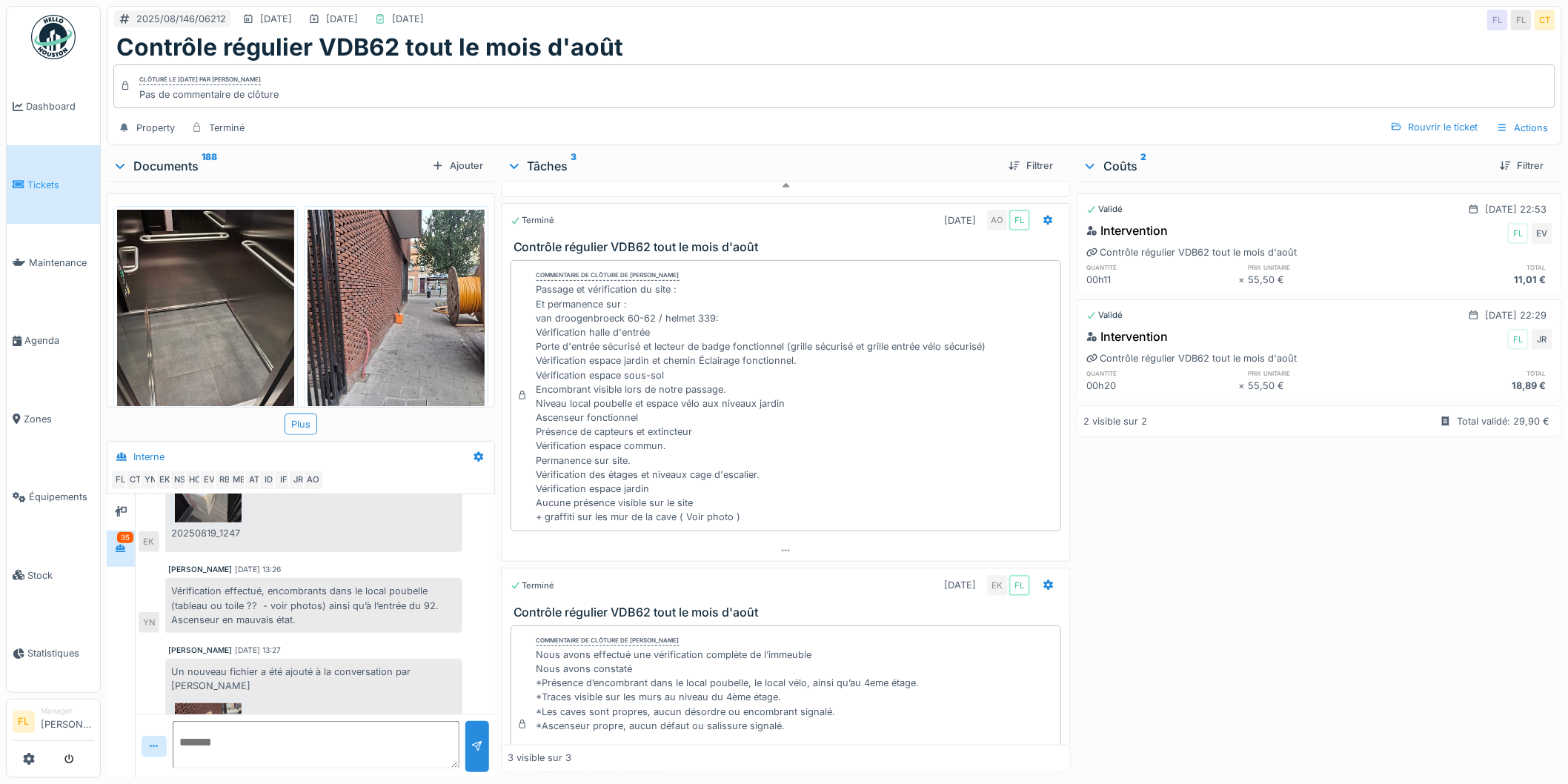
scroll to position [2800, 0]
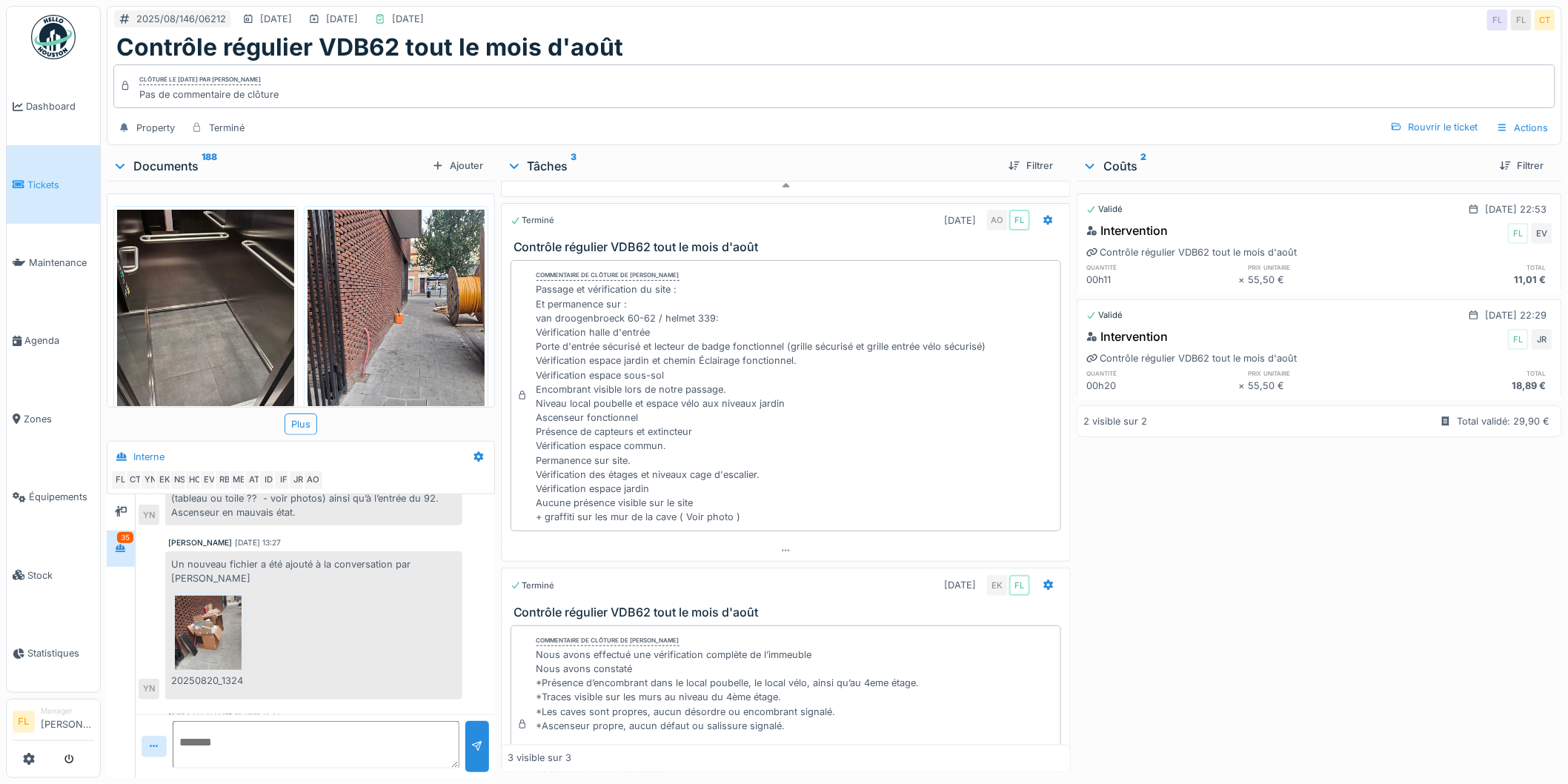
drag, startPoint x: 173, startPoint y: 576, endPoint x: 382, endPoint y: 586, distance: 209.2
click at [382, 586] on div "Un nouveau fichier a été ajouté à la conversation par Yves Ndikumana 20250820_1…" at bounding box center [313, 624] width 297 height 148
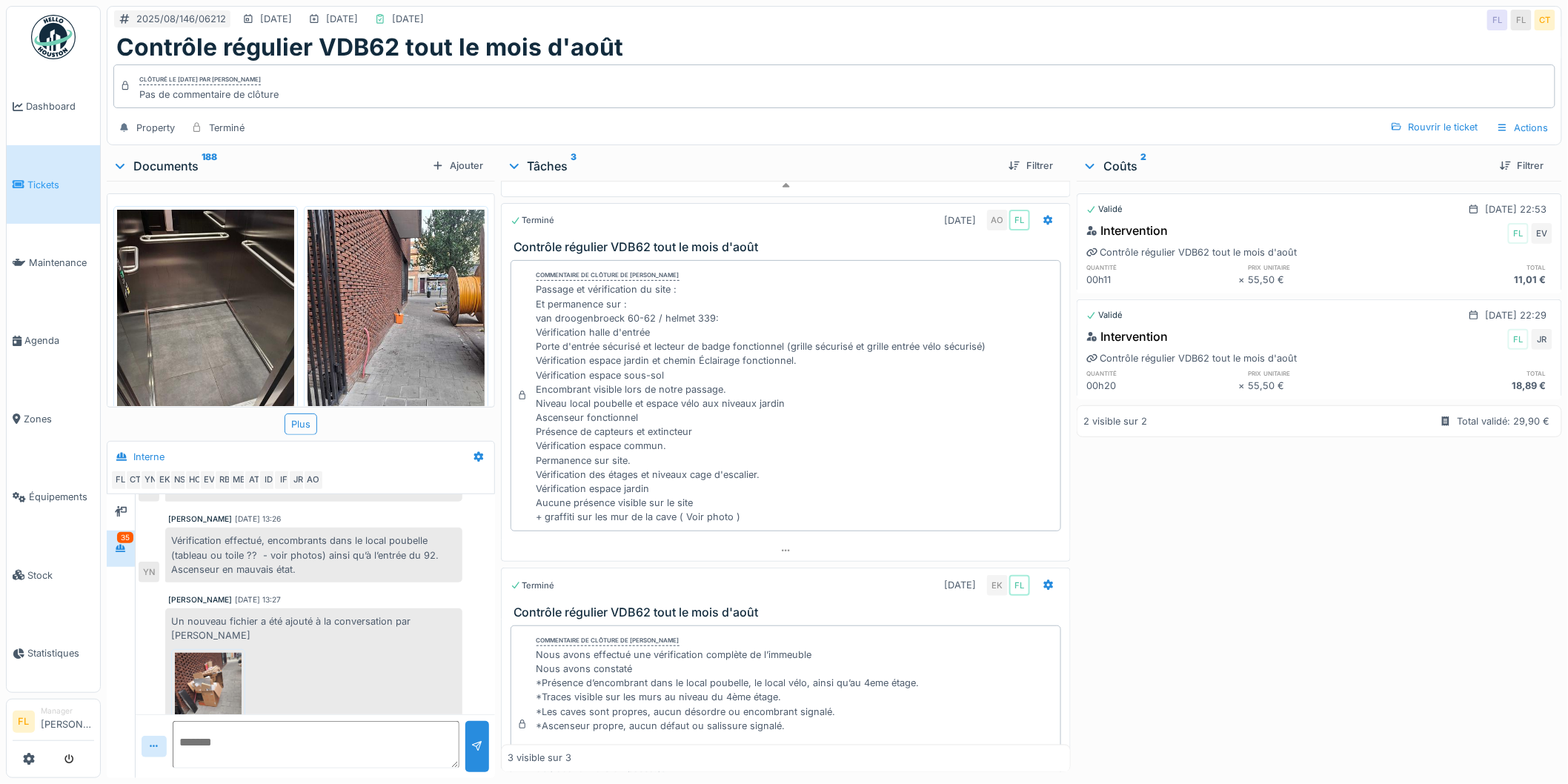
scroll to position [2717, 0]
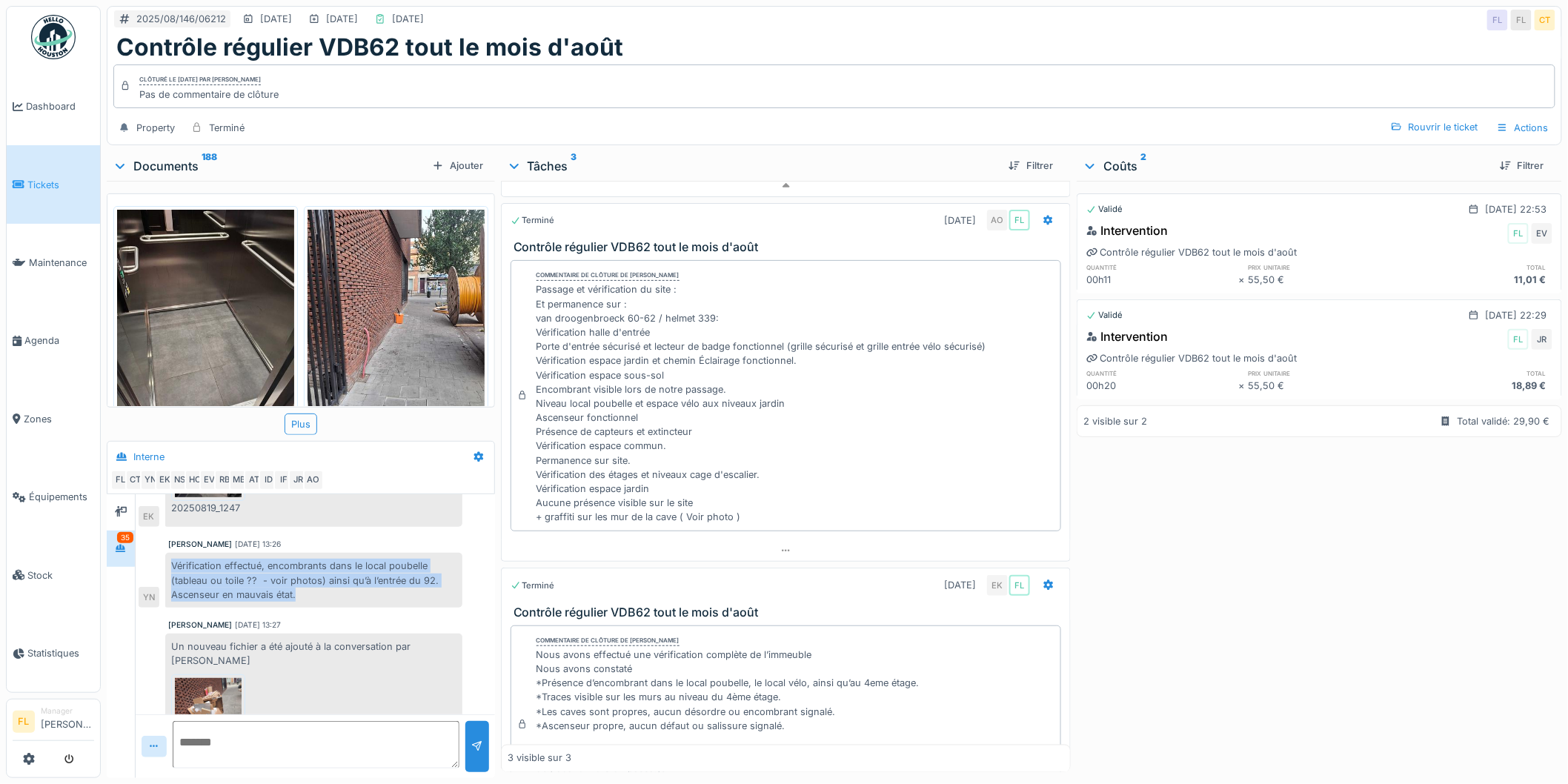
drag, startPoint x: 173, startPoint y: 580, endPoint x: 376, endPoint y: 615, distance: 206.0
click at [376, 608] on div "Vérification effectué, encombrants dans le local poubelle (tableau ou toile ?? …" at bounding box center [313, 580] width 297 height 55
click at [335, 608] on div "Vérification effectué, encombrants dans le local poubelle (tableau ou toile ?? …" at bounding box center [313, 580] width 297 height 55
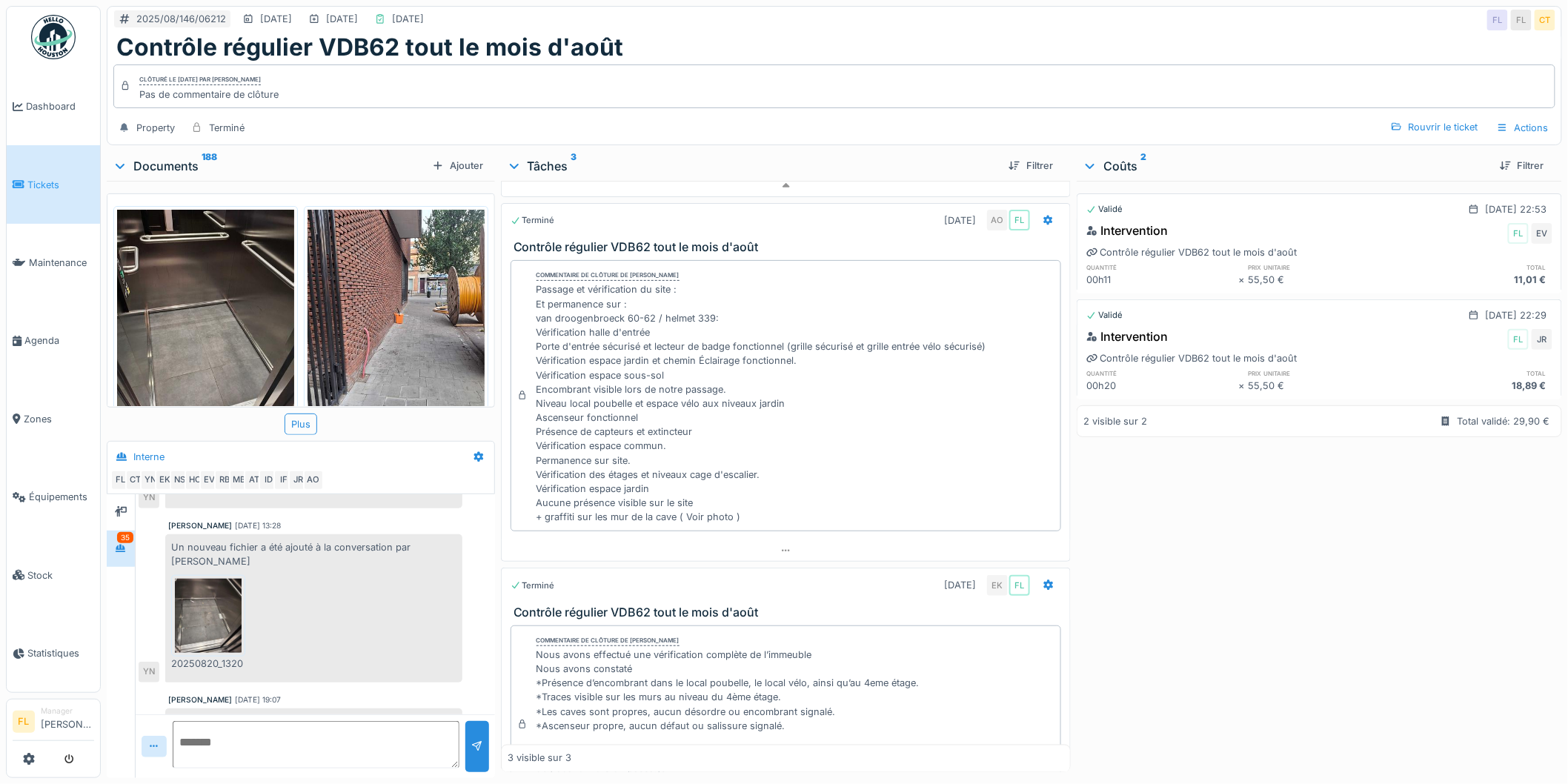
scroll to position [2965, 0]
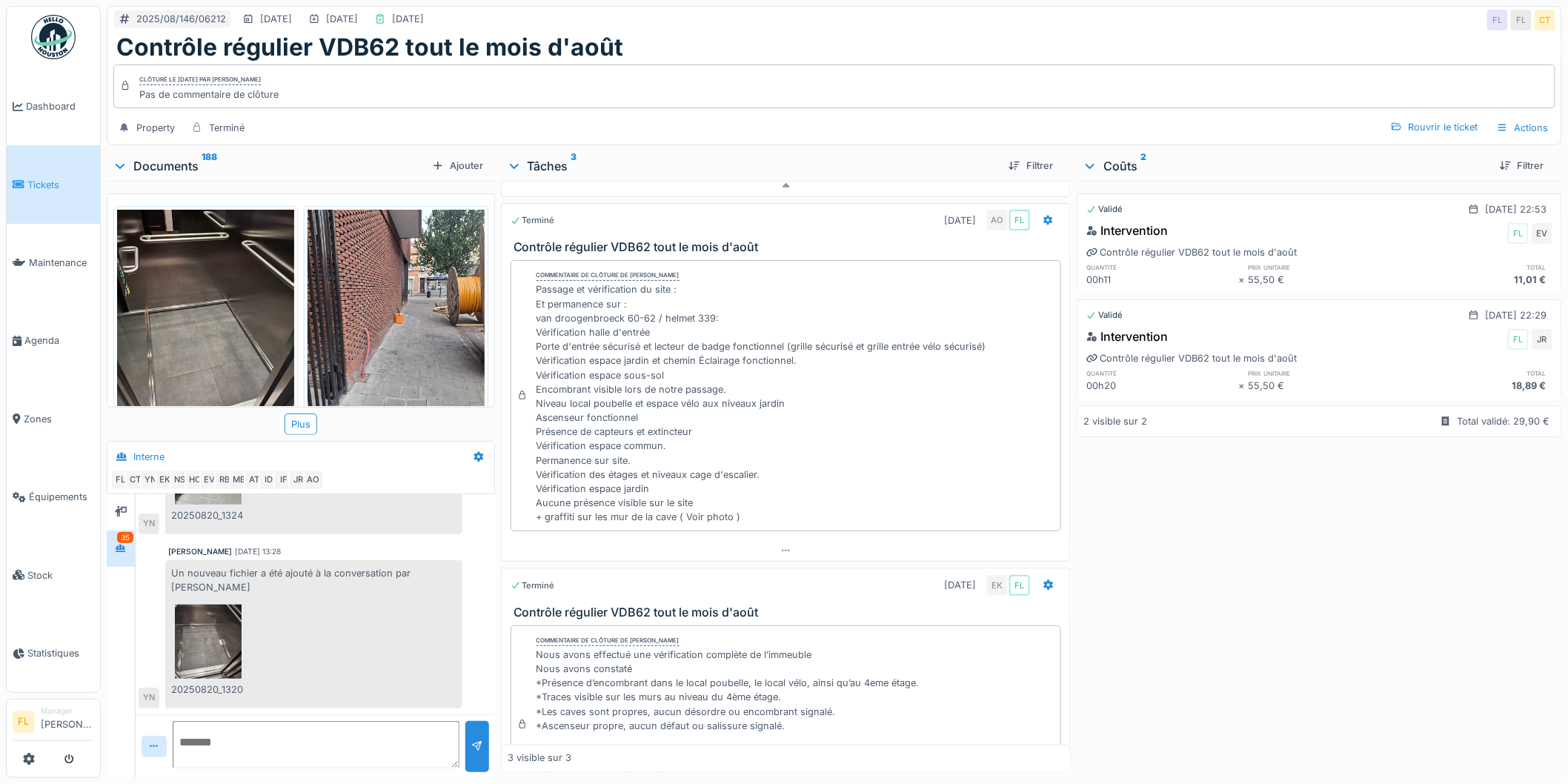
click at [193, 643] on img at bounding box center [208, 642] width 67 height 74
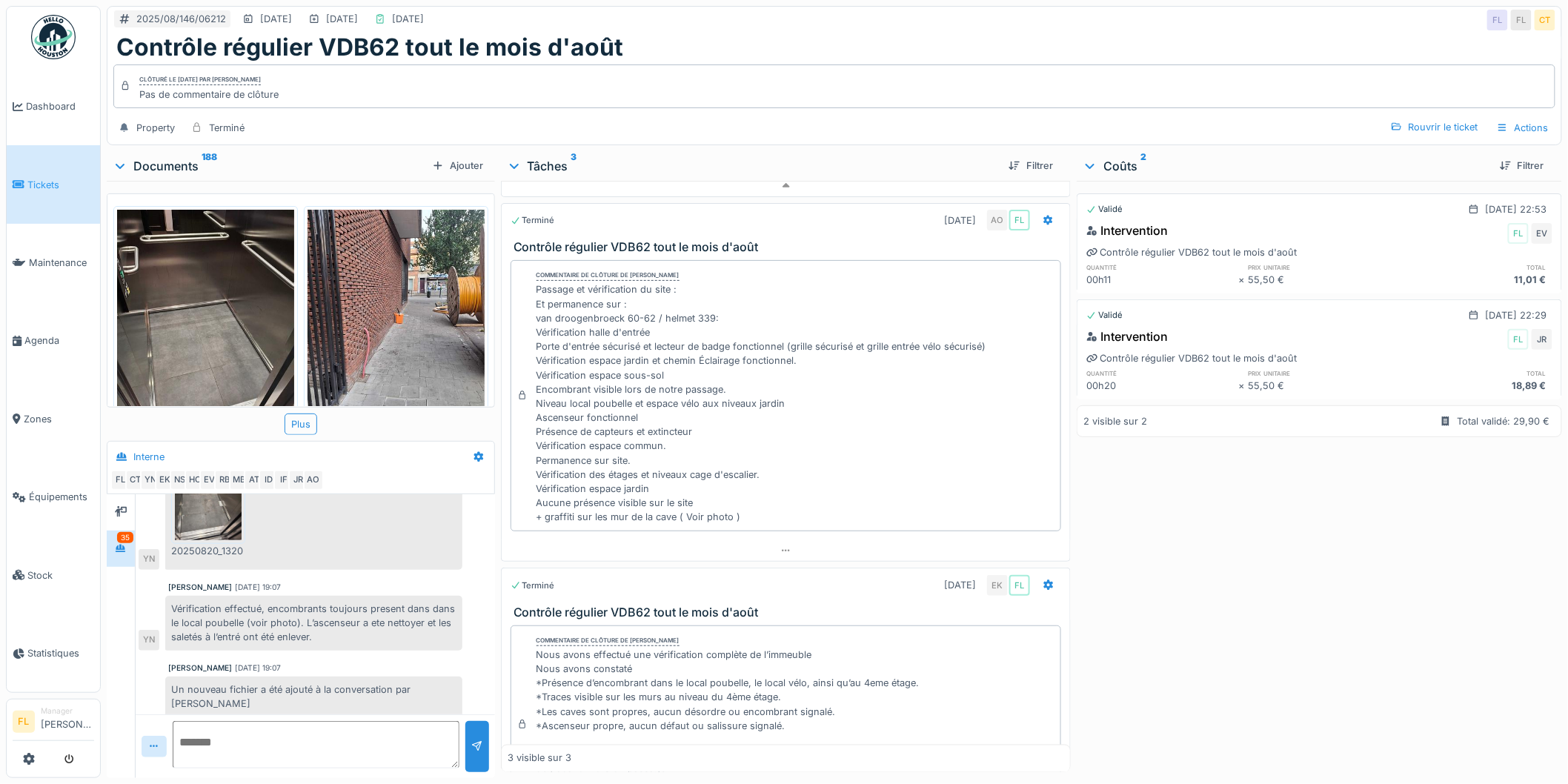
scroll to position [3129, 0]
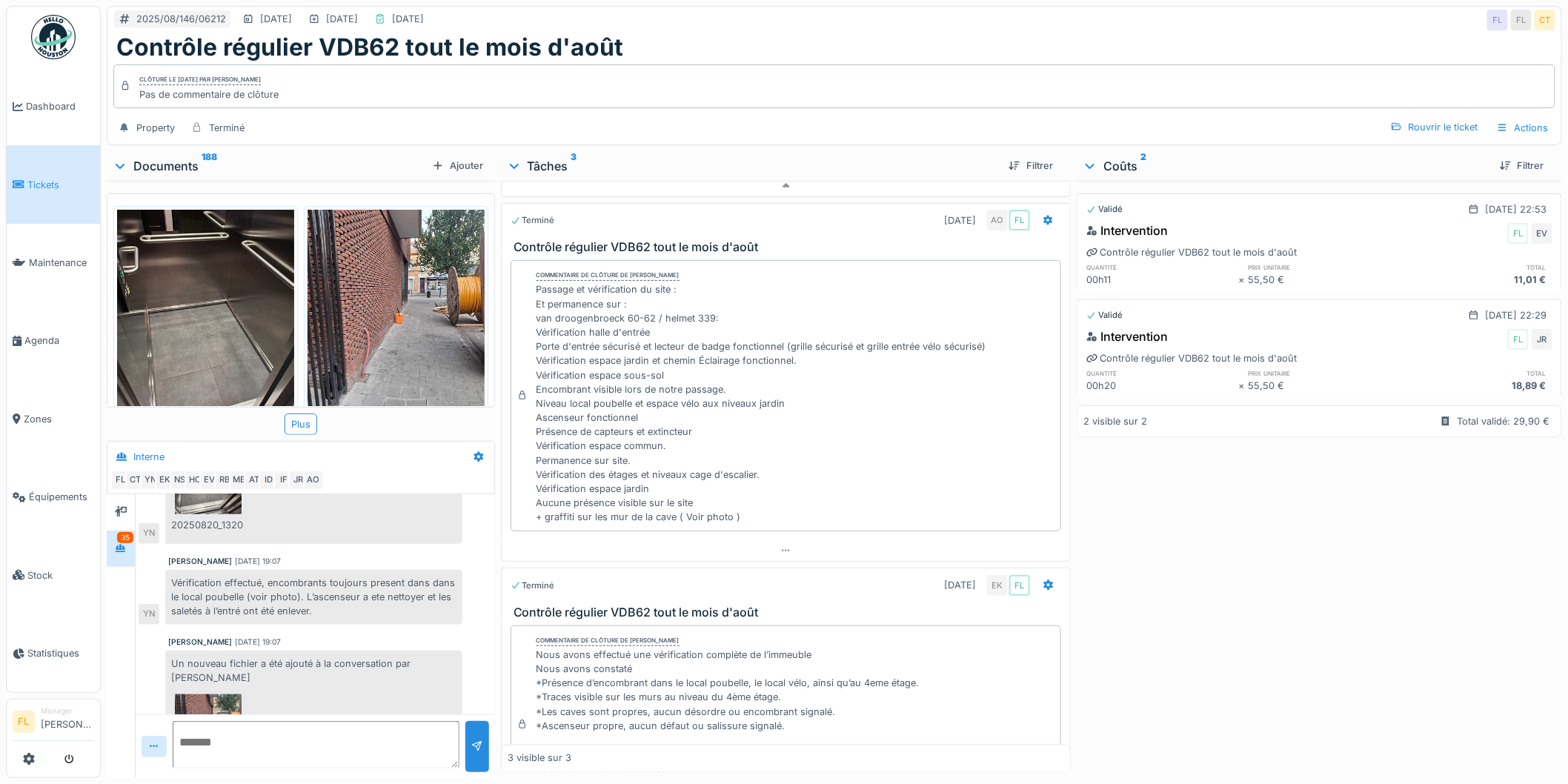
drag, startPoint x: 180, startPoint y: 596, endPoint x: 352, endPoint y: 643, distance: 178.3
click at [319, 624] on div "Vérification effectué, encombrants toujours present dans dans le local poubelle…" at bounding box center [313, 597] width 297 height 55
drag, startPoint x: 324, startPoint y: 624, endPoint x: 170, endPoint y: 601, distance: 155.7
click at [170, 601] on div "Vérification effectué, encombrants toujours present dans dans le local poubelle…" at bounding box center [313, 597] width 297 height 55
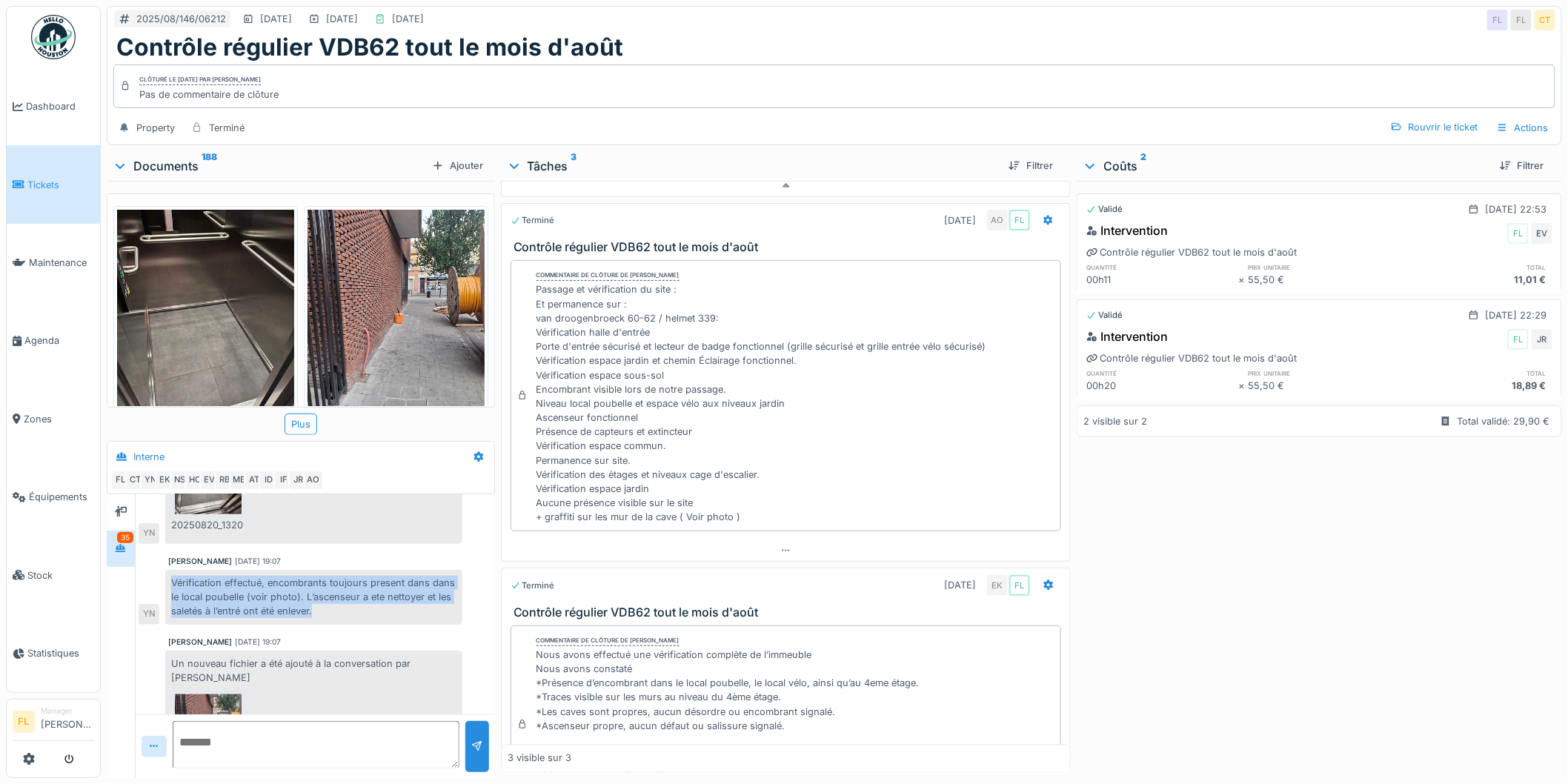
click at [273, 610] on div "Vérification effectué, encombrants toujours present dans dans le local poubelle…" at bounding box center [313, 597] width 297 height 55
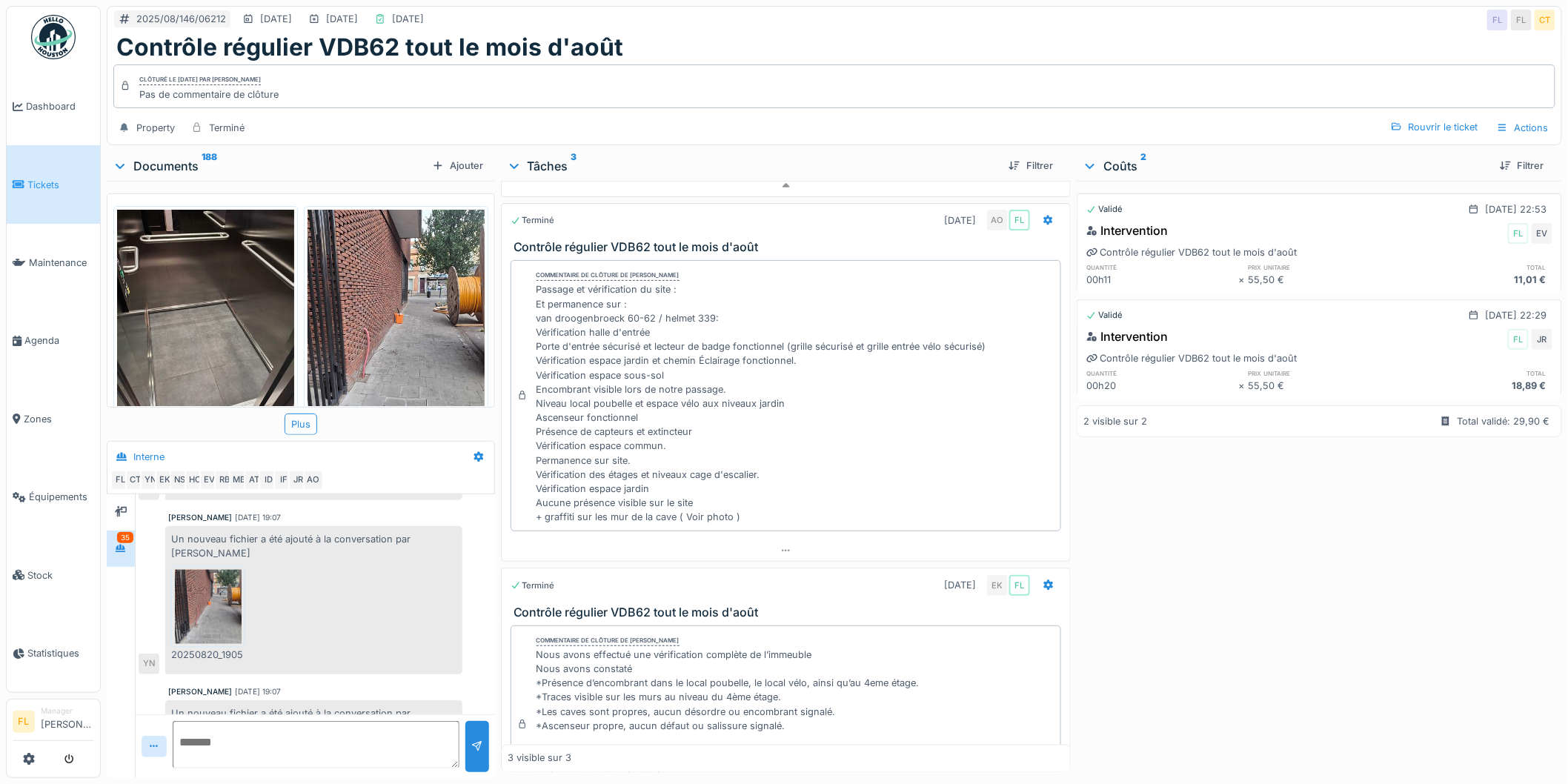
scroll to position [3294, 0]
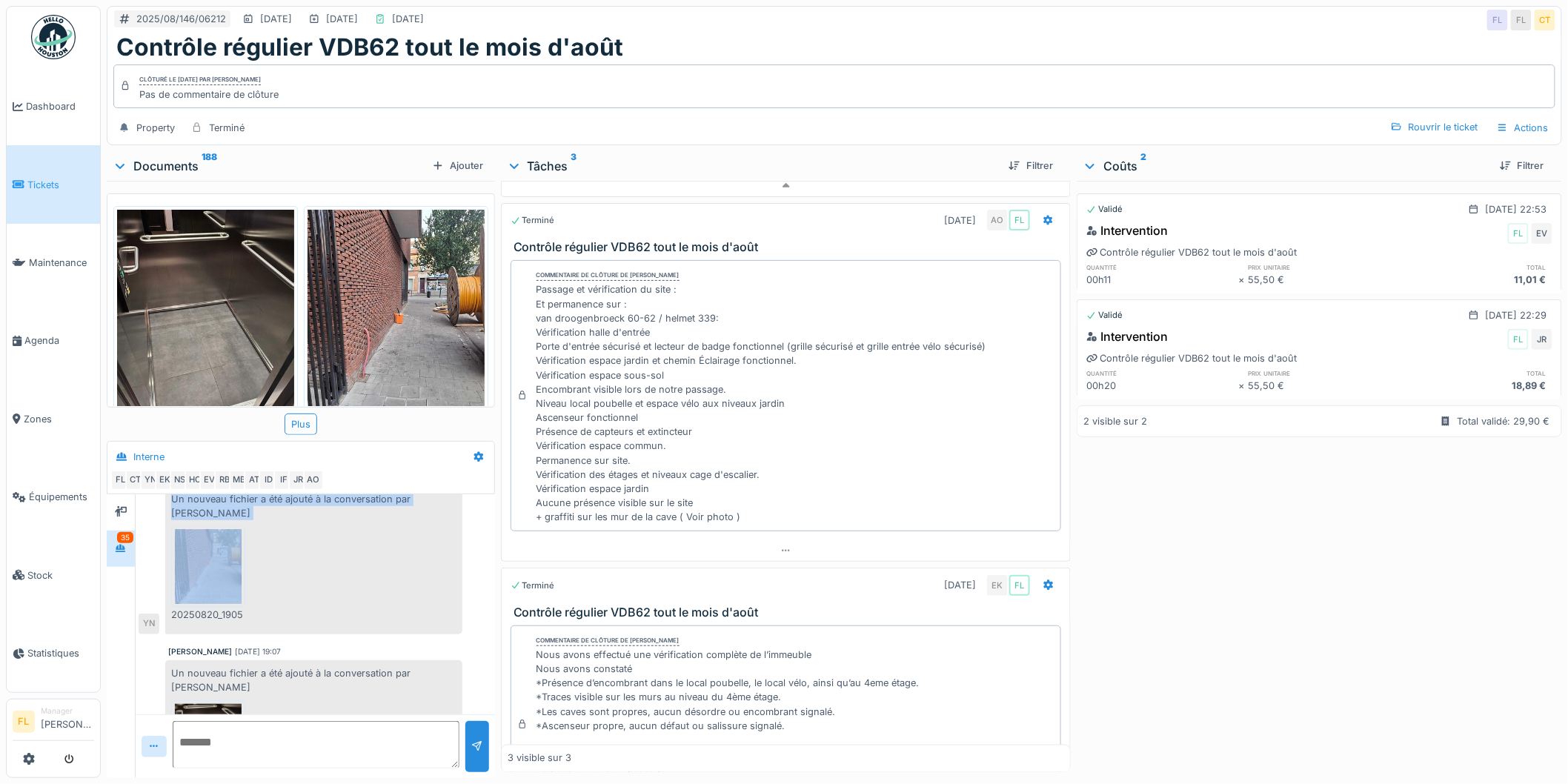
drag, startPoint x: 173, startPoint y: 513, endPoint x: 261, endPoint y: 551, distance: 95.9
click at [263, 550] on div "Un nouveau fichier a été ajouté à la conversation par Yves Ndikumana 20250820_1…" at bounding box center [313, 560] width 297 height 148
click at [195, 586] on img at bounding box center [208, 566] width 67 height 74
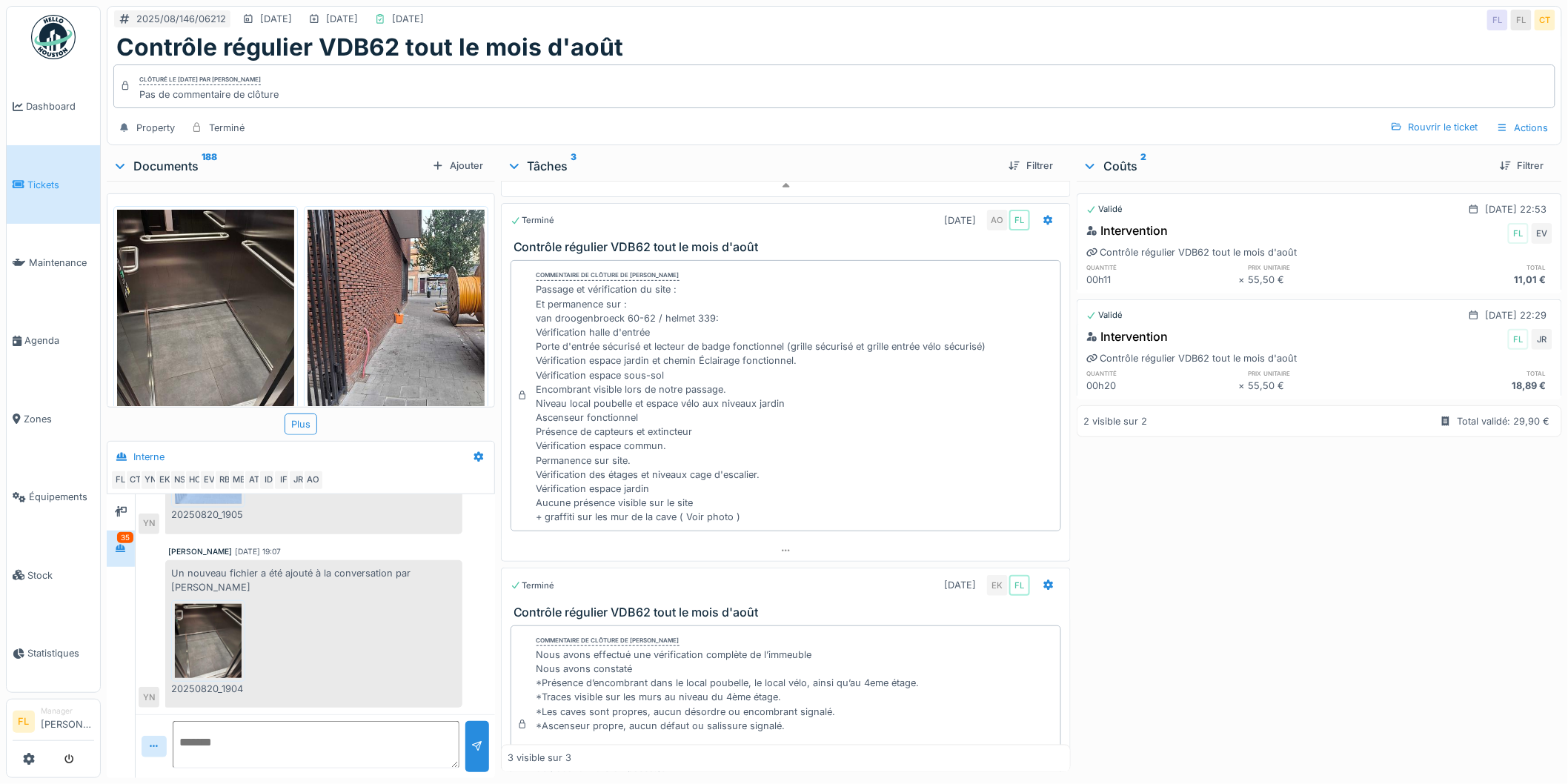
scroll to position [0, 0]
click at [23, 187] on icon at bounding box center [18, 185] width 12 height 11
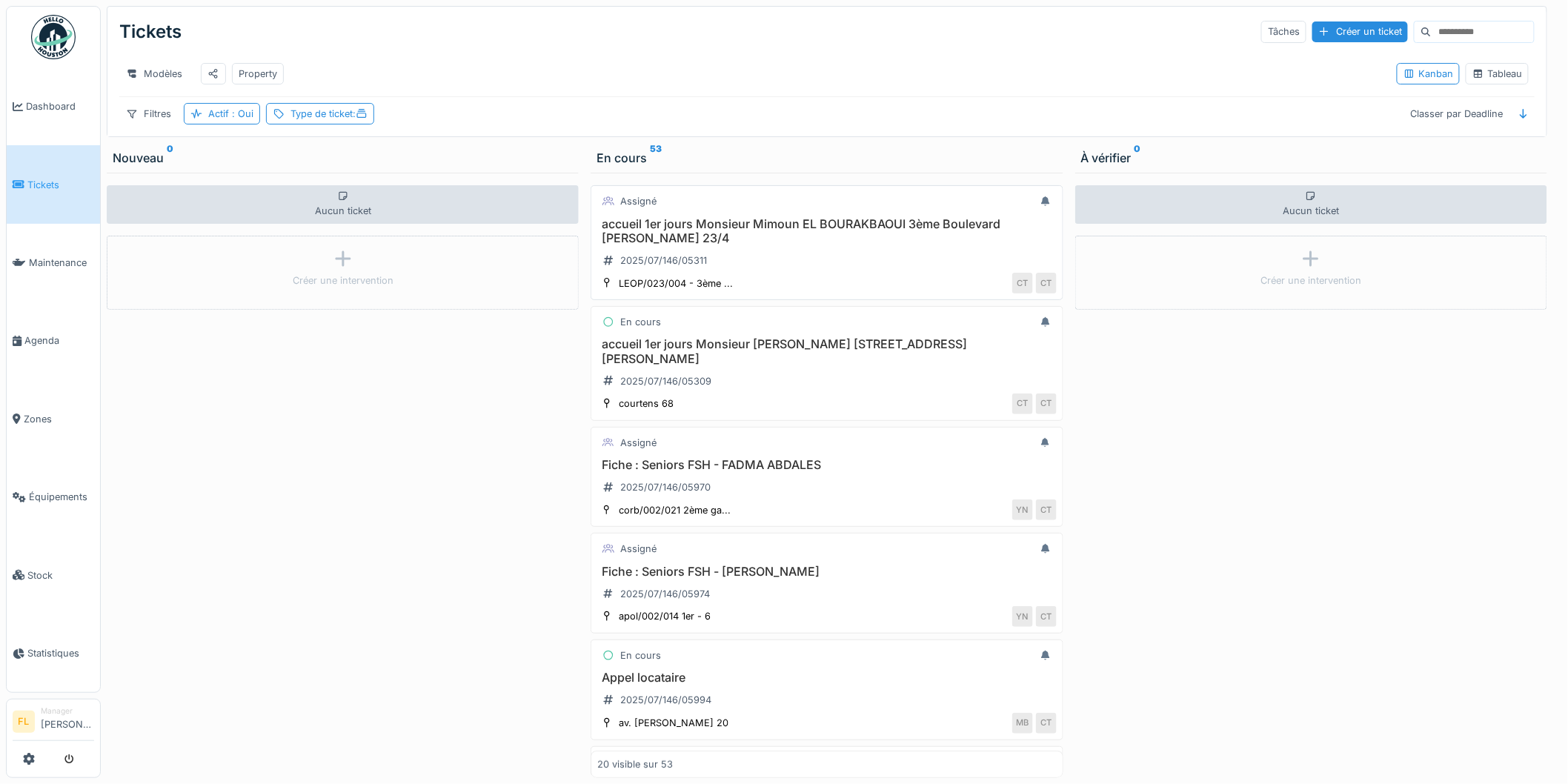
drag, startPoint x: 1267, startPoint y: 457, endPoint x: 951, endPoint y: 281, distance: 361.7
click at [1265, 457] on div "Aucun ticket Créer une intervention" at bounding box center [1311, 476] width 472 height 605
click at [40, 255] on span "Maintenance" at bounding box center [61, 262] width 65 height 15
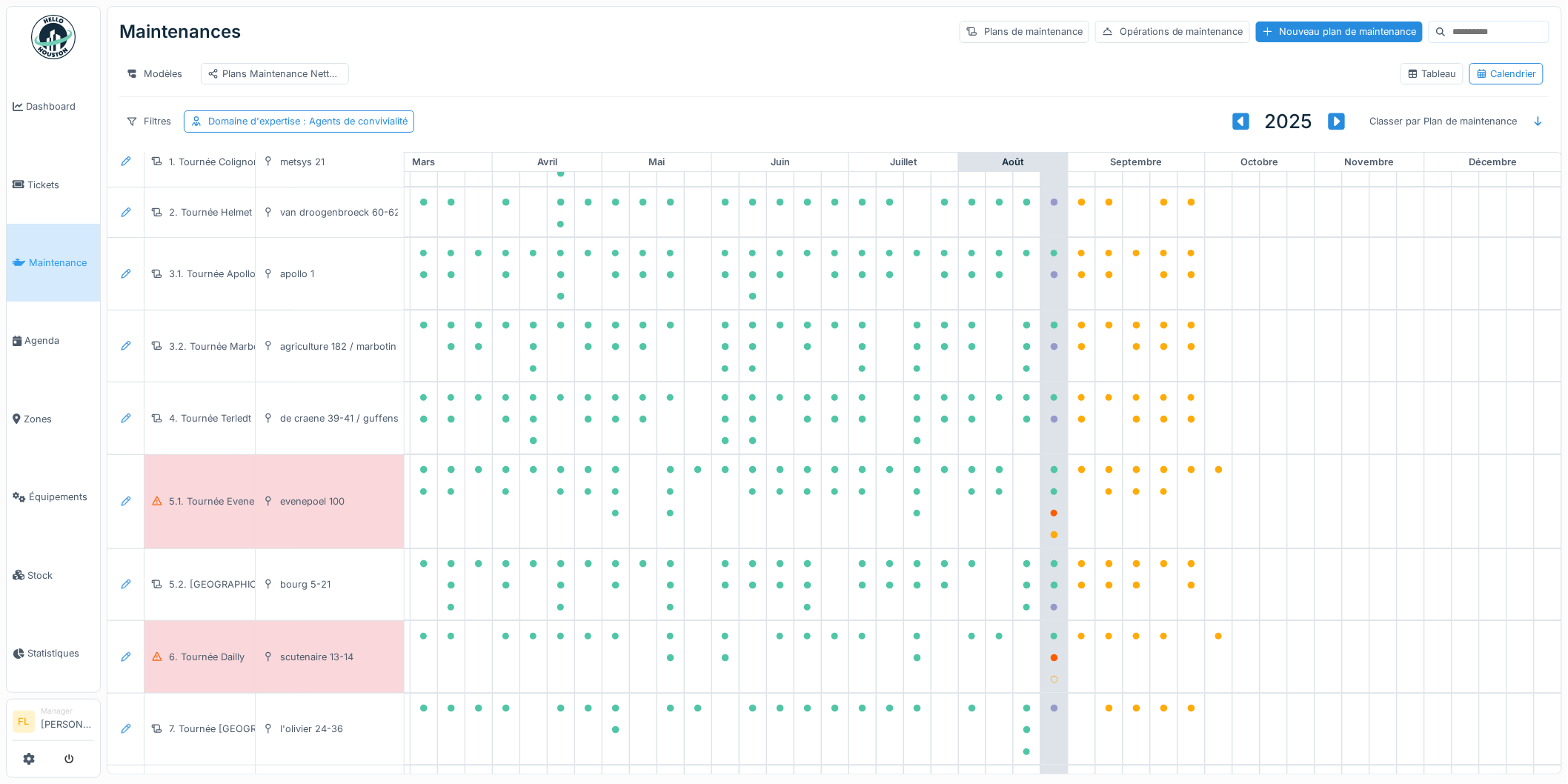
scroll to position [0, 330]
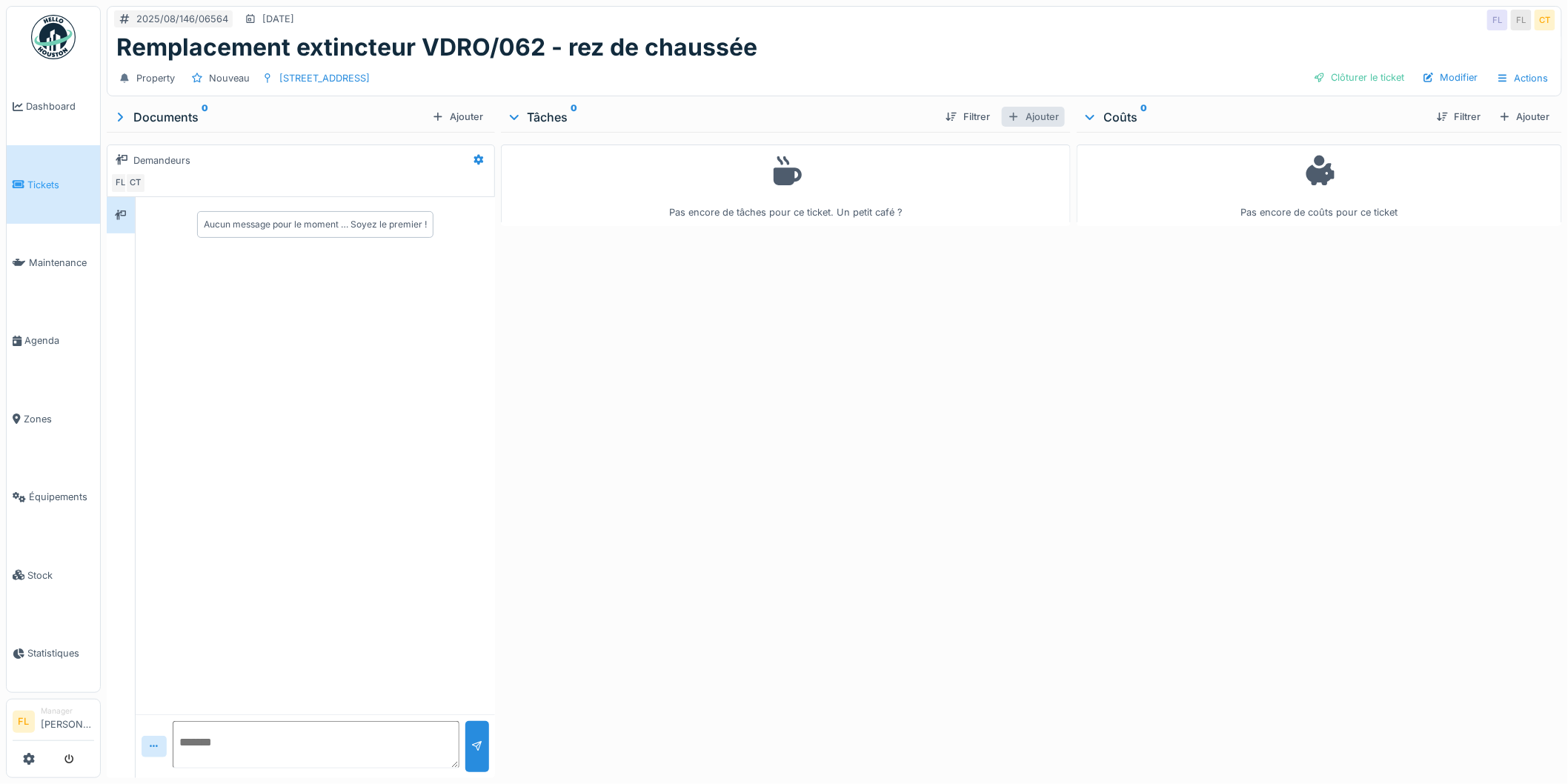
click at [1020, 109] on div "Ajouter" at bounding box center [1033, 116] width 63 height 20
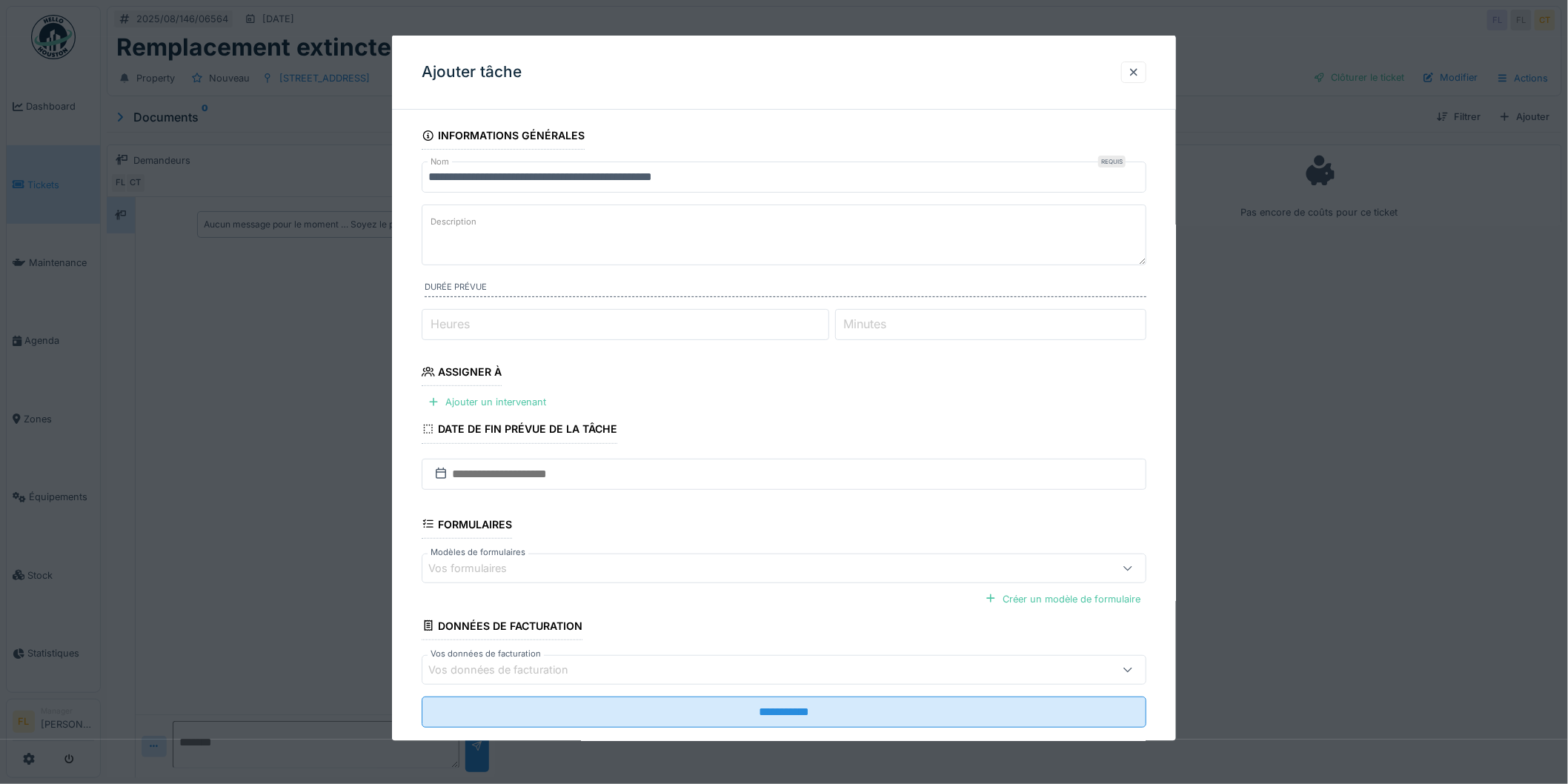
click at [472, 224] on label "Description" at bounding box center [453, 221] width 52 height 18
click at [472, 224] on textarea "Description" at bounding box center [784, 235] width 725 height 61
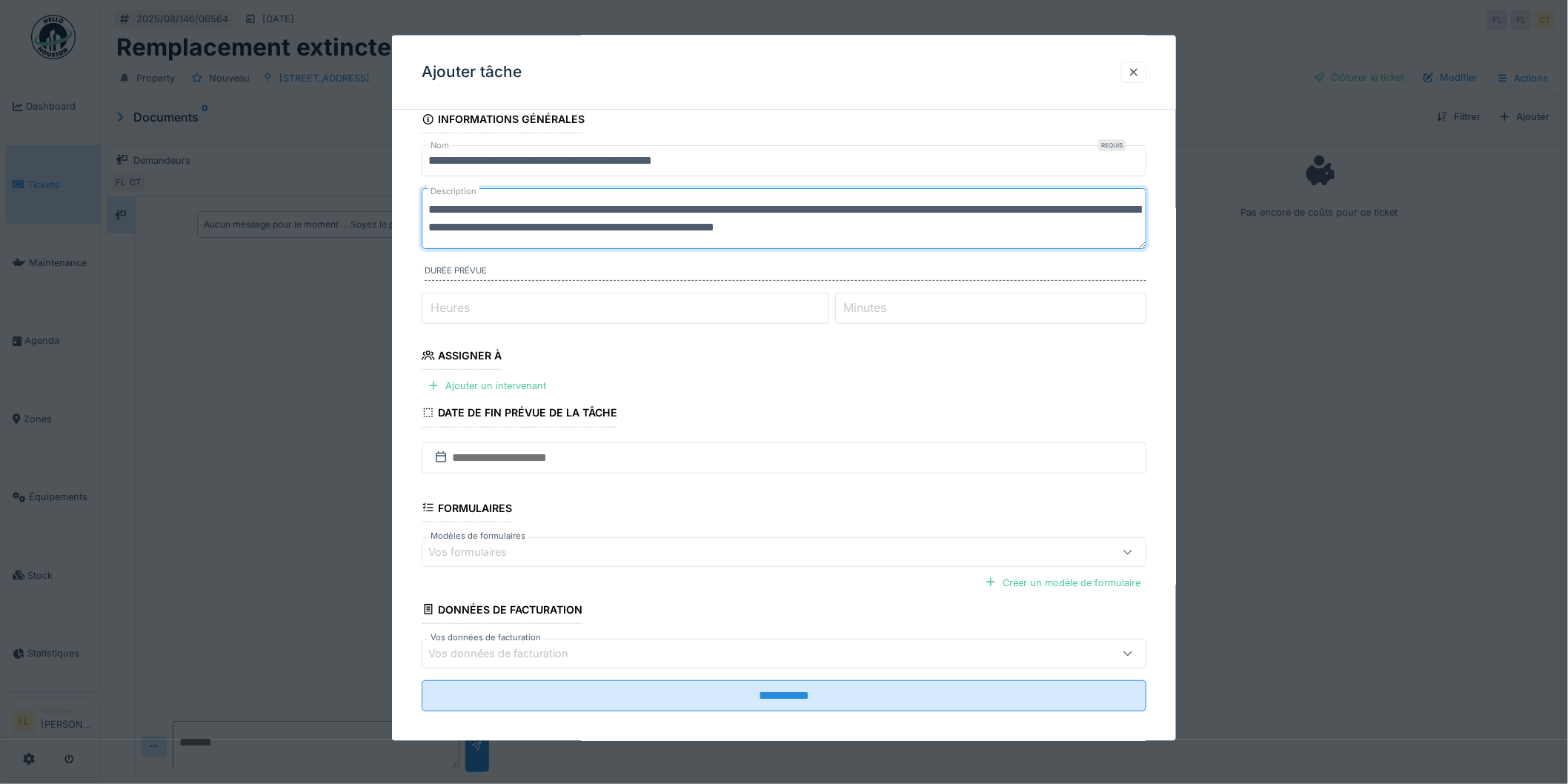
scroll to position [28, 0]
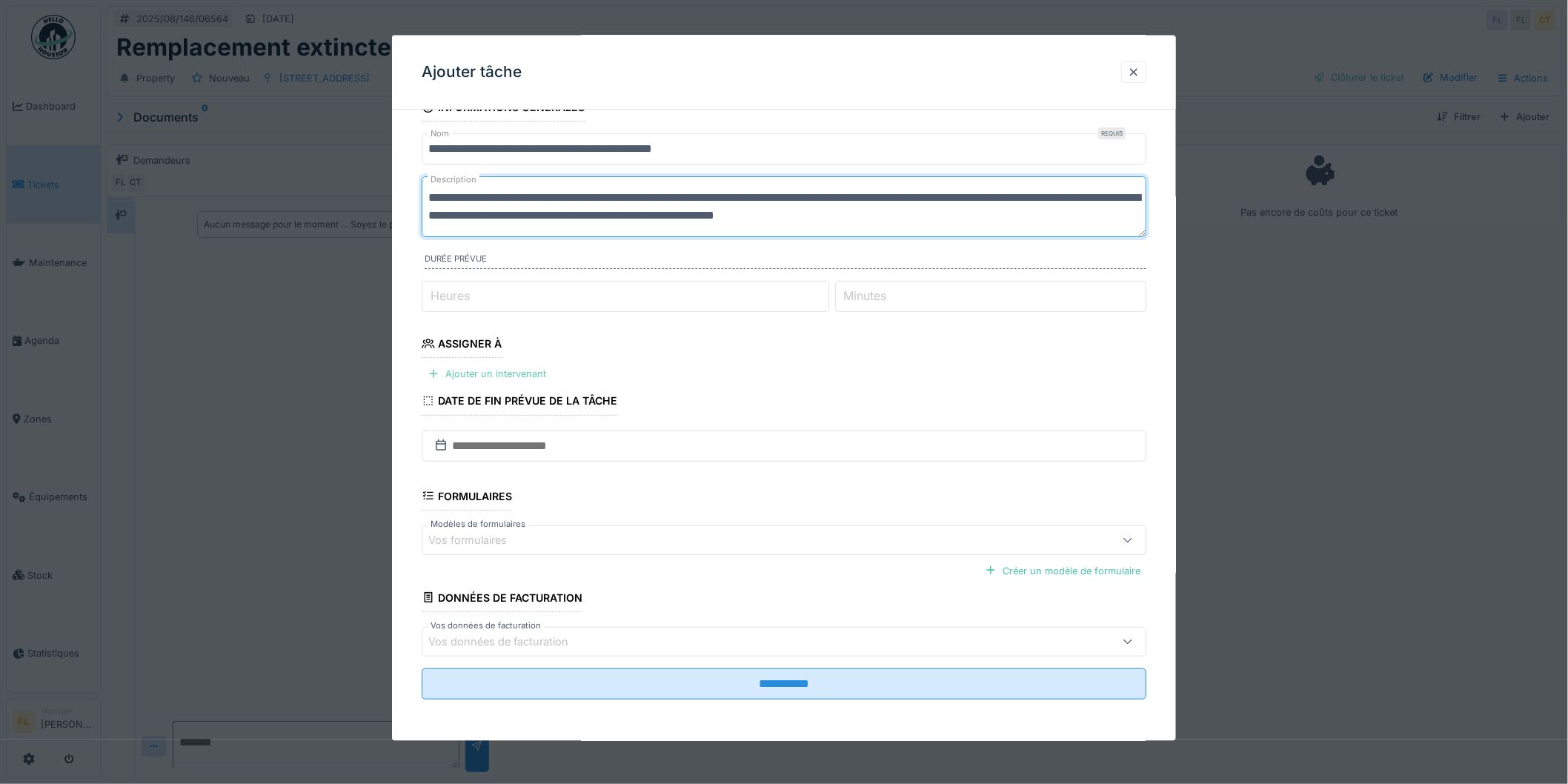
type textarea "**********"
click at [461, 372] on div "Ajouter un intervenant" at bounding box center [486, 373] width 131 height 20
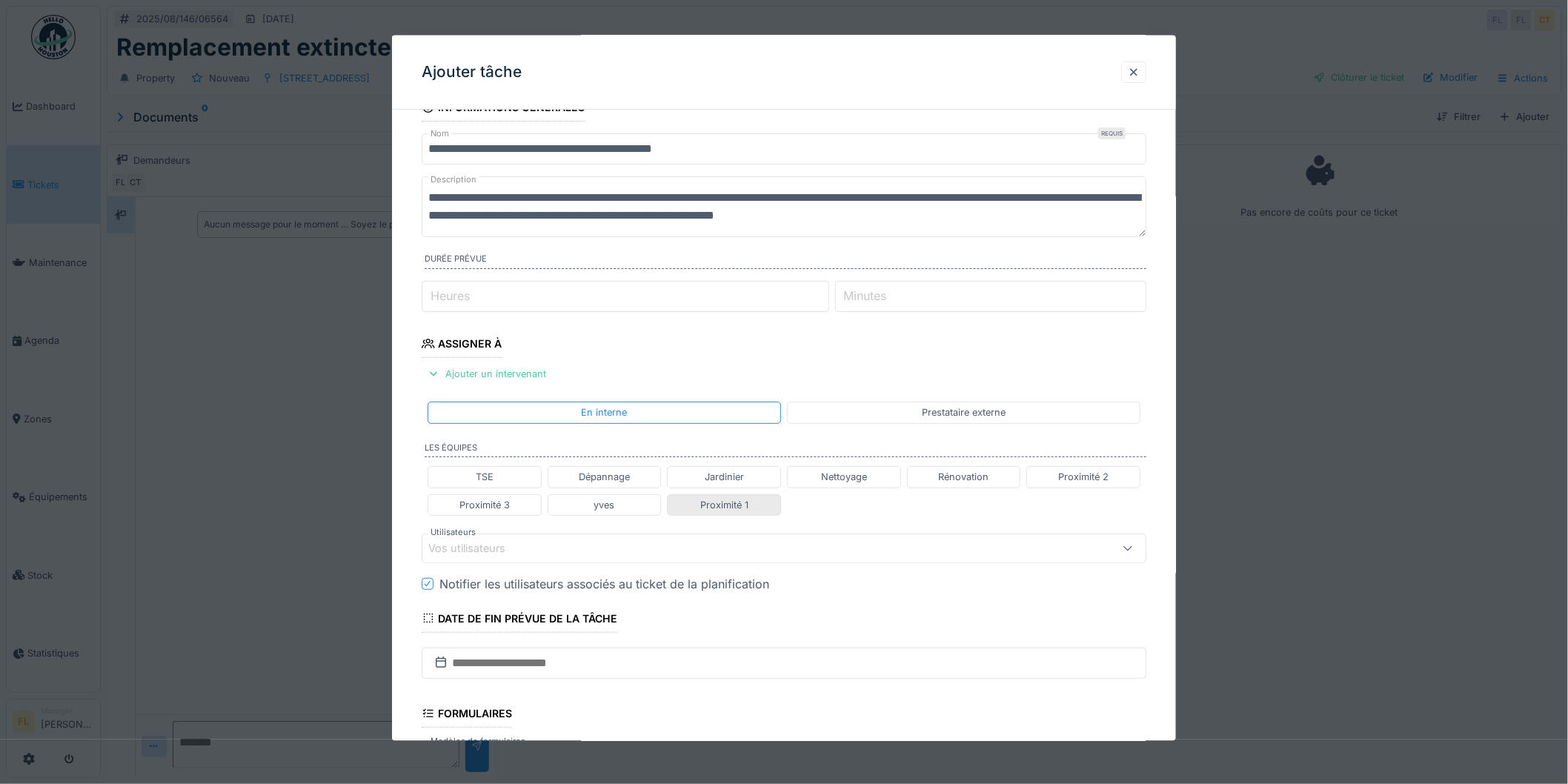
click at [726, 500] on div "Proximité 1" at bounding box center [724, 504] width 48 height 15
type input "**********"
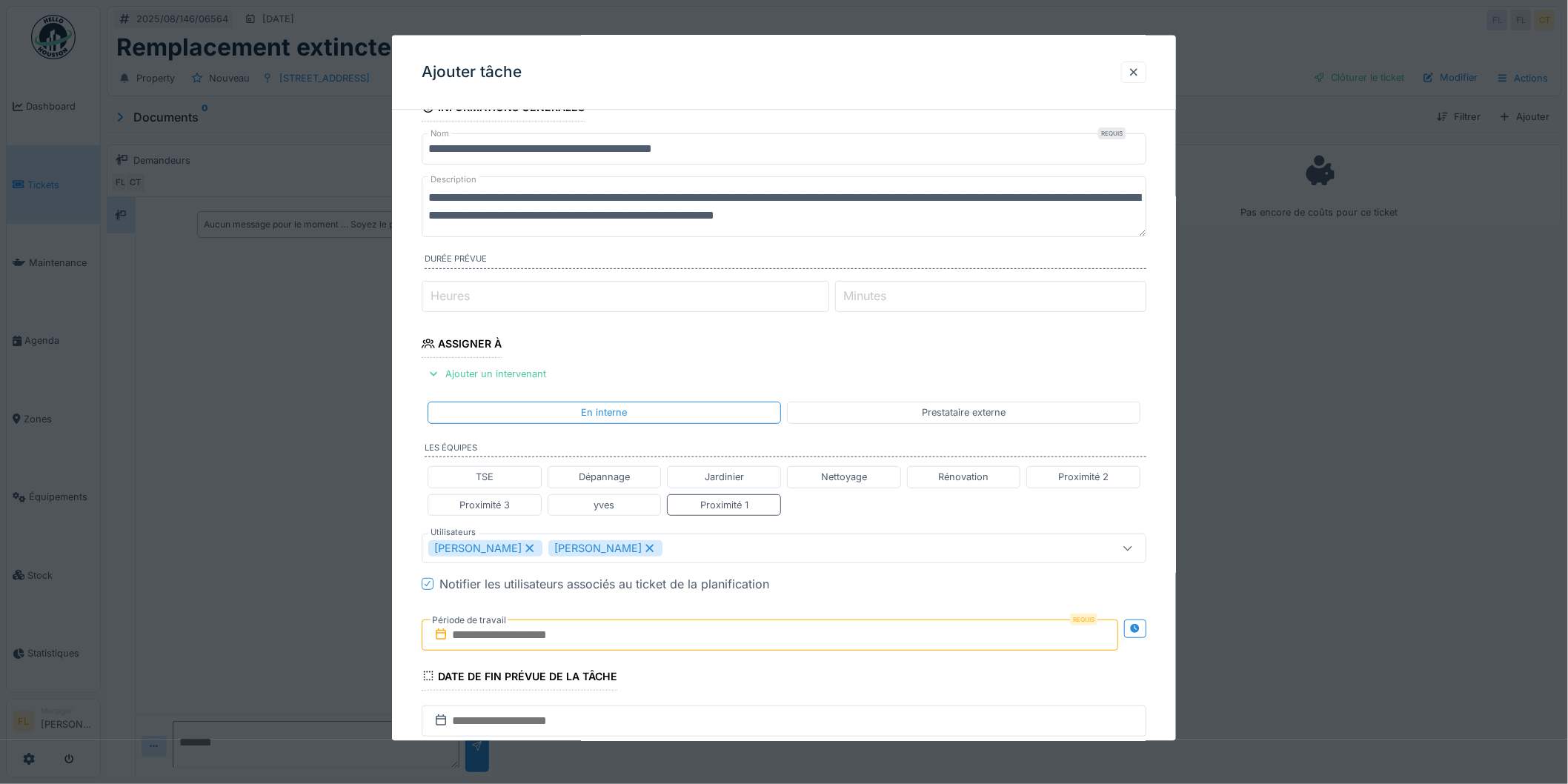
click at [564, 632] on input "text" at bounding box center [769, 634] width 697 height 31
click at [769, 568] on div "21" at bounding box center [773, 568] width 20 height 21
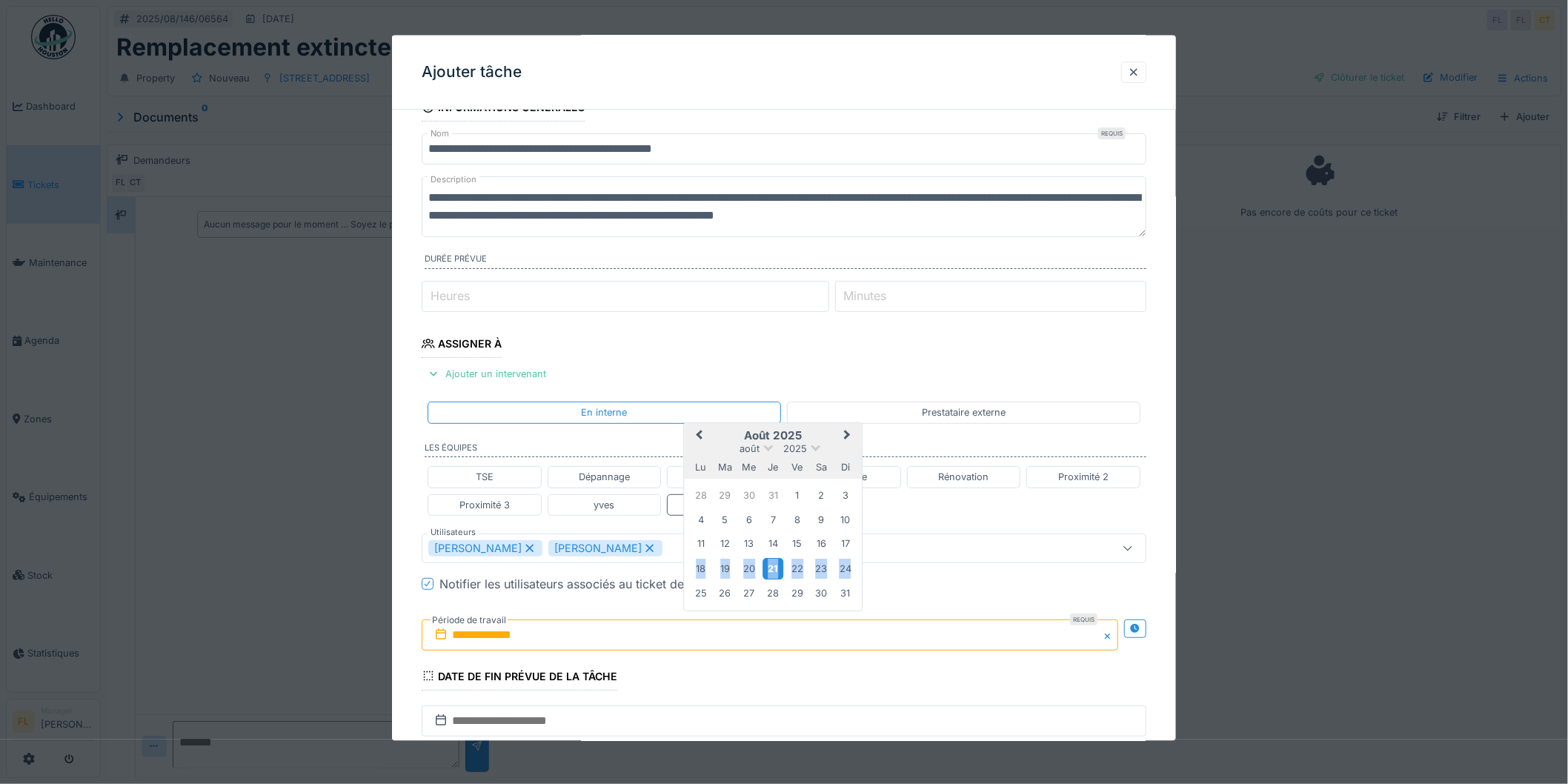
click at [769, 568] on div "21" at bounding box center [773, 568] width 20 height 21
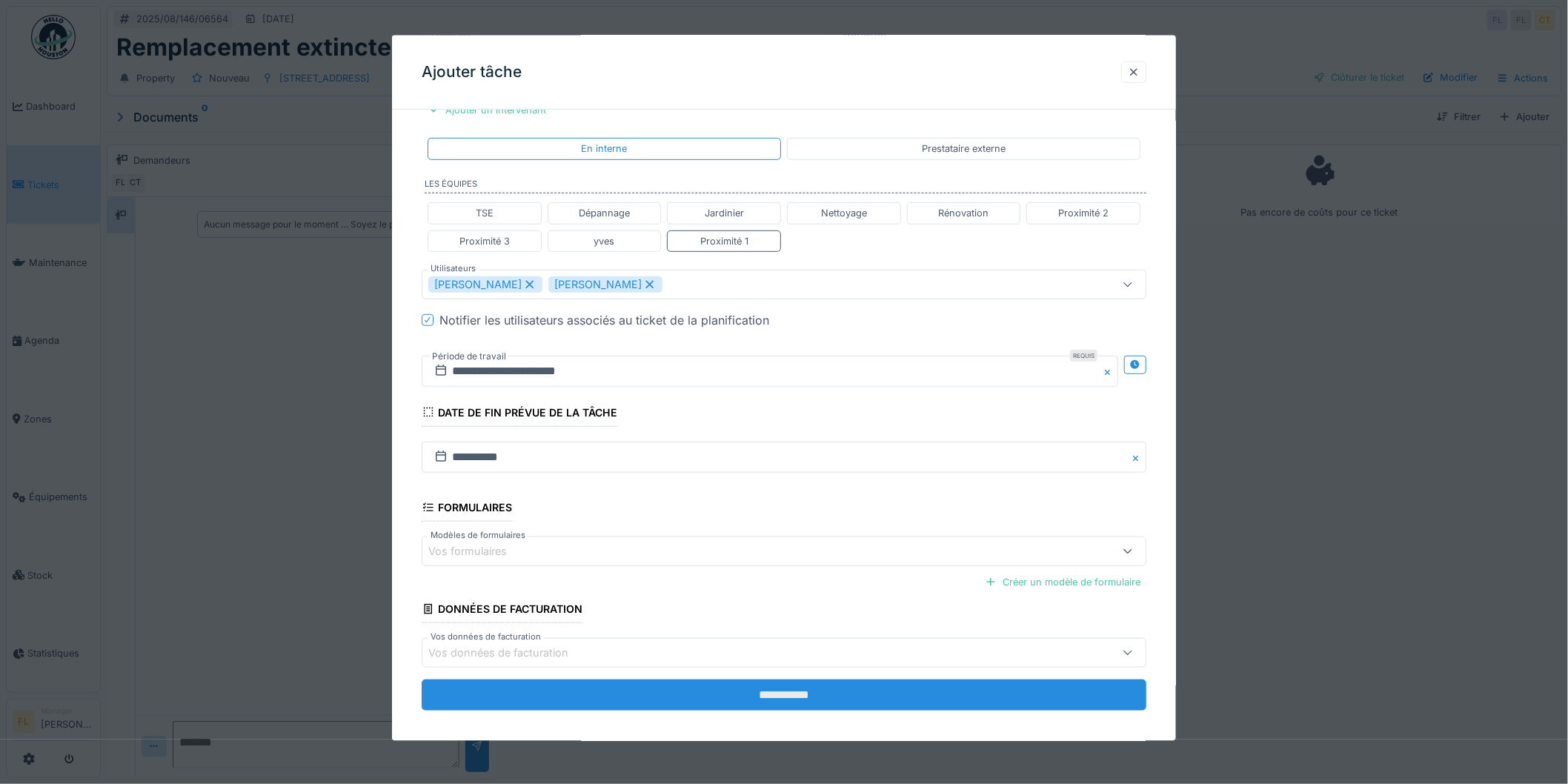
scroll to position [304, 0]
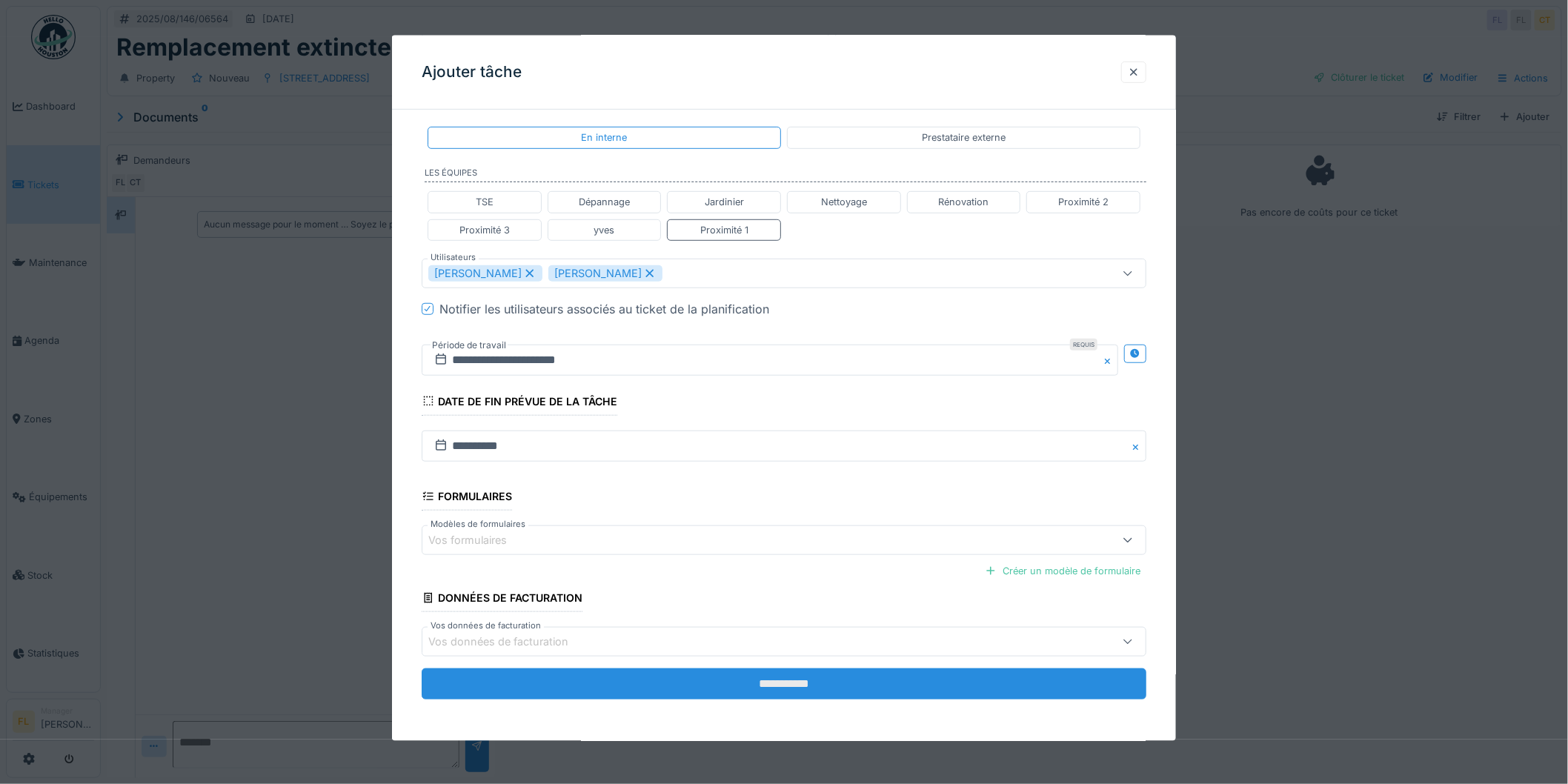
click at [886, 685] on input "**********" at bounding box center [784, 684] width 725 height 31
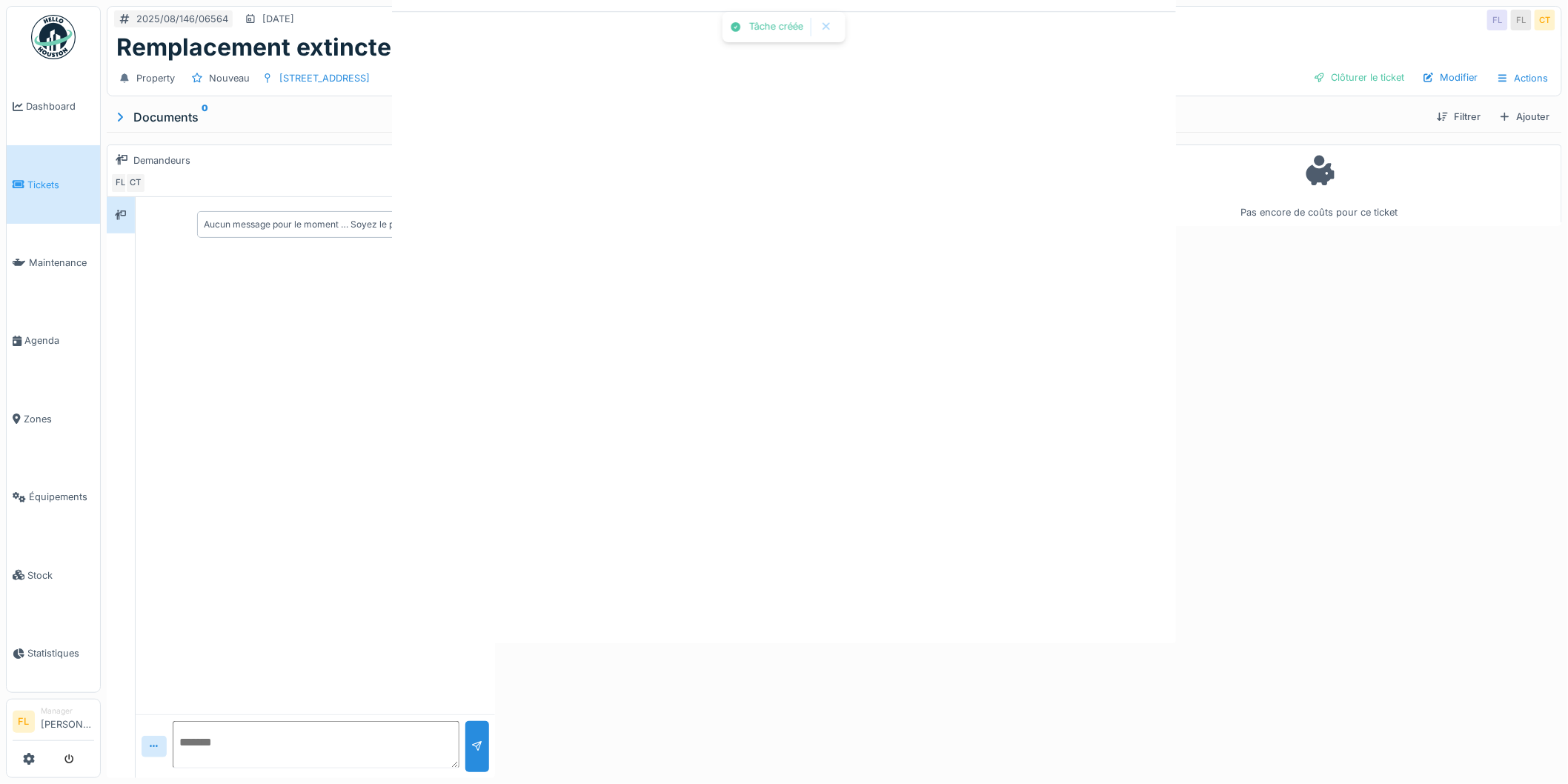
scroll to position [0, 0]
